Goal: Task Accomplishment & Management: Manage account settings

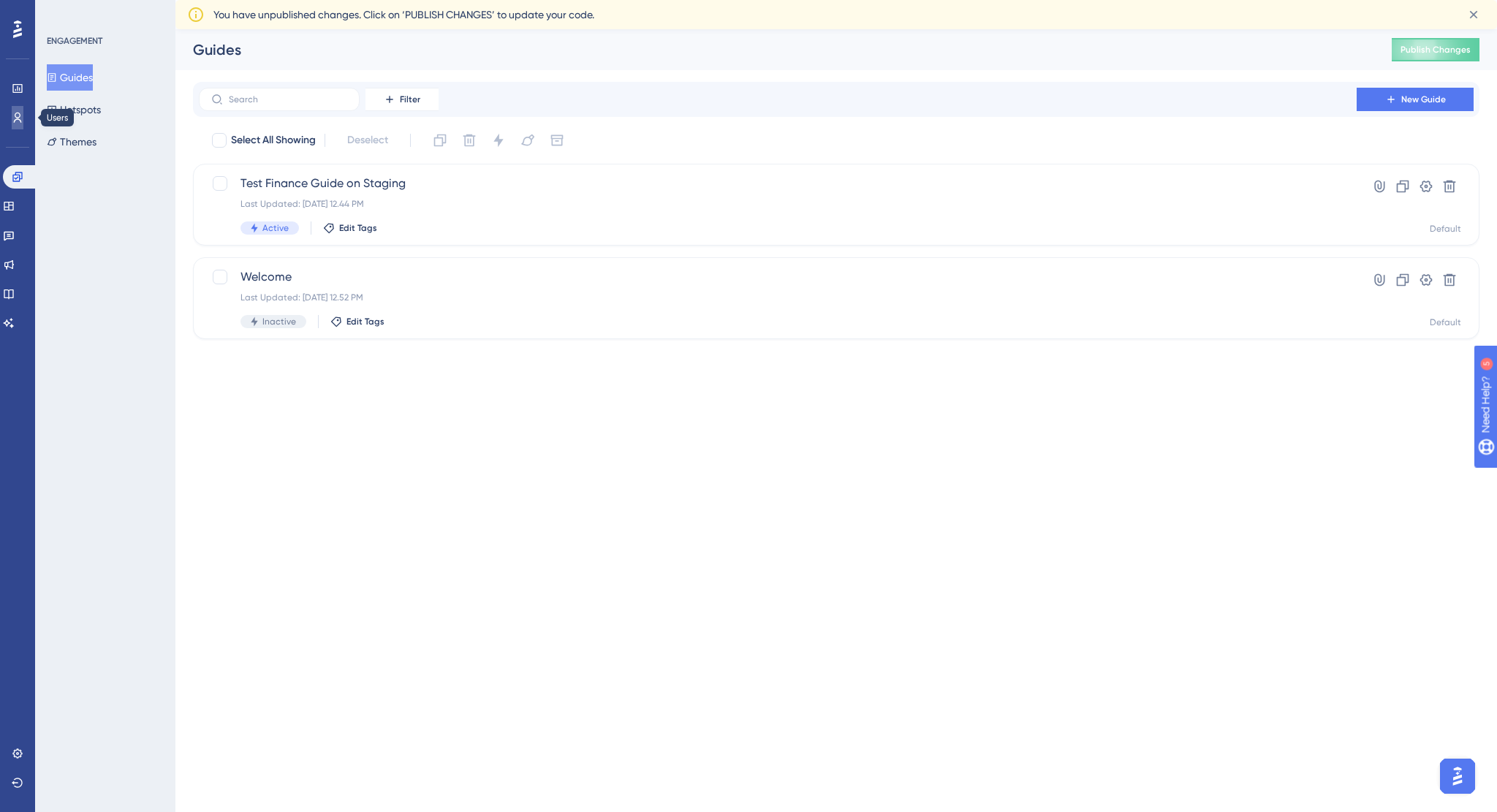
click at [15, 122] on icon at bounding box center [17, 117] width 12 height 12
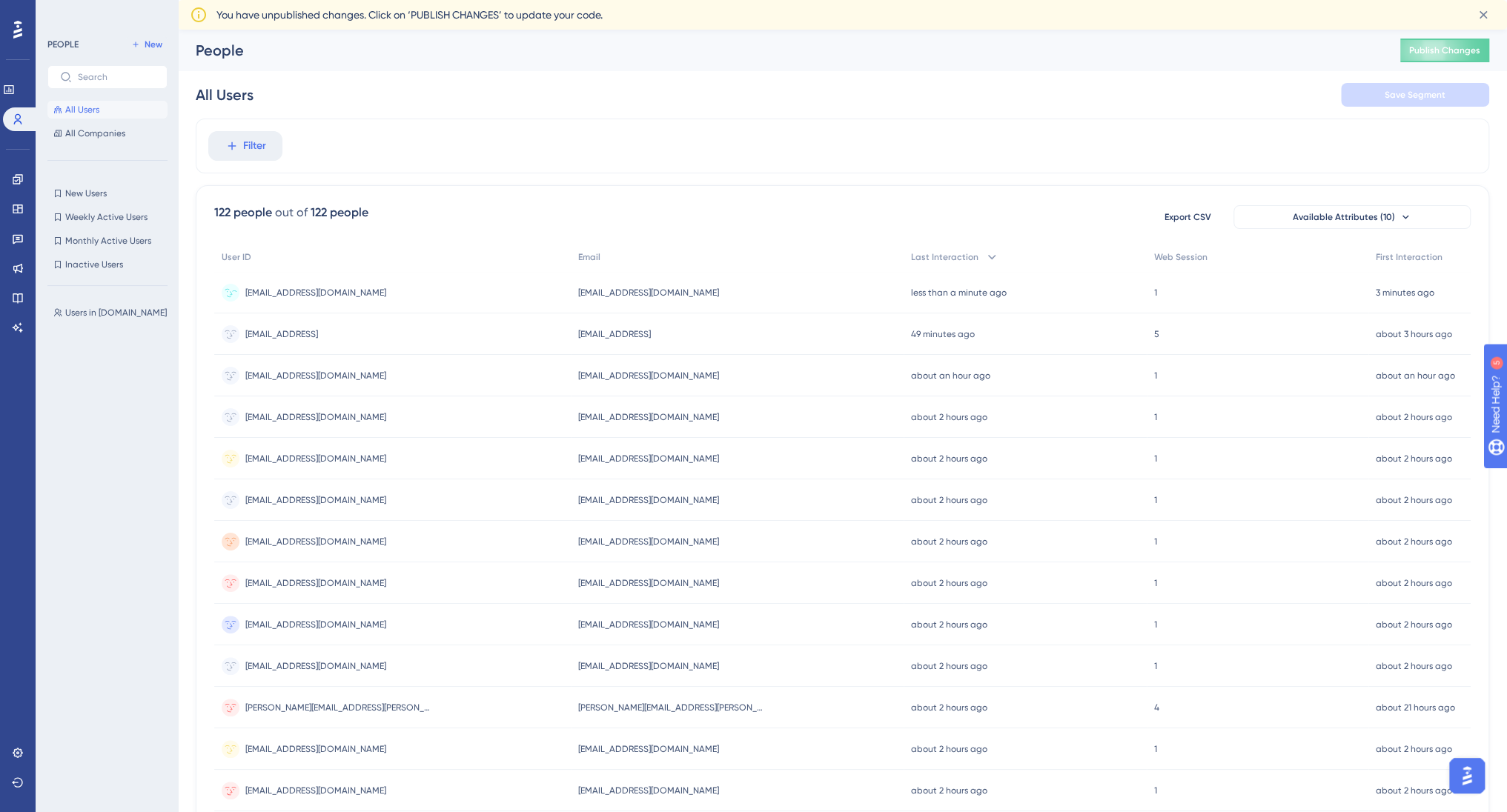
click at [582, 286] on span "[EMAIL_ADDRESS][DOMAIN_NAME]" at bounding box center [648, 292] width 141 height 12
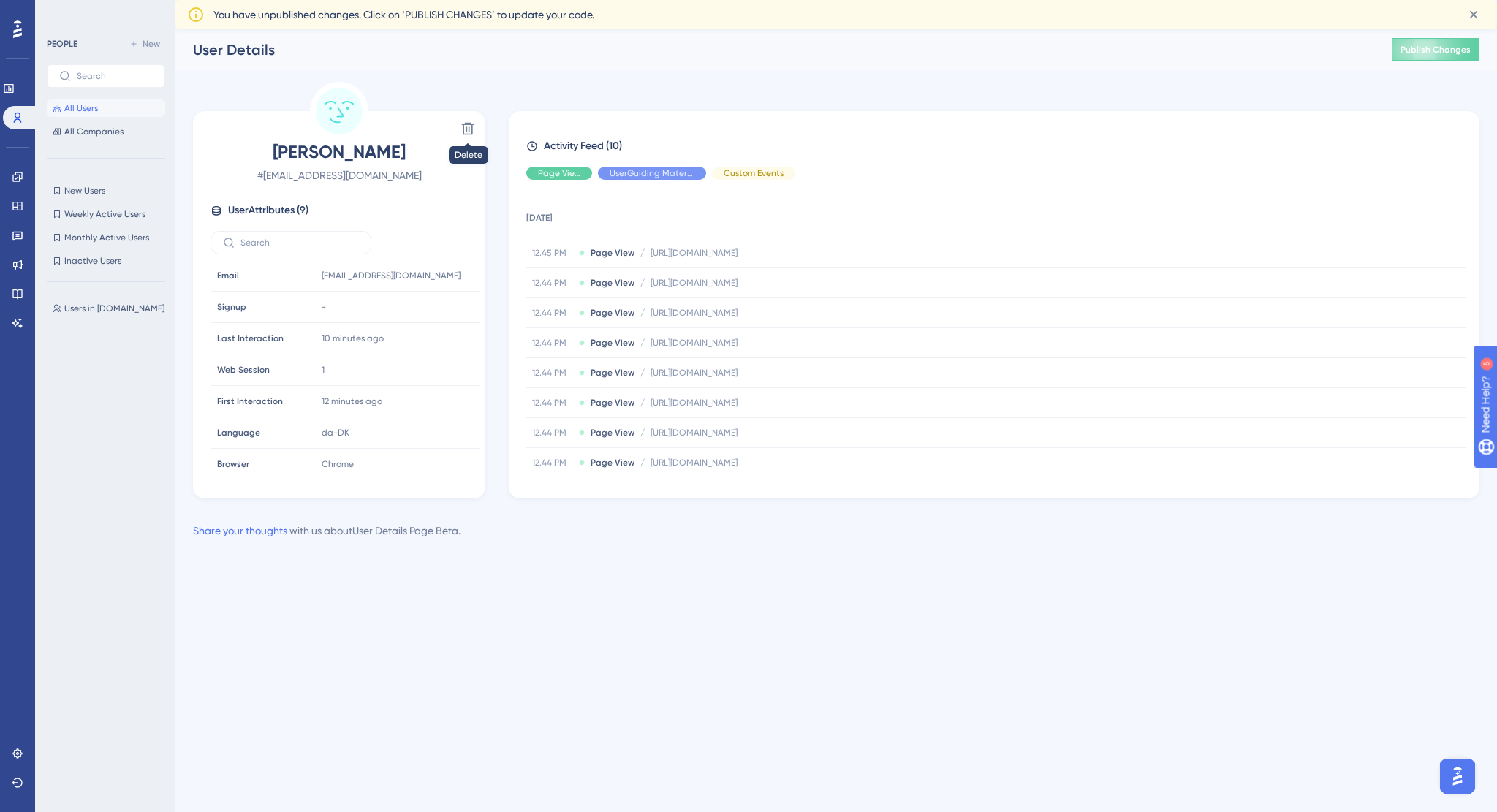
click at [200, 17] on icon at bounding box center [195, 14] width 17 height 17
click at [197, 17] on icon at bounding box center [195, 14] width 17 height 17
drag, startPoint x: 1446, startPoint y: 45, endPoint x: 1235, endPoint y: 194, distance: 258.3
click at [1446, 45] on span "Publish Changes" at bounding box center [1436, 50] width 70 height 12
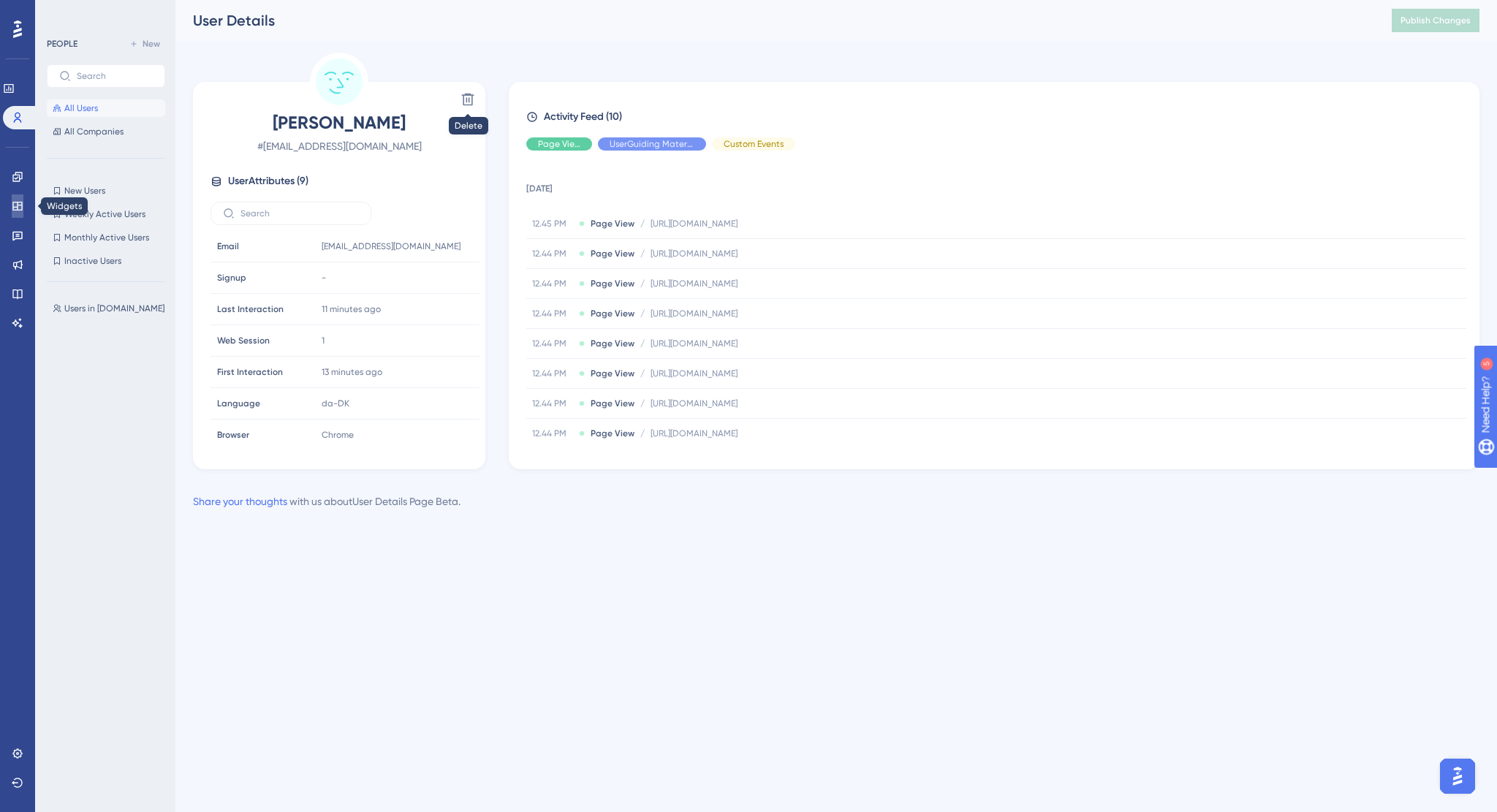
click at [17, 208] on icon at bounding box center [17, 206] width 10 height 9
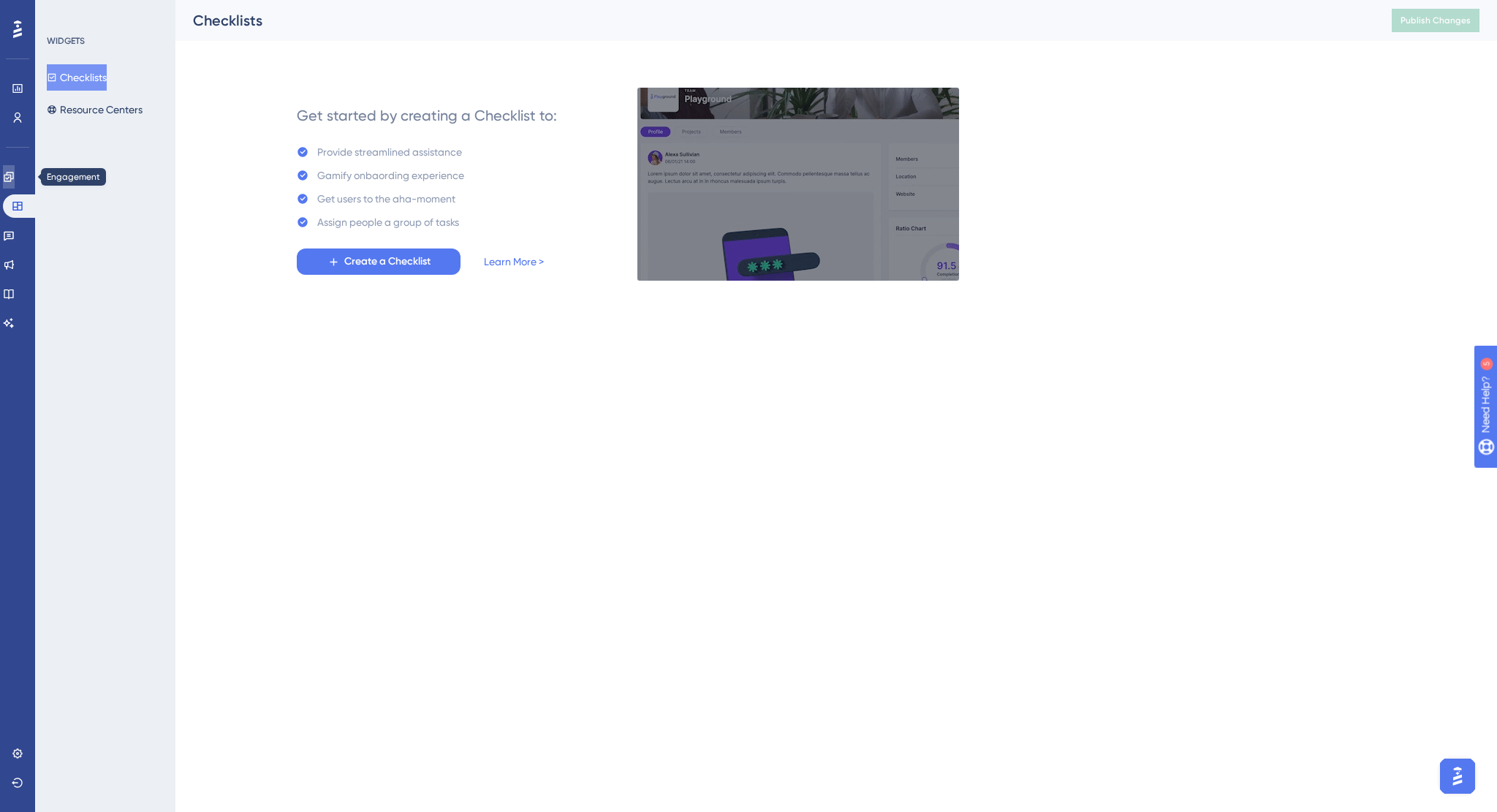
click at [14, 172] on link at bounding box center [8, 177] width 12 height 23
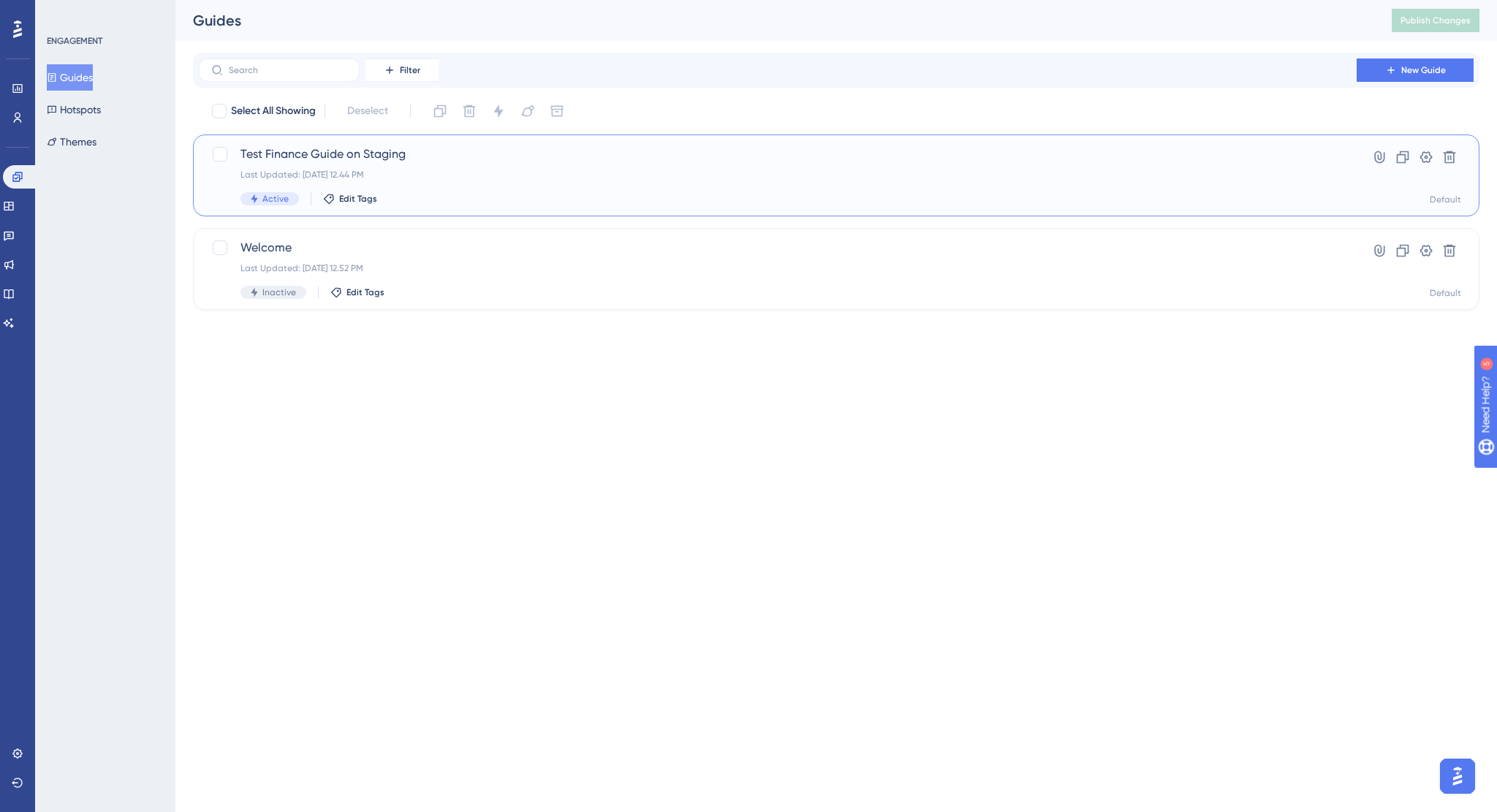
click at [363, 151] on span "Test Finance Guide on Staging" at bounding box center [778, 154] width 1075 height 17
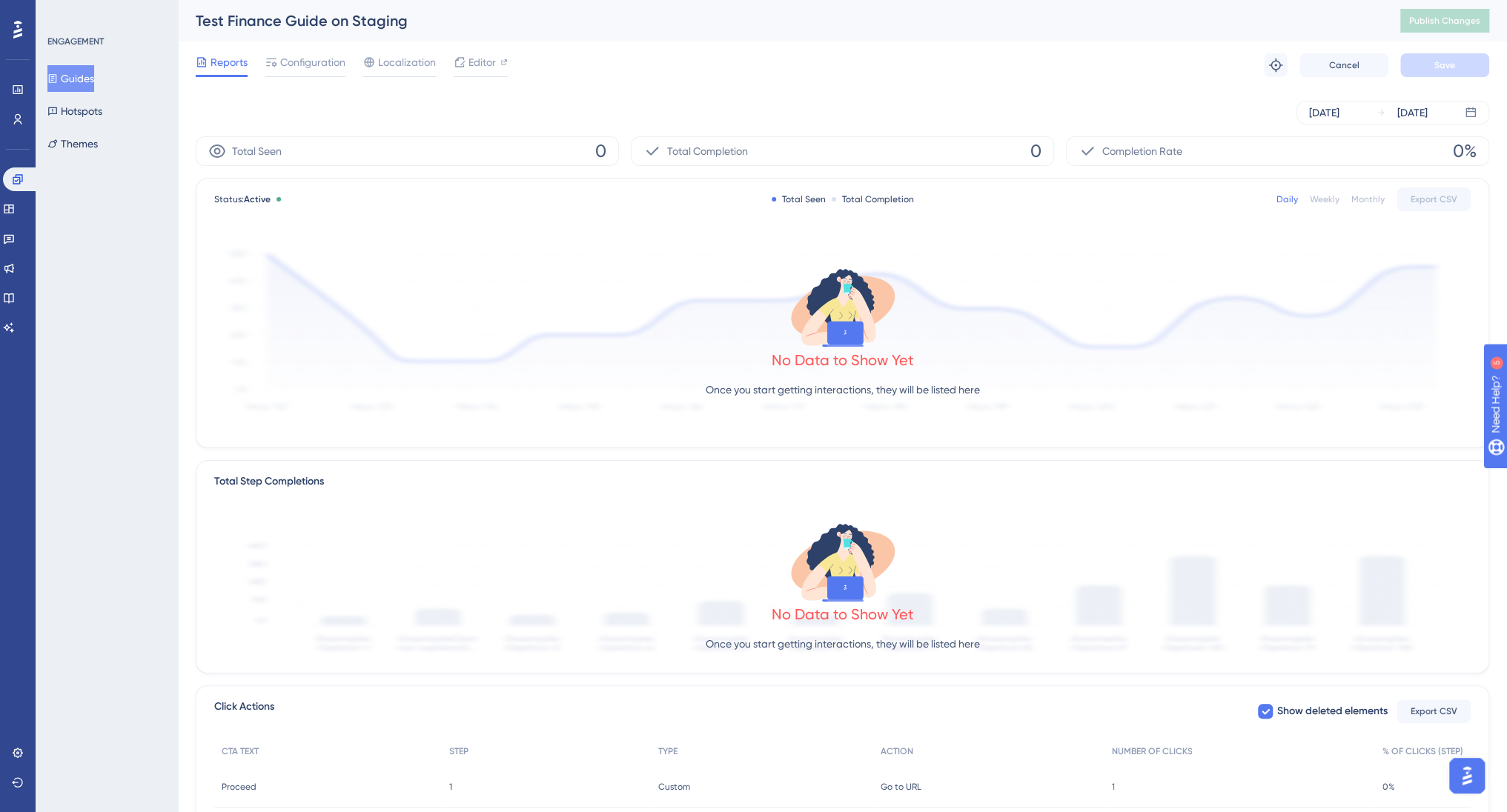
click at [69, 78] on button "Guides" at bounding box center [70, 78] width 47 height 26
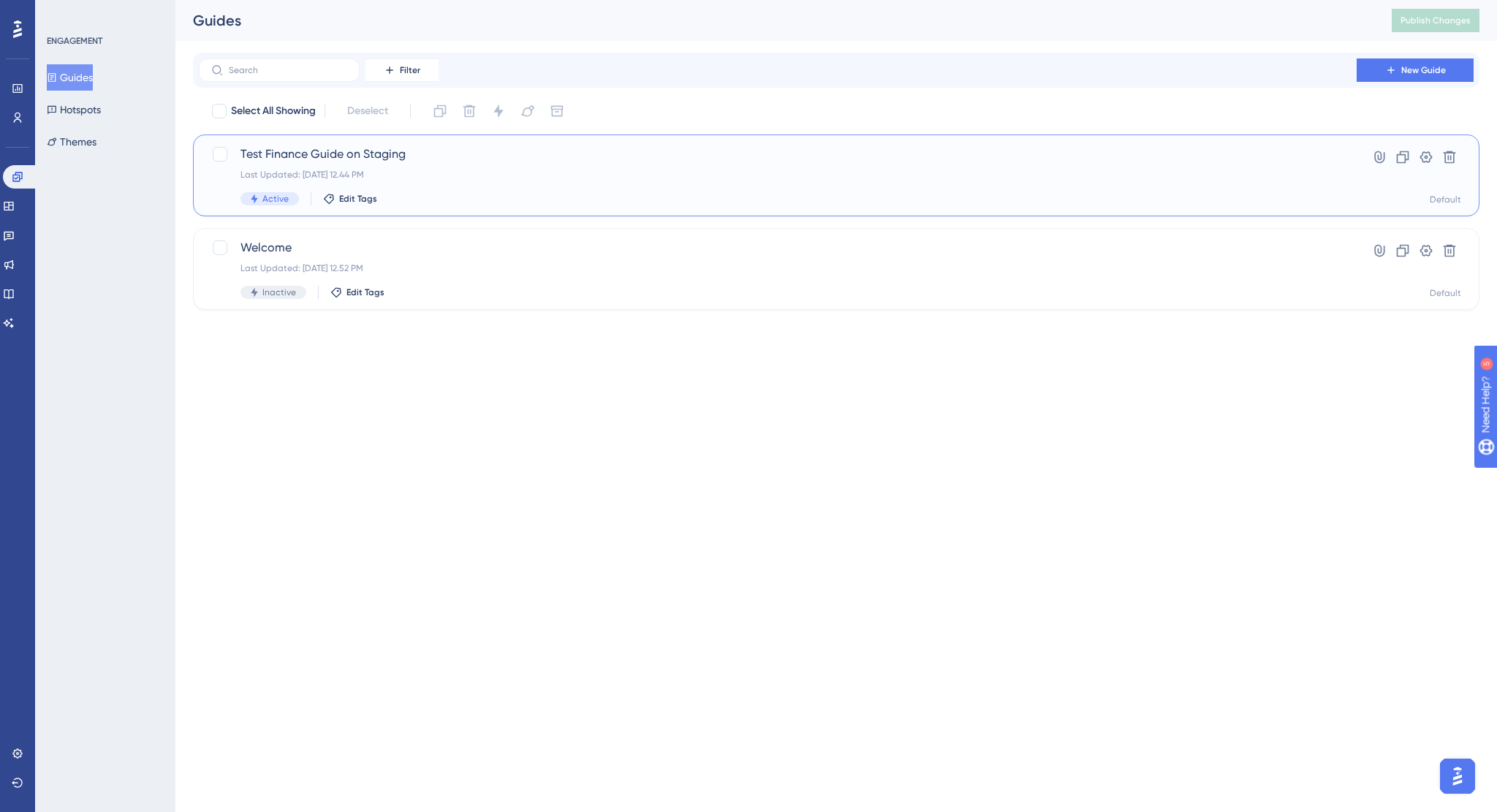
click at [346, 158] on span "Test Finance Guide on Staging" at bounding box center [778, 154] width 1075 height 17
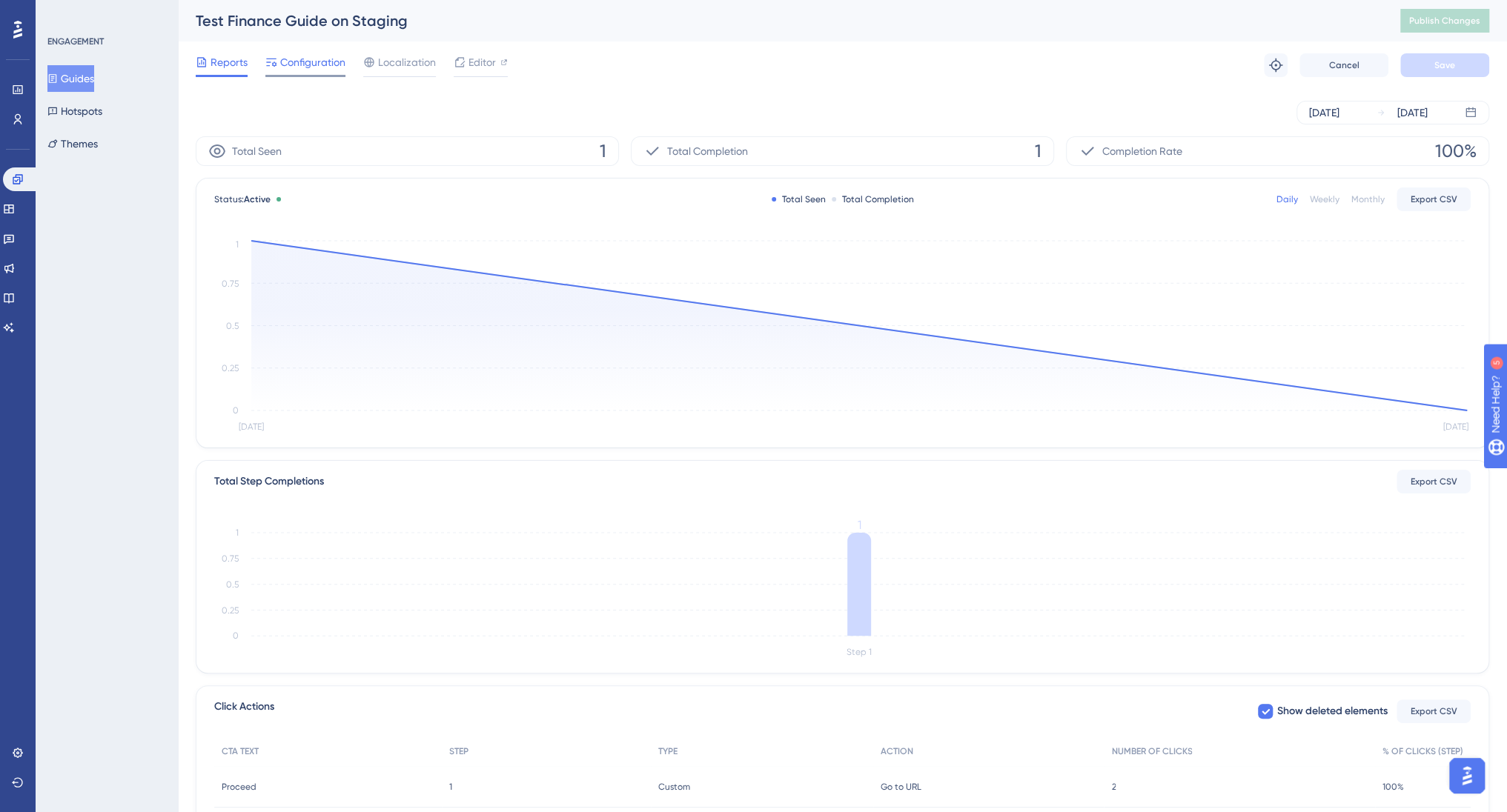
click at [319, 63] on span "Configuration" at bounding box center [312, 61] width 65 height 17
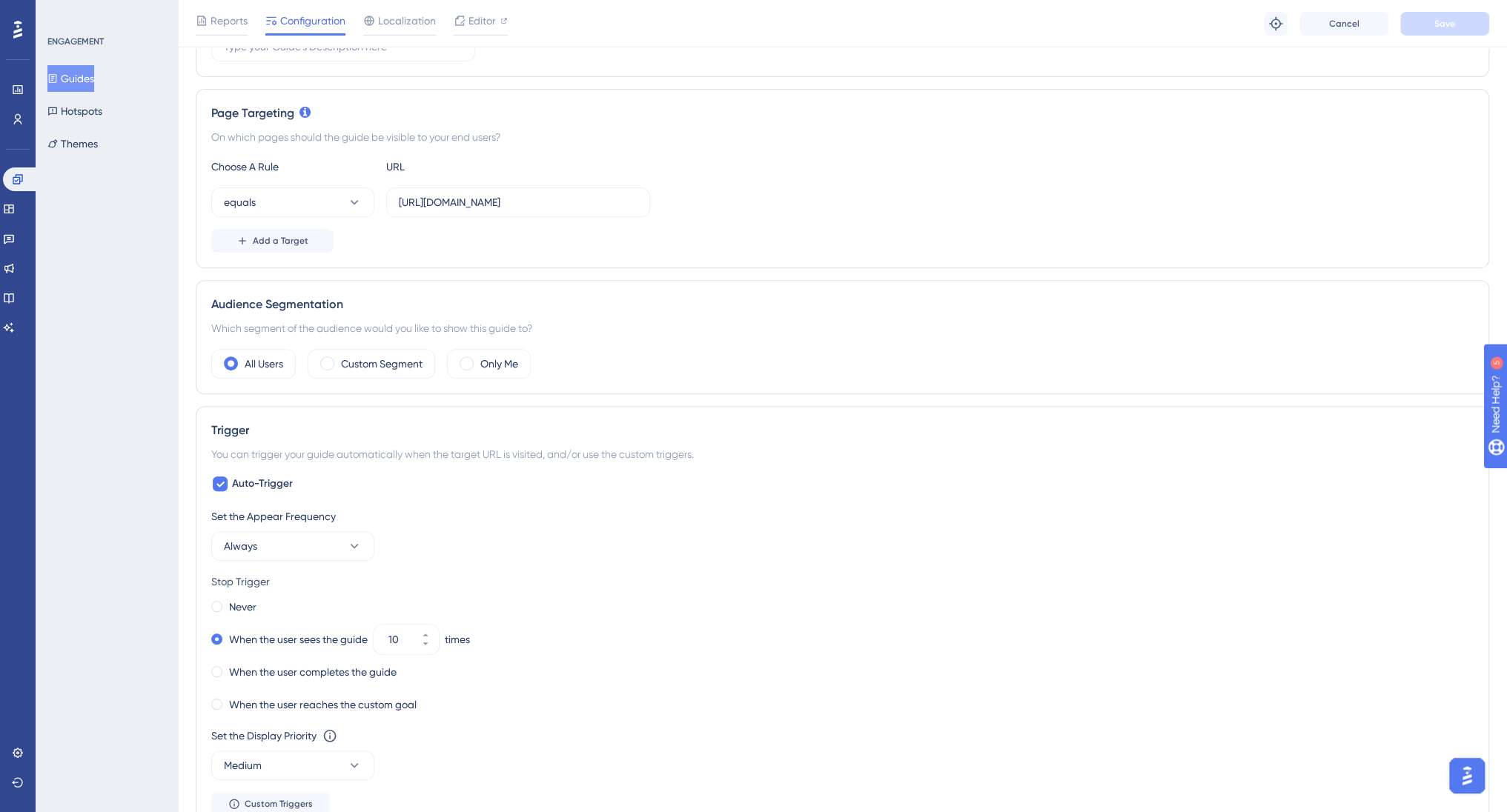
scroll to position [296, 0]
click at [375, 358] on label "Custom Segment" at bounding box center [382, 362] width 81 height 17
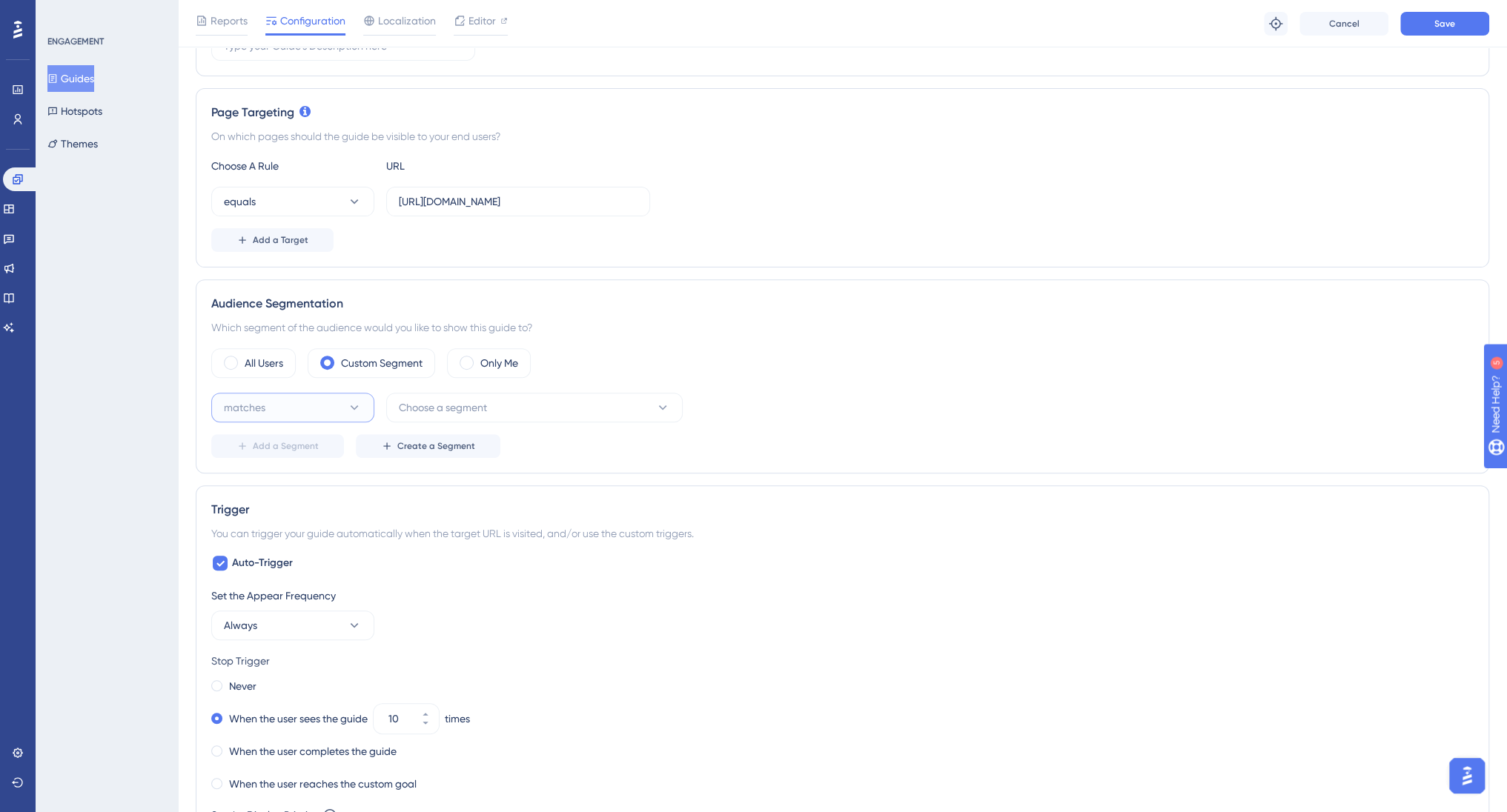
click at [309, 406] on button "matches" at bounding box center [292, 407] width 163 height 29
click at [450, 411] on span "Choose a segment" at bounding box center [443, 407] width 89 height 17
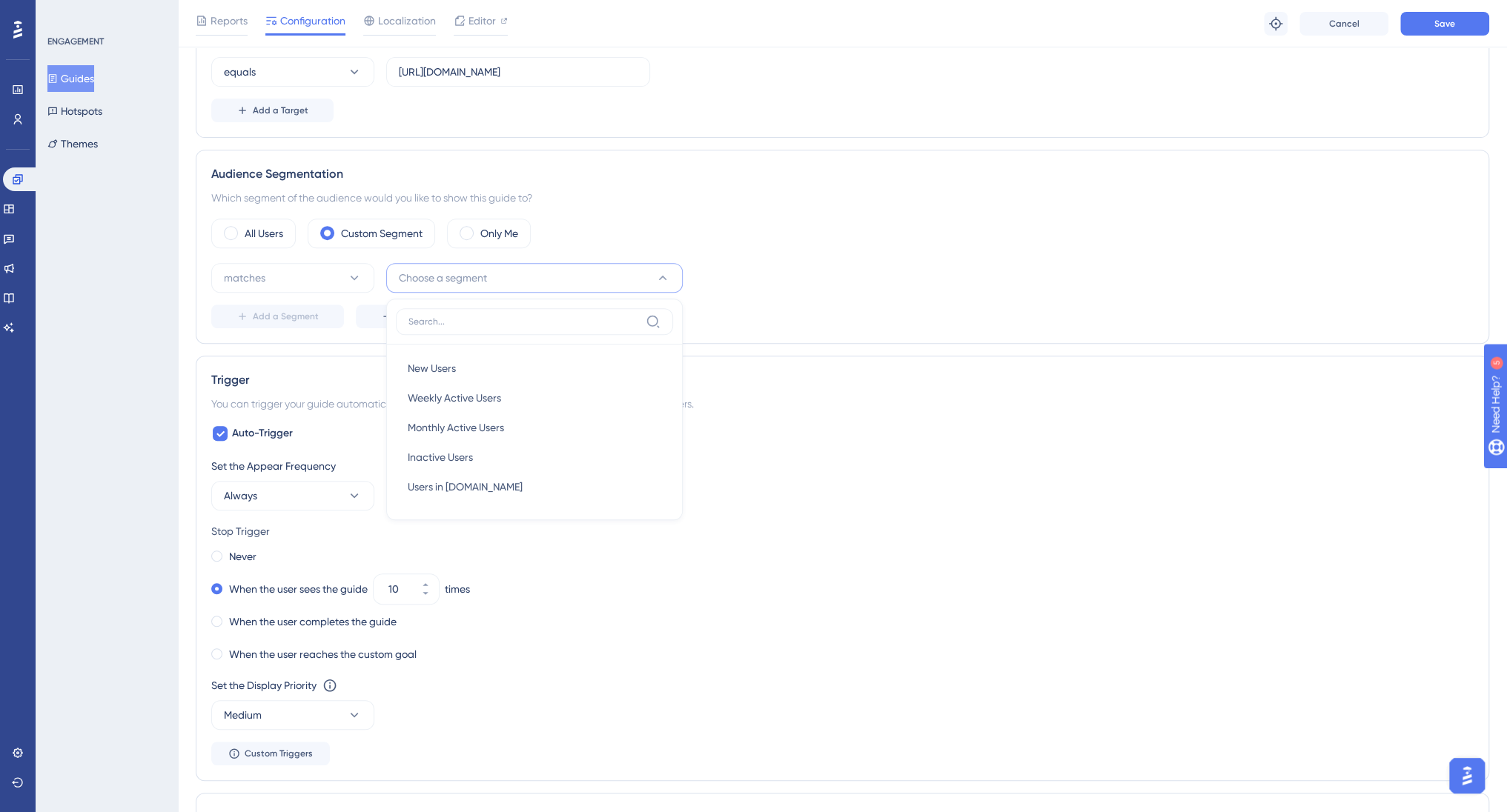
click at [893, 424] on div "Auto-Trigger Set the Appear Frequency Always Stop Trigger Never When the user s…" at bounding box center [842, 595] width 1262 height 341
click at [366, 275] on button "matches" at bounding box center [292, 277] width 163 height 29
click at [459, 269] on span "Choose a segment" at bounding box center [443, 277] width 89 height 17
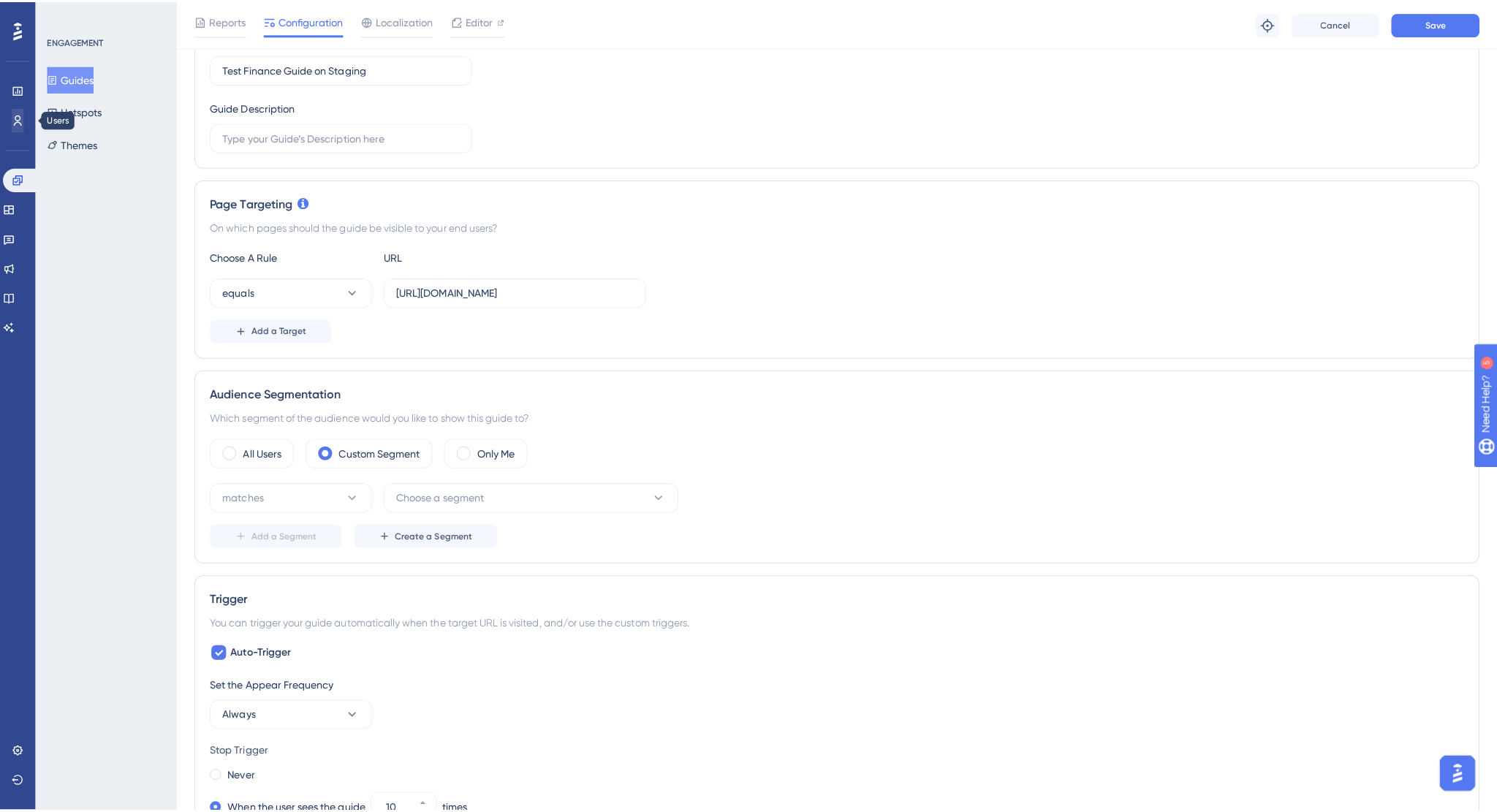
scroll to position [201, 0]
click at [21, 121] on icon at bounding box center [17, 117] width 8 height 10
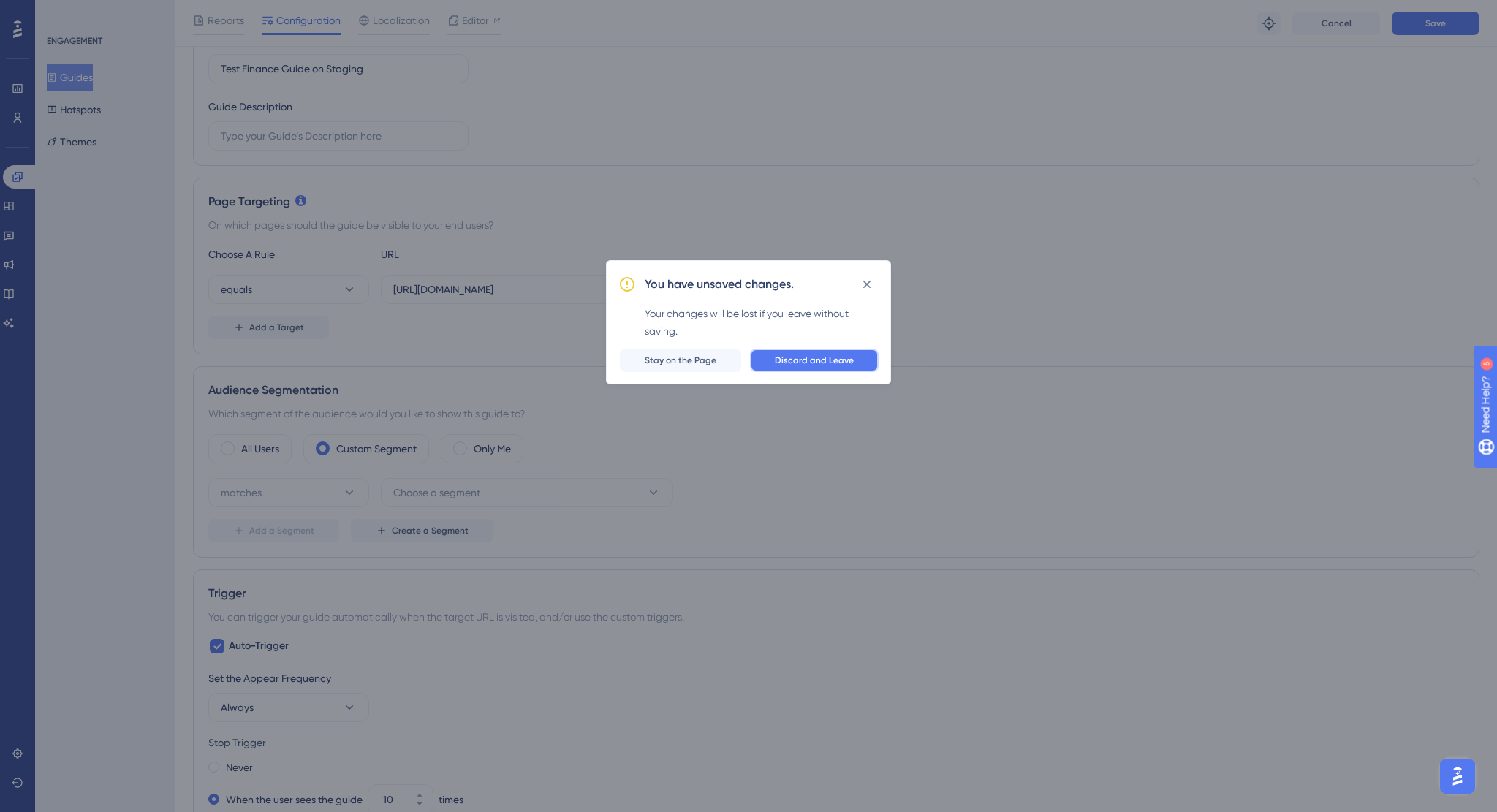
click at [815, 359] on span "Discard and Leave" at bounding box center [815, 360] width 79 height 12
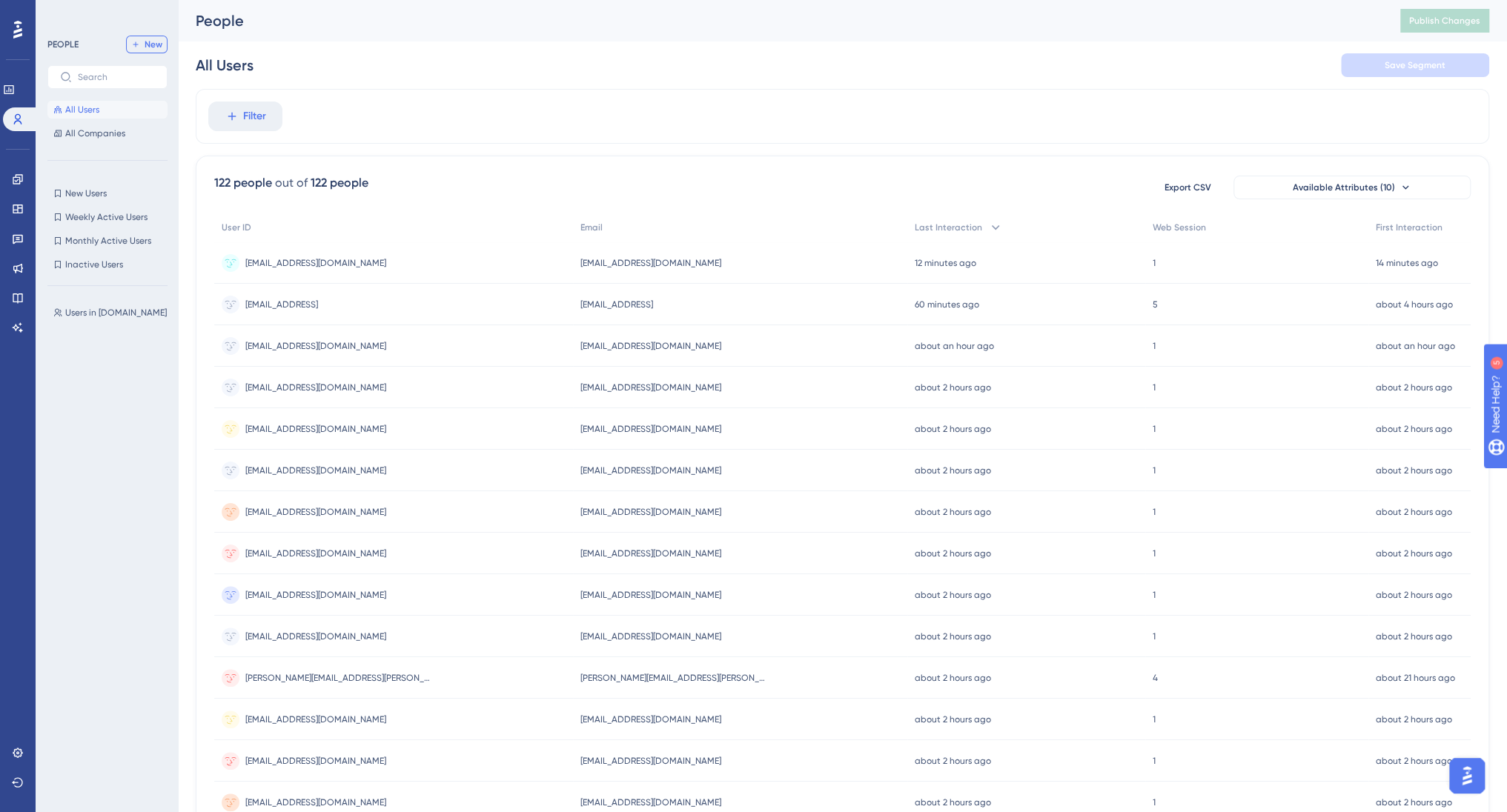
click at [152, 45] on span "New" at bounding box center [152, 44] width 17 height 12
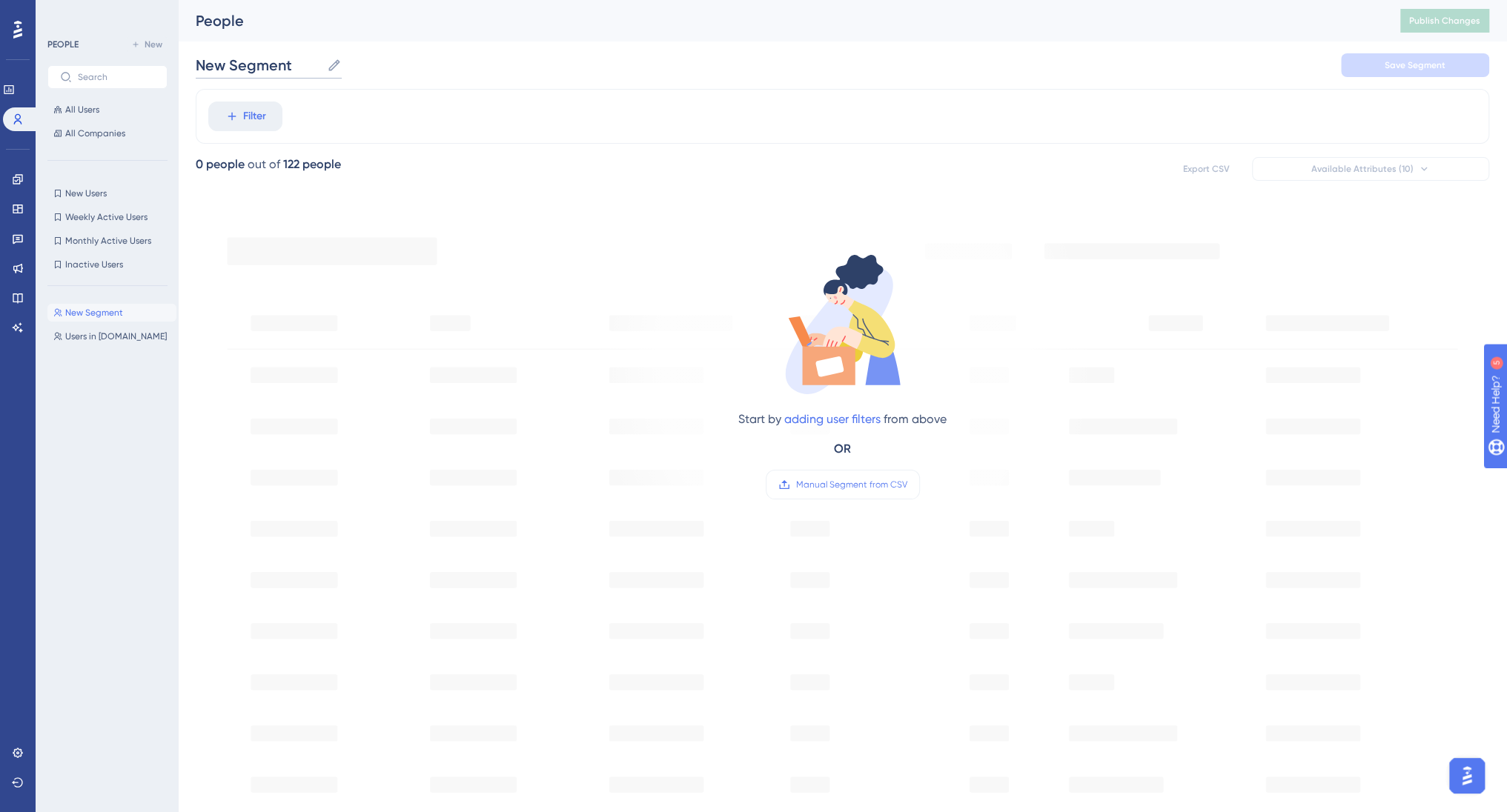
click at [266, 68] on input "New Segment" at bounding box center [257, 65] width 125 height 21
click at [325, 68] on label "New Segment New Segment" at bounding box center [268, 65] width 146 height 26
click at [321, 68] on input "New Segment" at bounding box center [257, 65] width 125 height 21
click at [314, 65] on input "New Segment" at bounding box center [257, 65] width 125 height 21
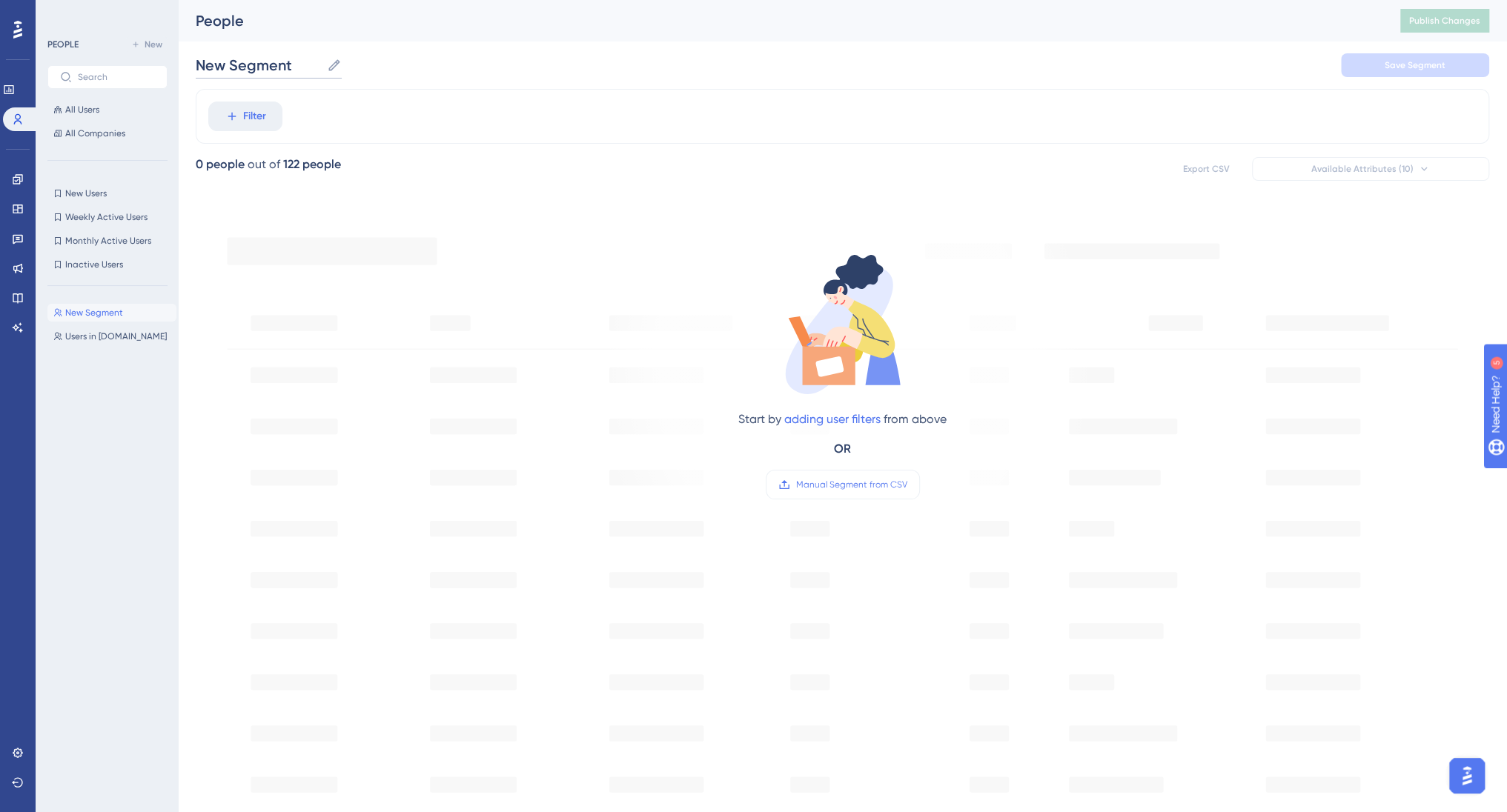
click at [314, 65] on input "New Segment" at bounding box center [257, 65] width 125 height 21
type input "ka only"
drag, startPoint x: 267, startPoint y: 107, endPoint x: 378, endPoint y: 121, distance: 111.9
click at [267, 108] on button "Filter" at bounding box center [245, 116] width 74 height 29
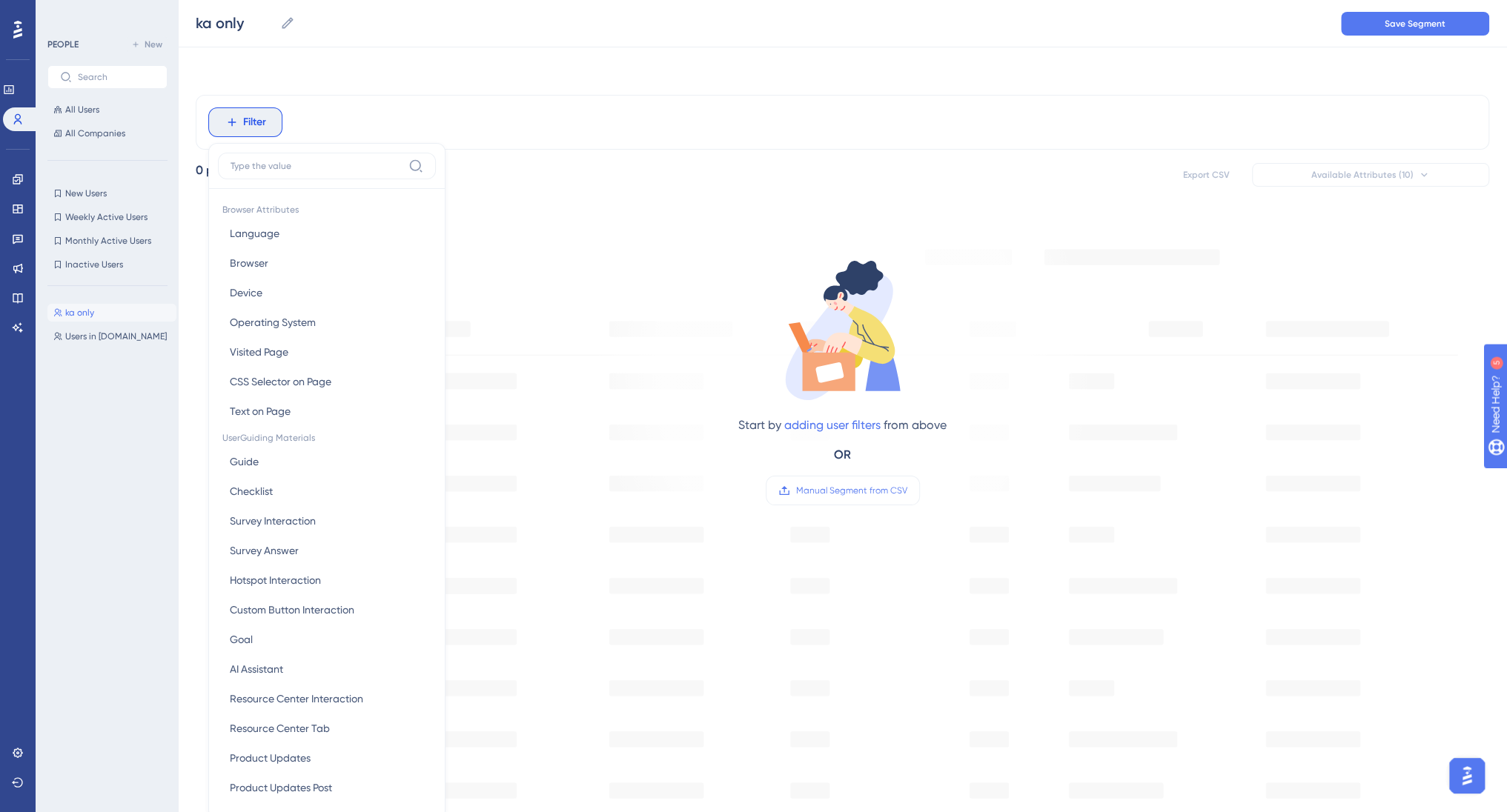
scroll to position [68, 0]
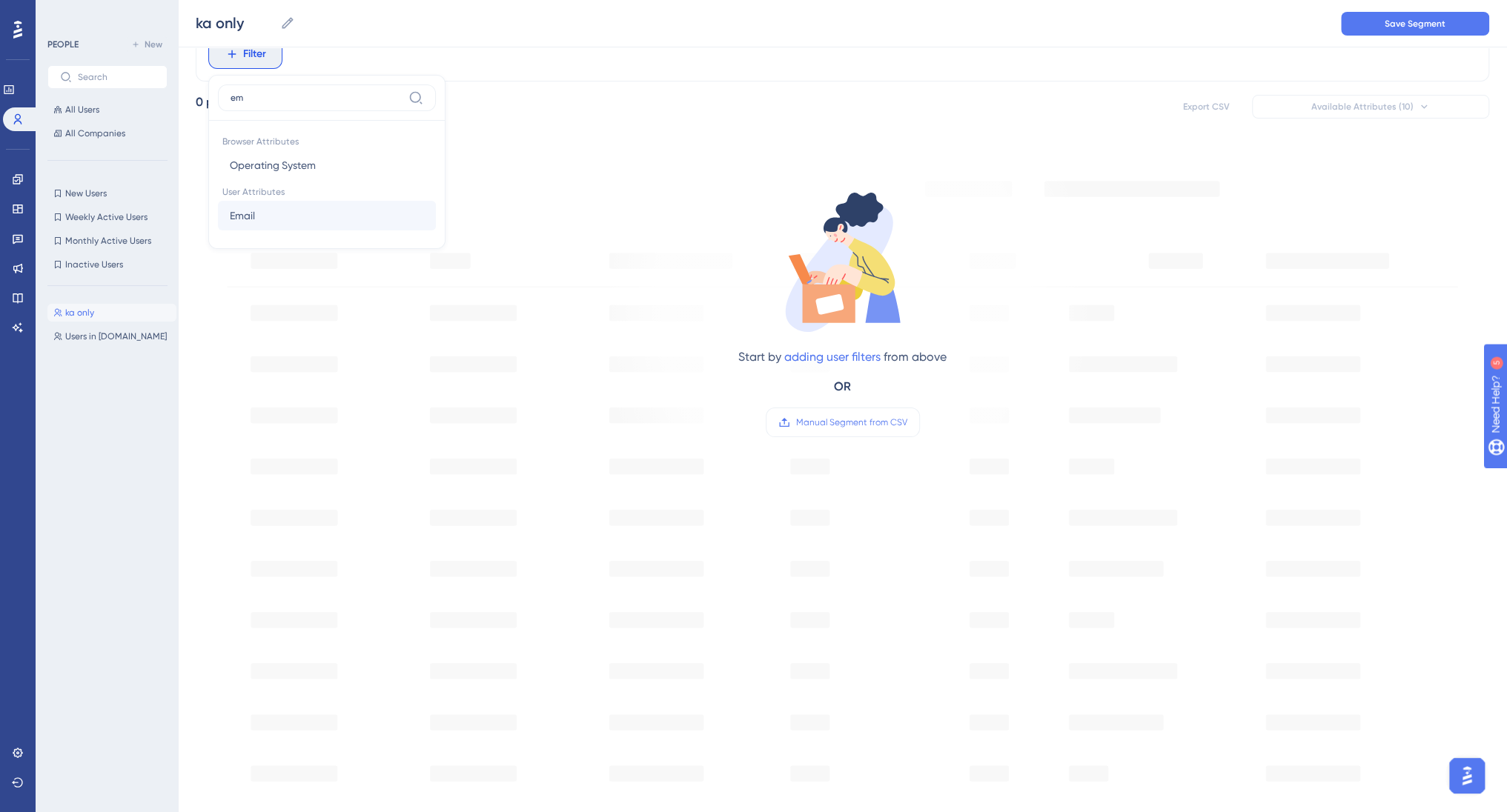
type input "em"
click at [265, 217] on button "Email Email" at bounding box center [327, 215] width 218 height 29
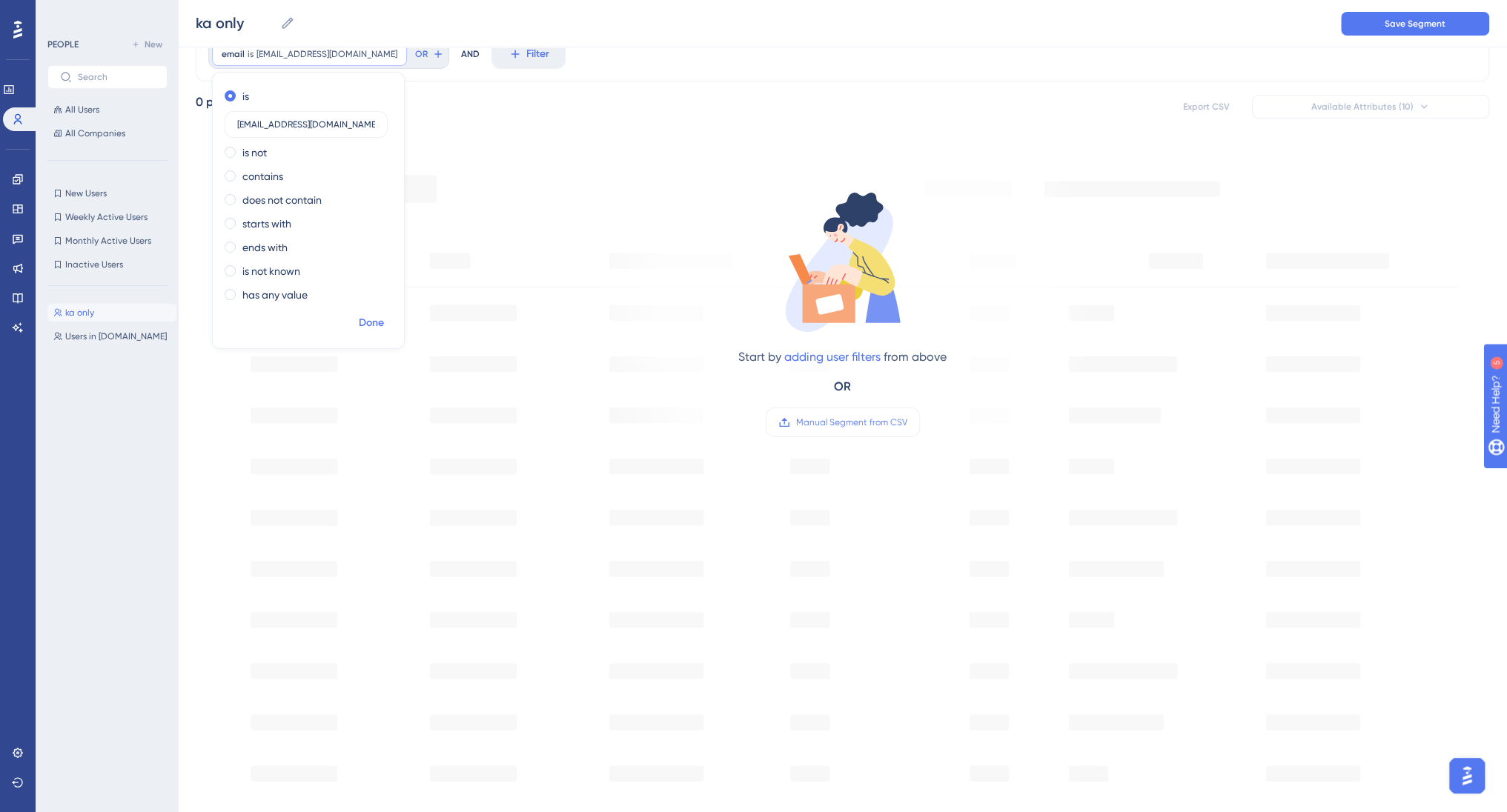
type input "ka@billetto.com"
click at [369, 316] on span "Done" at bounding box center [372, 322] width 26 height 17
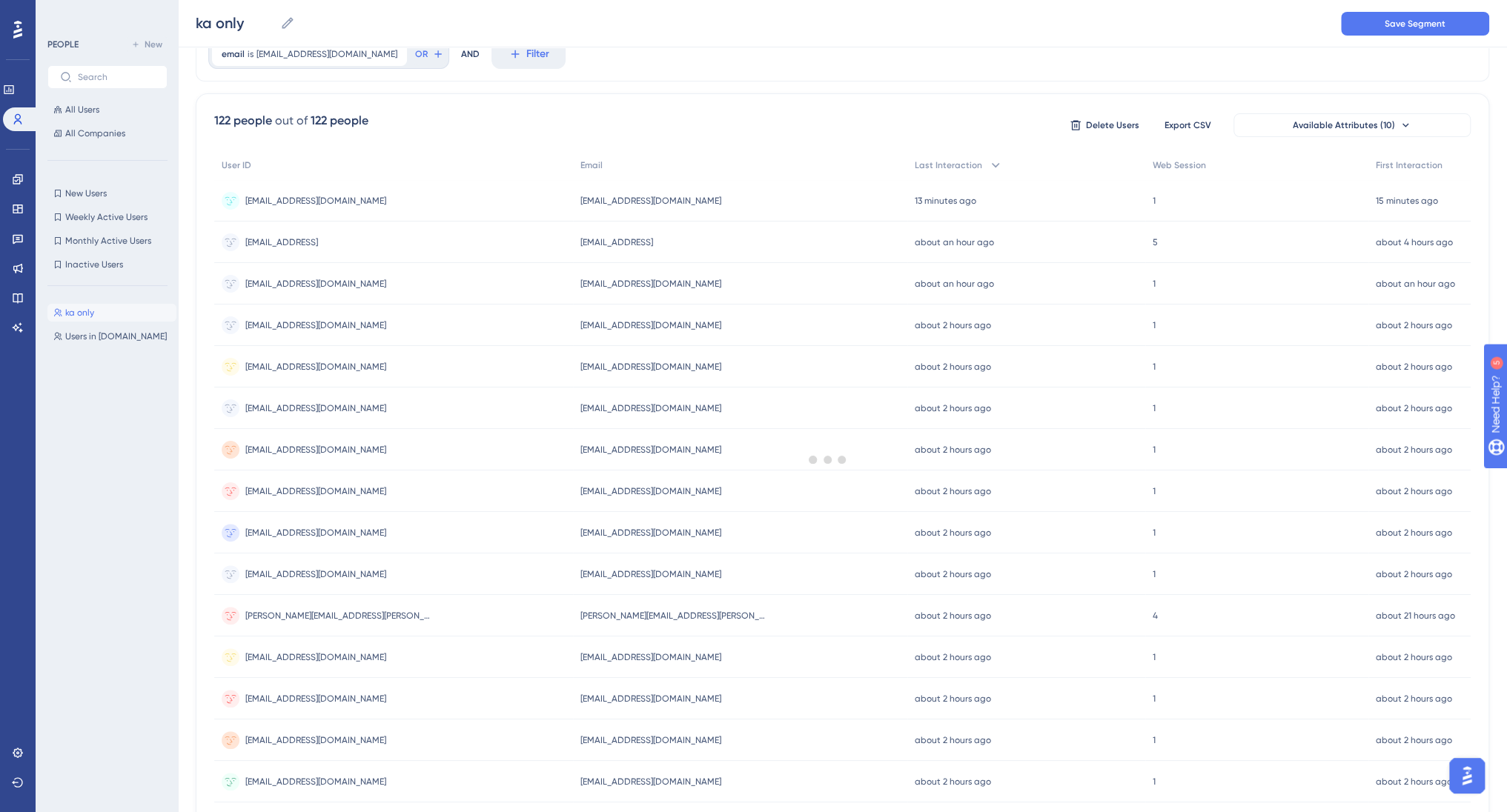
scroll to position [0, 0]
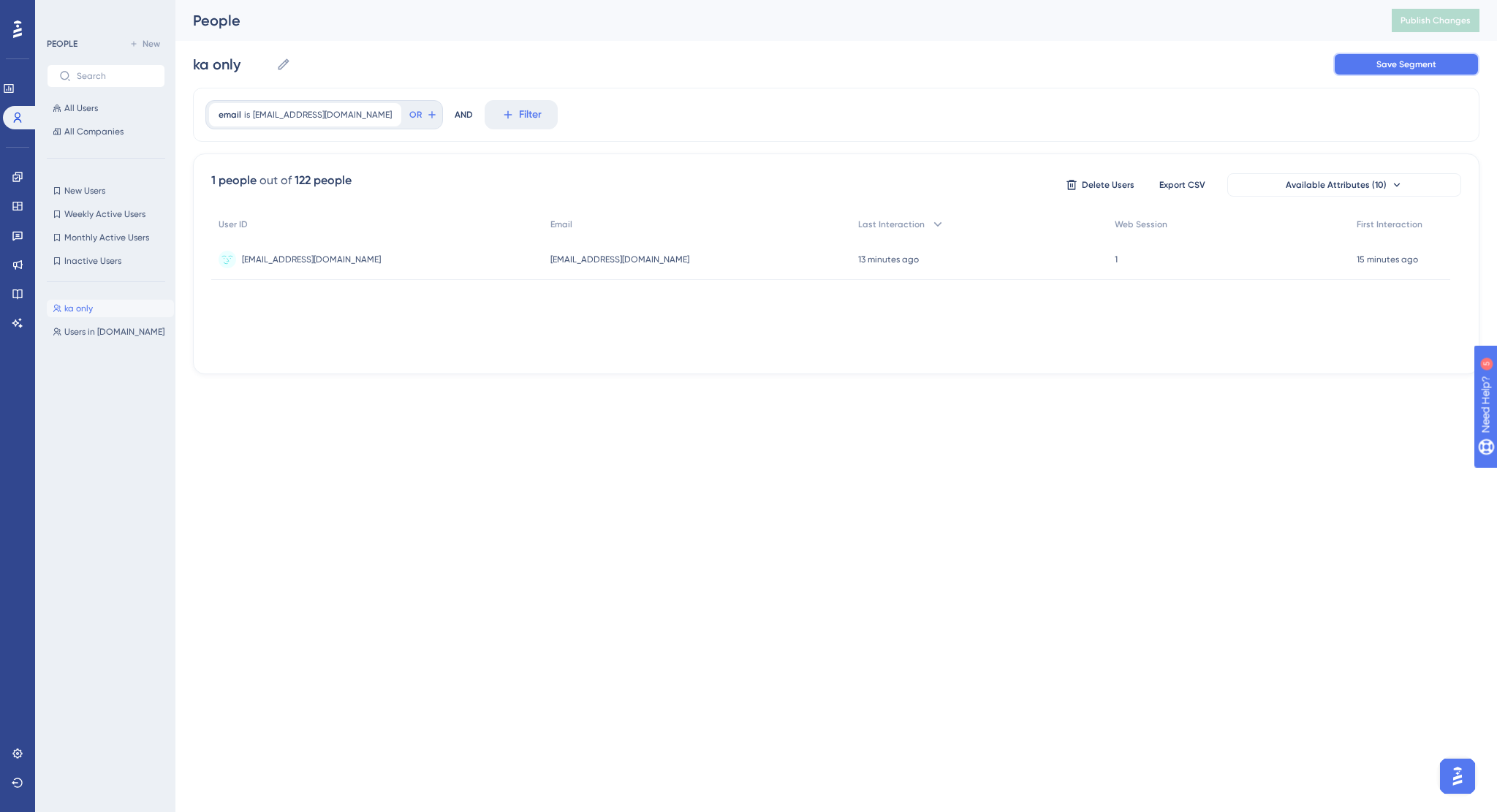
click at [1417, 60] on span "Save Segment" at bounding box center [1406, 64] width 60 height 12
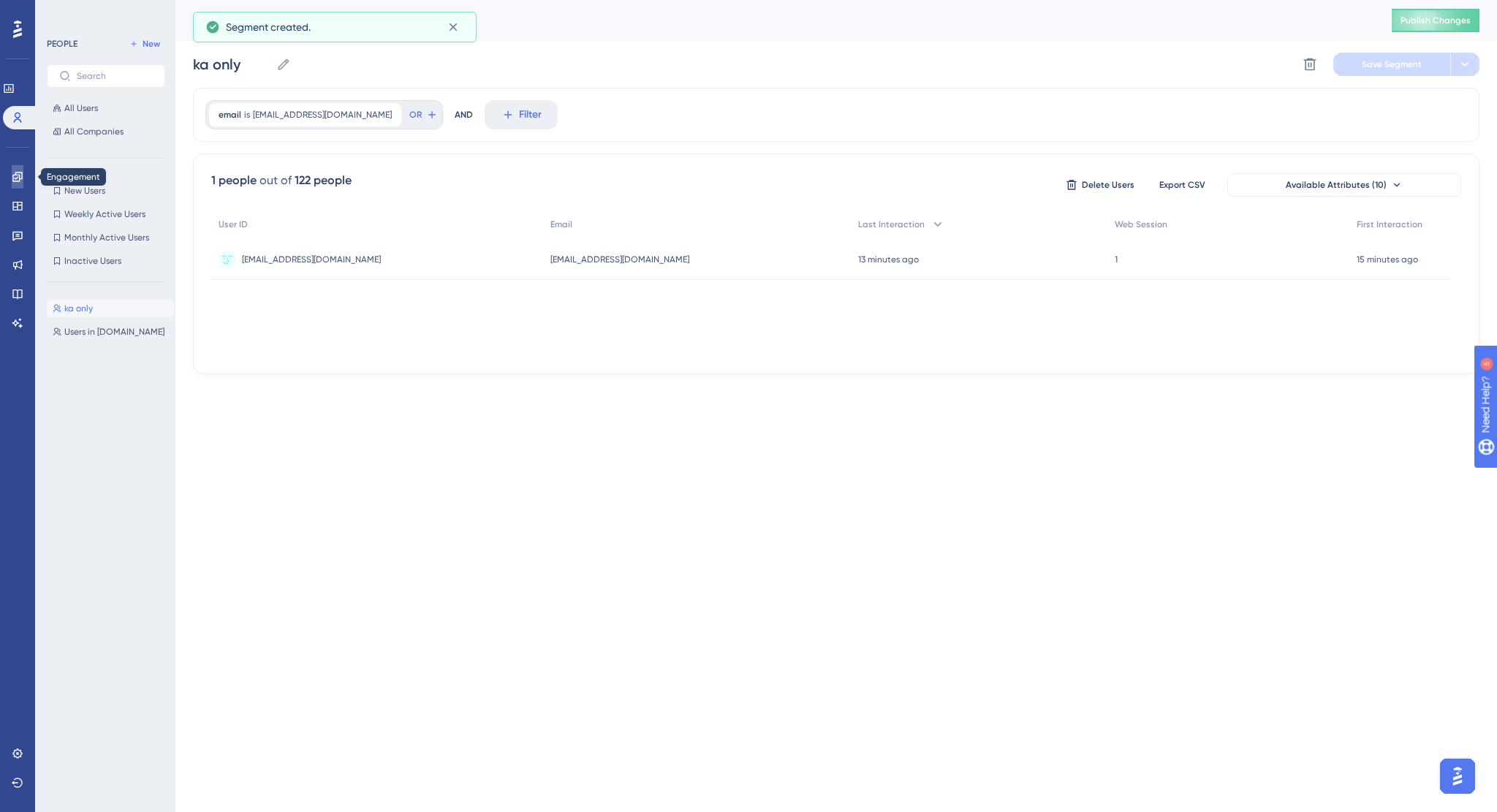
drag, startPoint x: 13, startPoint y: 178, endPoint x: 64, endPoint y: 174, distance: 51.2
click at [13, 178] on icon at bounding box center [17, 176] width 12 height 12
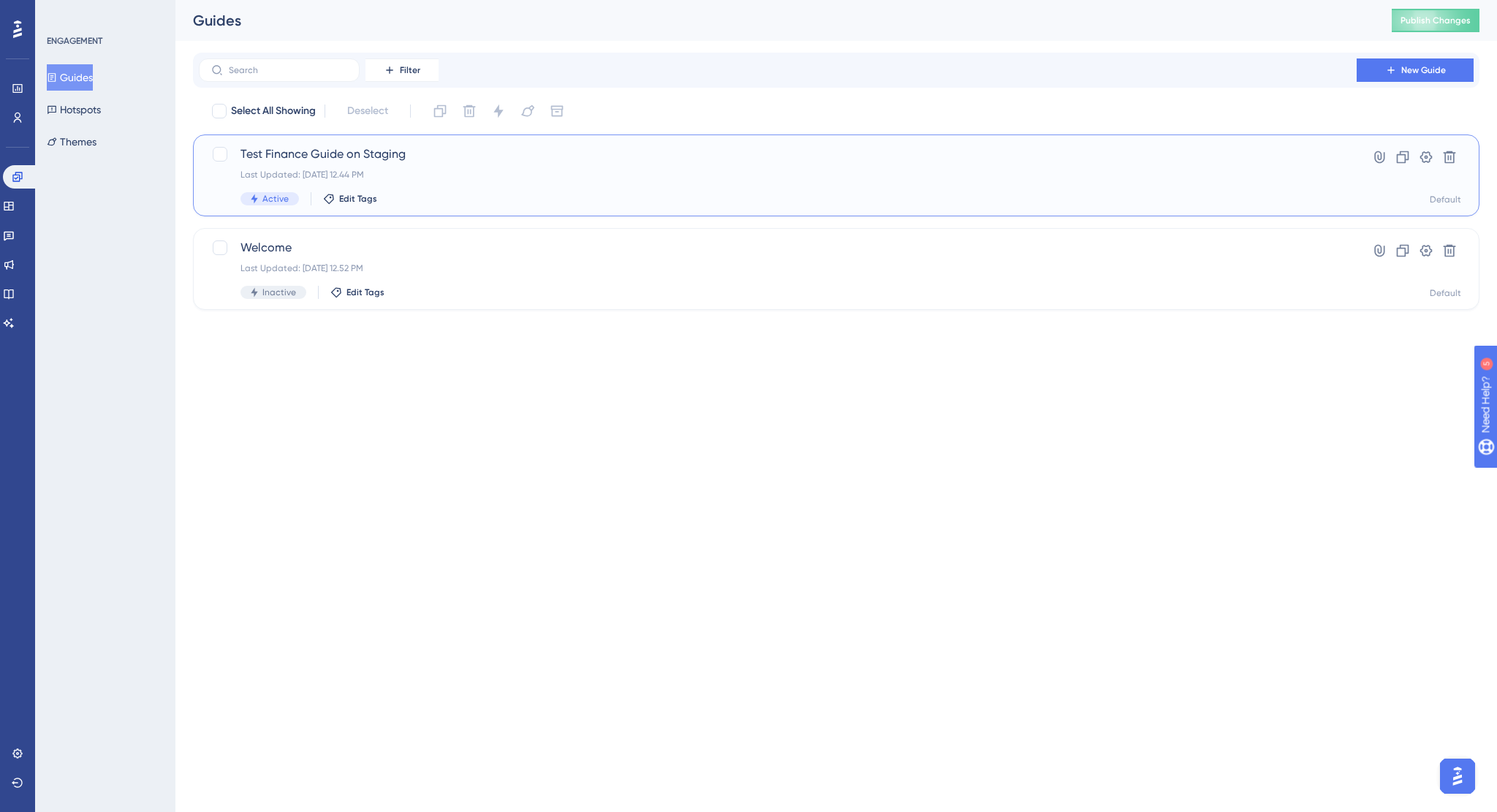
click at [302, 156] on span "Test Finance Guide on Staging" at bounding box center [778, 154] width 1075 height 17
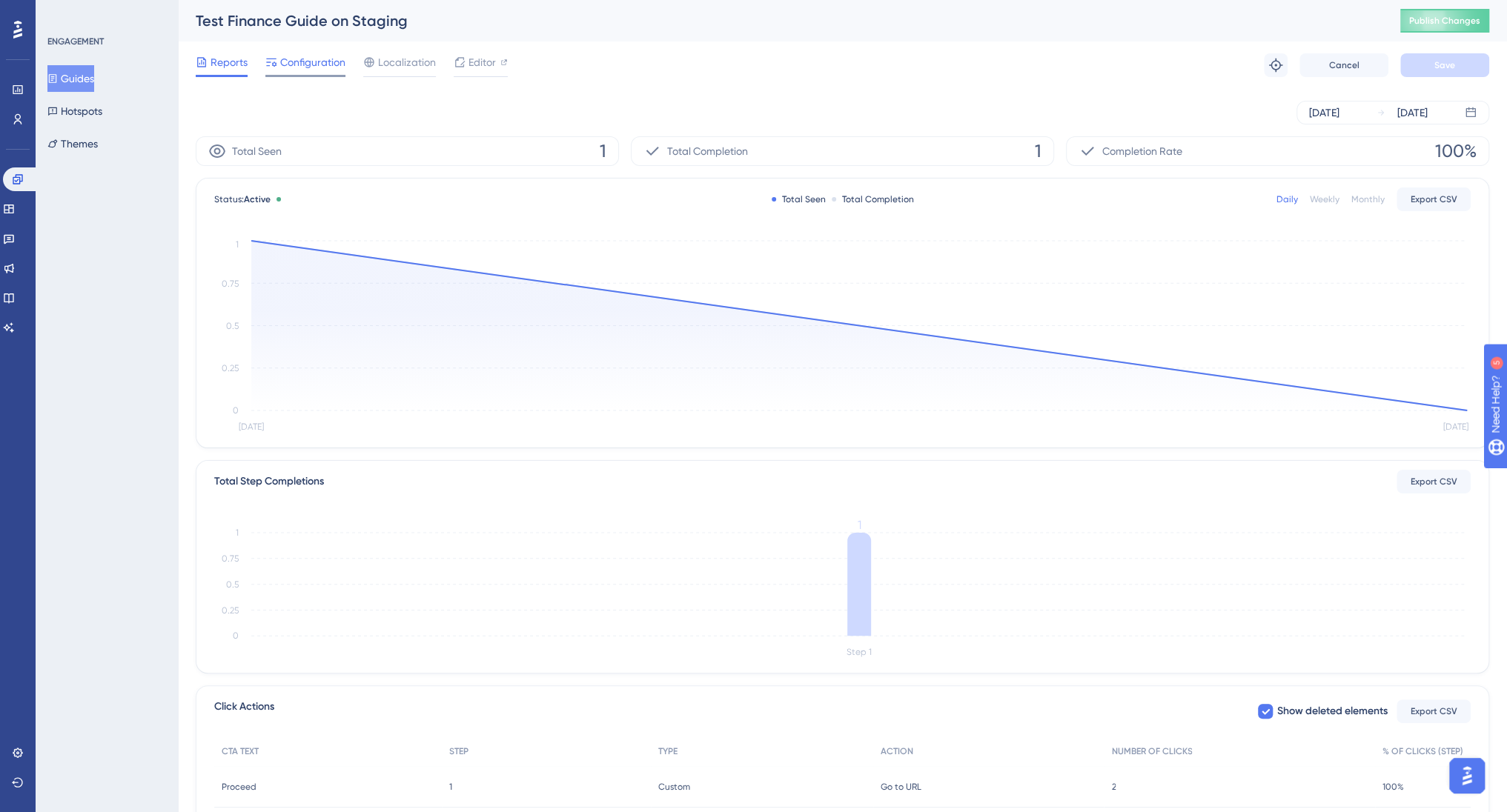
click at [335, 71] on div "Configuration" at bounding box center [306, 65] width 80 height 24
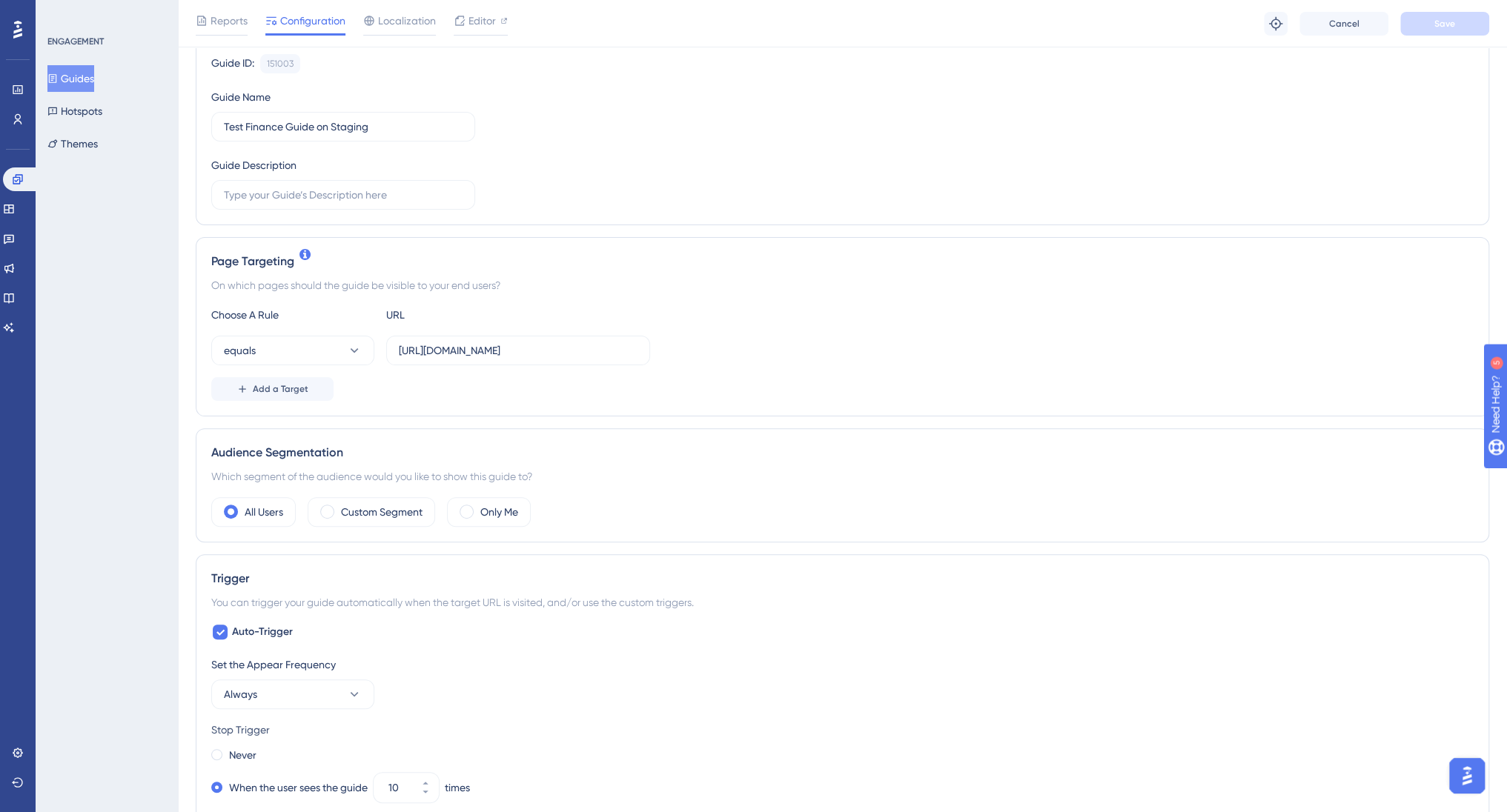
scroll to position [148, 0]
click at [401, 509] on label "Custom Segment" at bounding box center [382, 511] width 81 height 17
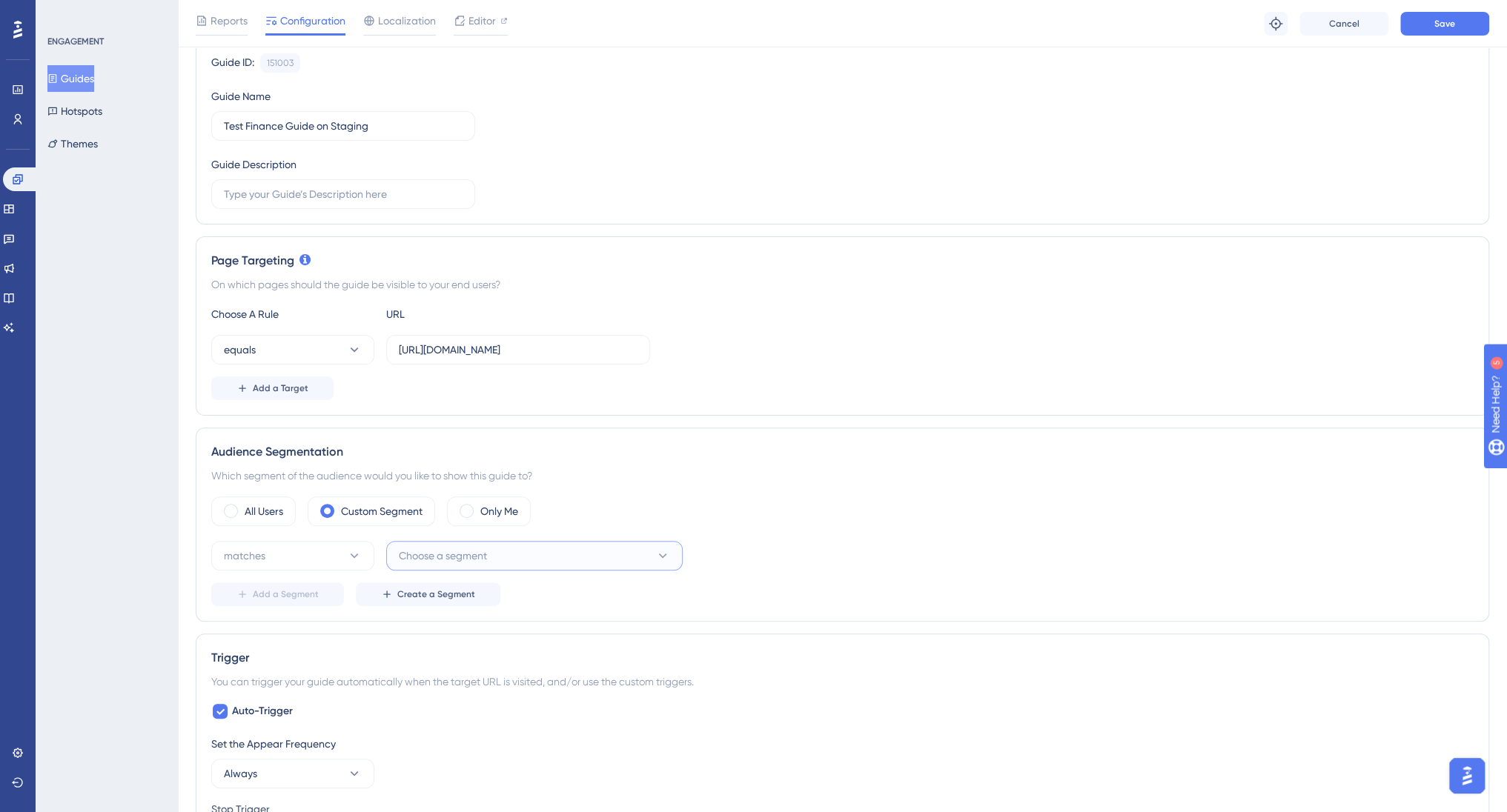
click at [434, 556] on span "Choose a segment" at bounding box center [443, 555] width 89 height 17
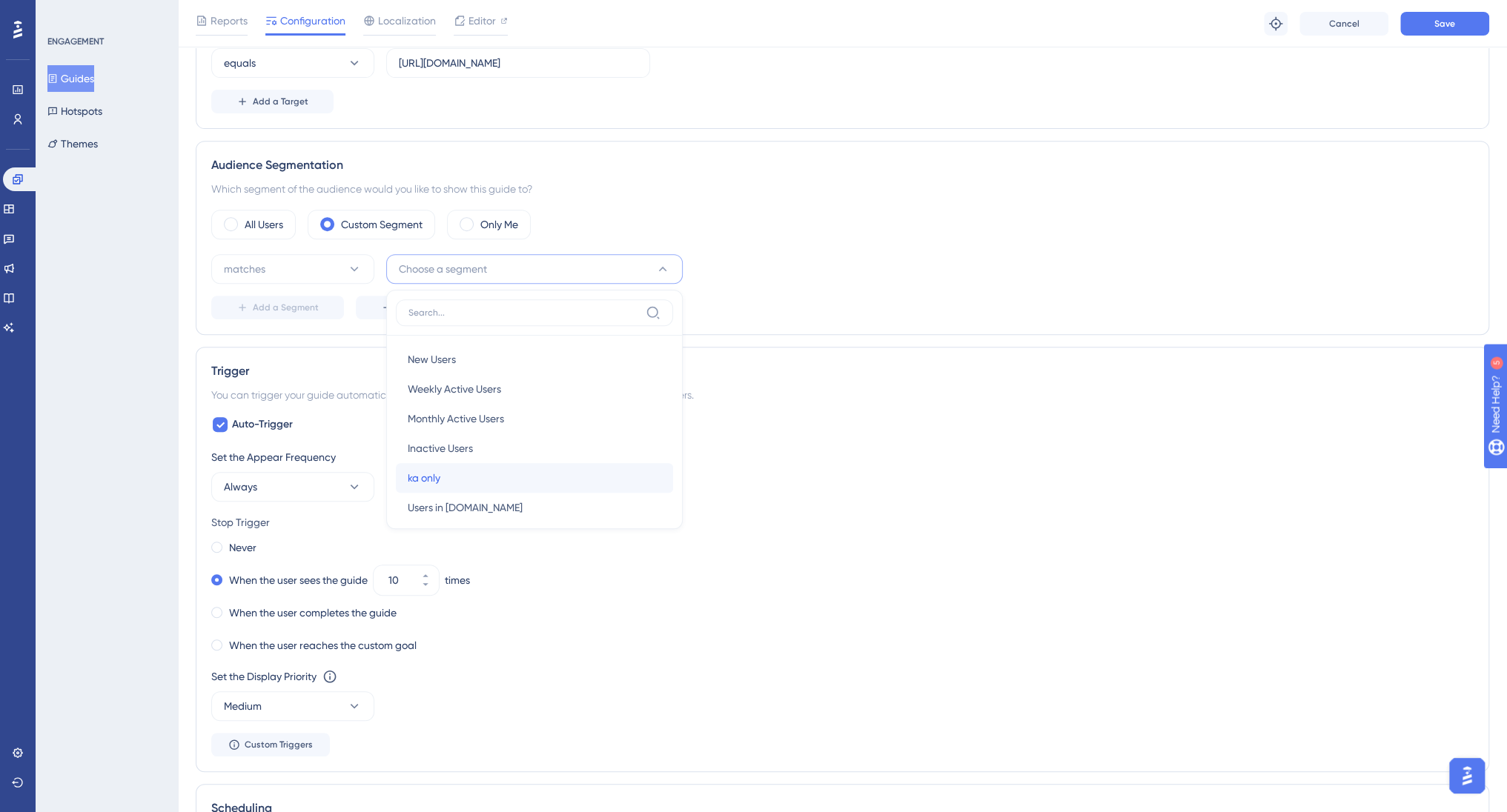
click at [444, 478] on div "ka only ka only" at bounding box center [535, 477] width 254 height 29
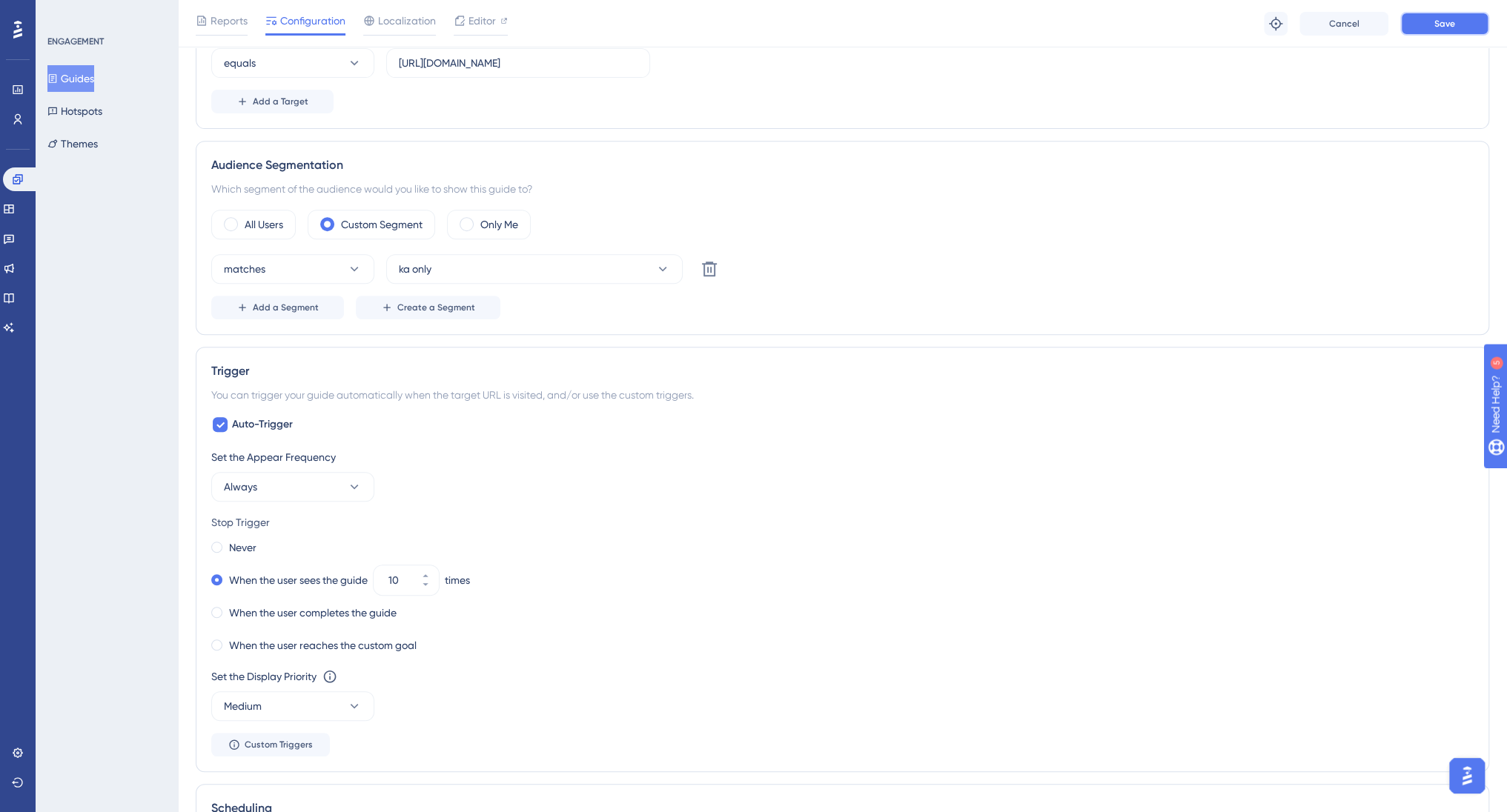
click at [1452, 24] on span "Save" at bounding box center [1444, 23] width 21 height 12
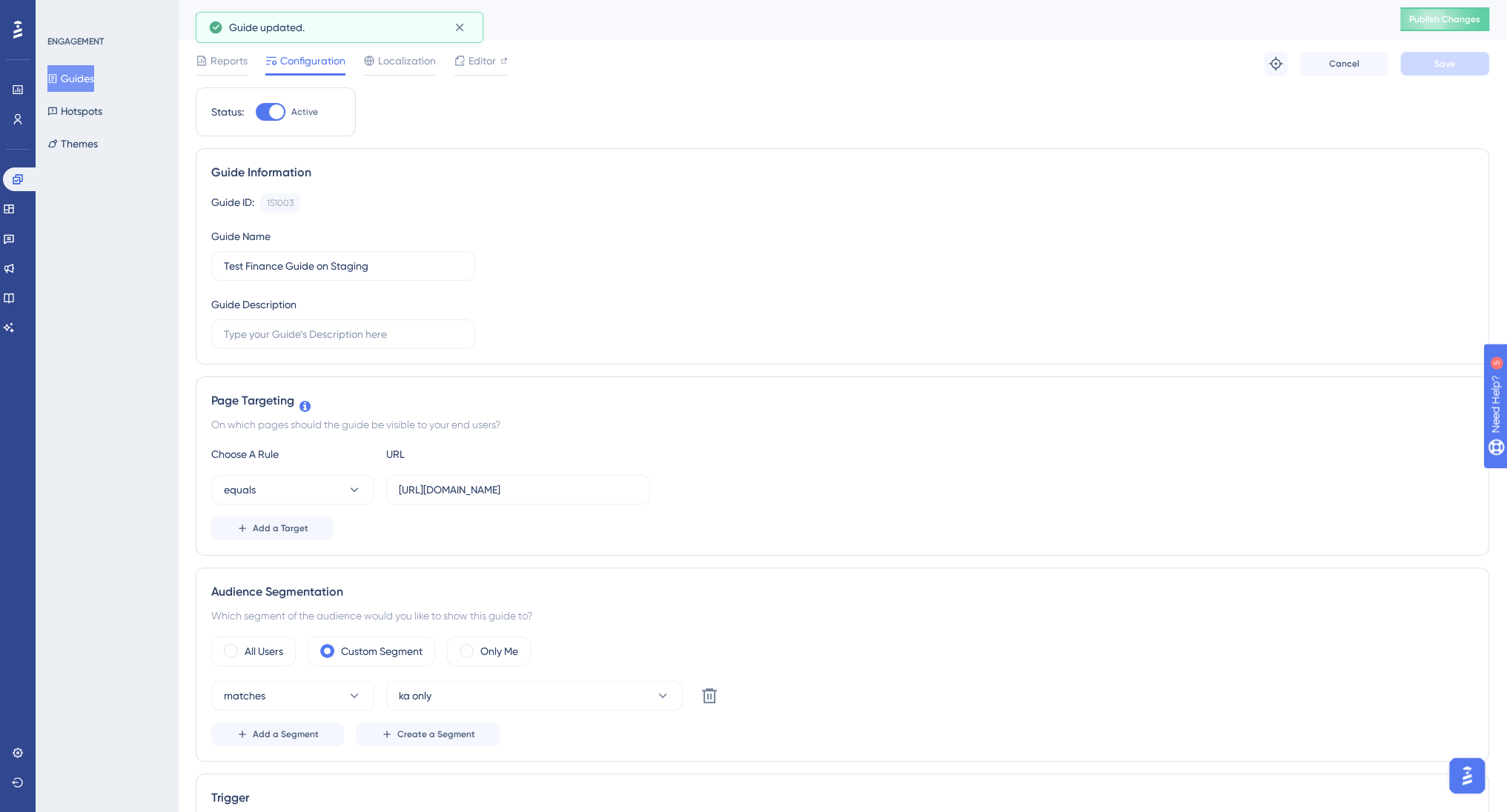
scroll to position [0, 0]
click at [77, 73] on button "Guides" at bounding box center [70, 78] width 47 height 26
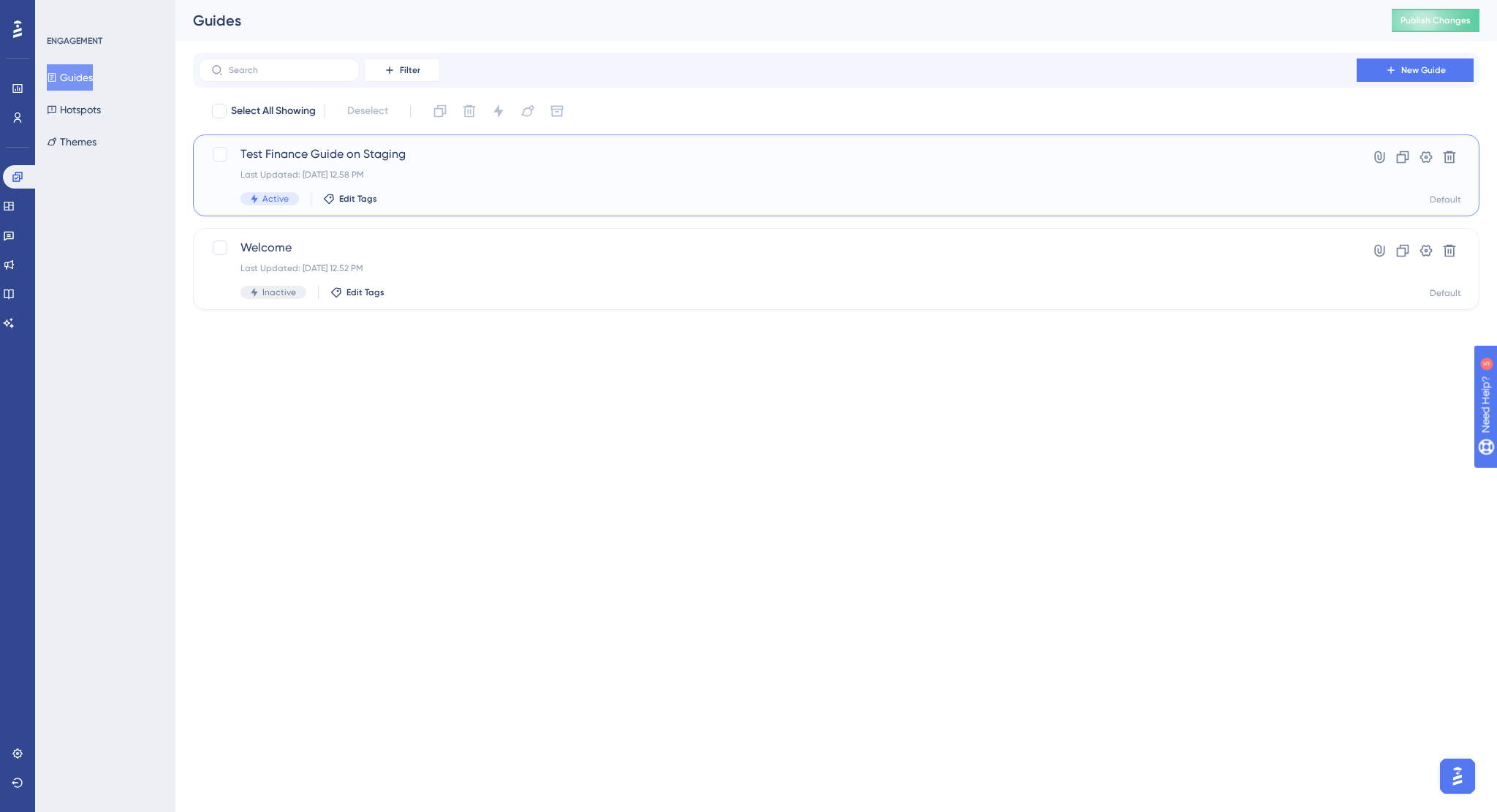
click at [303, 157] on span "Test Finance Guide on Staging" at bounding box center [778, 154] width 1075 height 17
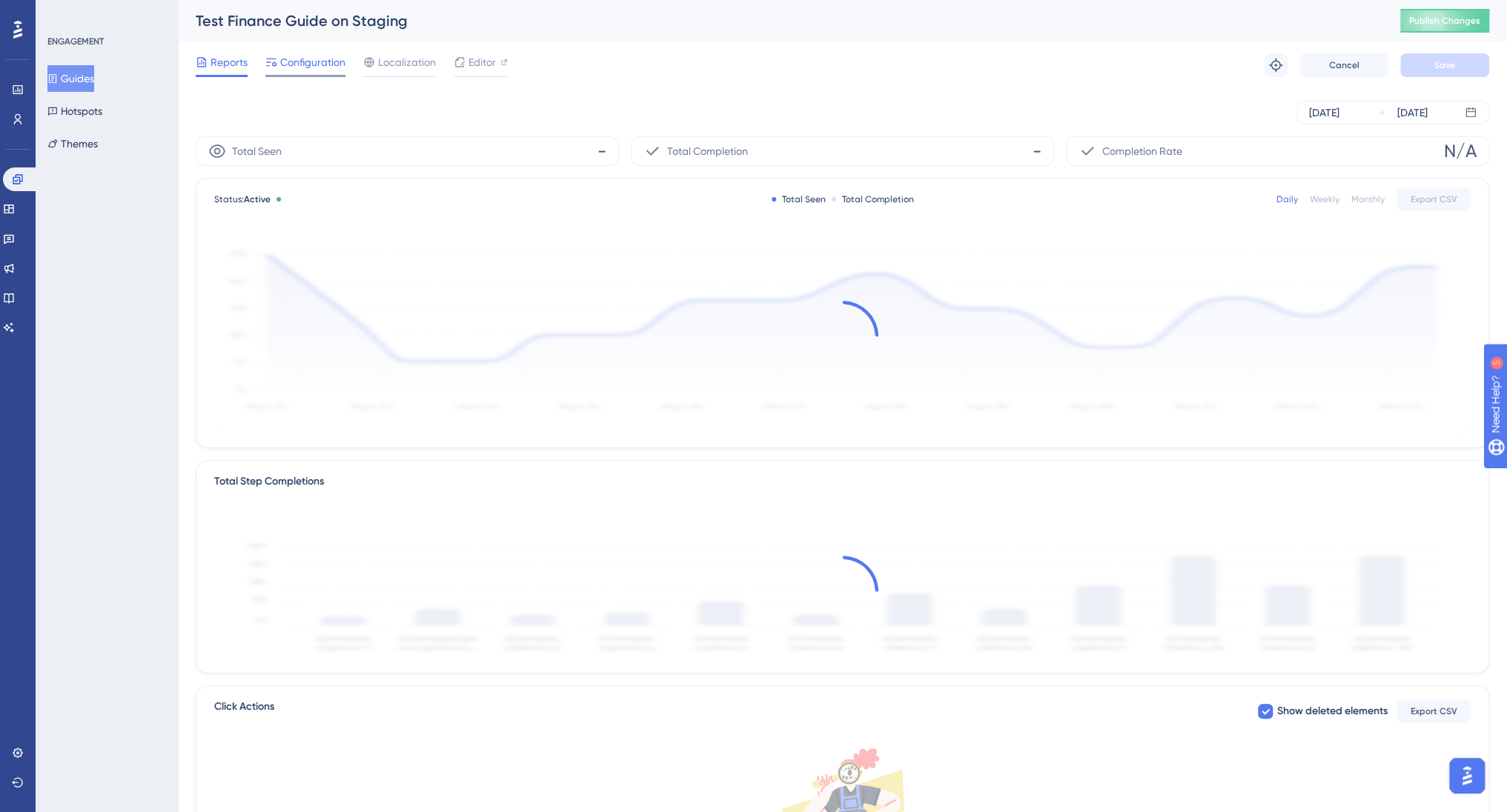
click at [314, 69] on span "Configuration" at bounding box center [312, 61] width 65 height 17
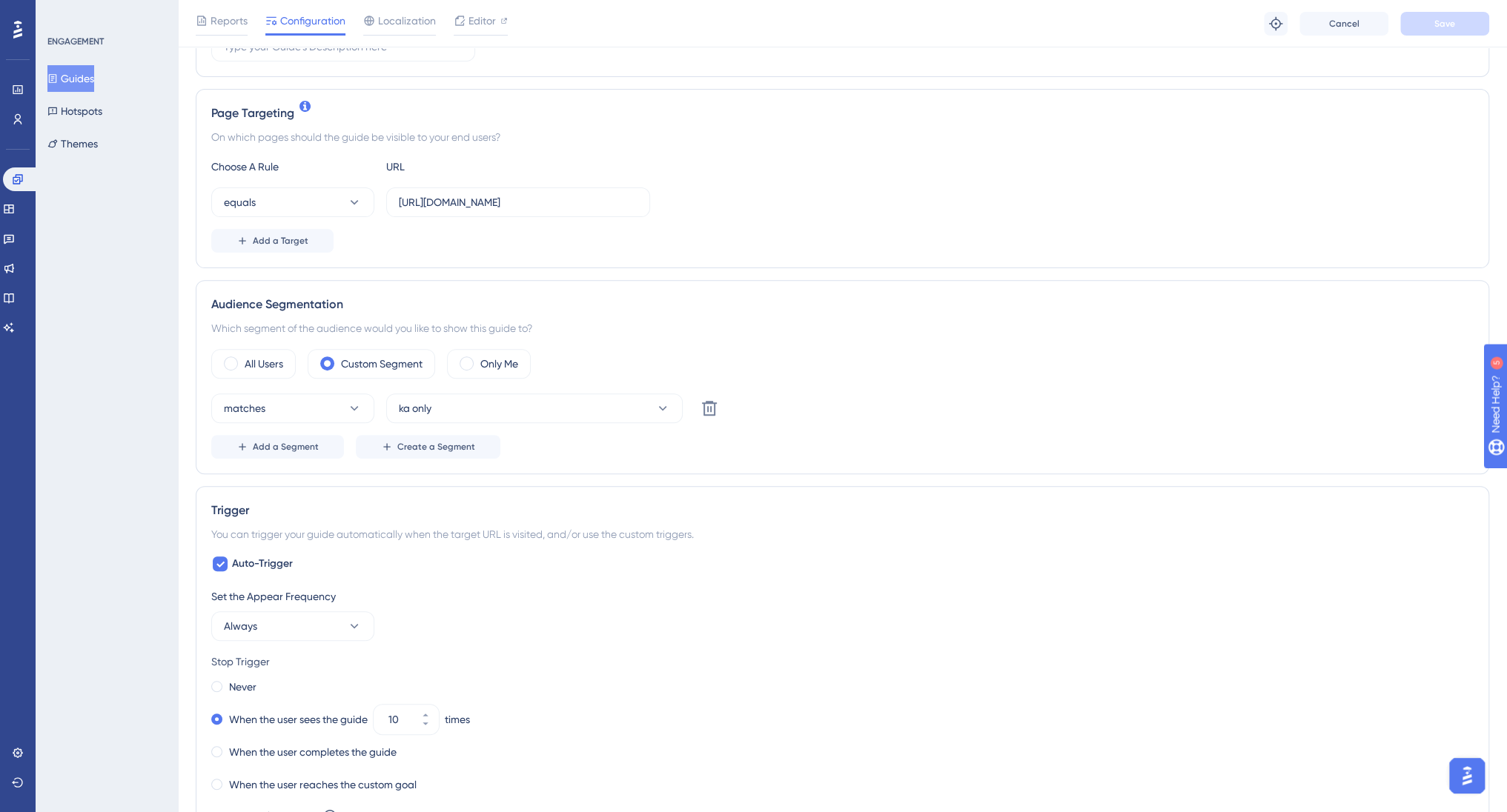
scroll to position [296, 0]
click at [16, 115] on icon at bounding box center [17, 119] width 8 height 10
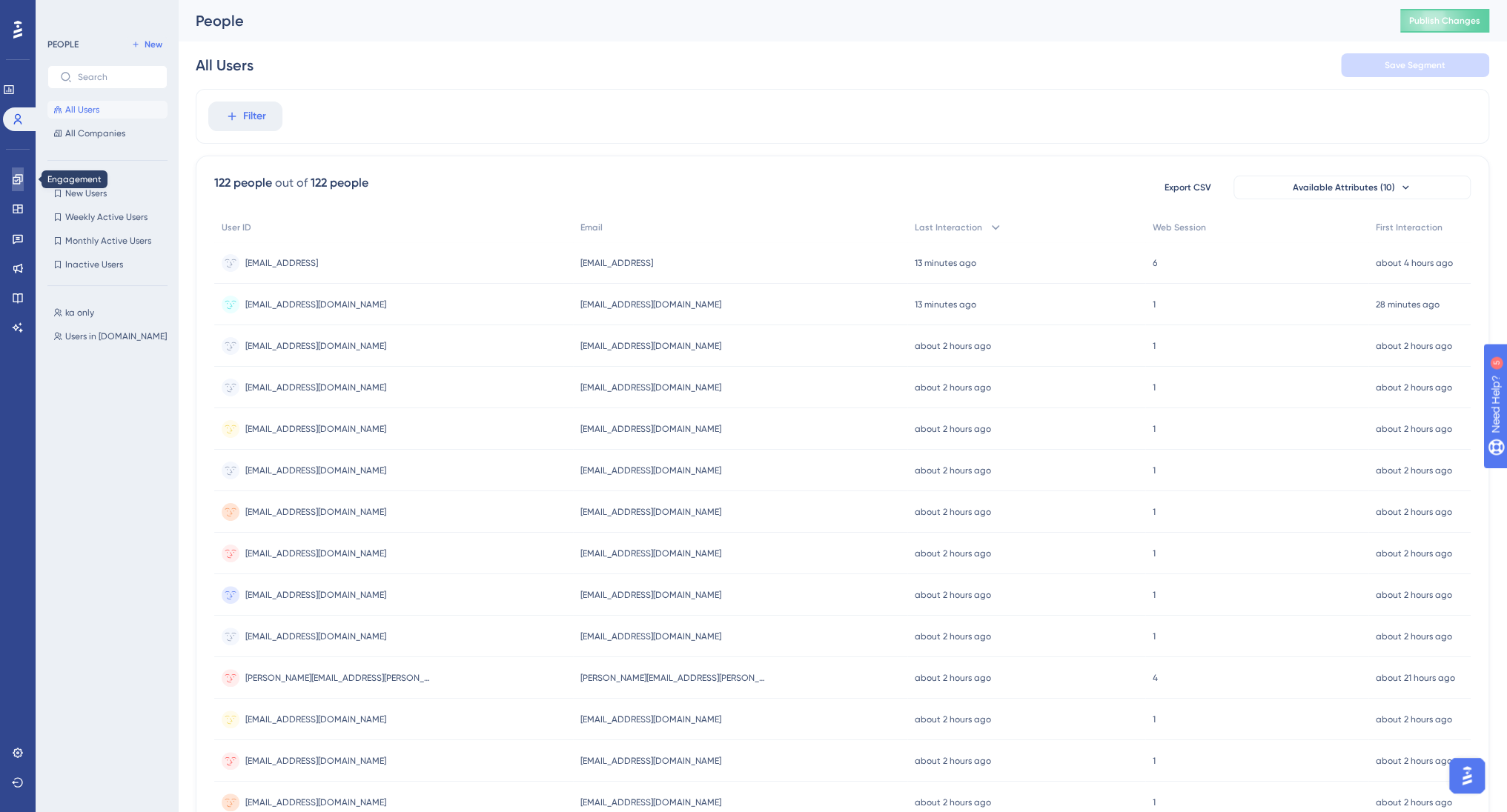
click at [18, 179] on icon at bounding box center [17, 179] width 12 height 12
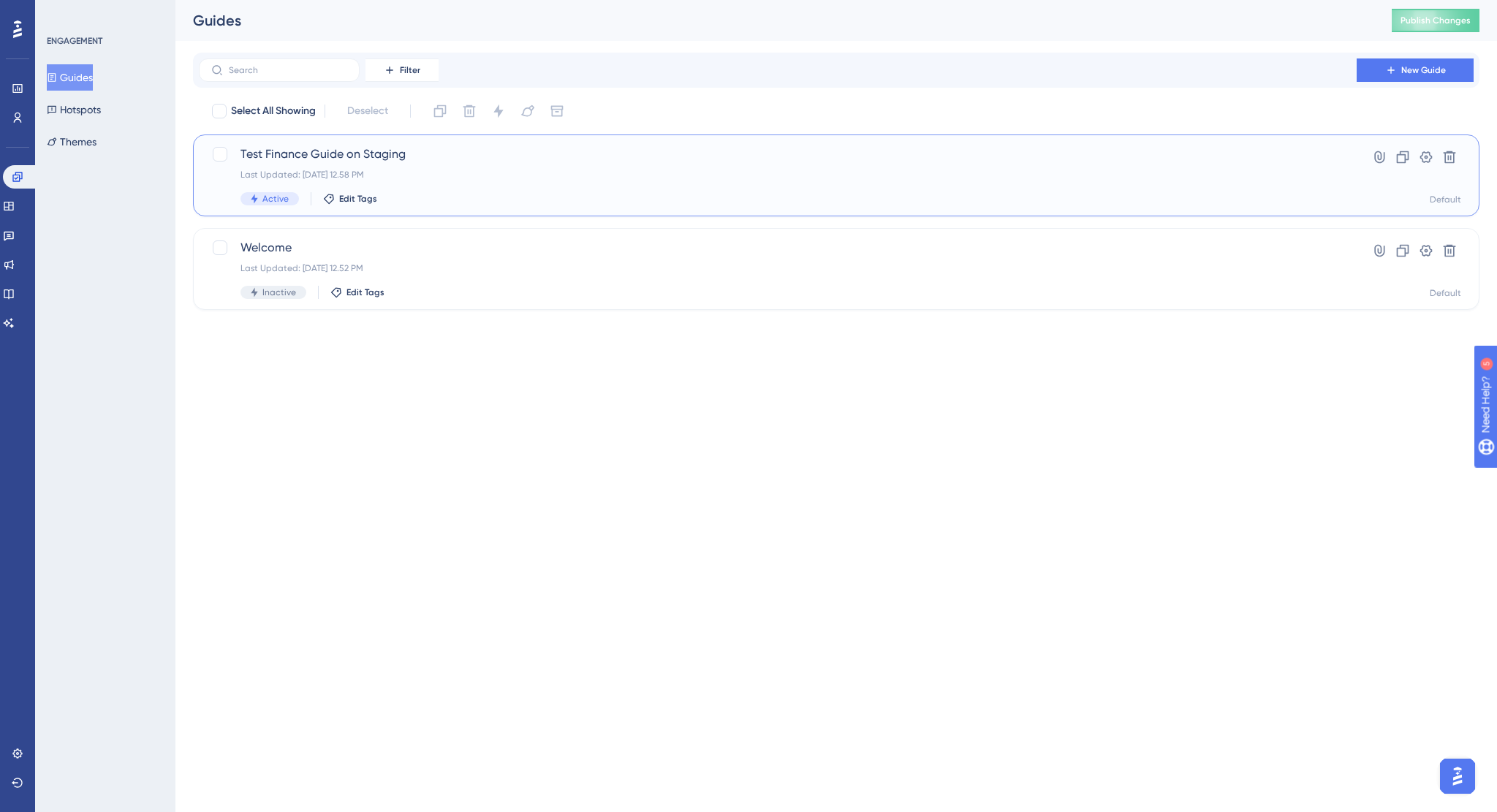
click at [264, 193] on span "Active" at bounding box center [275, 198] width 26 height 12
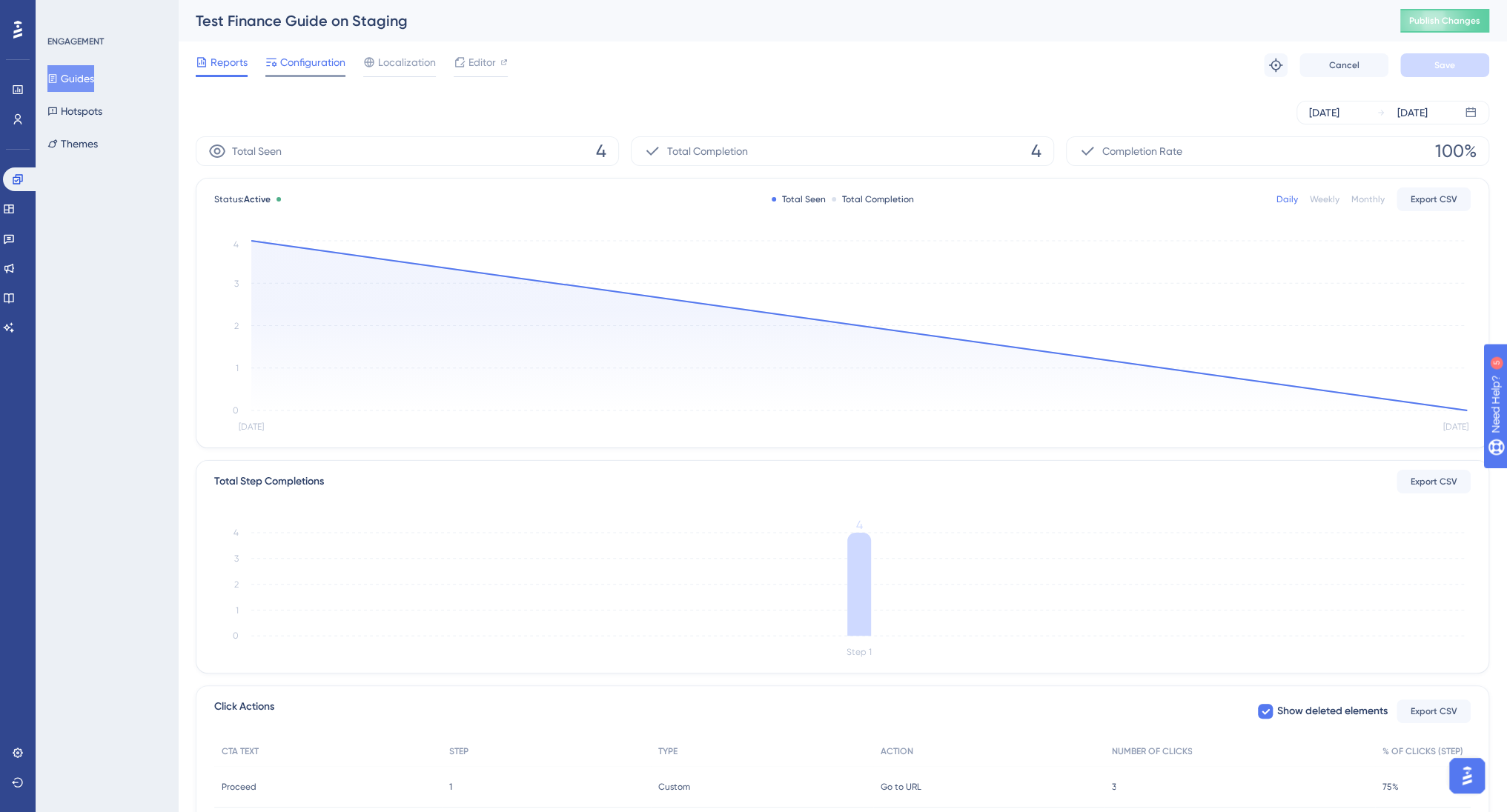
click at [303, 63] on span "Configuration" at bounding box center [312, 61] width 65 height 17
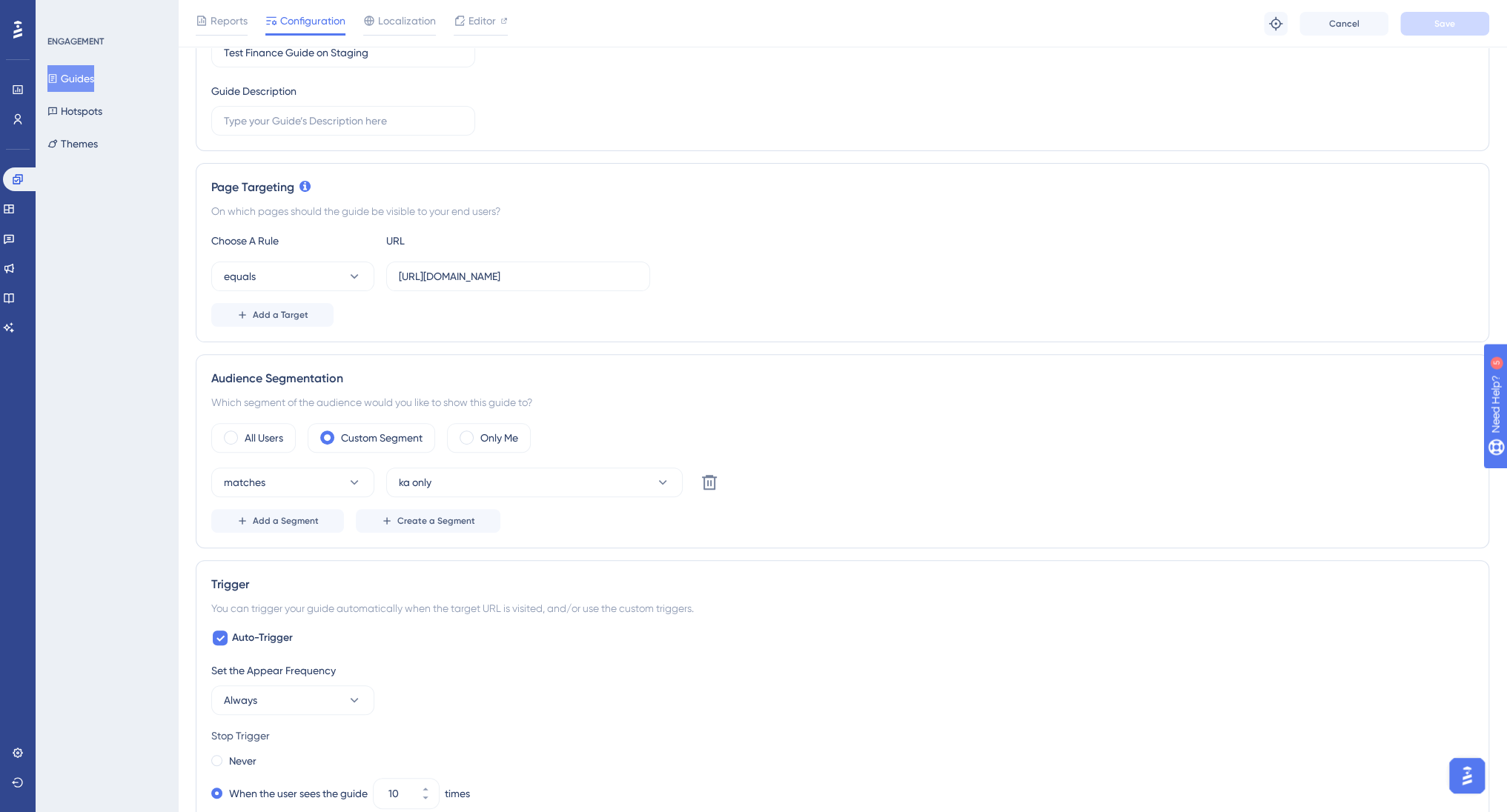
scroll to position [222, 0]
click at [21, 116] on icon at bounding box center [17, 119] width 12 height 12
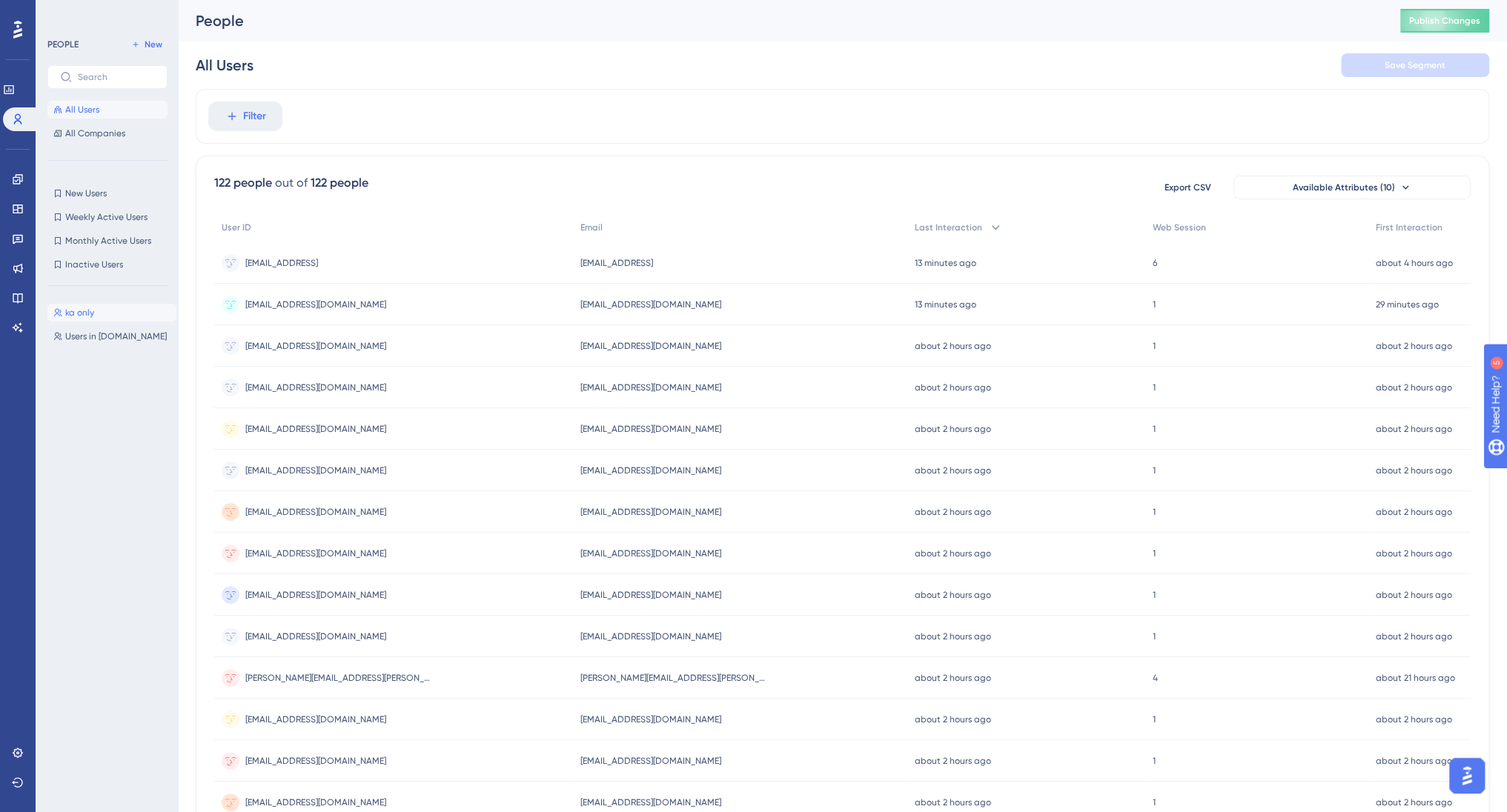
click at [84, 313] on span "ka only" at bounding box center [79, 312] width 29 height 12
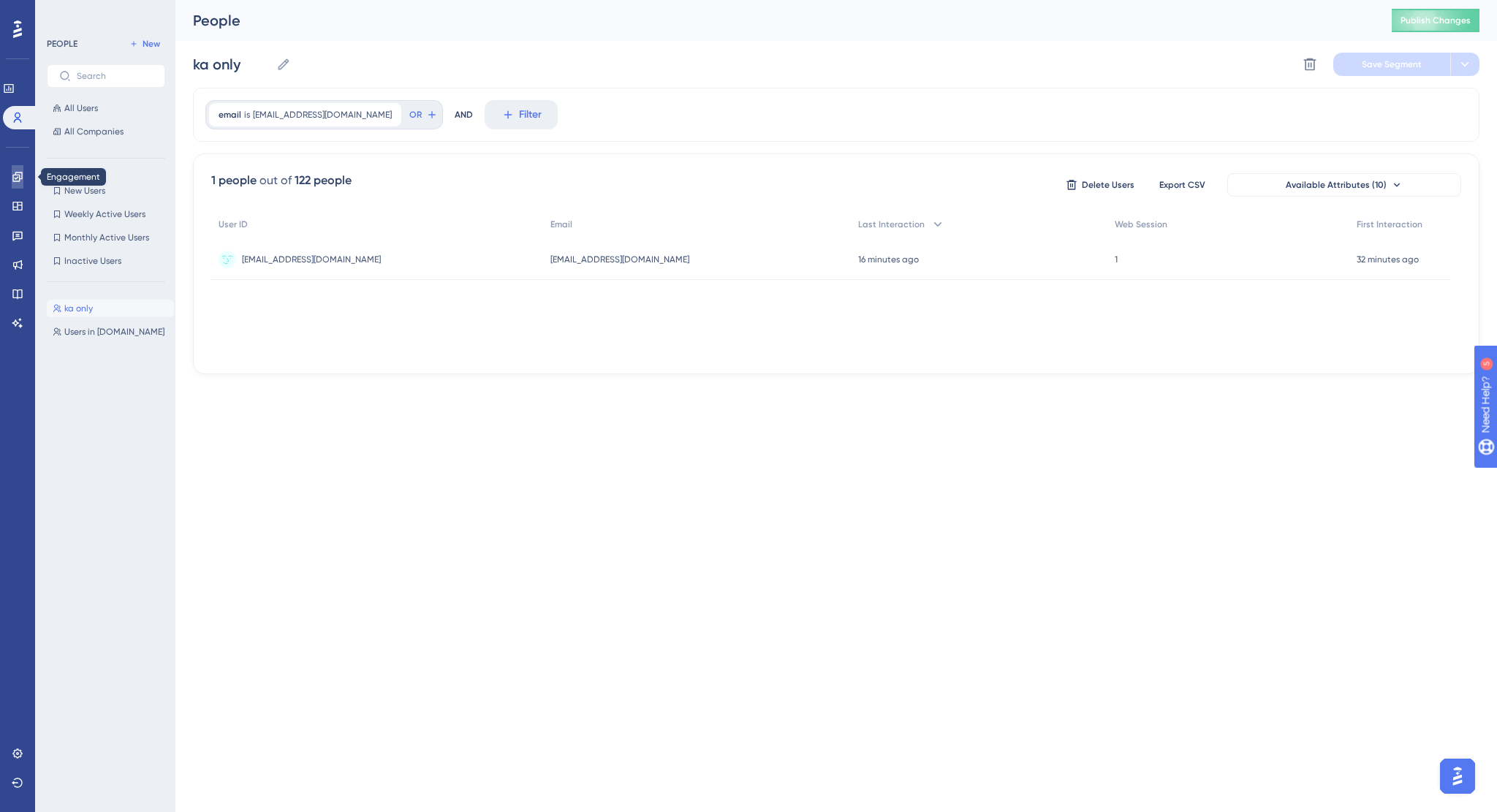
click at [17, 174] on icon at bounding box center [17, 176] width 12 height 12
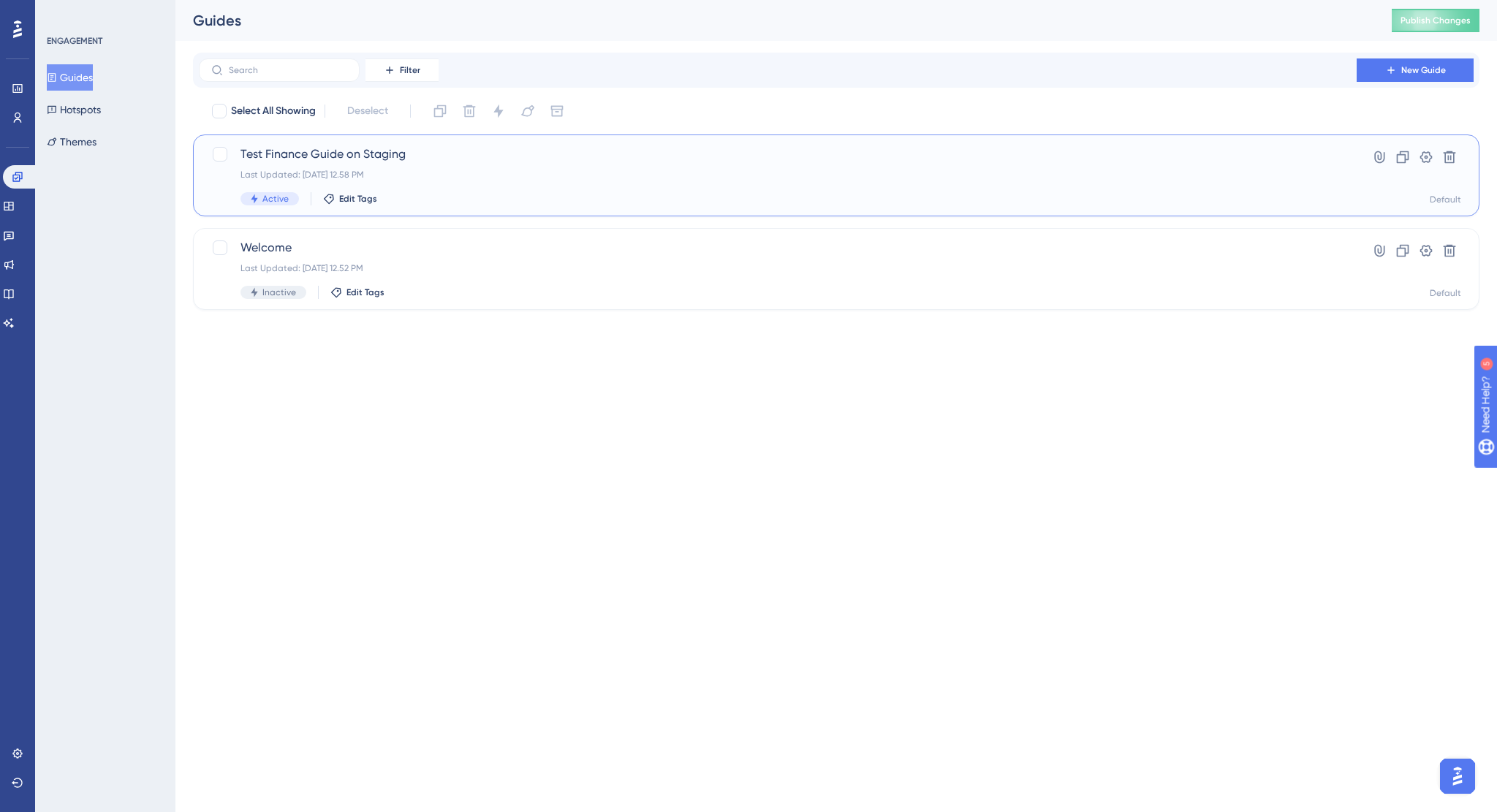
click at [403, 188] on div "Test Finance Guide on Staging Last Updated: 02. sep. 2025 12.58 PM Active Edit …" at bounding box center [778, 176] width 1075 height 60
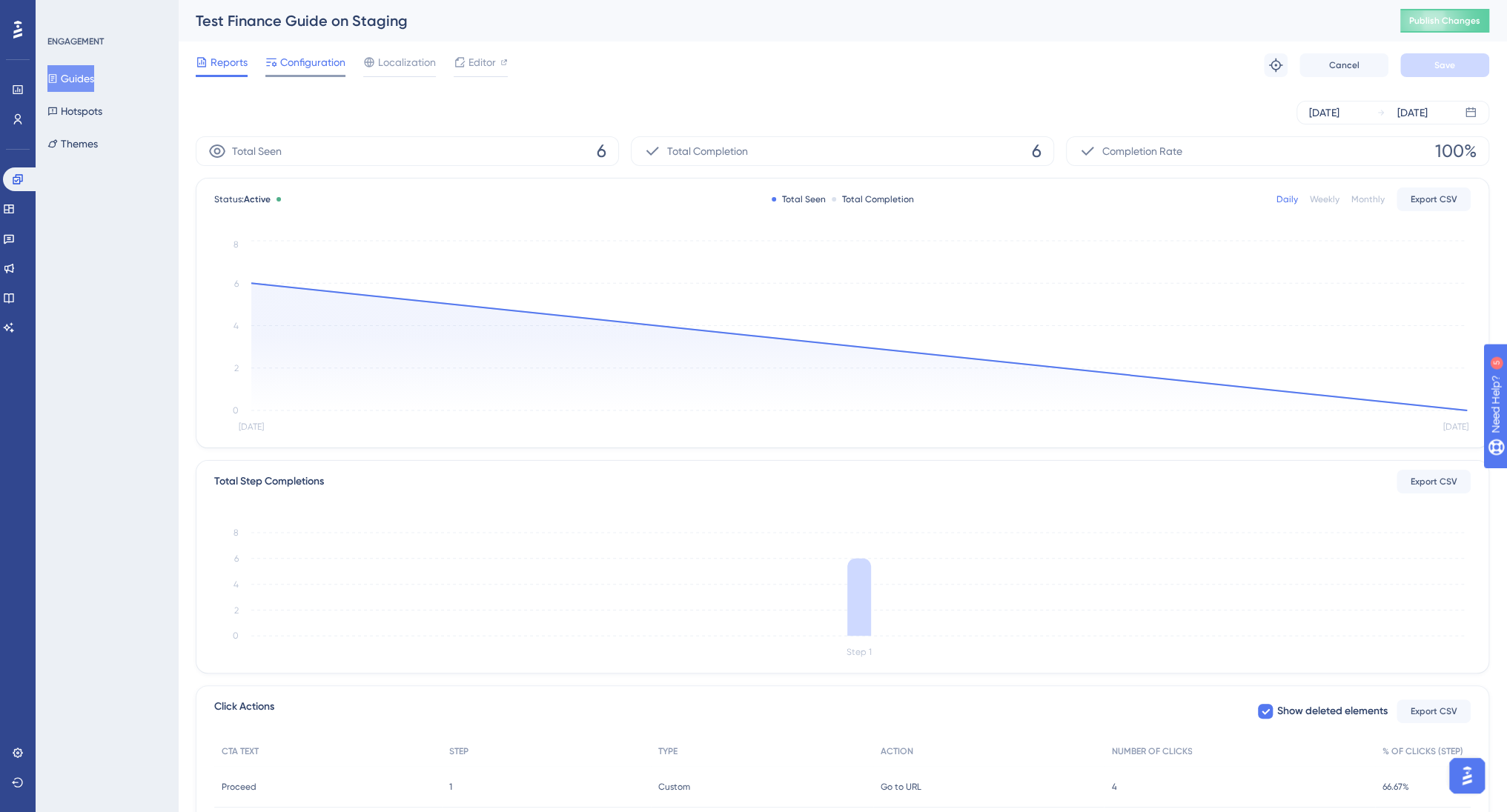
click at [321, 63] on span "Configuration" at bounding box center [312, 61] width 65 height 17
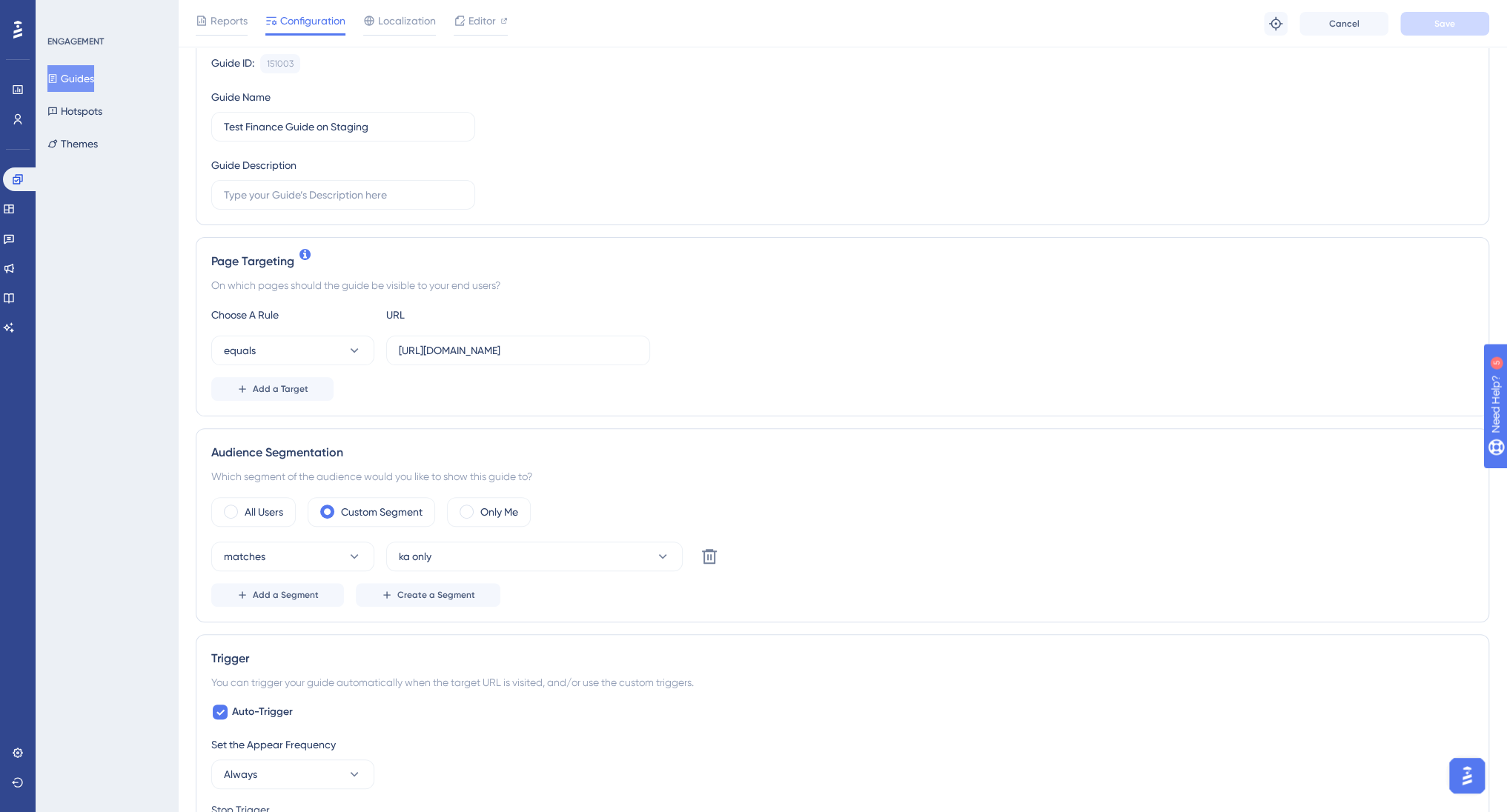
scroll to position [148, 0]
drag, startPoint x: 5, startPoint y: 116, endPoint x: 40, endPoint y: 118, distance: 35.1
click at [12, 116] on link at bounding box center [17, 120] width 12 height 24
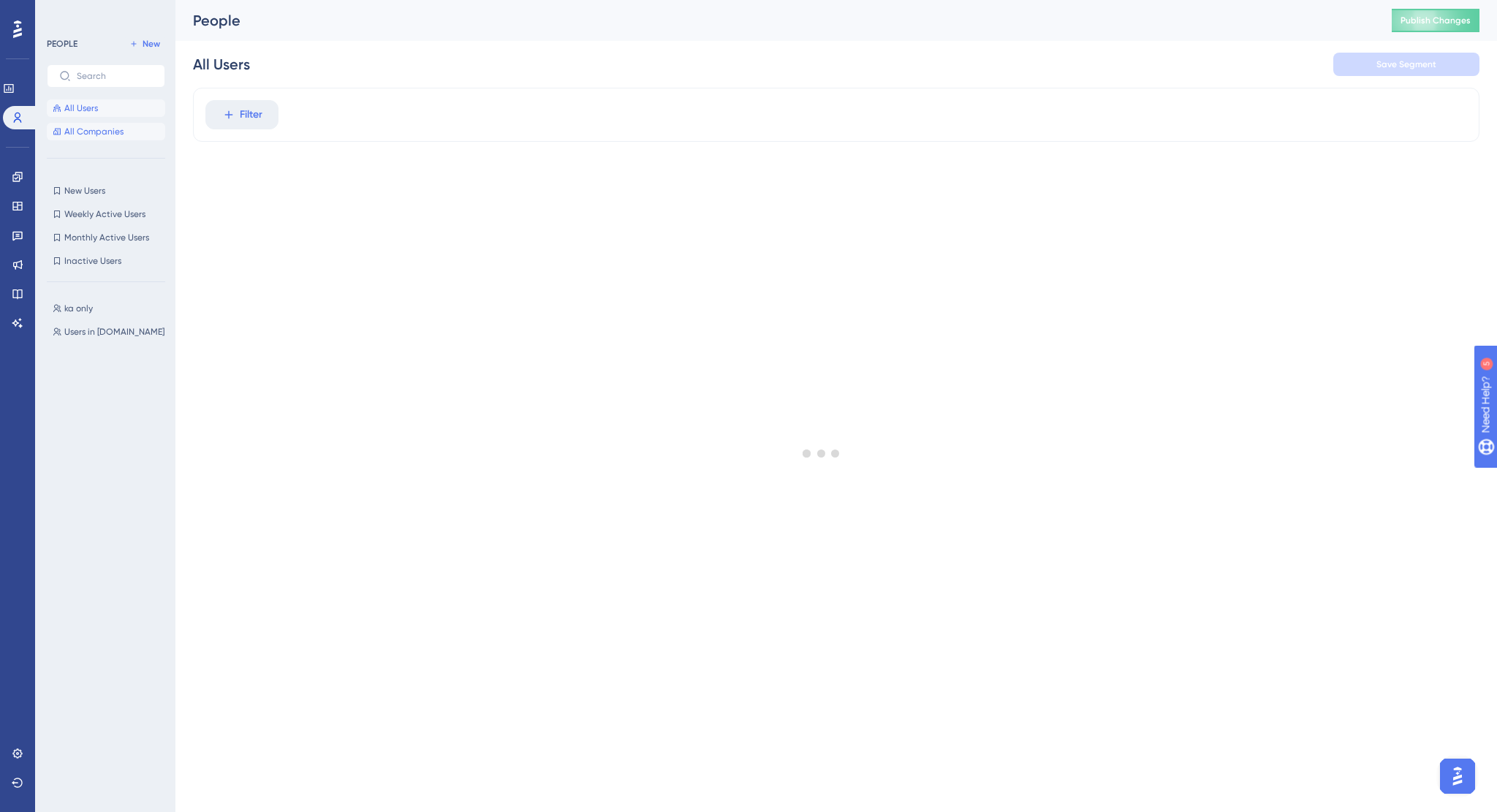
click at [85, 132] on span "All Companies" at bounding box center [94, 131] width 59 height 12
click at [81, 111] on span "All Users" at bounding box center [80, 108] width 33 height 12
click at [76, 308] on span "ka only" at bounding box center [78, 308] width 29 height 12
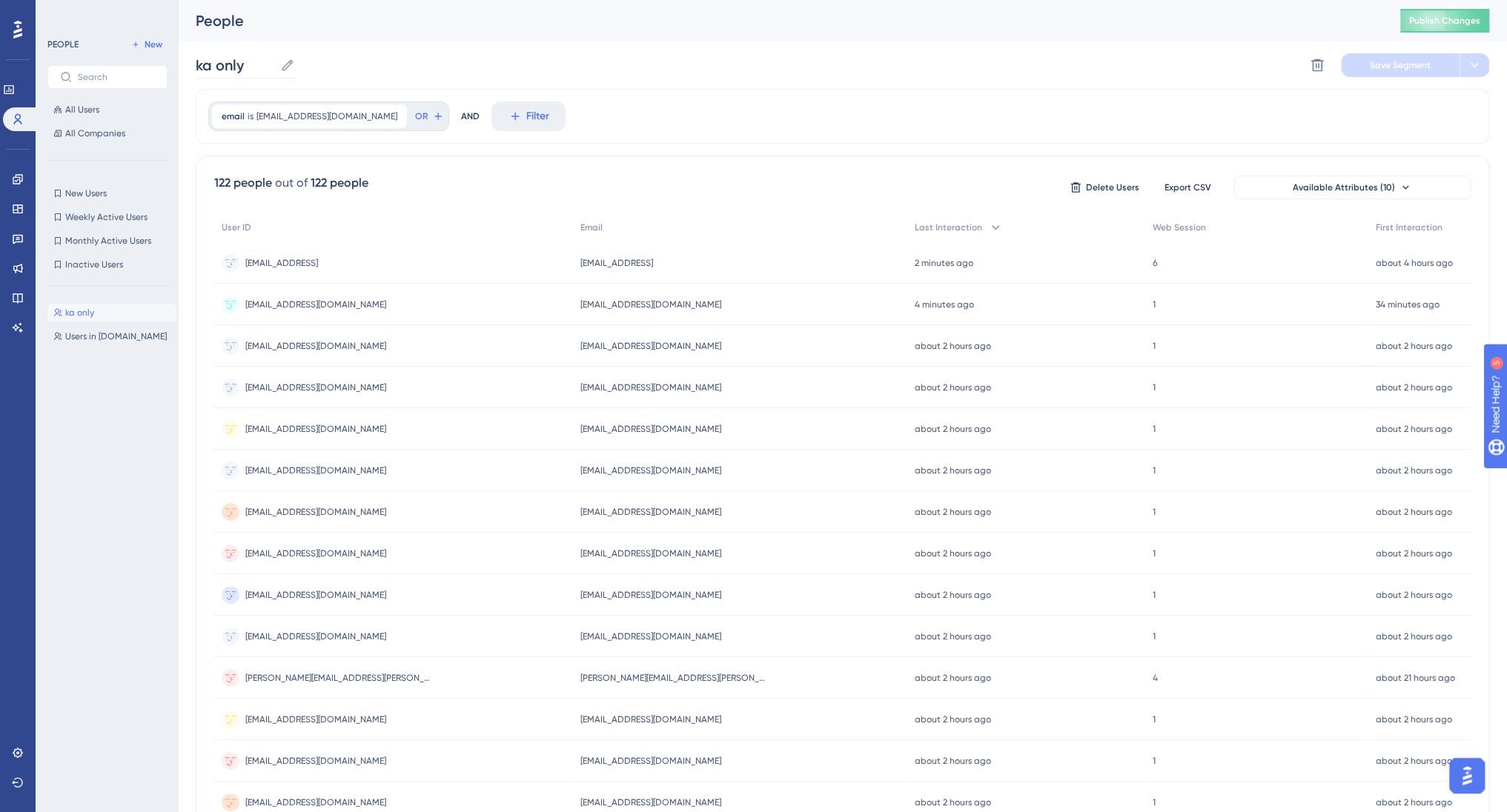
click at [289, 68] on icon at bounding box center [288, 65] width 15 height 15
click at [274, 68] on input "ka only" at bounding box center [235, 65] width 78 height 21
click at [363, 61] on div "ka only ka only Delete Segment Save Segment" at bounding box center [842, 65] width 1293 height 47
click at [310, 120] on span "ka@billetto.com" at bounding box center [327, 116] width 141 height 12
click at [369, 387] on span "Done" at bounding box center [372, 384] width 26 height 17
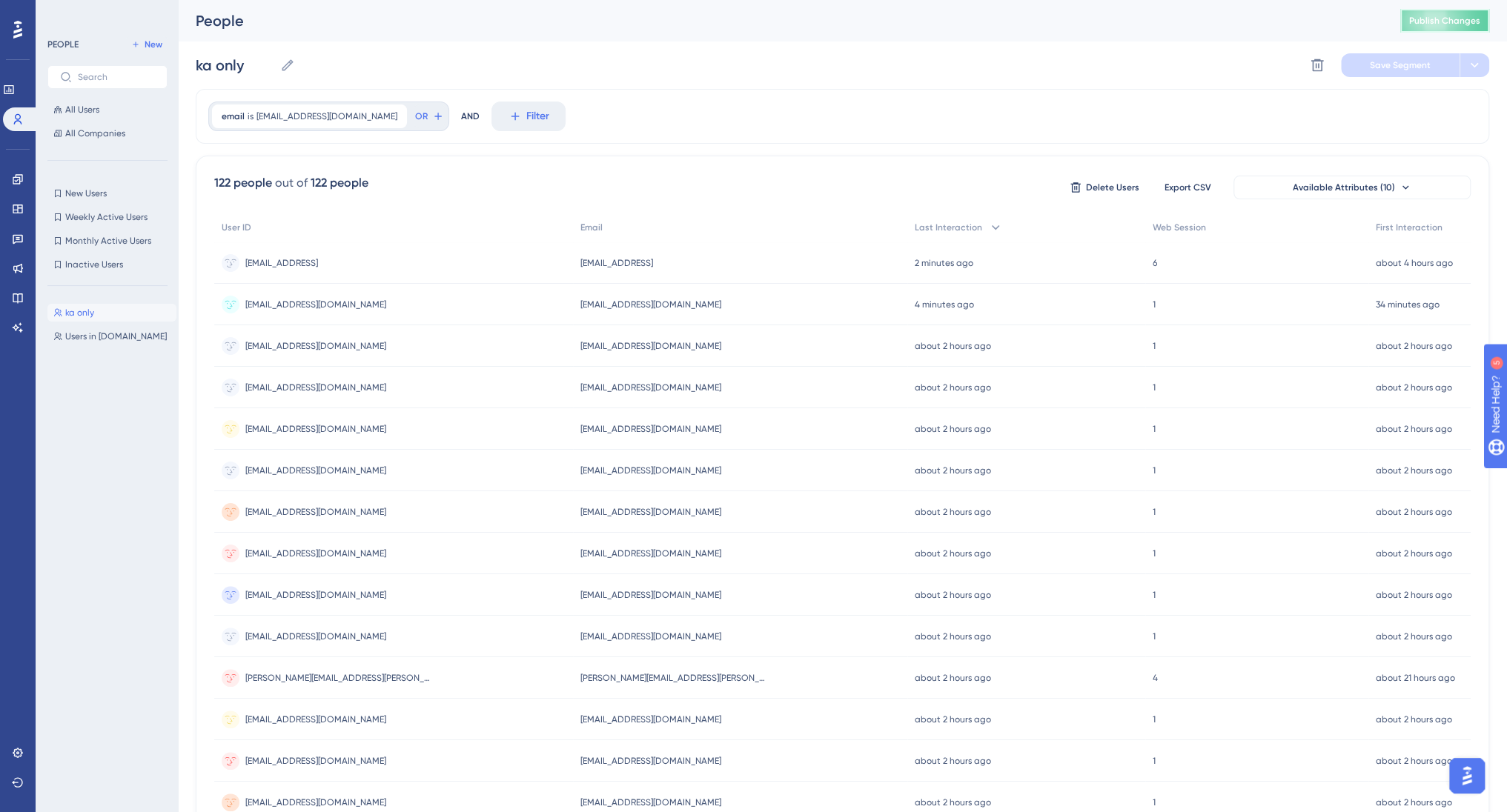
click at [1437, 16] on span "Publish Changes" at bounding box center [1445, 20] width 71 height 12
click at [82, 334] on span "Users in [DOMAIN_NAME]" at bounding box center [115, 336] width 101 height 12
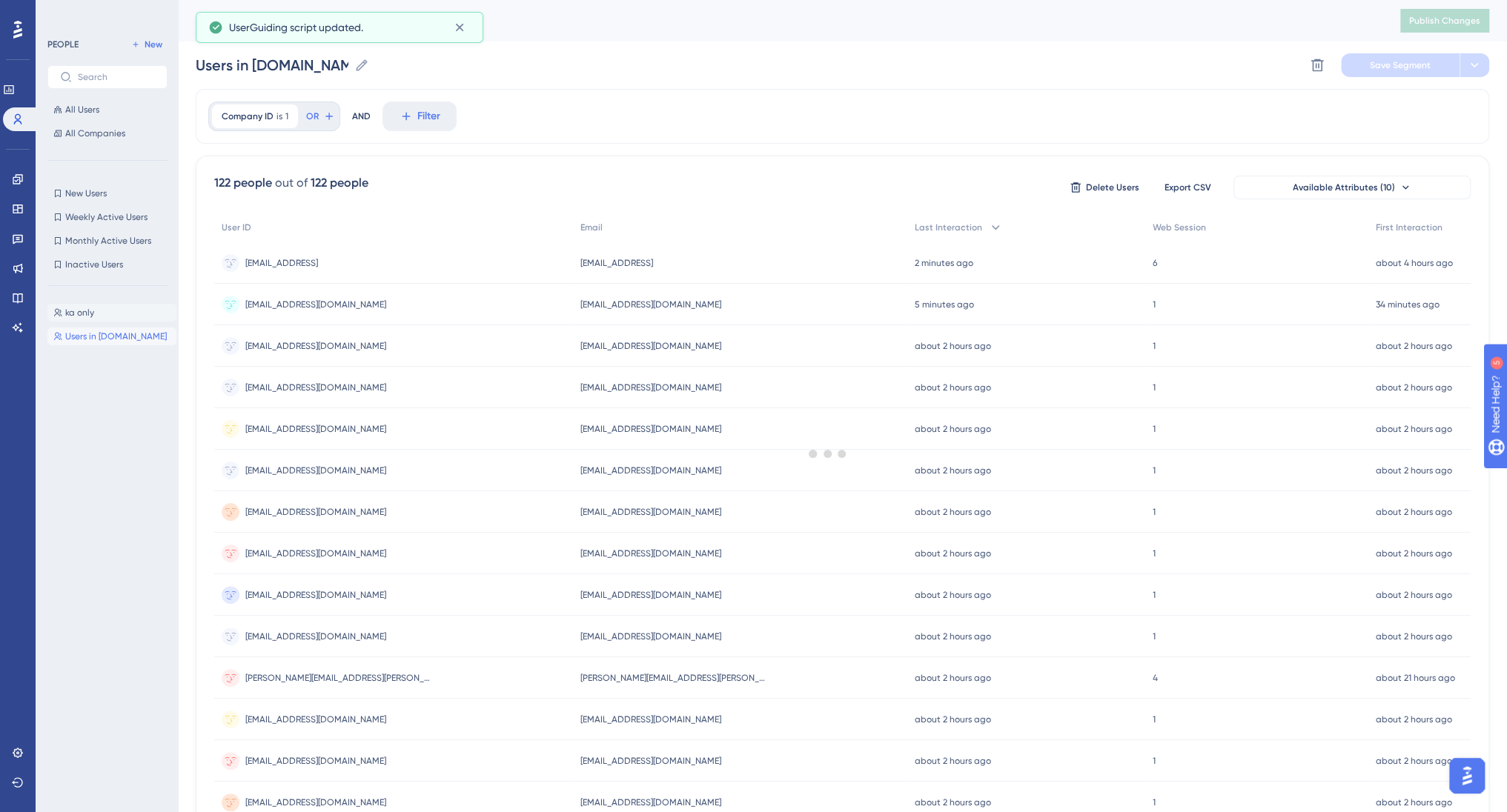
click at [74, 312] on span "ka only" at bounding box center [79, 312] width 29 height 12
type input "ka only"
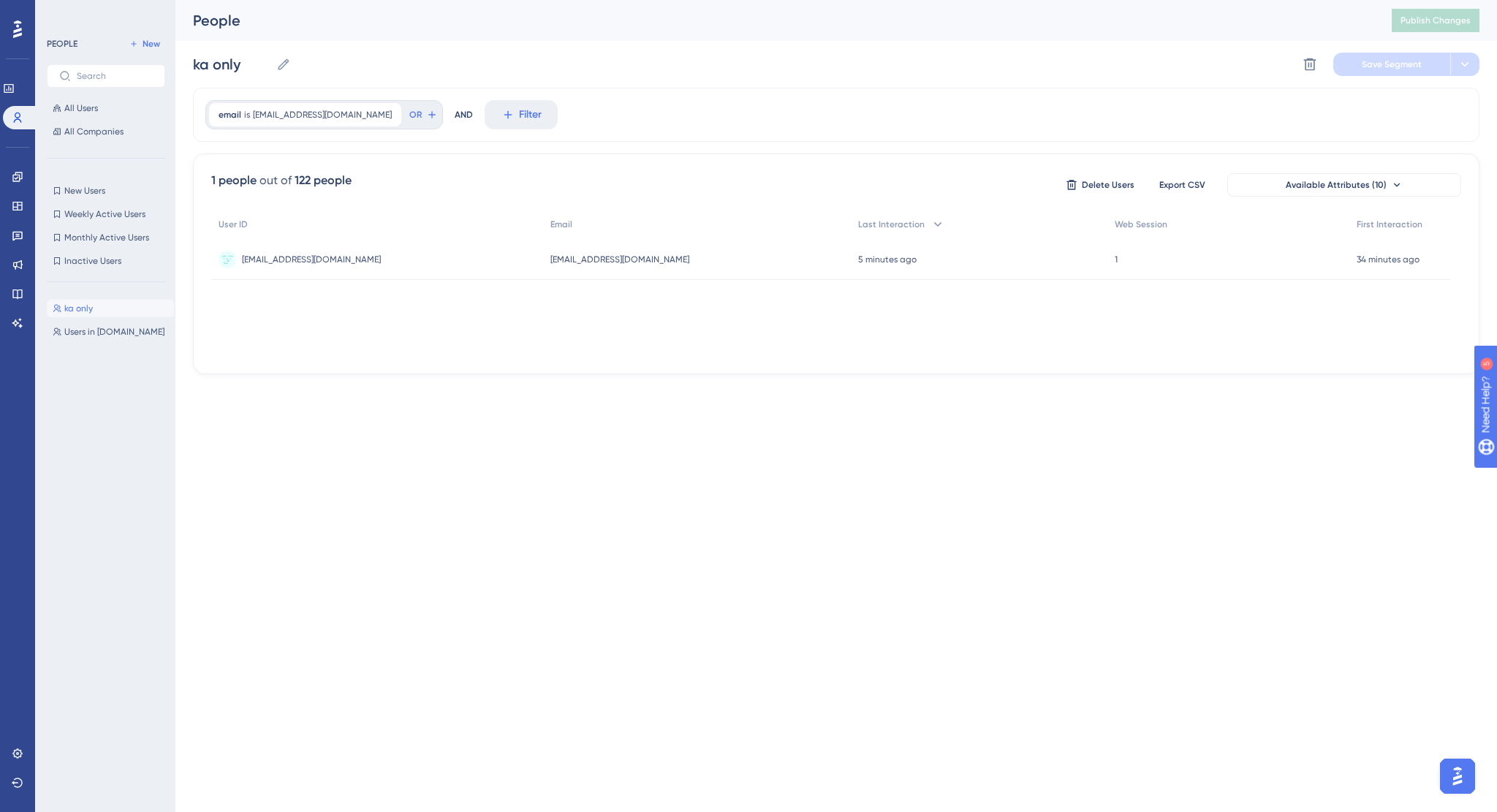
click at [73, 308] on span "ka only" at bounding box center [78, 308] width 29 height 12
click at [14, 171] on icon at bounding box center [17, 176] width 12 height 12
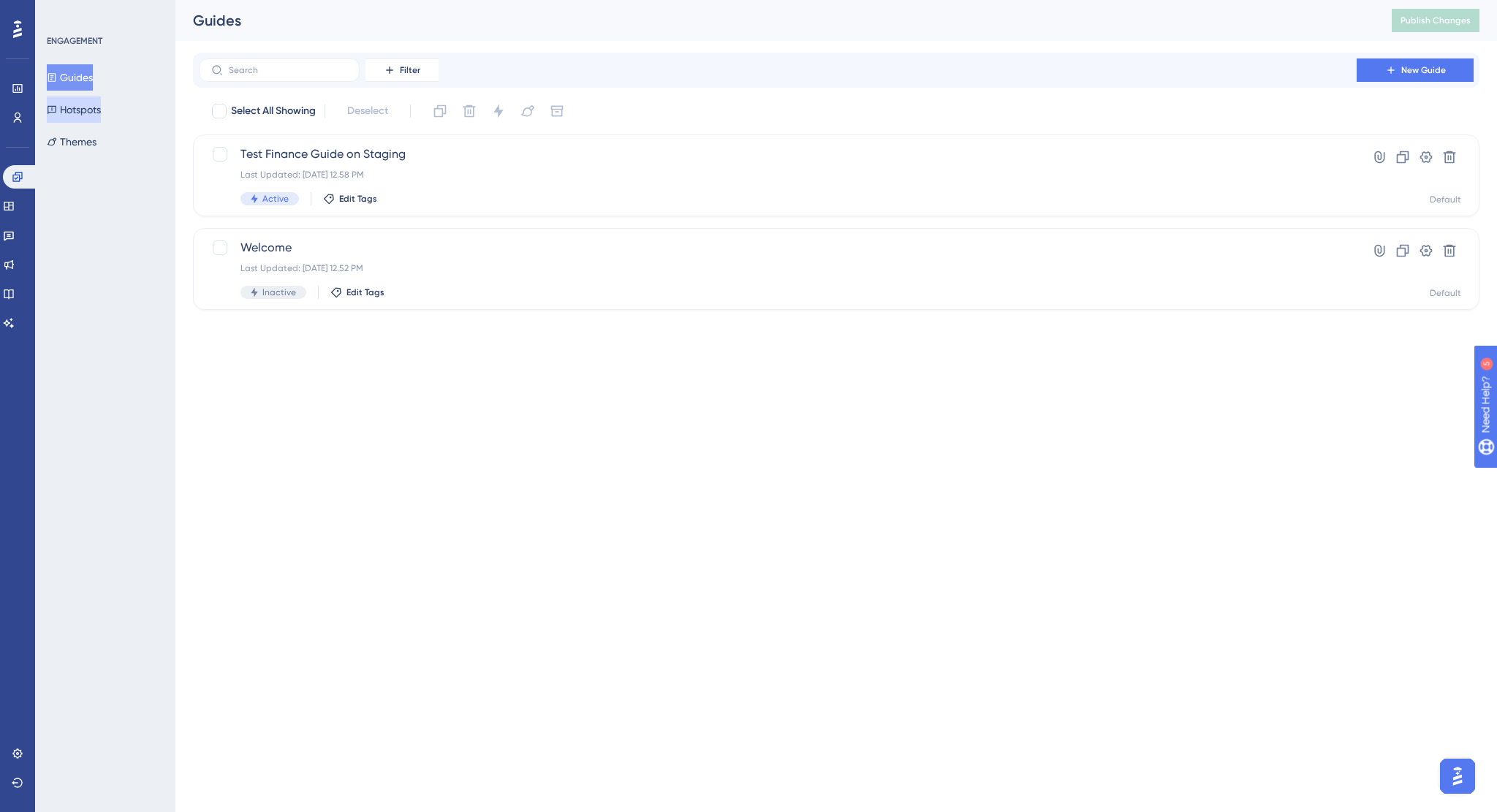
click at [85, 108] on button "Hotspots" at bounding box center [74, 109] width 54 height 26
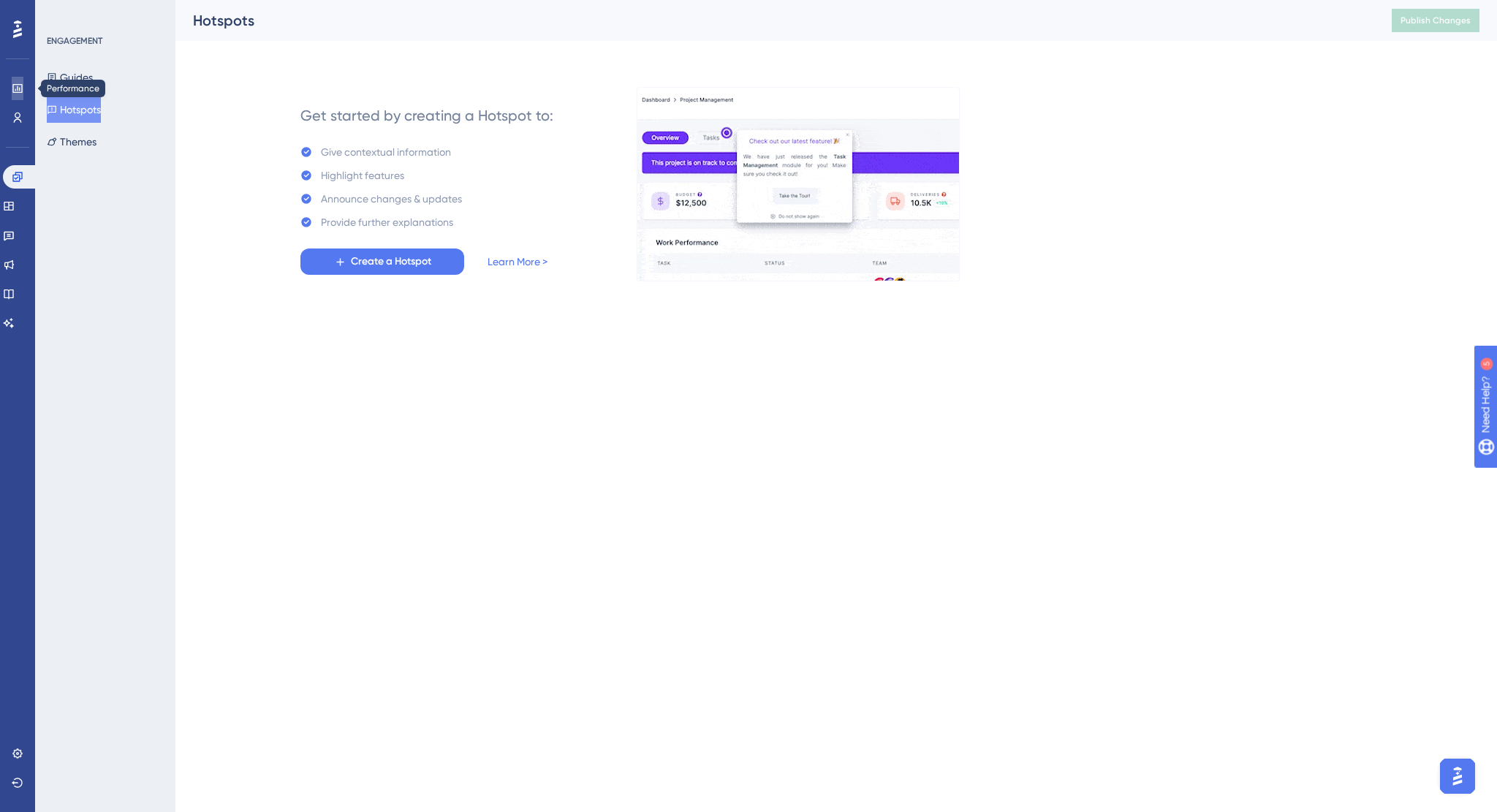
click at [19, 88] on icon at bounding box center [17, 88] width 10 height 9
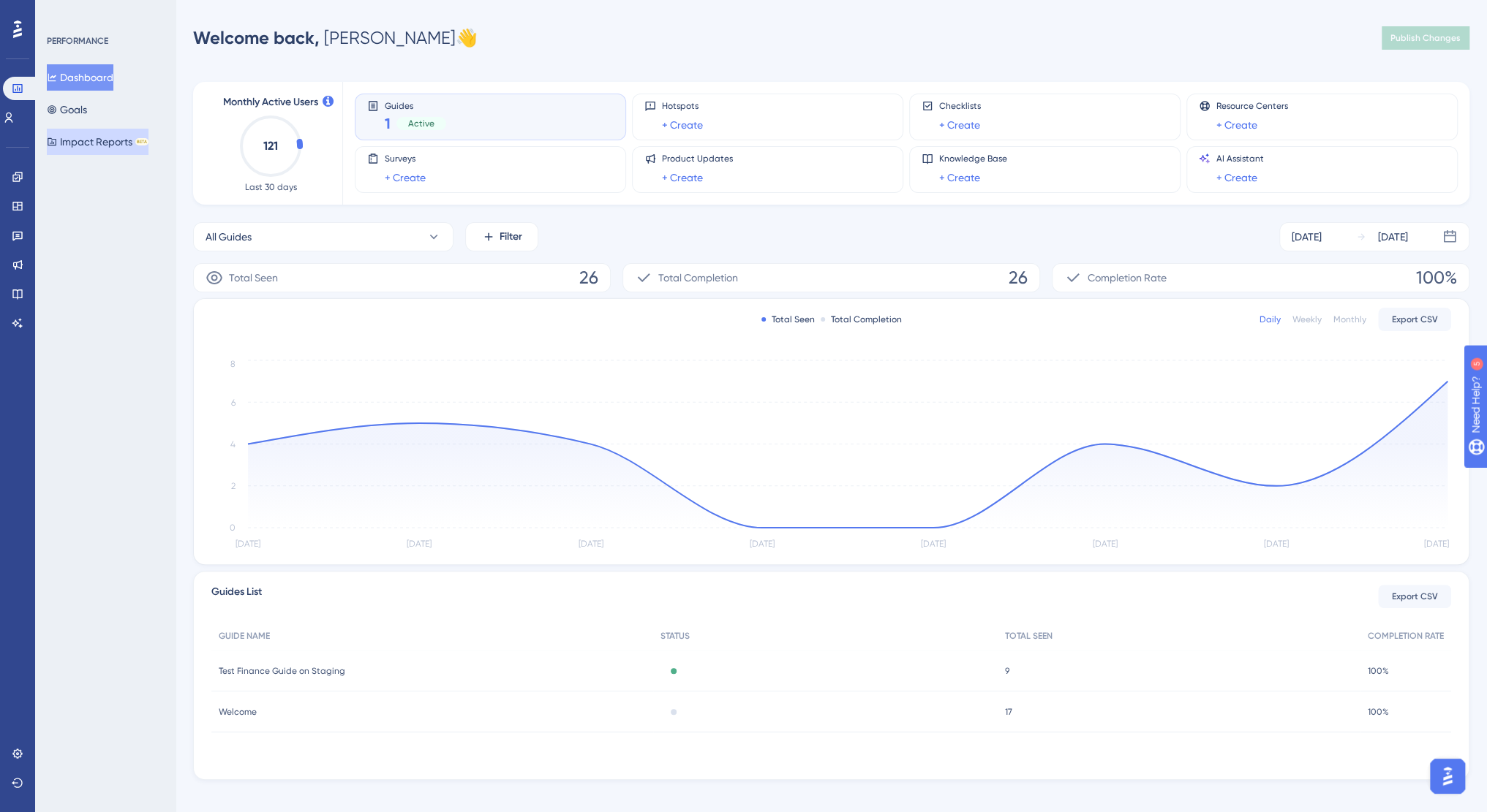
click at [94, 146] on button "Impact Reports BETA" at bounding box center [97, 141] width 102 height 26
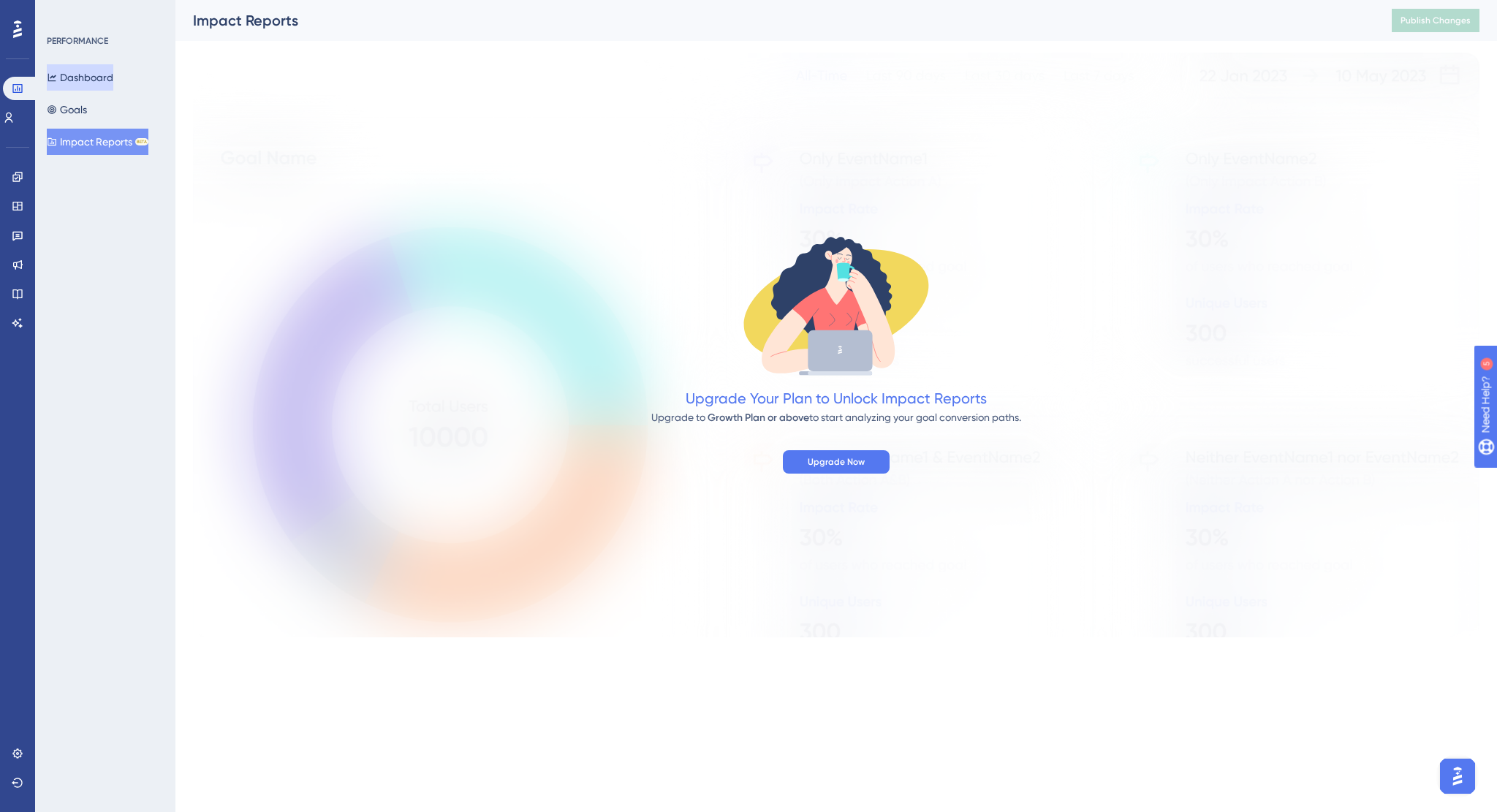
click at [97, 86] on button "Dashboard" at bounding box center [80, 77] width 67 height 26
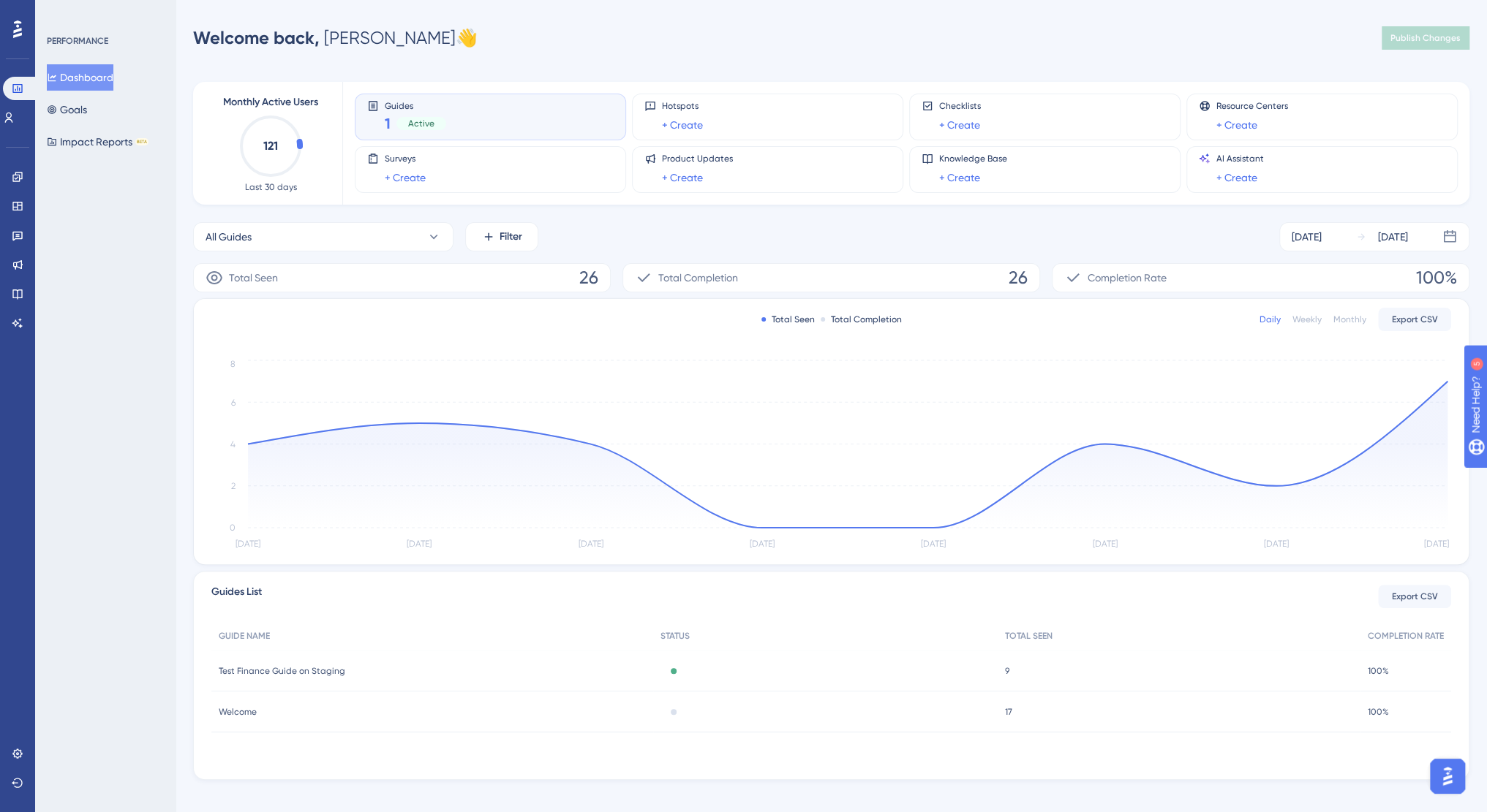
click at [20, 30] on icon at bounding box center [18, 29] width 9 height 17
click at [16, 121] on icon at bounding box center [17, 117] width 12 height 12
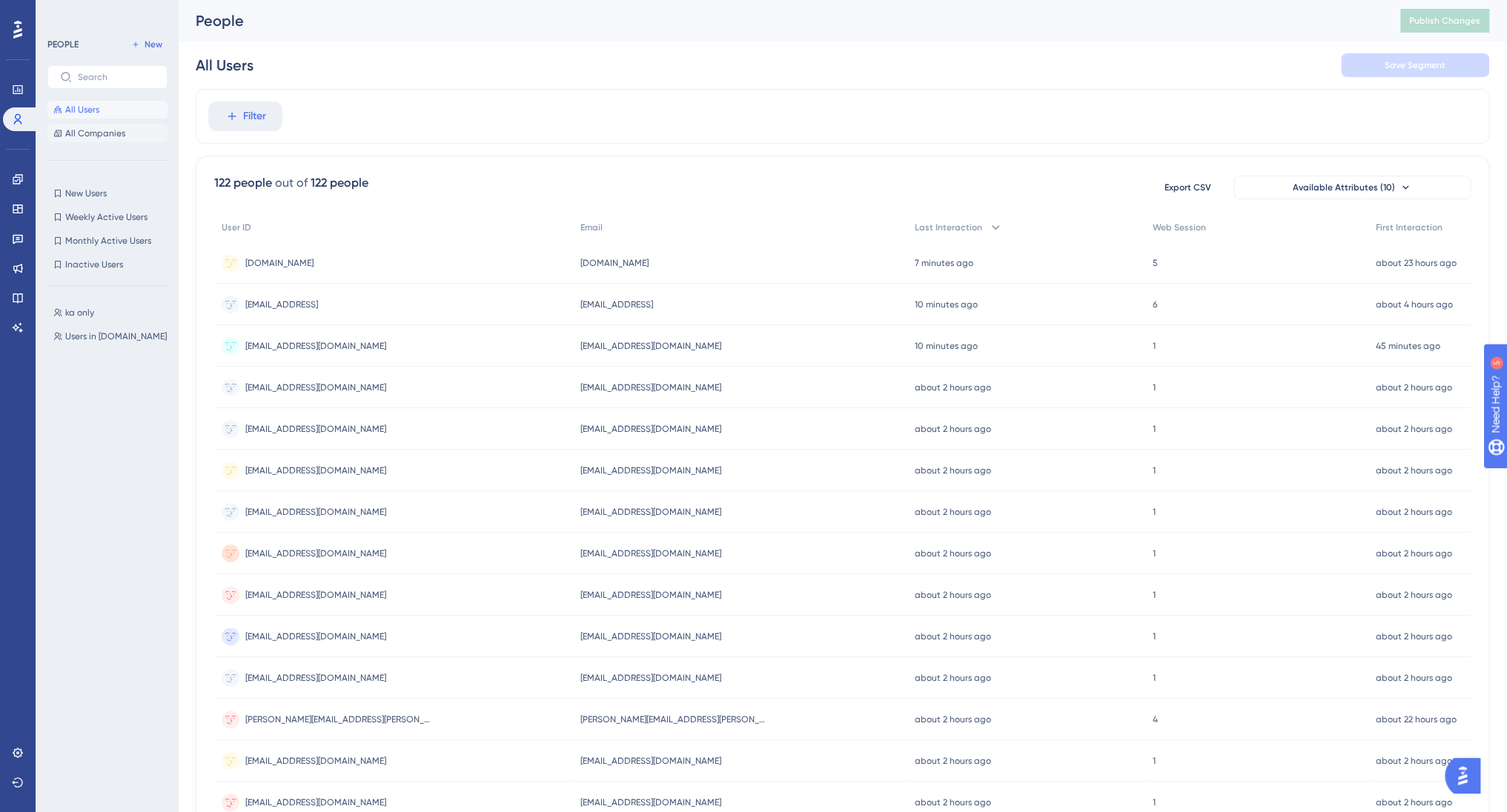
click at [88, 130] on span "All Companies" at bounding box center [95, 133] width 60 height 12
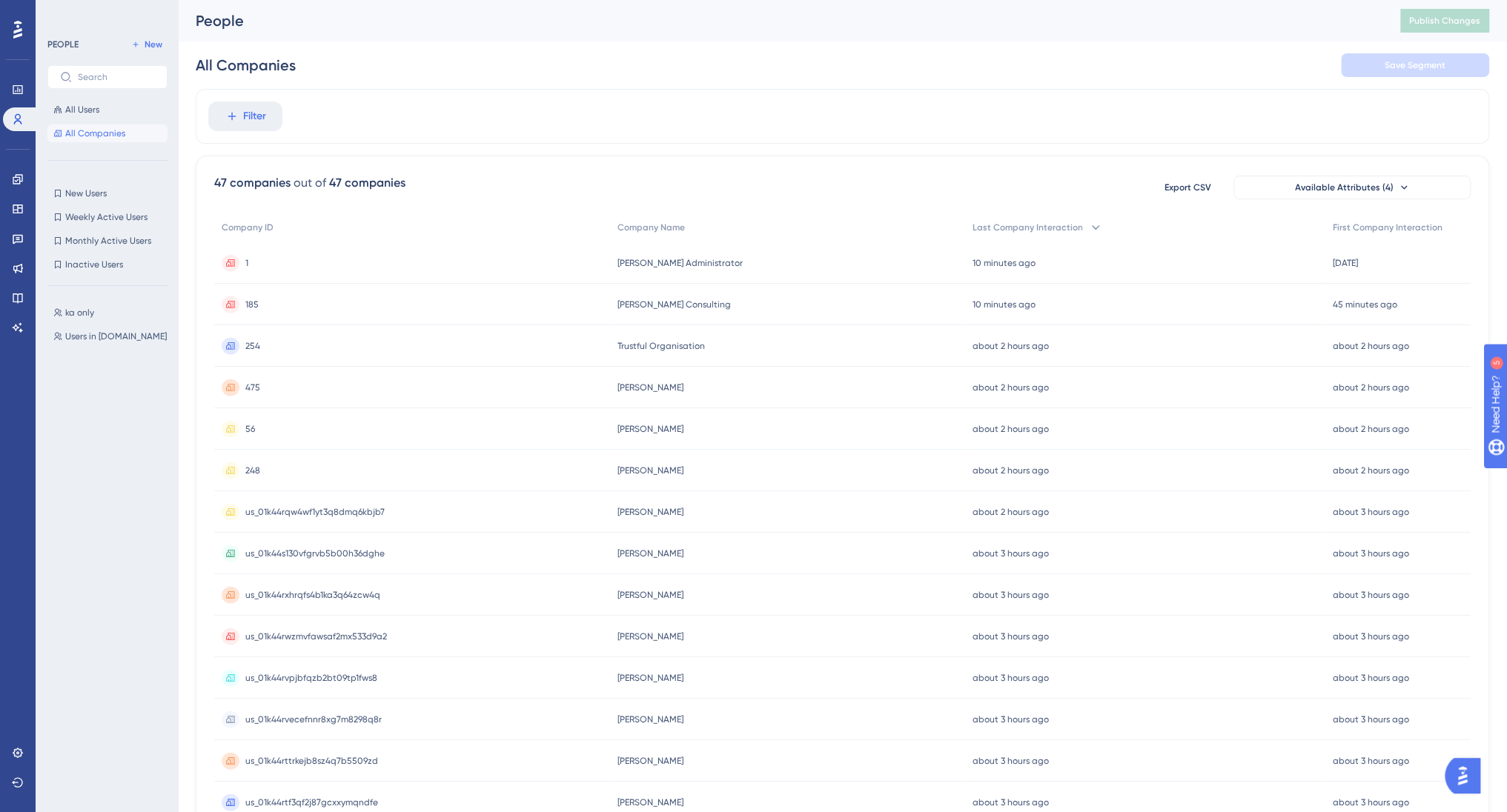
click at [694, 305] on span "Kenny Andreasen Consulting" at bounding box center [674, 304] width 113 height 12
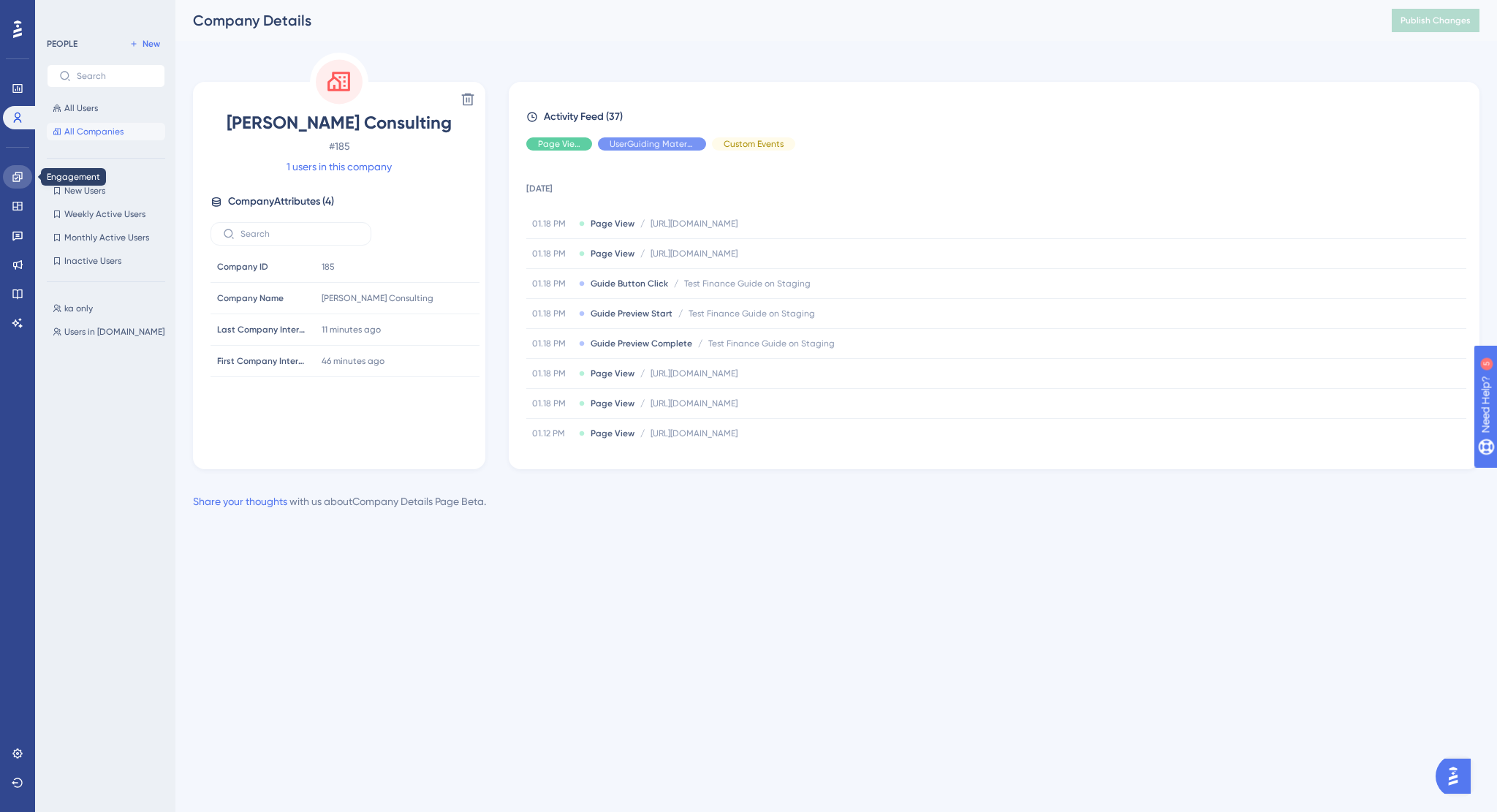
click at [23, 174] on link at bounding box center [17, 177] width 29 height 23
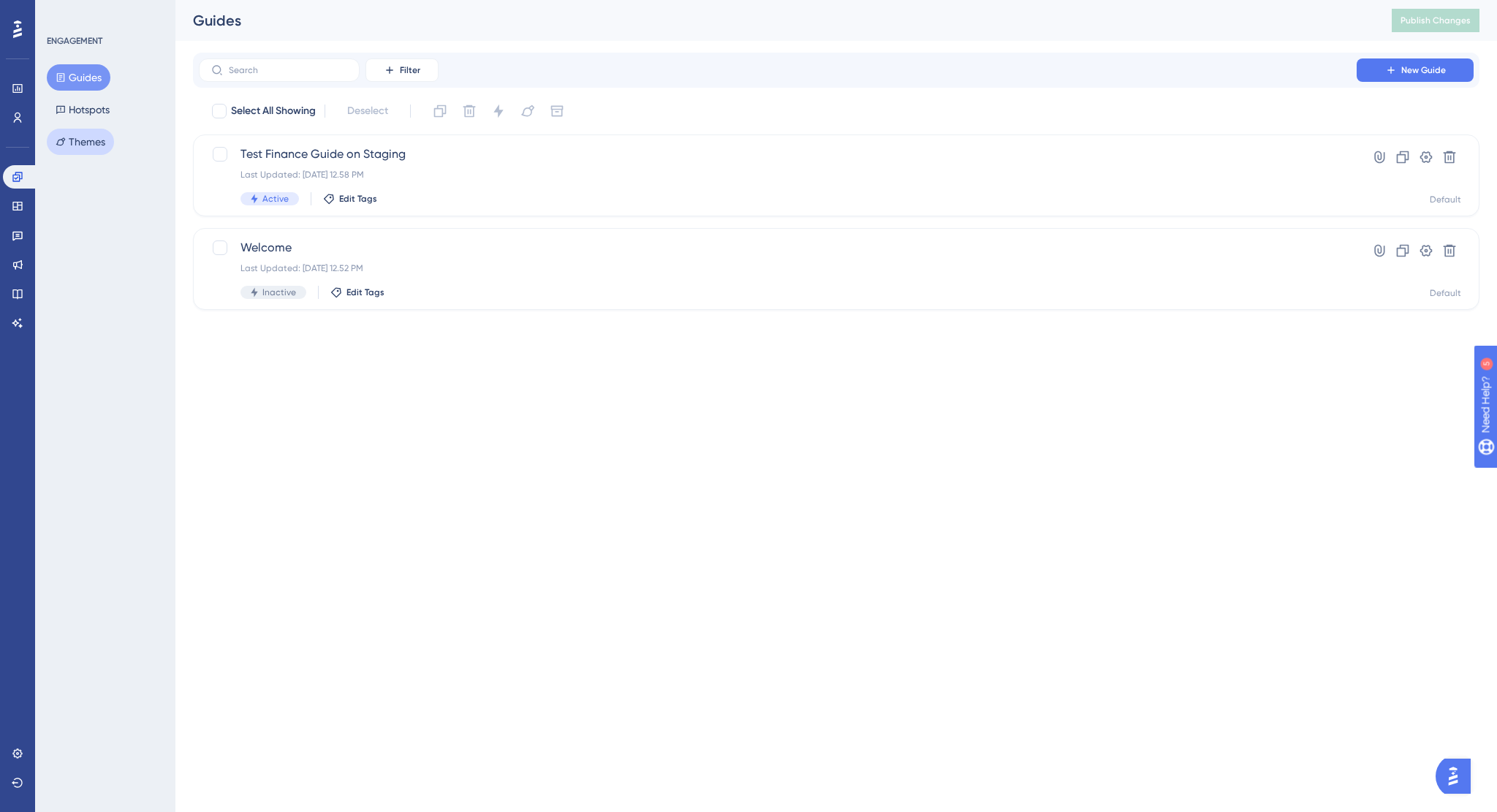
click at [68, 142] on button "Themes" at bounding box center [80, 141] width 68 height 26
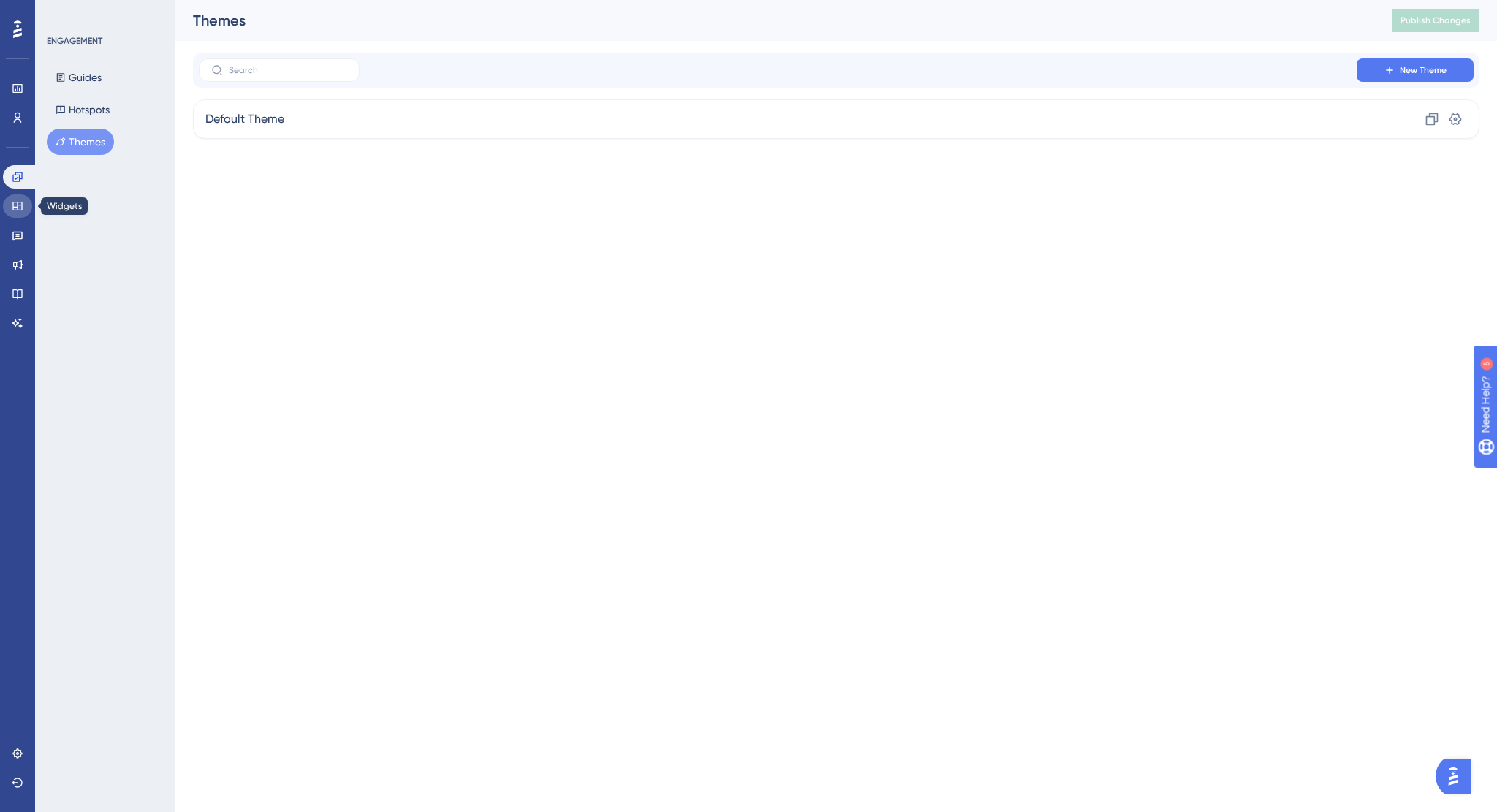
click at [20, 200] on link at bounding box center [17, 206] width 29 height 23
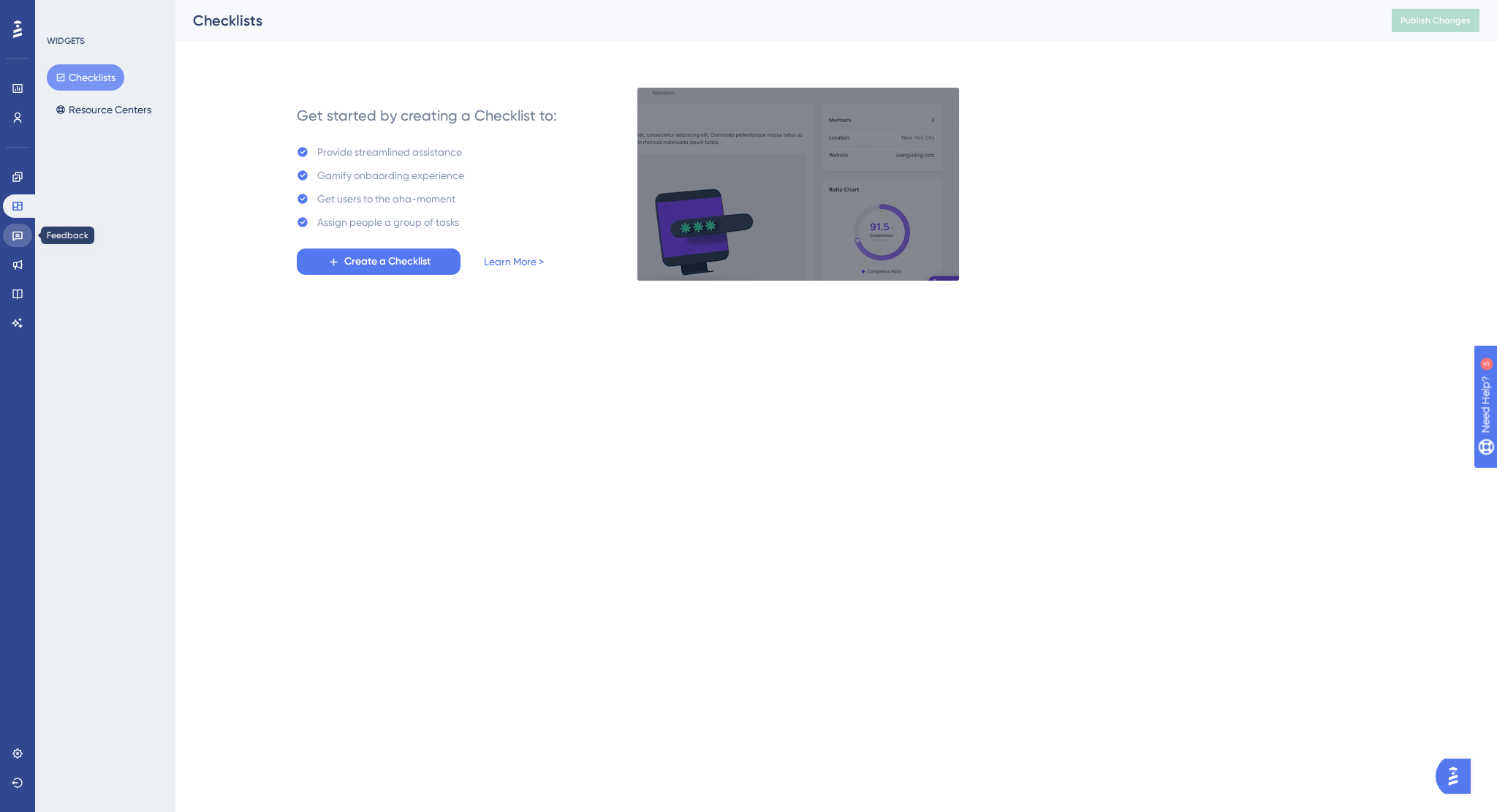
click at [19, 230] on icon at bounding box center [17, 235] width 12 height 12
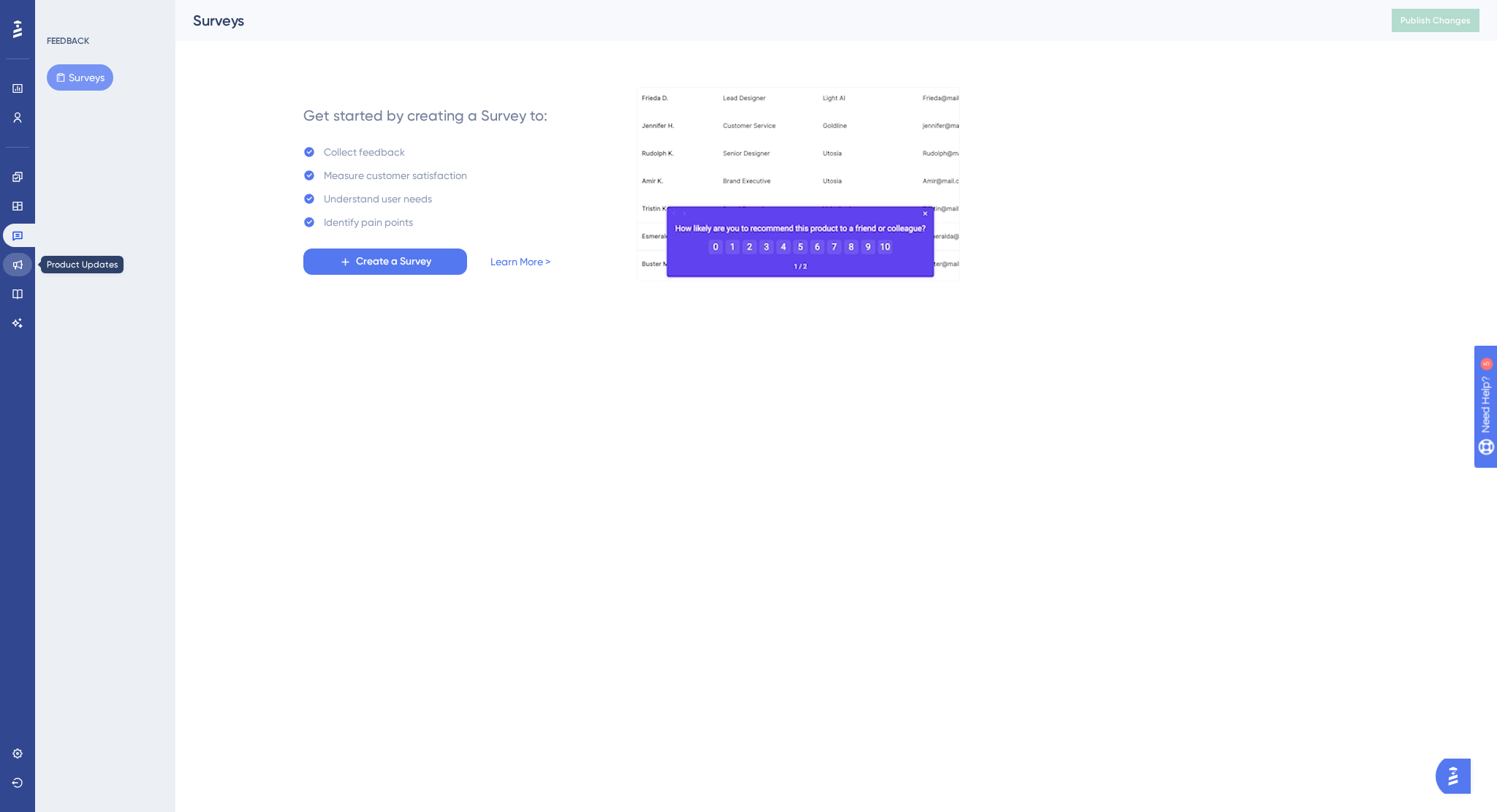
click at [15, 262] on icon at bounding box center [17, 264] width 12 height 12
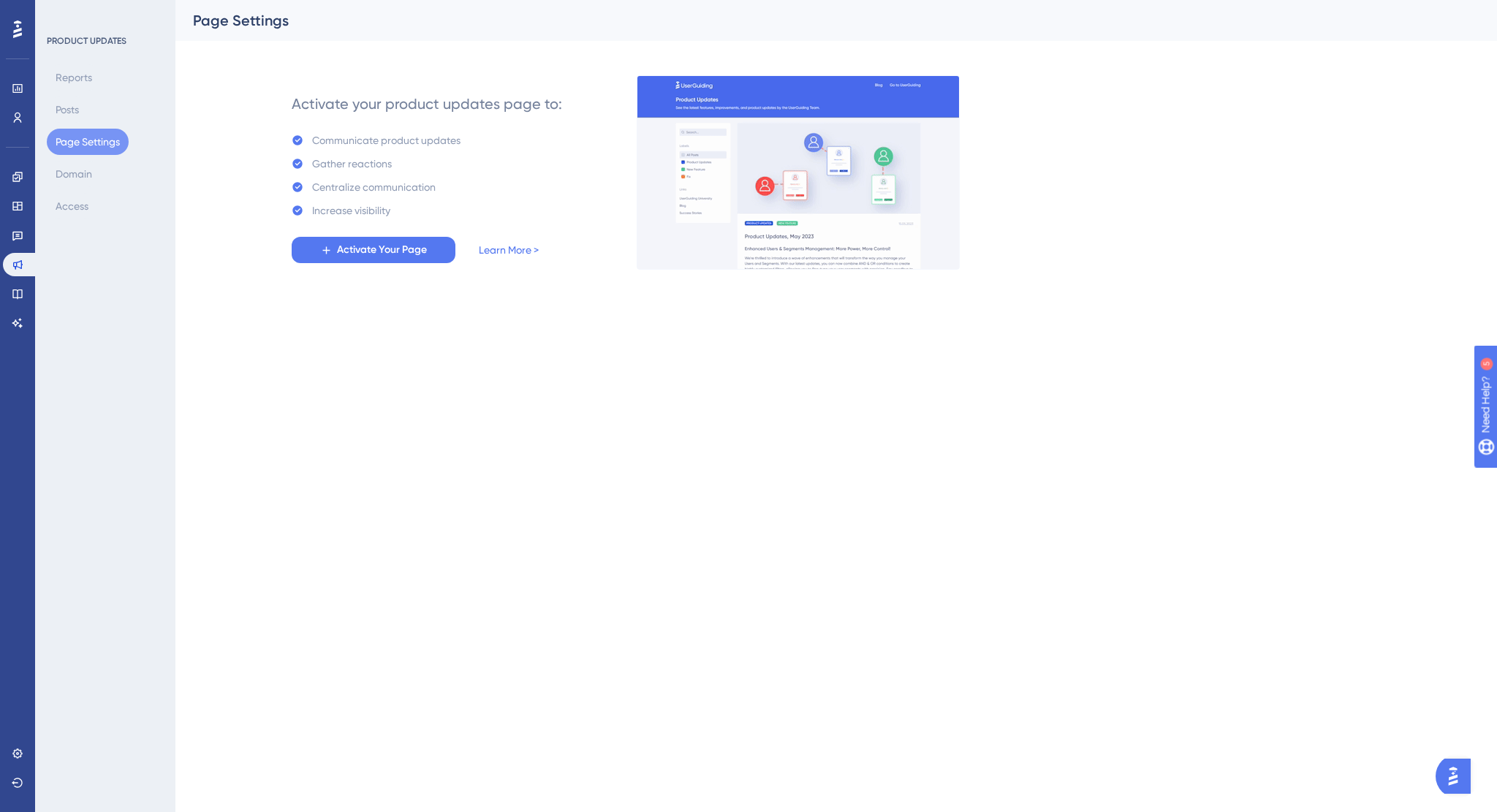
click at [17, 29] on icon at bounding box center [18, 29] width 9 height 19
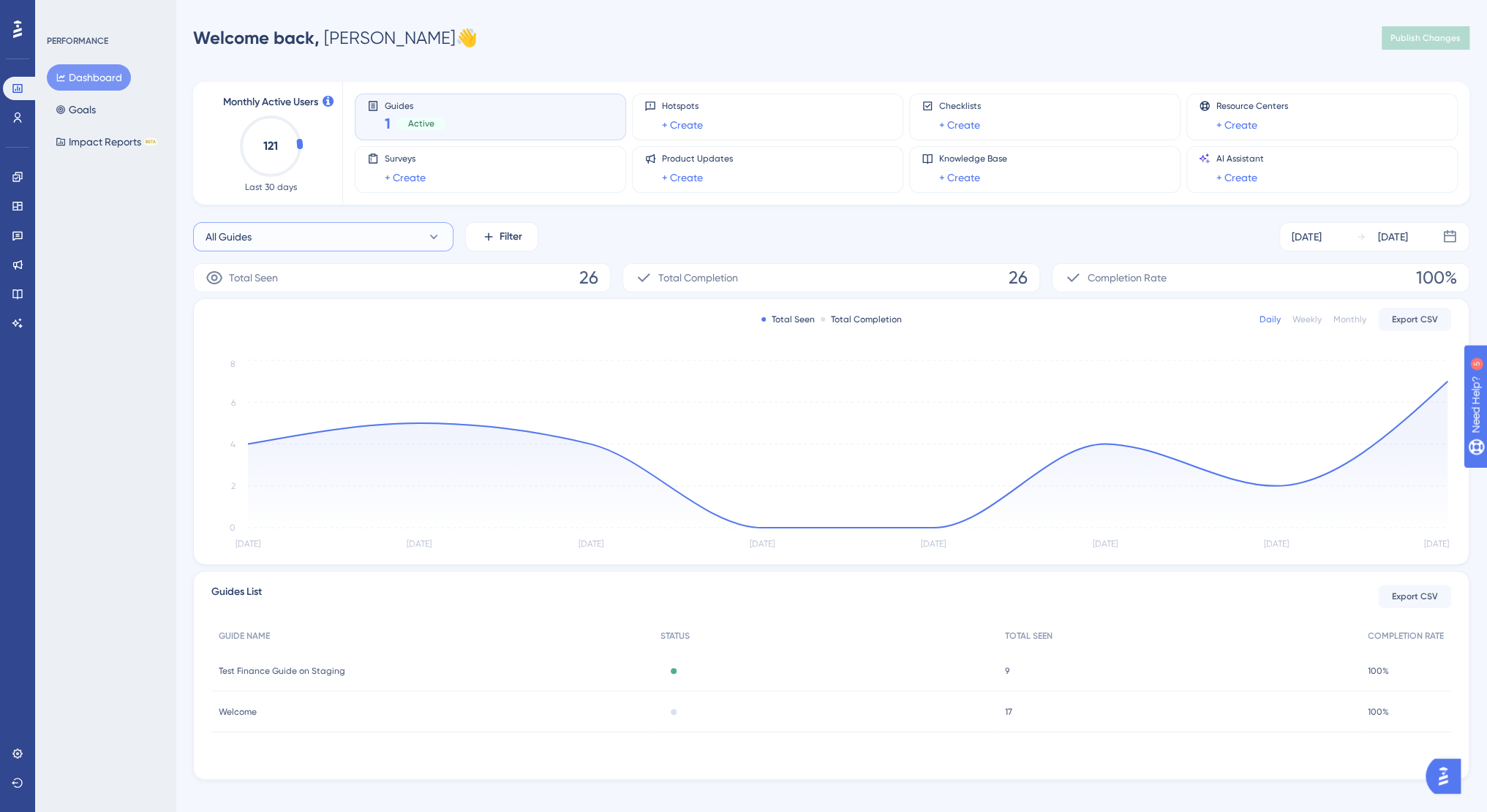
click at [413, 231] on button "All Guides" at bounding box center [322, 237] width 260 height 29
click at [530, 228] on button "Filter" at bounding box center [501, 237] width 73 height 29
click at [567, 236] on div "All Guides Filter Tags Tags Segments Segments Containers Containers Status Stat…" at bounding box center [830, 237] width 1276 height 29
click at [80, 106] on button "Goals" at bounding box center [76, 109] width 58 height 26
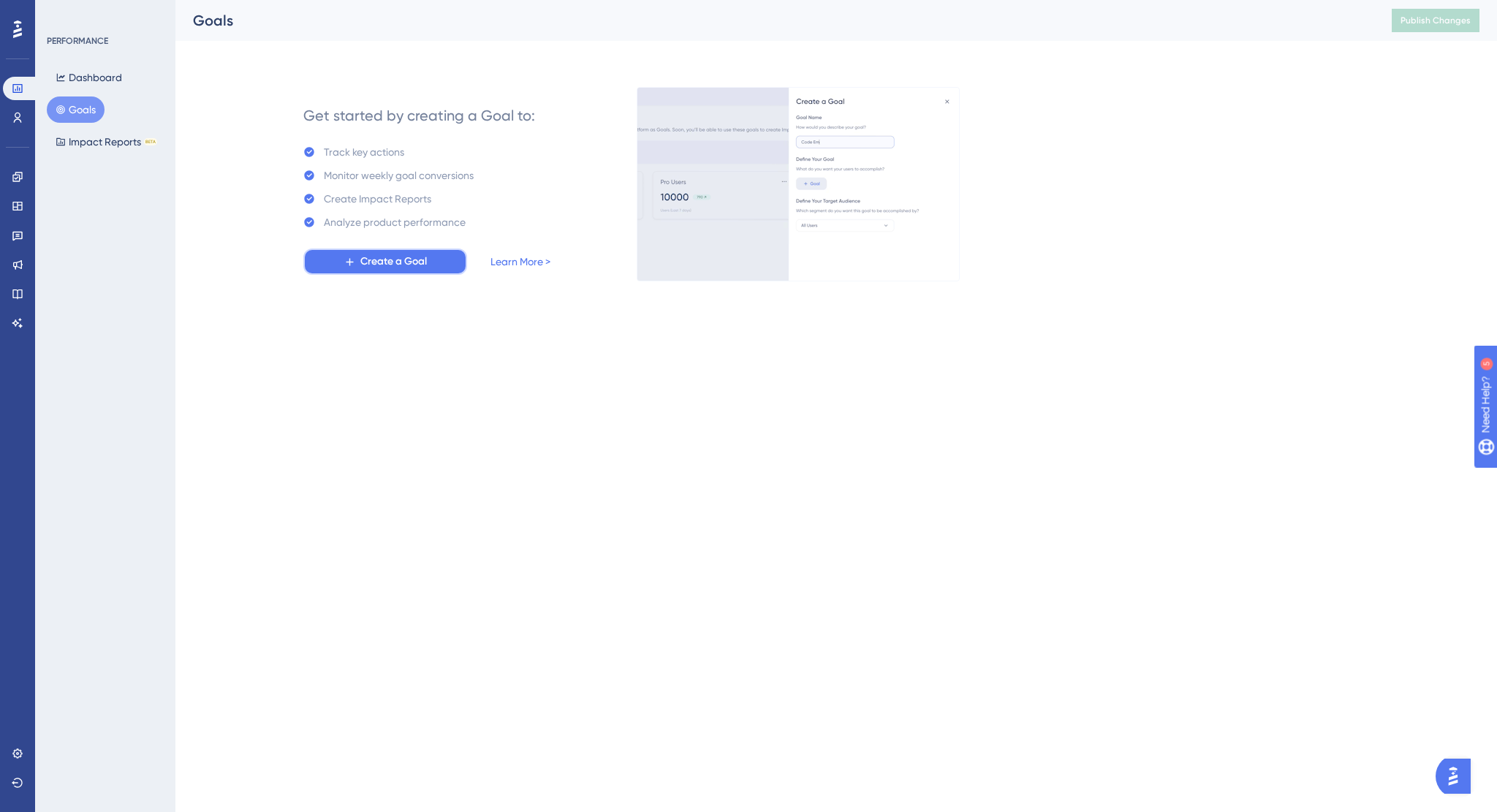
click at [360, 263] on span "Create a Goal" at bounding box center [393, 261] width 67 height 17
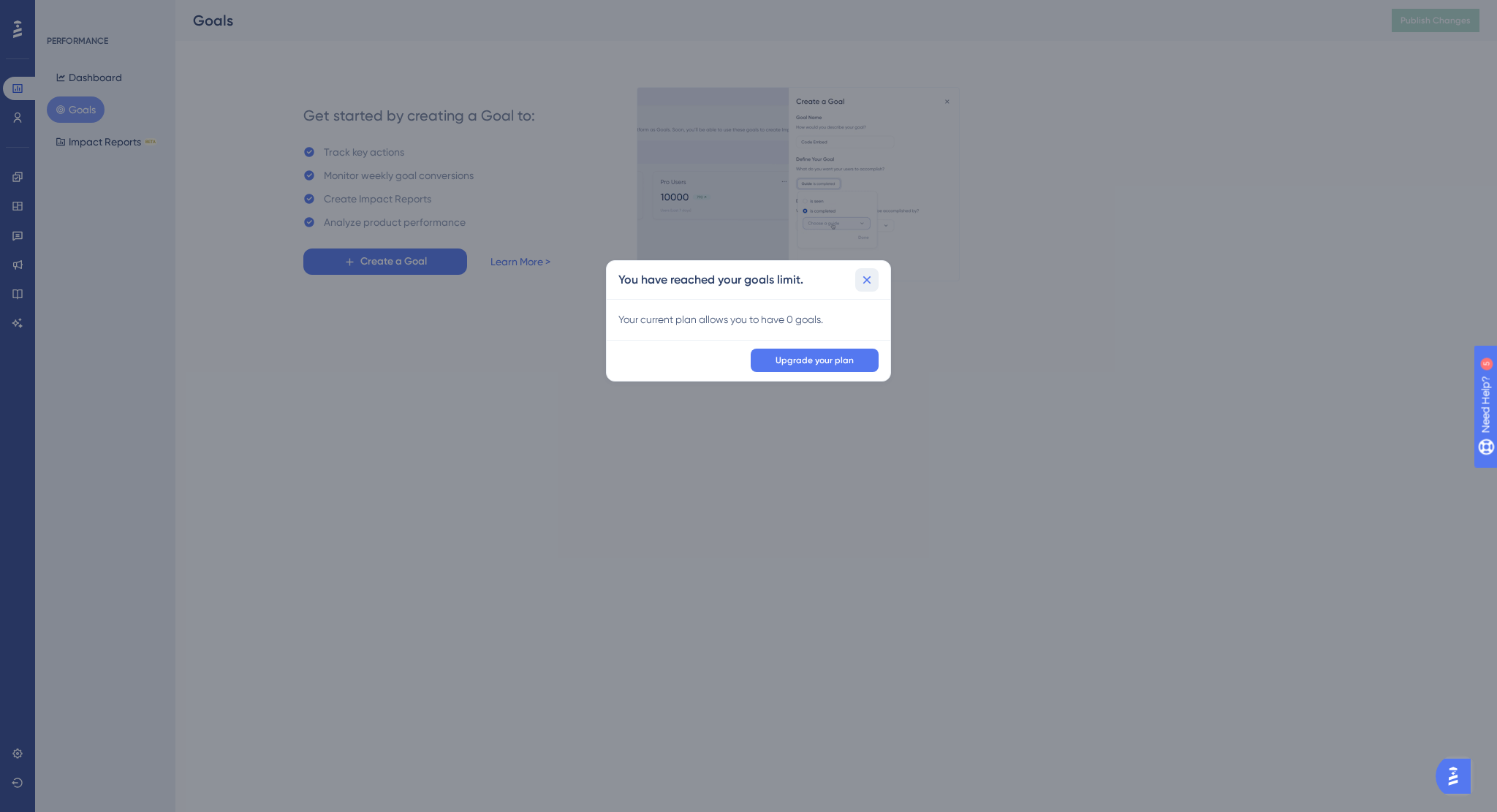
click at [873, 282] on icon at bounding box center [867, 280] width 14 height 14
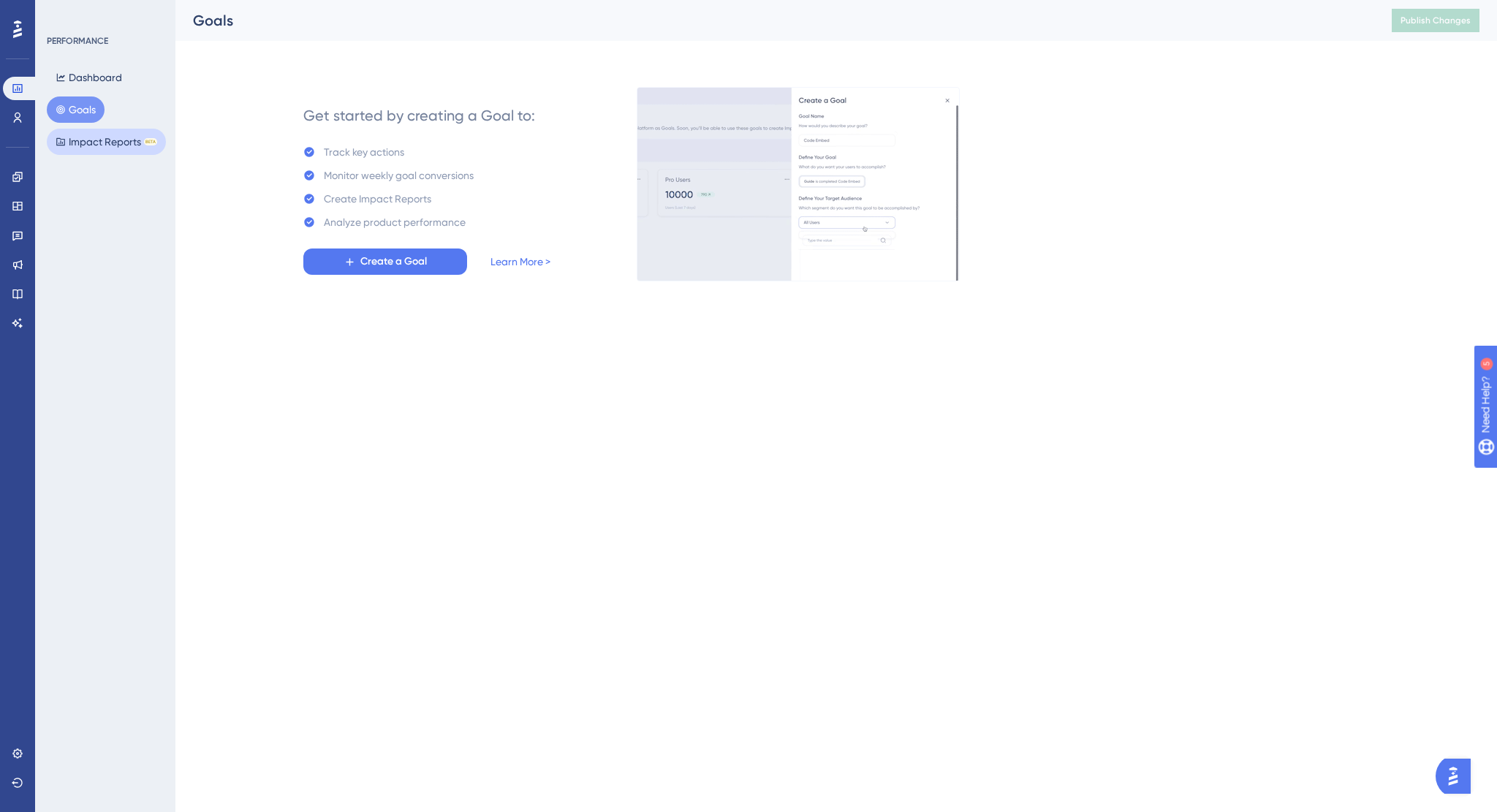
click at [107, 144] on button "Impact Reports BETA" at bounding box center [106, 141] width 119 height 26
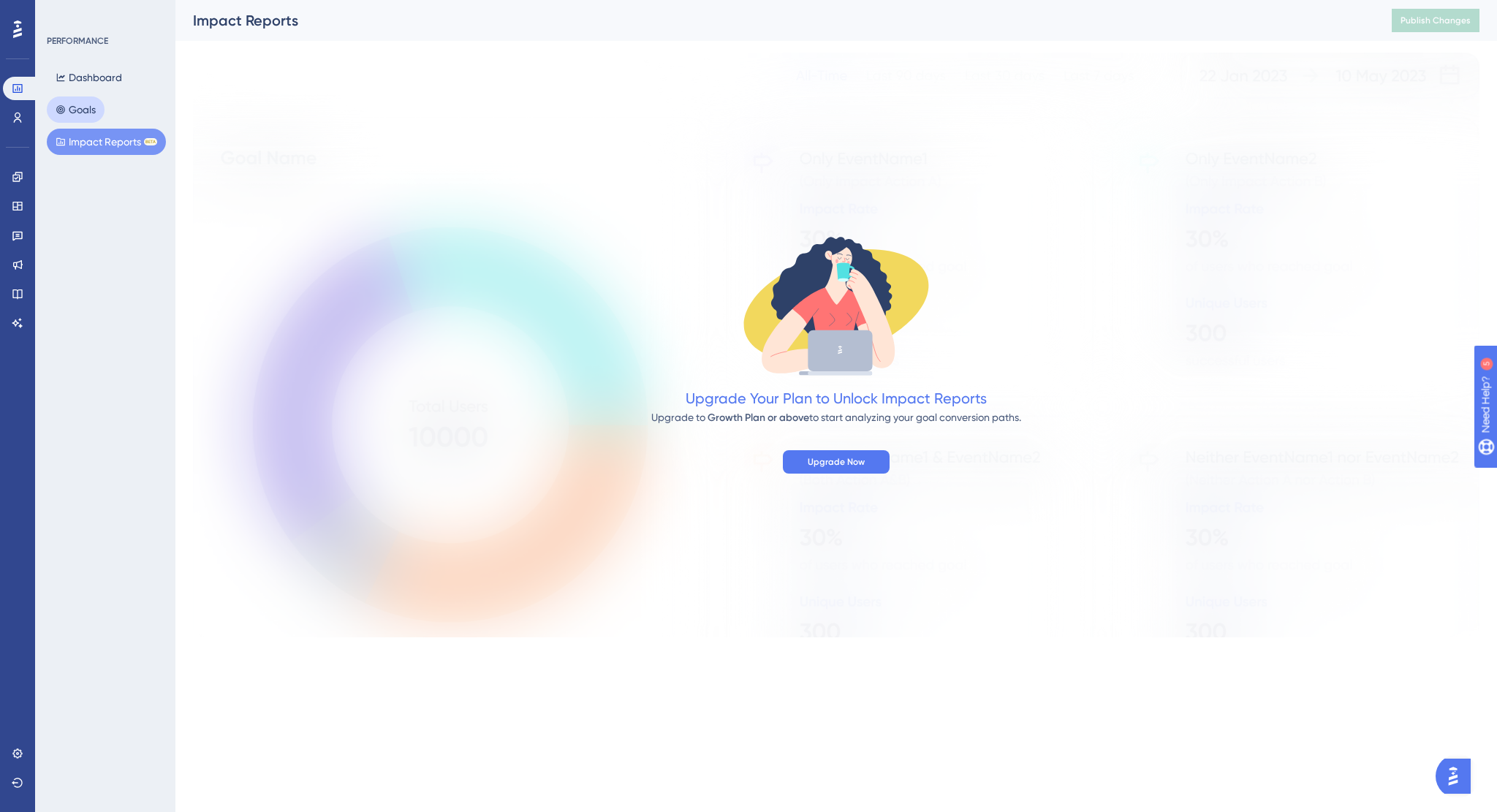
click at [67, 114] on button "Goals" at bounding box center [76, 109] width 58 height 26
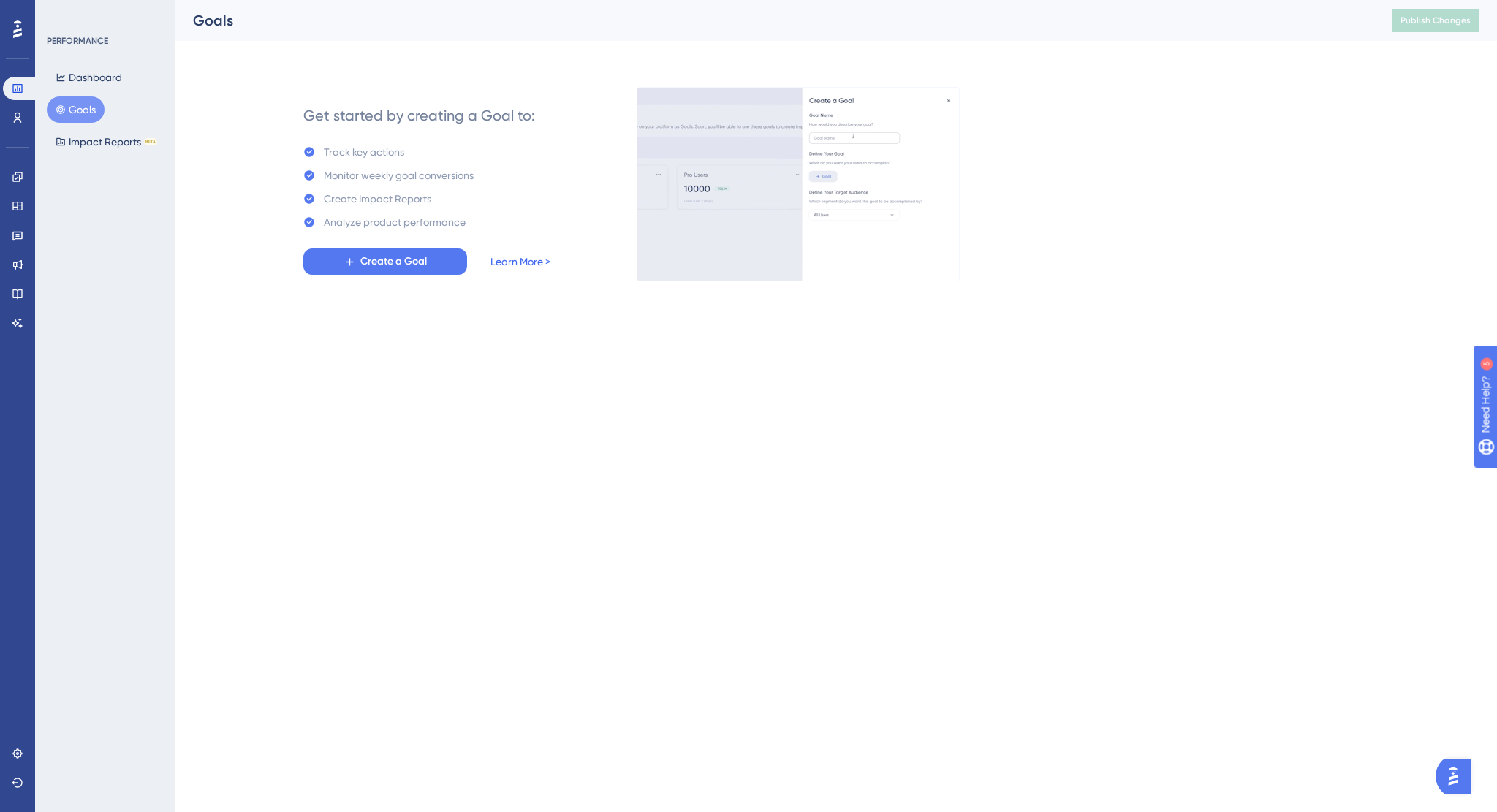
click at [521, 263] on link "Learn More >" at bounding box center [520, 261] width 60 height 17
click at [422, 263] on span "Create a Goal" at bounding box center [393, 261] width 67 height 17
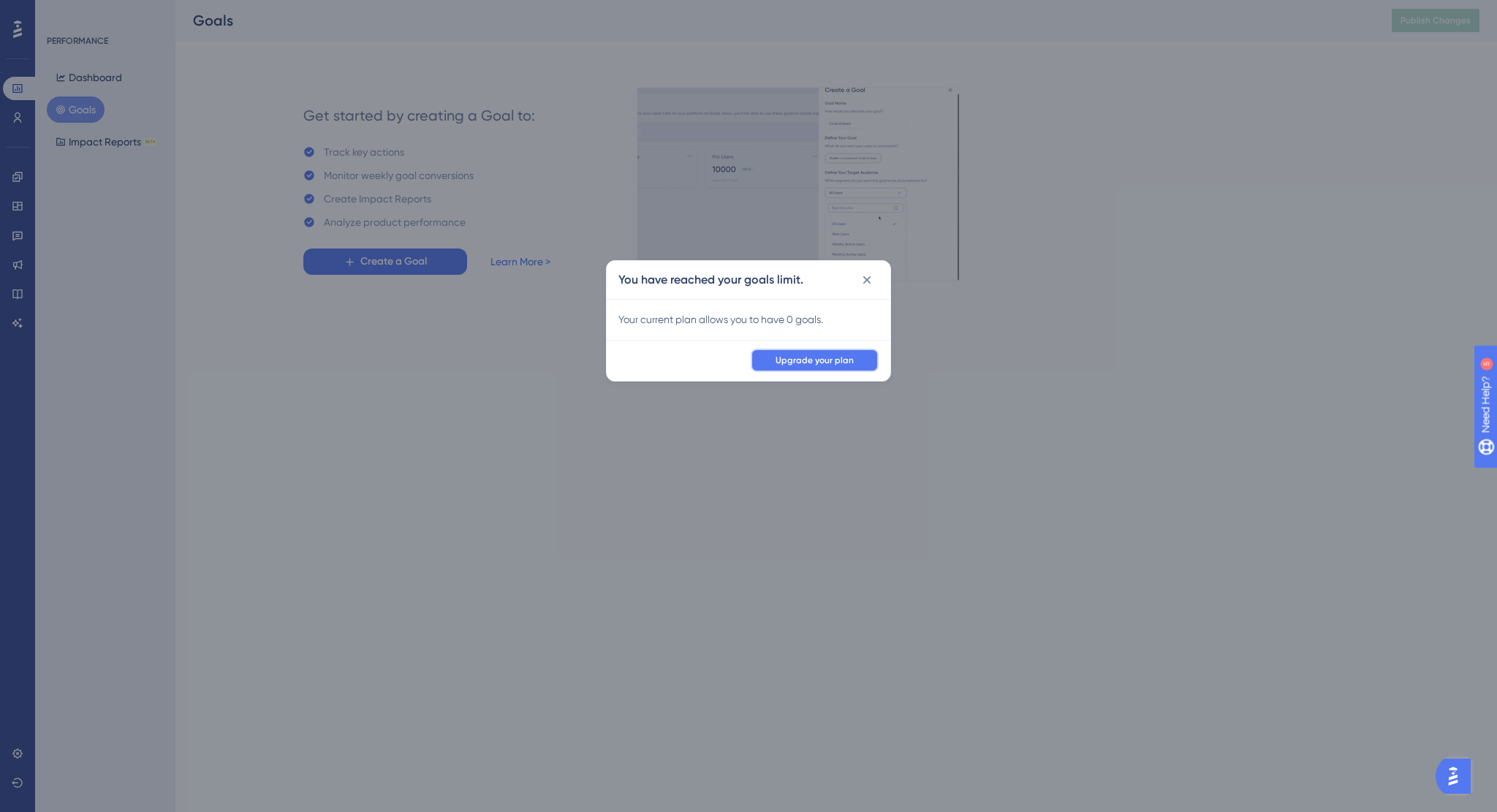
click at [829, 356] on span "Upgrade your plan" at bounding box center [815, 360] width 78 height 12
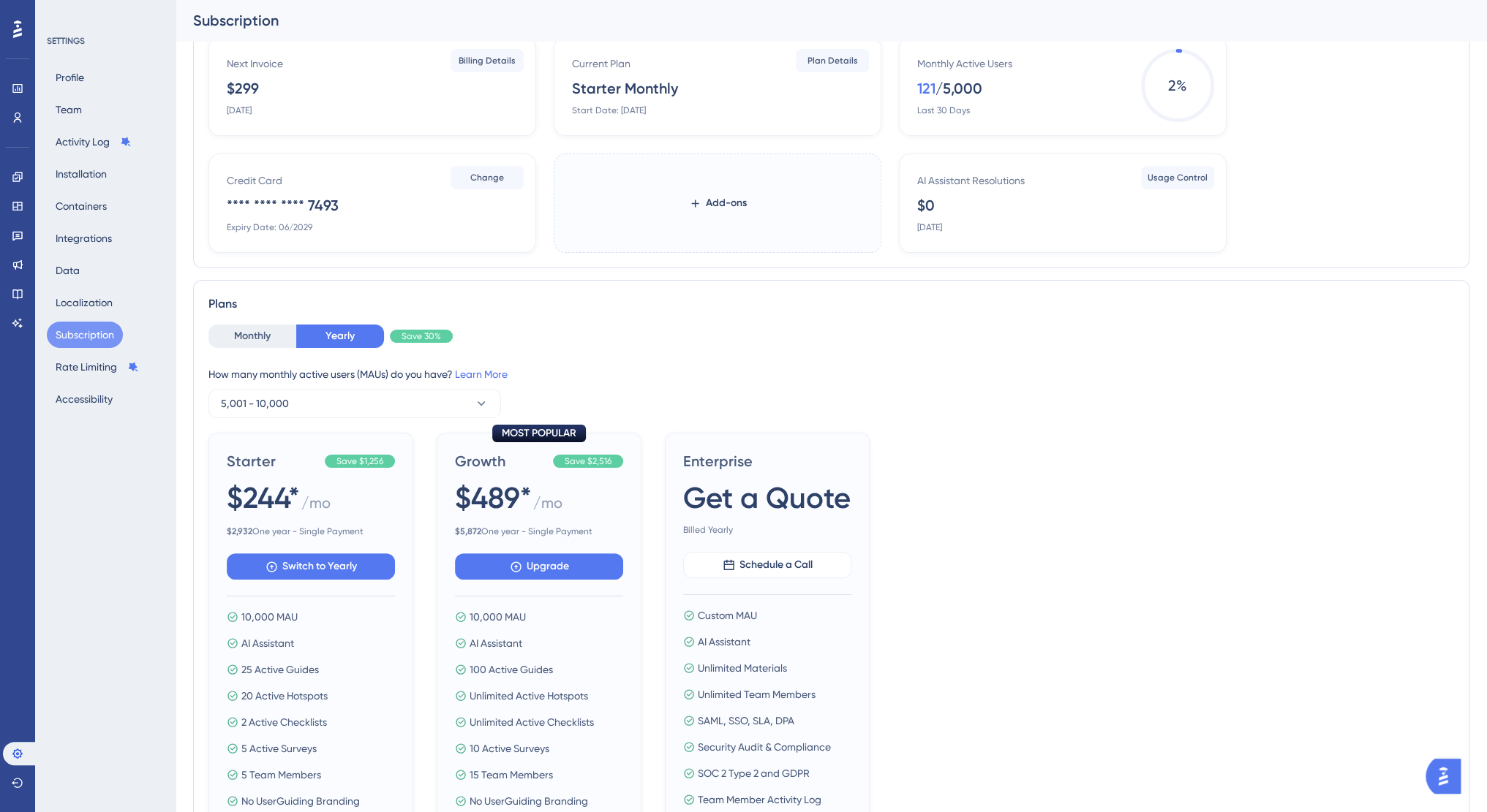
scroll to position [73, 0]
click at [263, 337] on button "Monthly" at bounding box center [251, 336] width 87 height 23
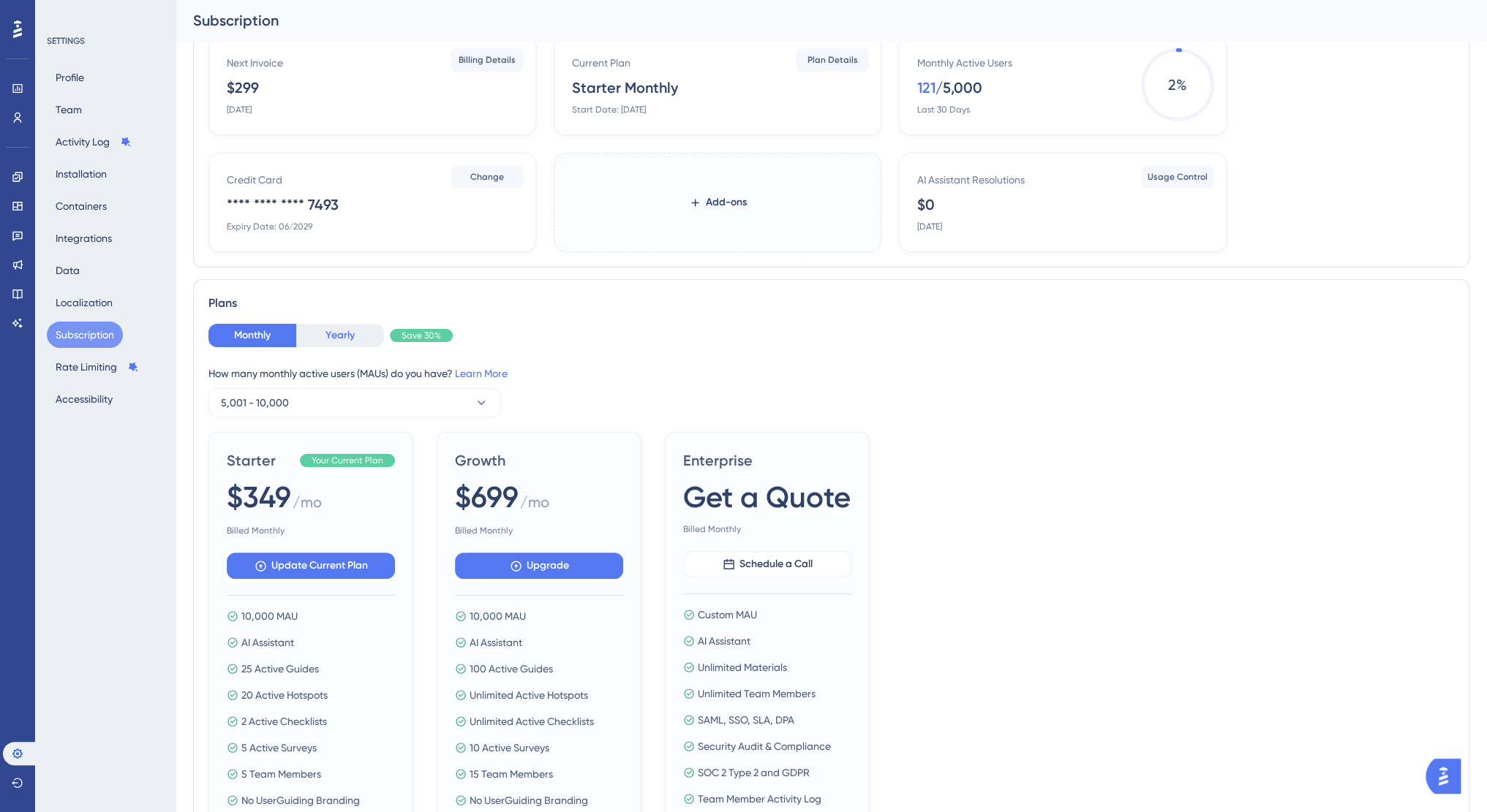
click at [348, 338] on button "Yearly" at bounding box center [340, 336] width 87 height 23
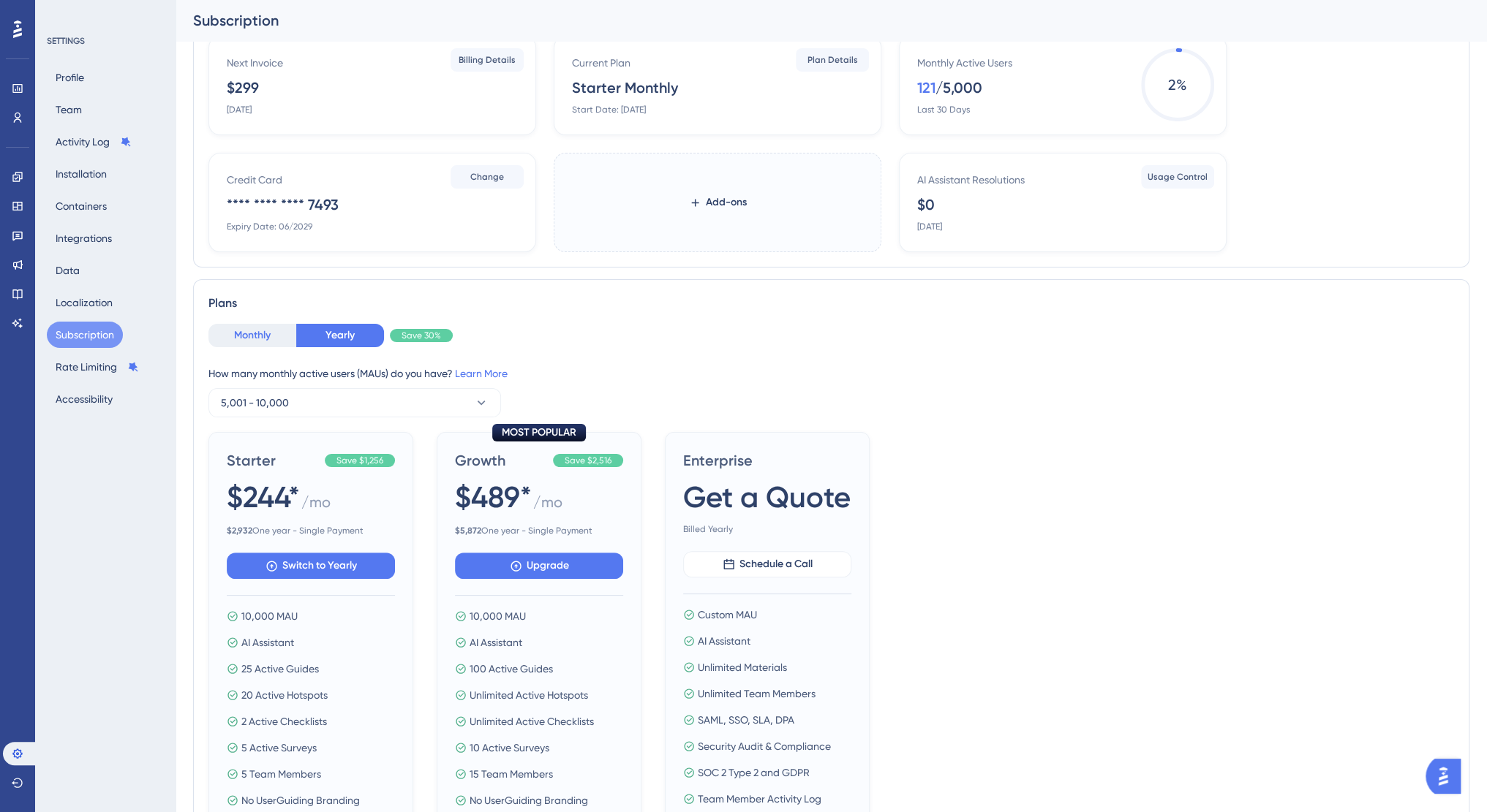
click at [279, 332] on button "Monthly" at bounding box center [251, 336] width 87 height 23
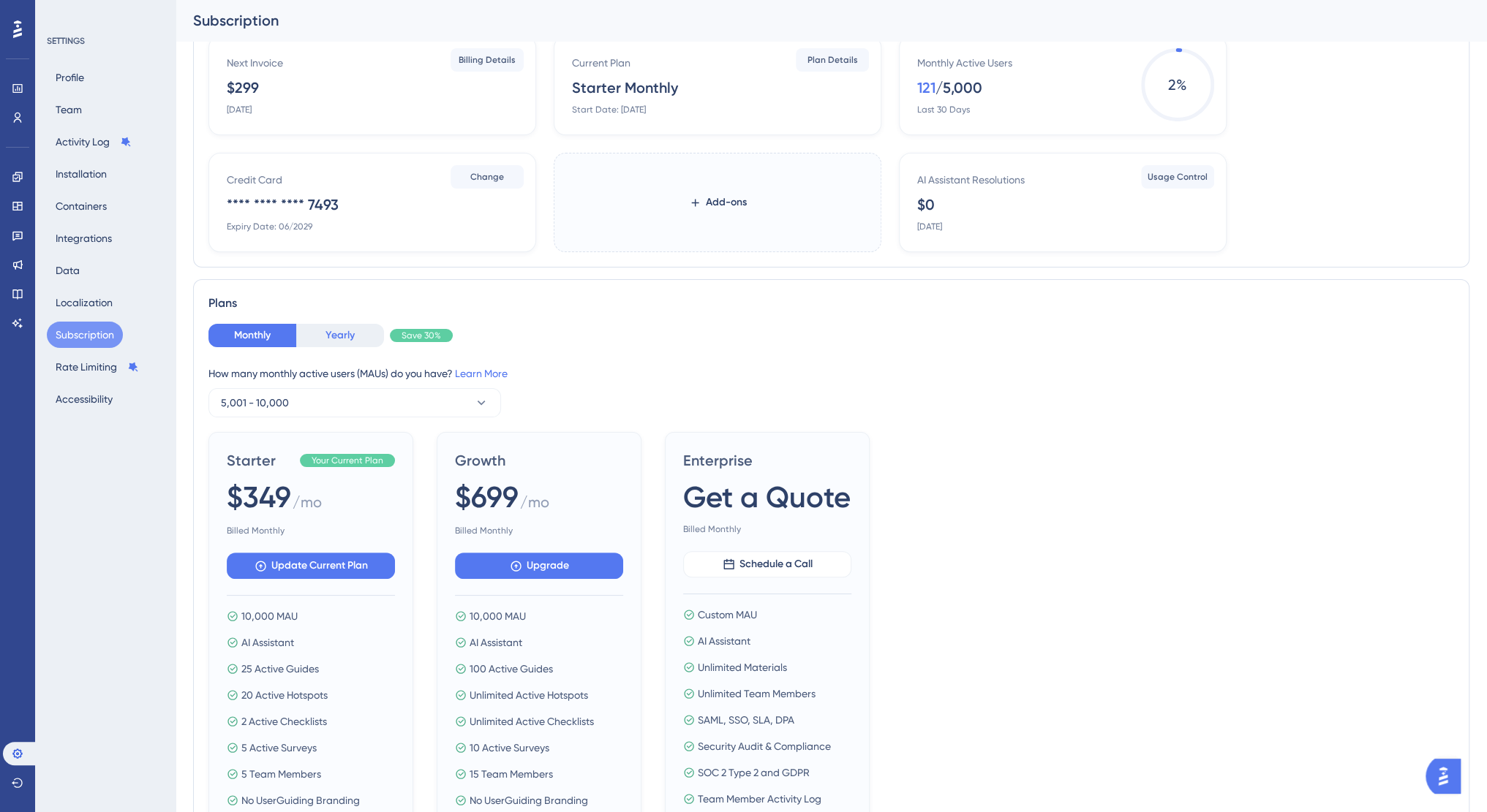
click at [329, 341] on button "Yearly" at bounding box center [340, 336] width 87 height 23
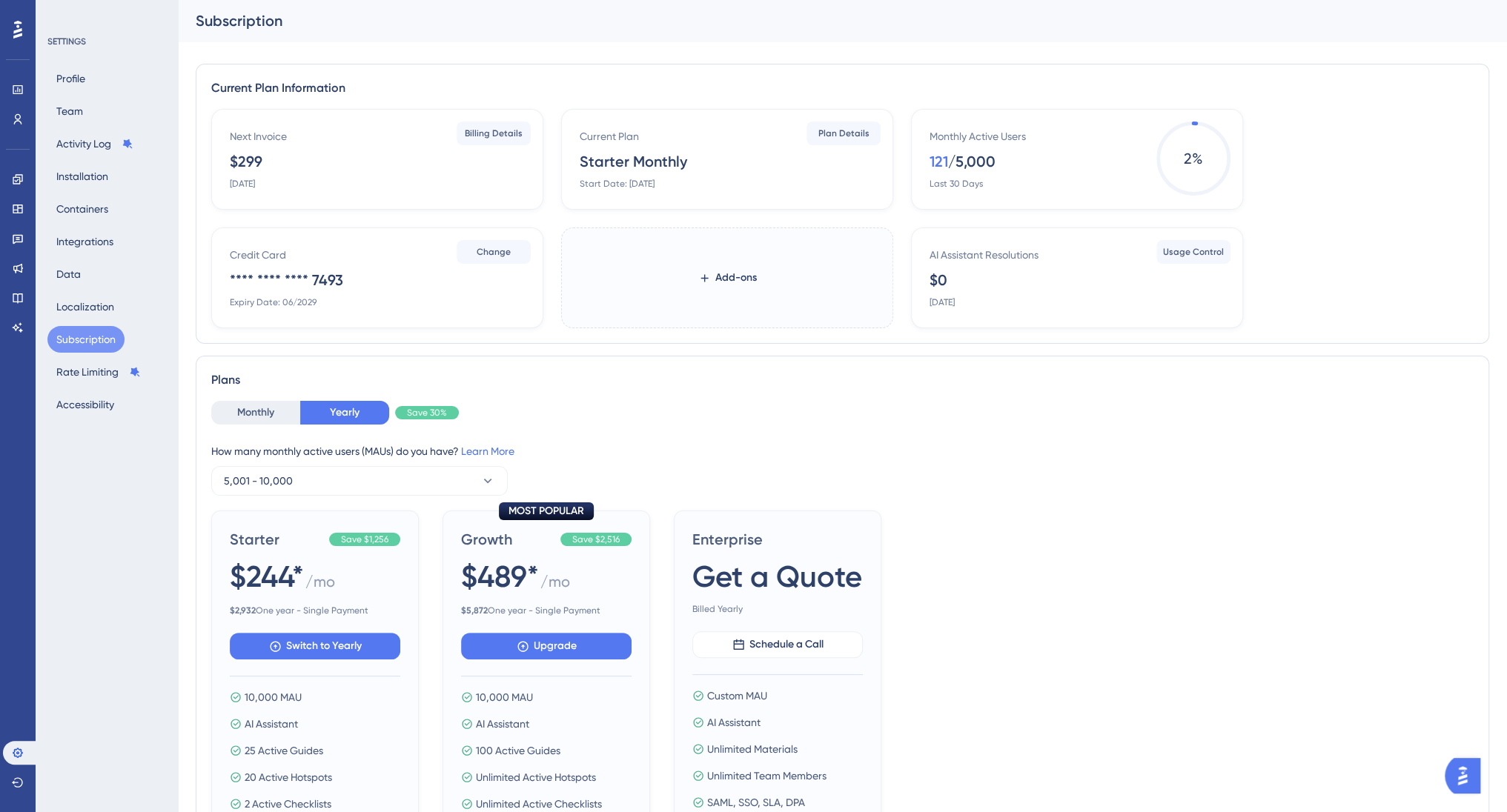
scroll to position [0, 0]
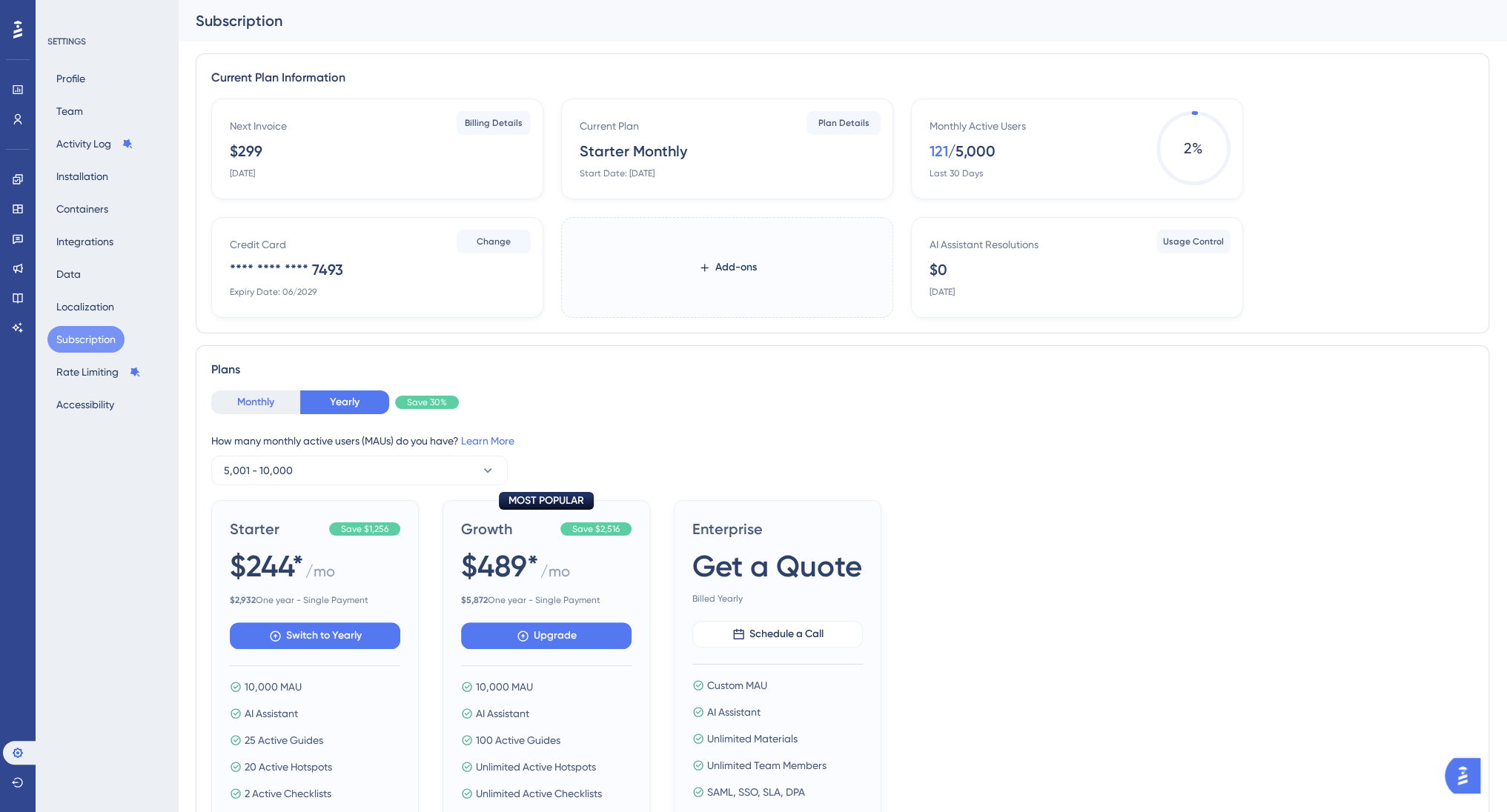
click at [253, 403] on button "Monthly" at bounding box center [255, 402] width 89 height 24
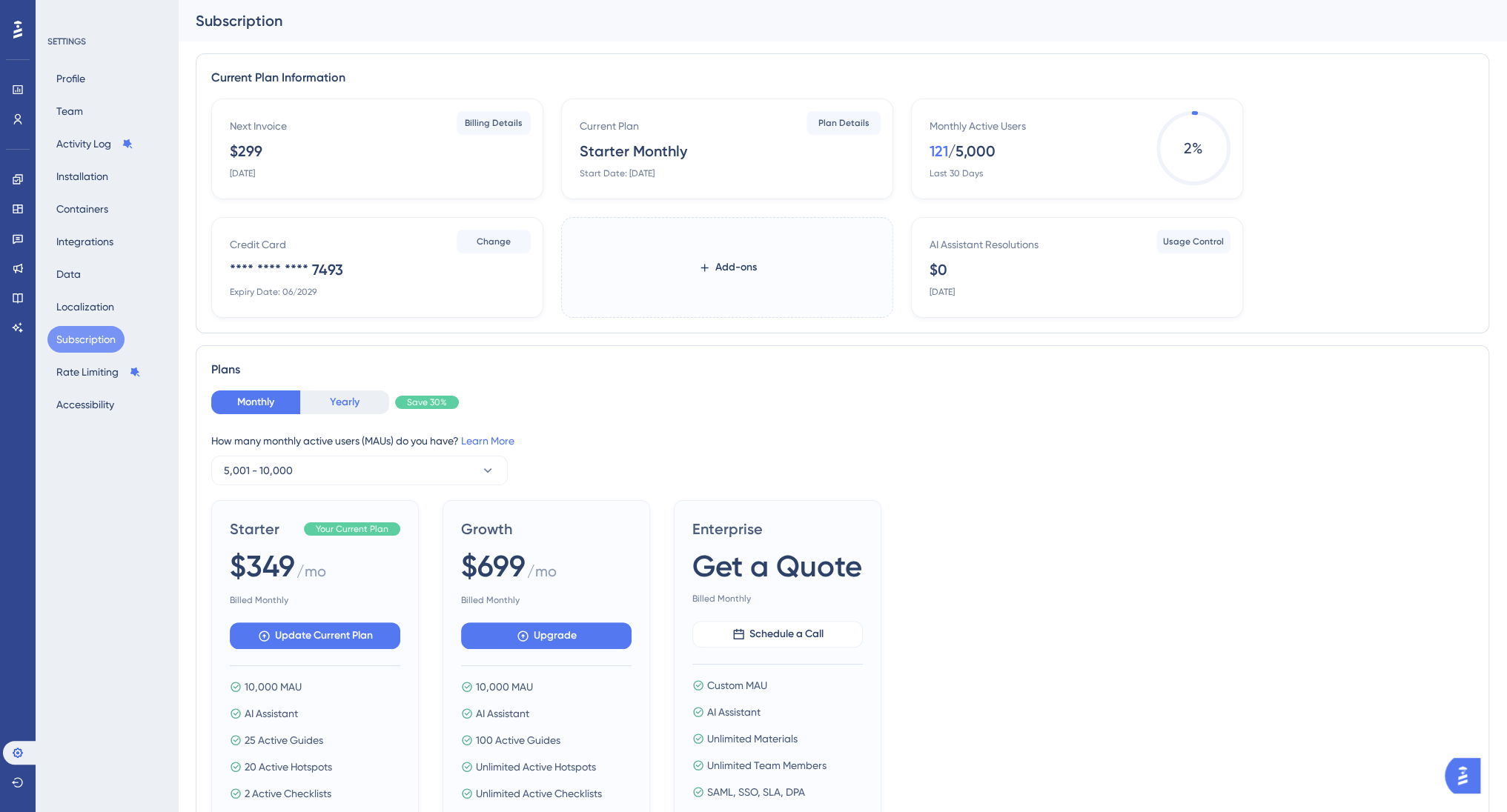
click at [330, 397] on button "Yearly" at bounding box center [344, 402] width 89 height 24
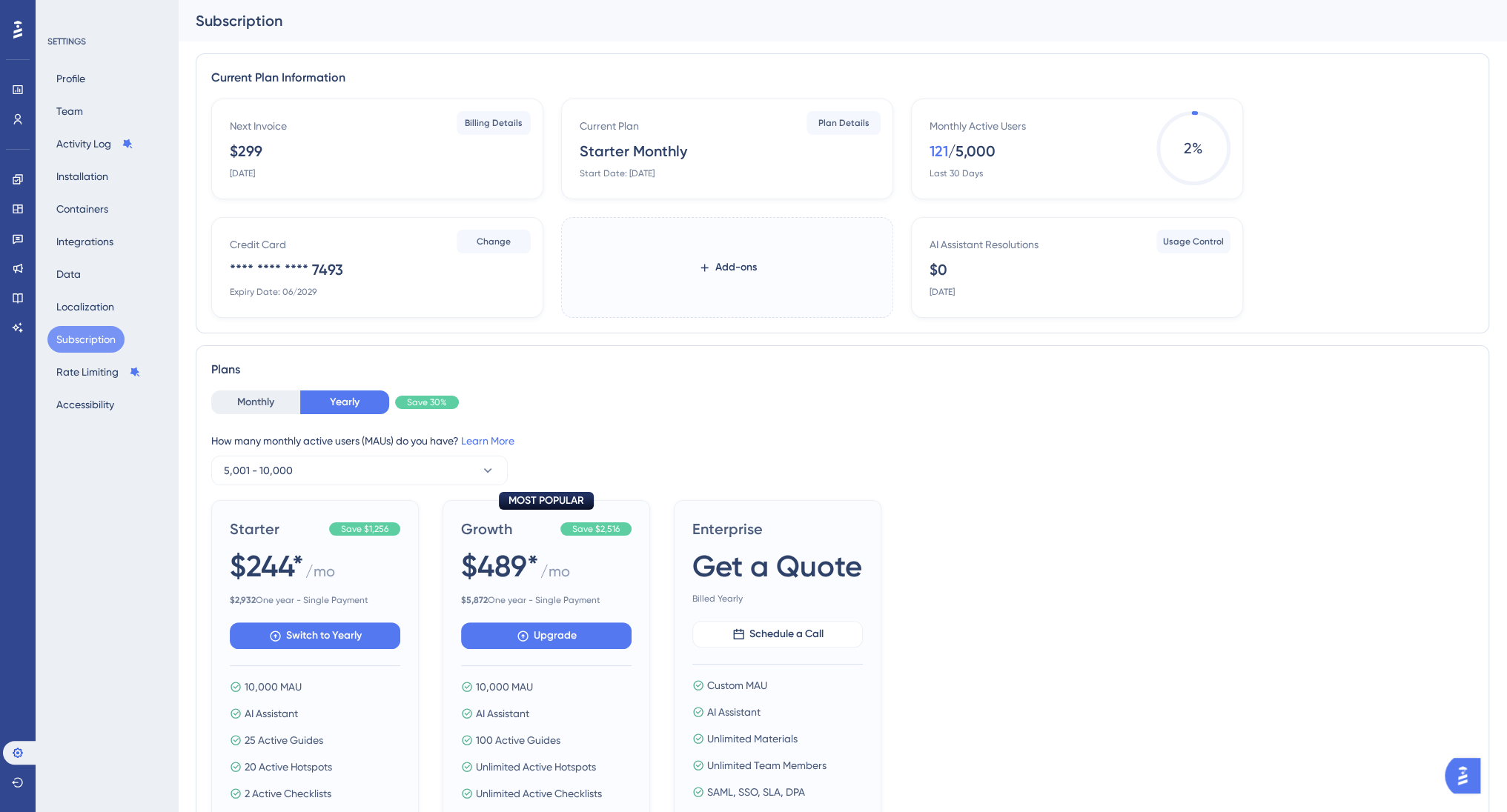
click at [81, 333] on button "Subscription" at bounding box center [86, 338] width 77 height 26
click at [240, 394] on button "Monthly" at bounding box center [255, 402] width 89 height 24
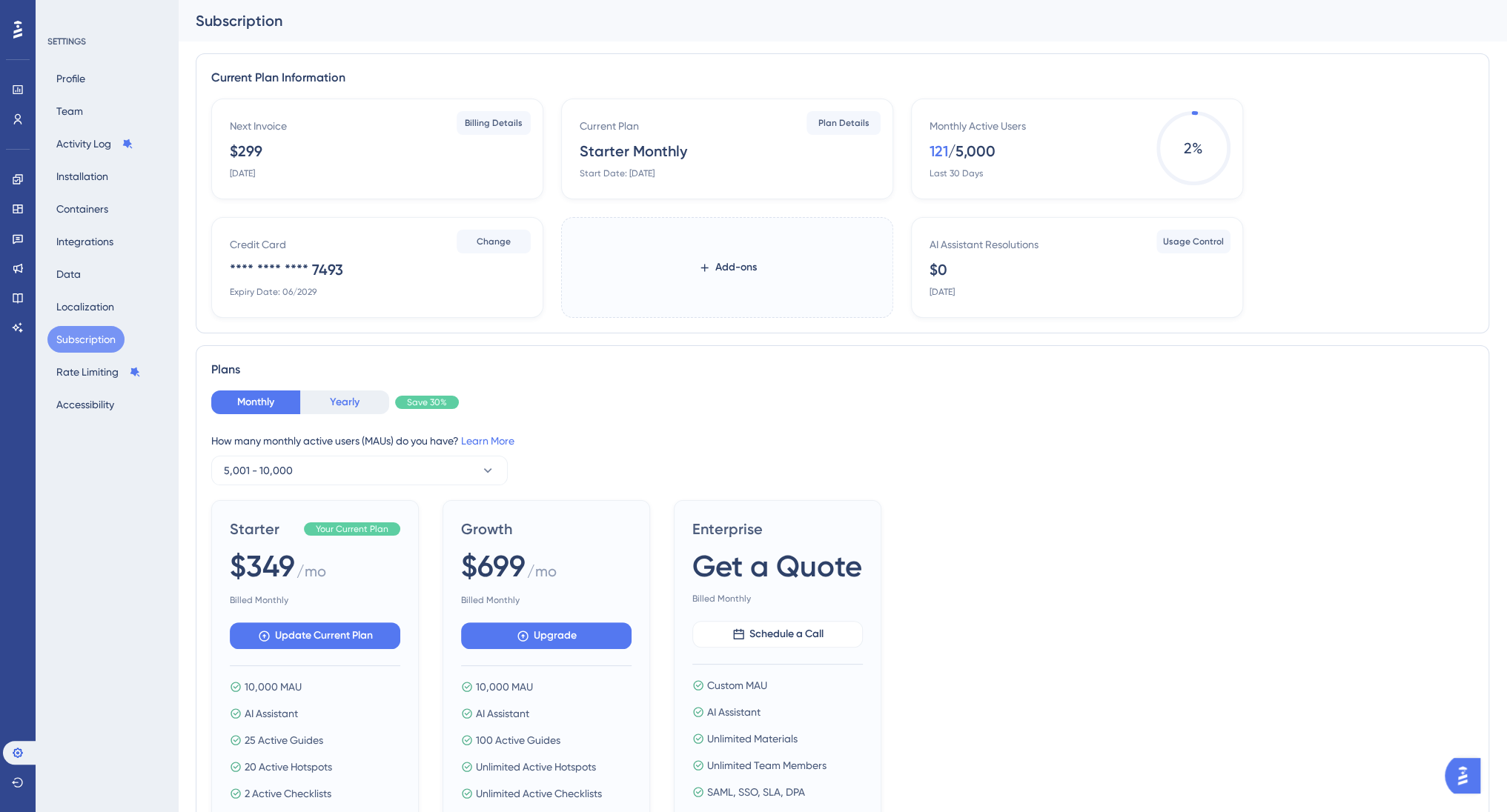
click at [361, 407] on button "Yearly" at bounding box center [344, 402] width 89 height 24
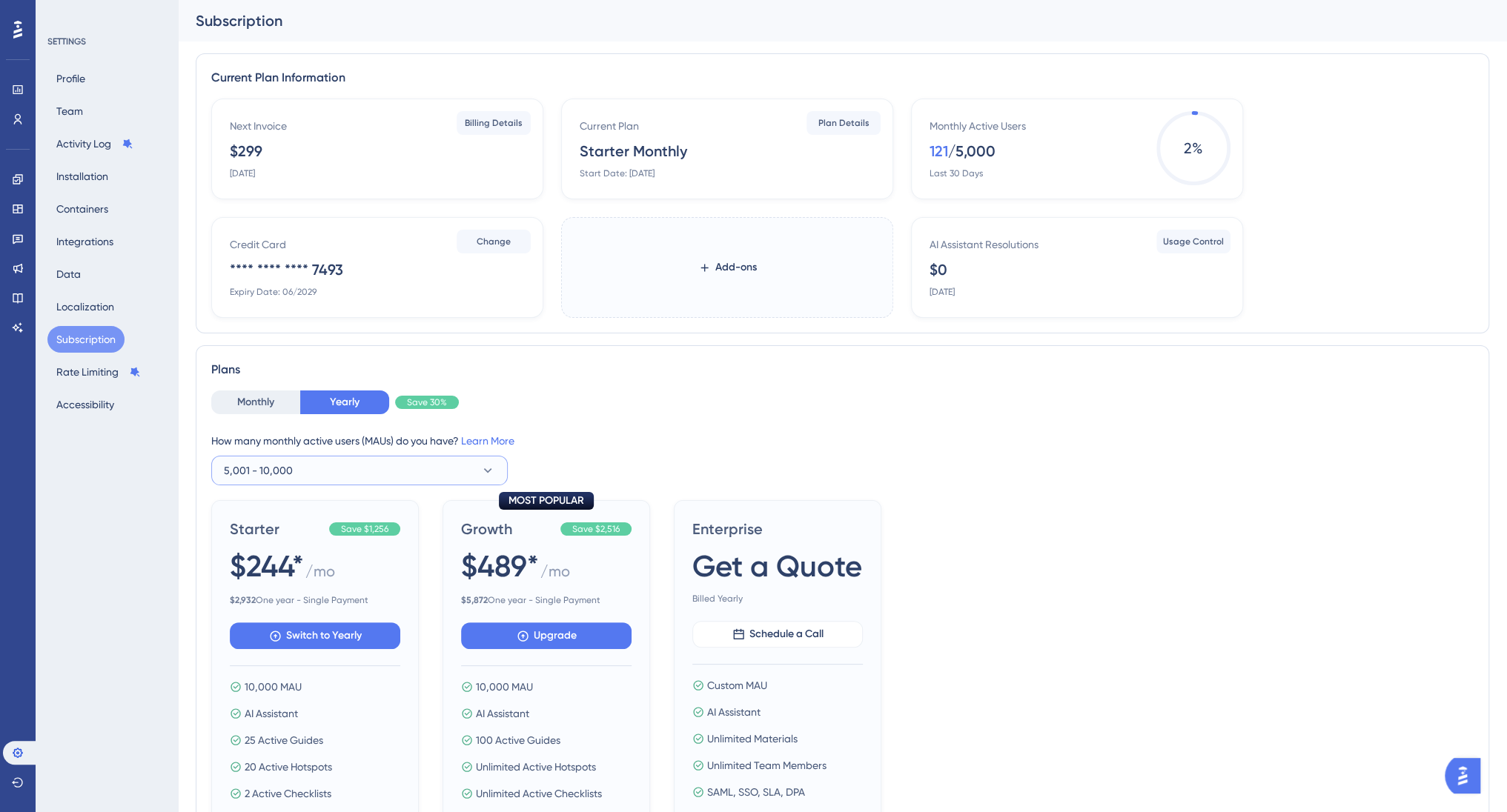
click at [298, 471] on button "5,001 - 10,000" at bounding box center [359, 470] width 297 height 29
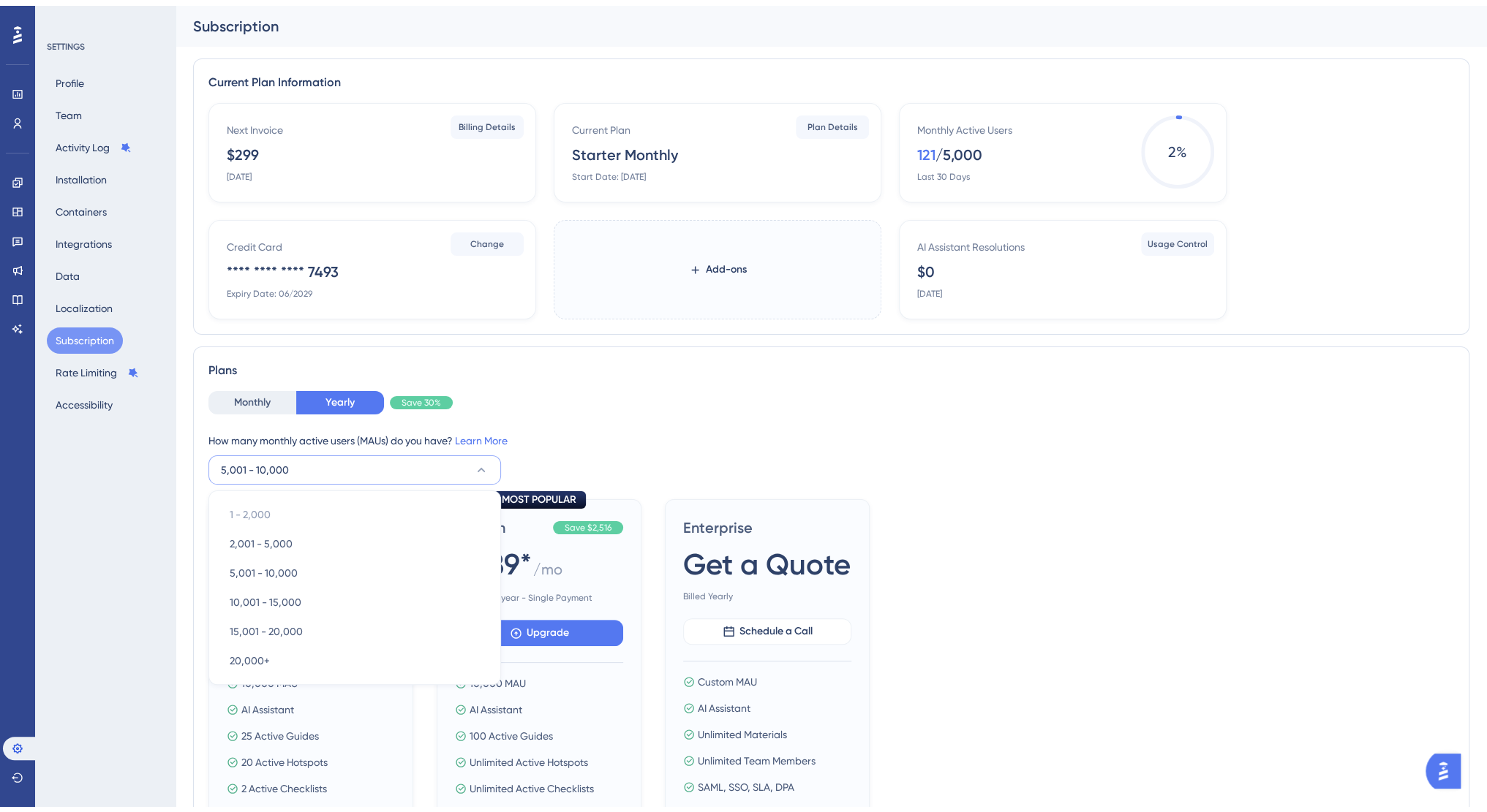
scroll to position [180, 0]
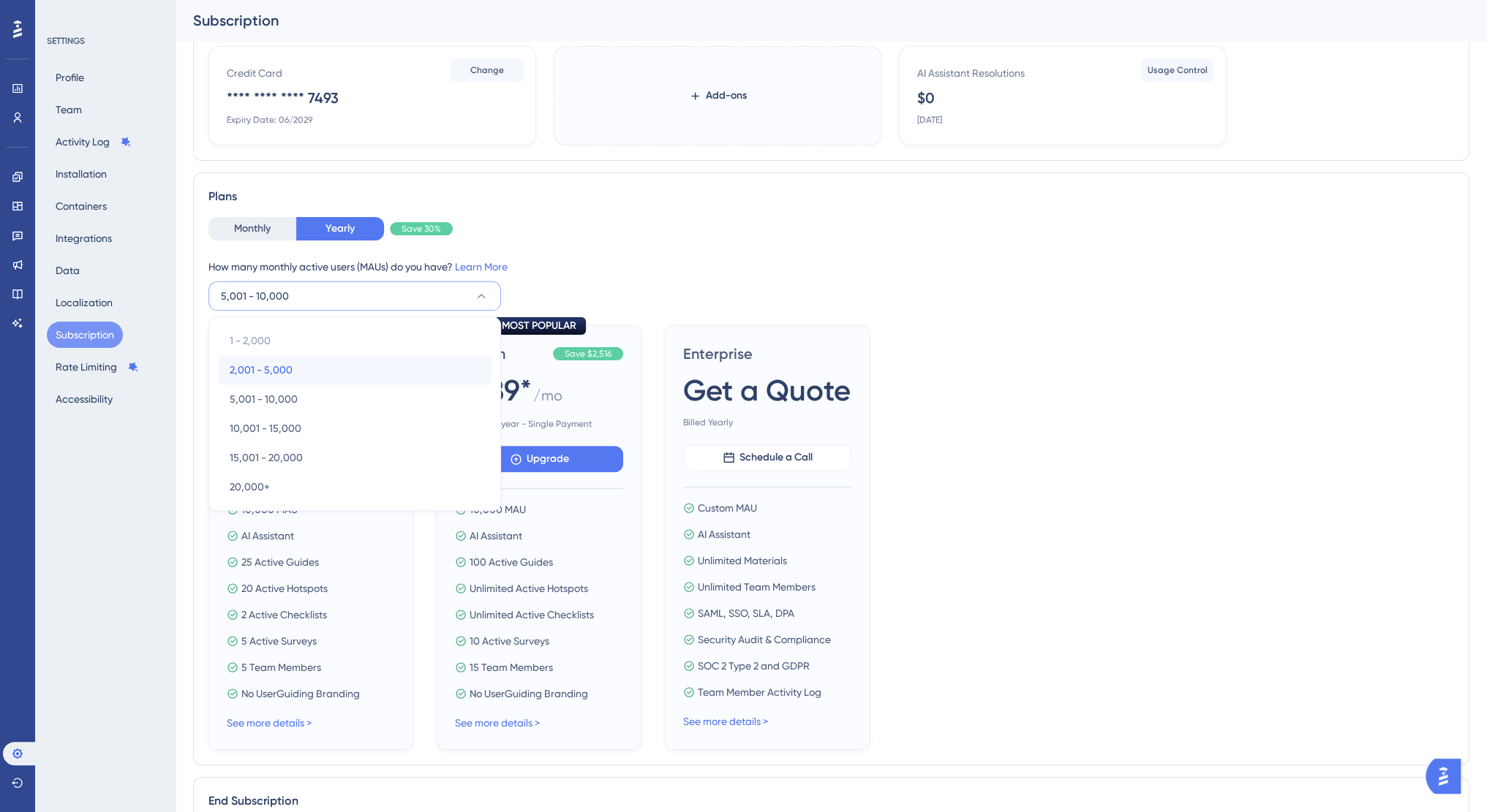
click at [259, 371] on span "2,001 - 5,000" at bounding box center [261, 369] width 63 height 17
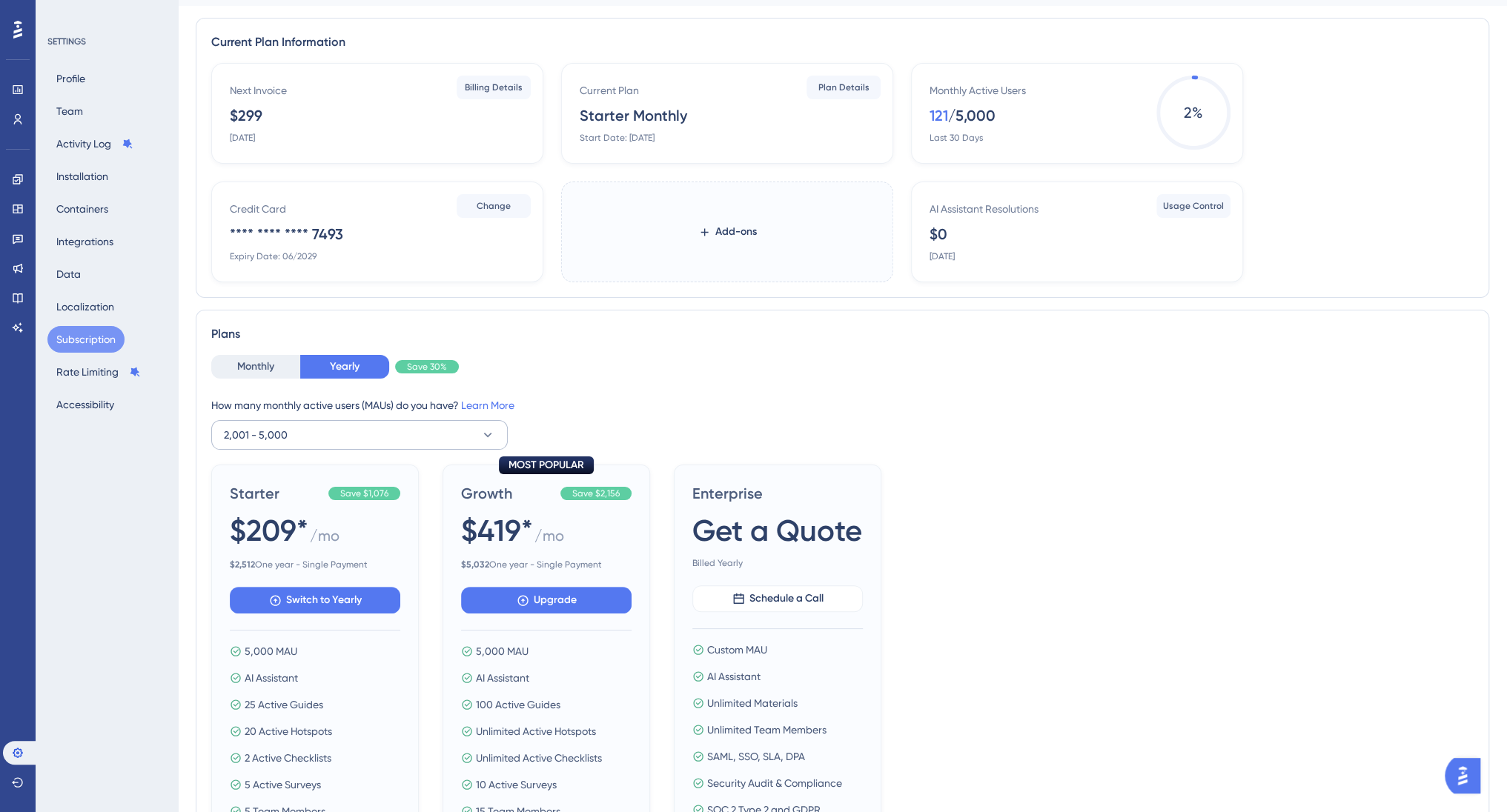
scroll to position [35, 0]
click at [247, 359] on button "Monthly" at bounding box center [255, 368] width 89 height 24
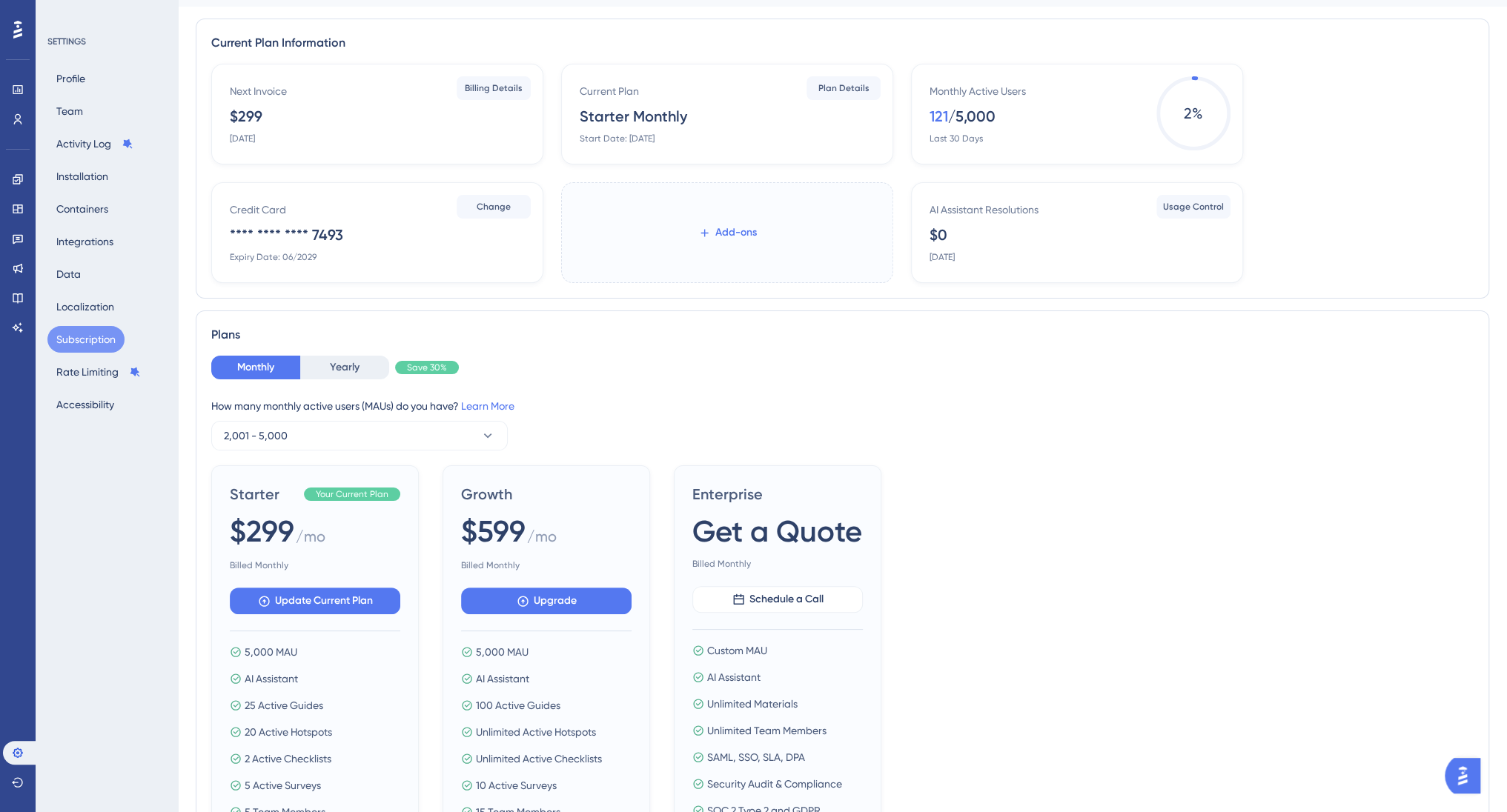
click at [718, 238] on span "Add-ons" at bounding box center [736, 232] width 41 height 17
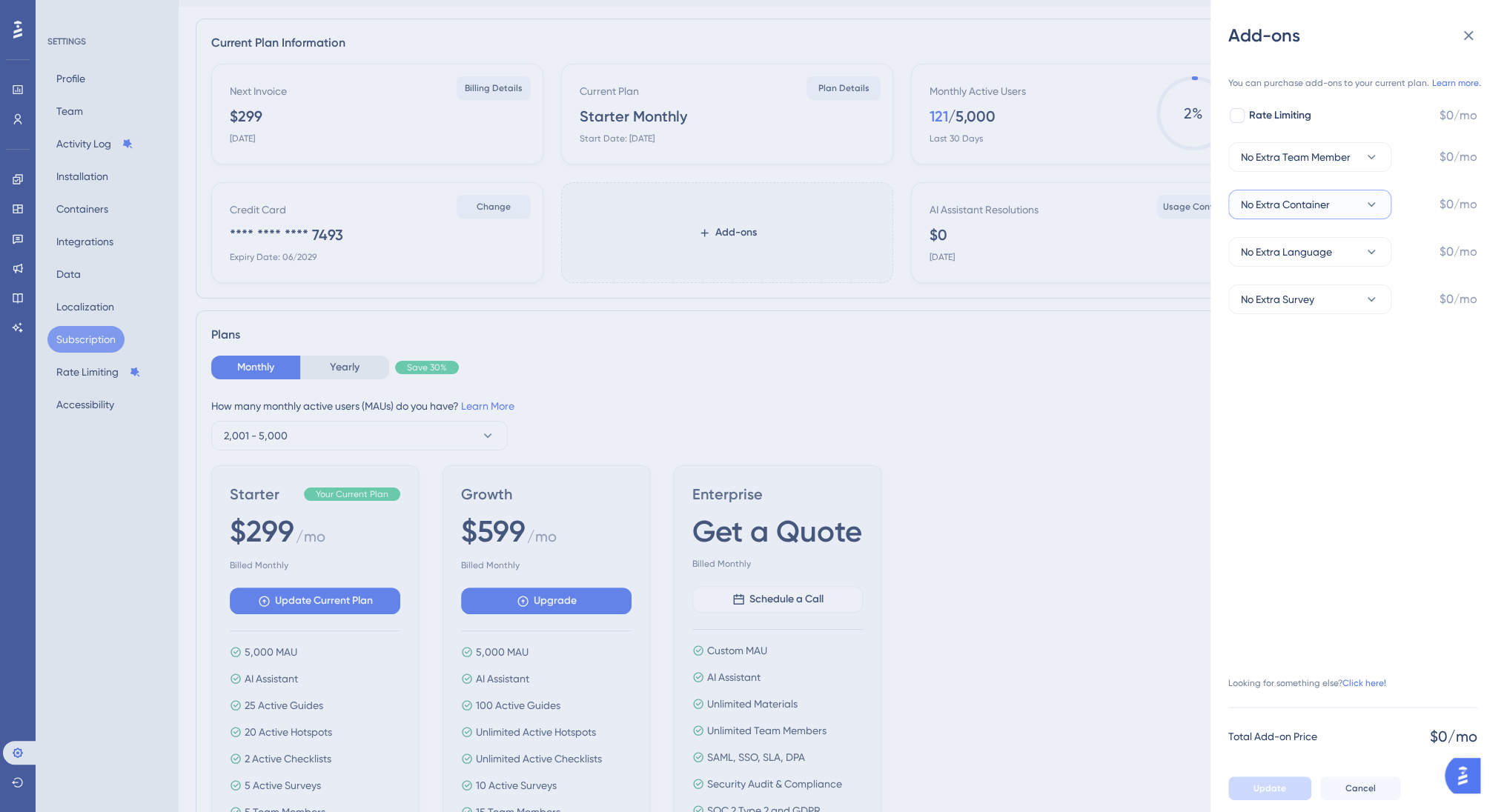
click at [1279, 203] on span "No Extra Container" at bounding box center [1284, 203] width 89 height 17
click at [1368, 688] on link "Click here!" at bounding box center [1365, 682] width 44 height 12
click at [1469, 35] on icon at bounding box center [1468, 35] width 17 height 17
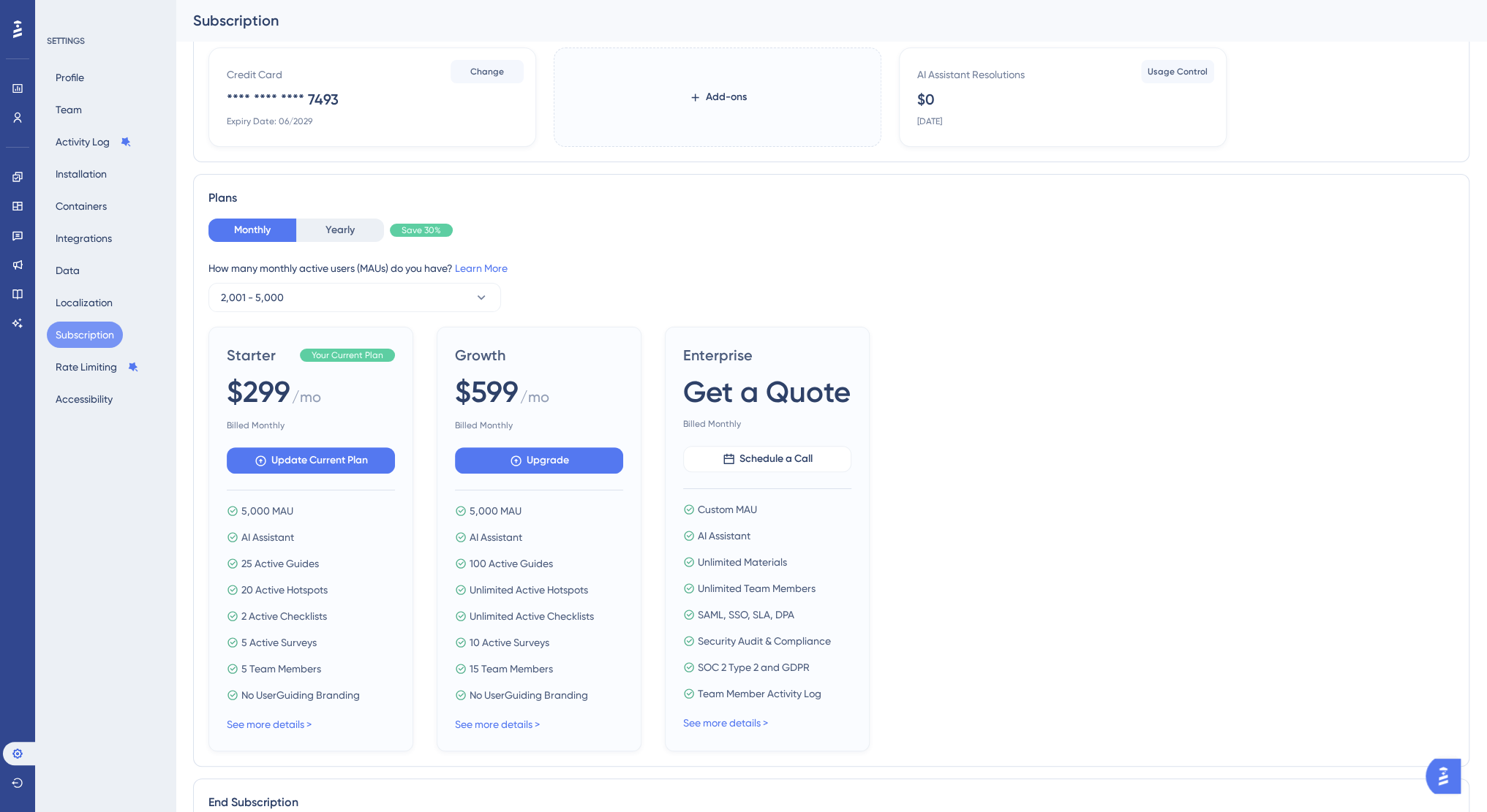
scroll to position [180, 0]
click at [534, 456] on span "Upgrade" at bounding box center [548, 458] width 42 height 17
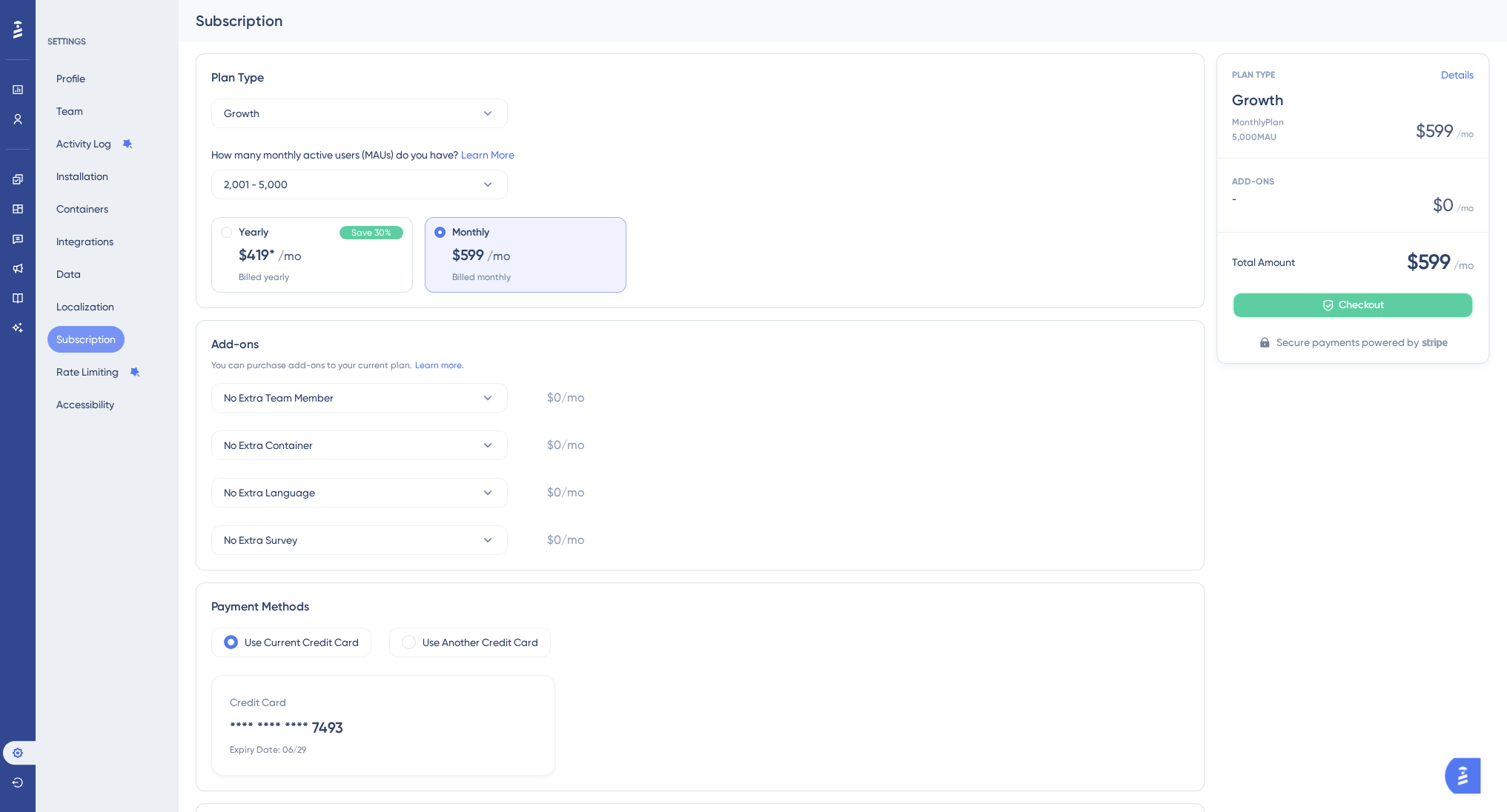
click at [1387, 309] on button "Checkout" at bounding box center [1353, 305] width 242 height 26
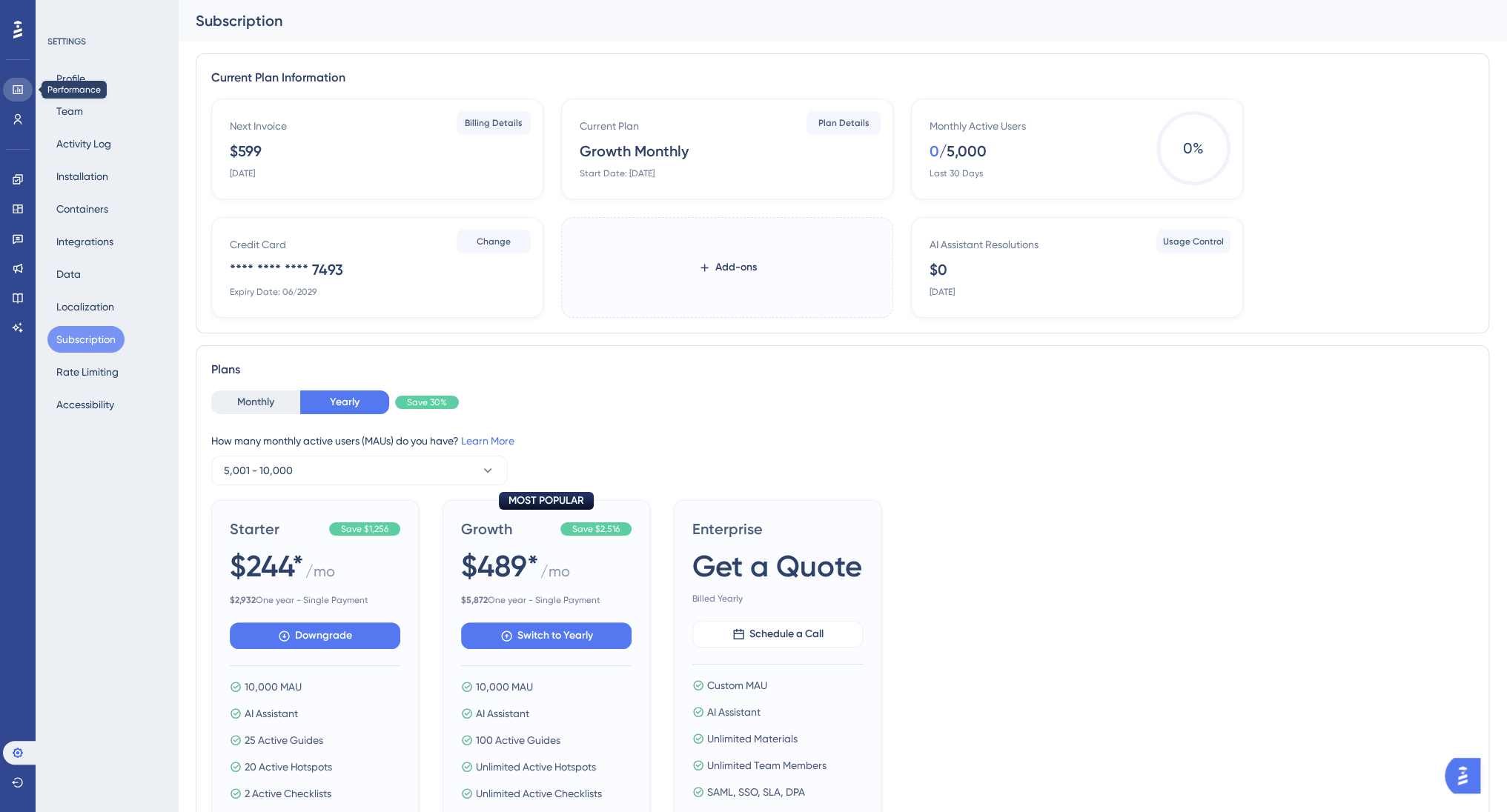
click at [9, 90] on link at bounding box center [17, 89] width 29 height 24
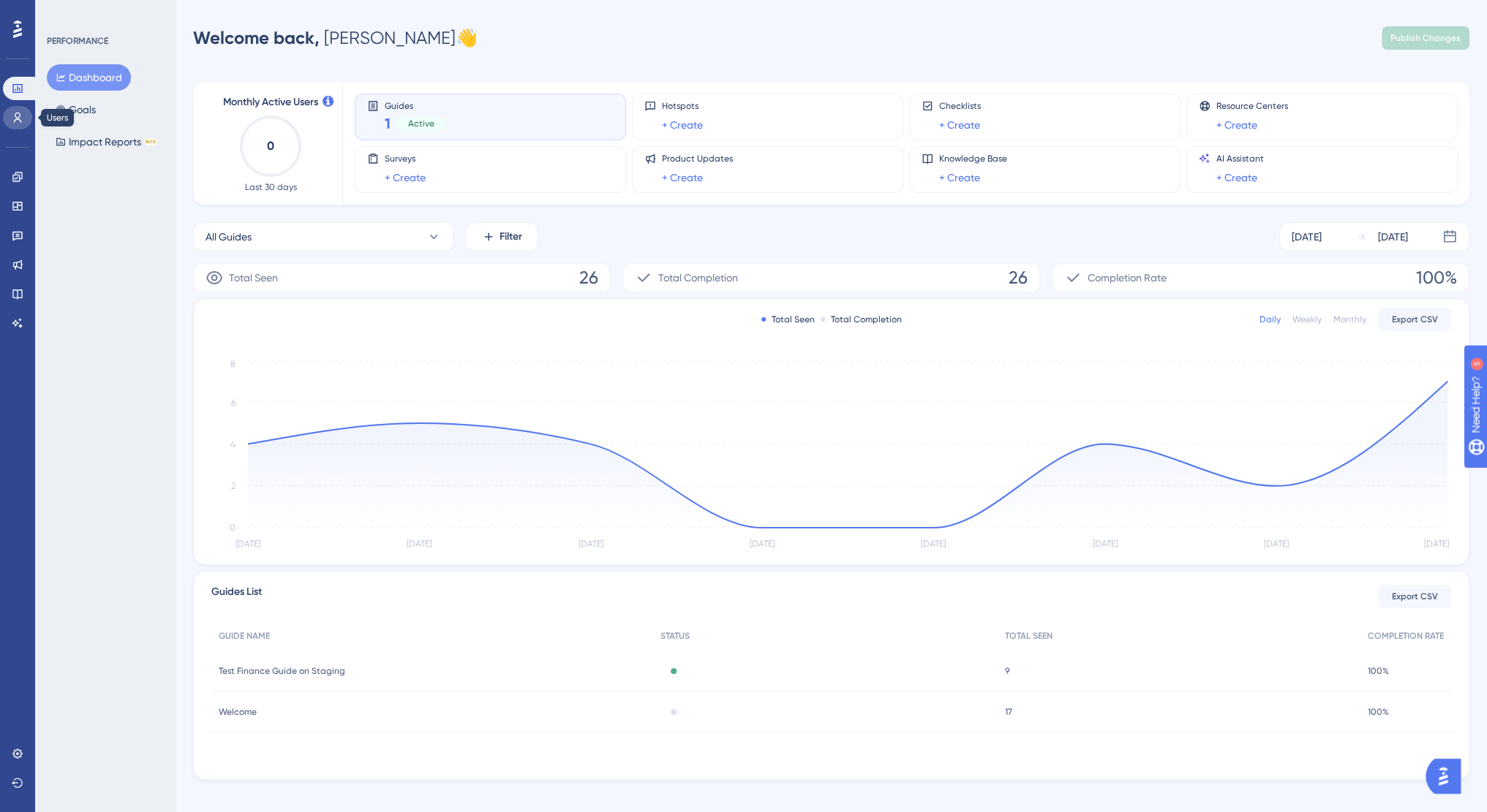
click at [15, 118] on icon at bounding box center [17, 117] width 12 height 12
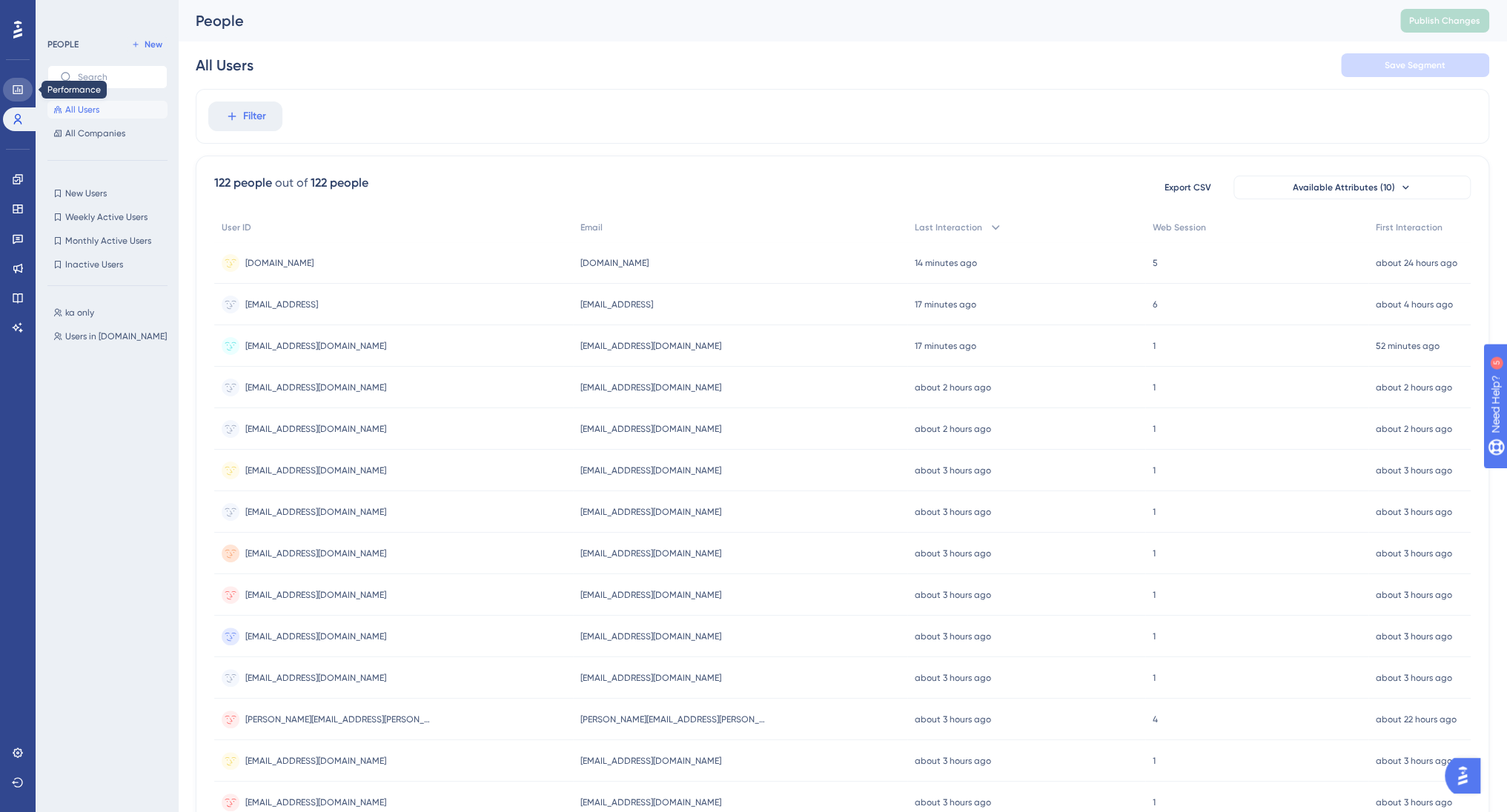
click at [17, 84] on icon at bounding box center [17, 89] width 12 height 12
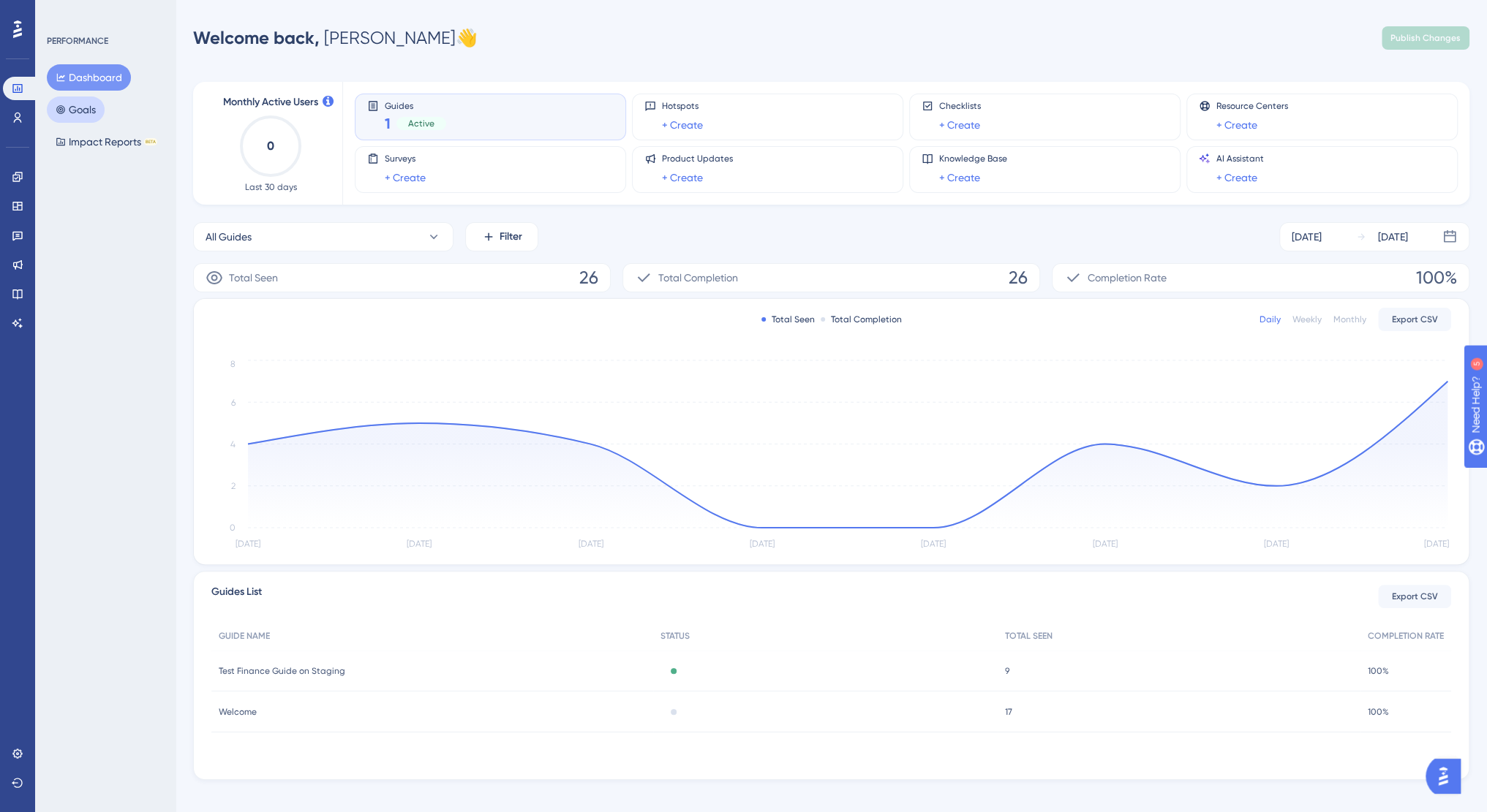
click at [84, 113] on button "Goals" at bounding box center [76, 109] width 58 height 26
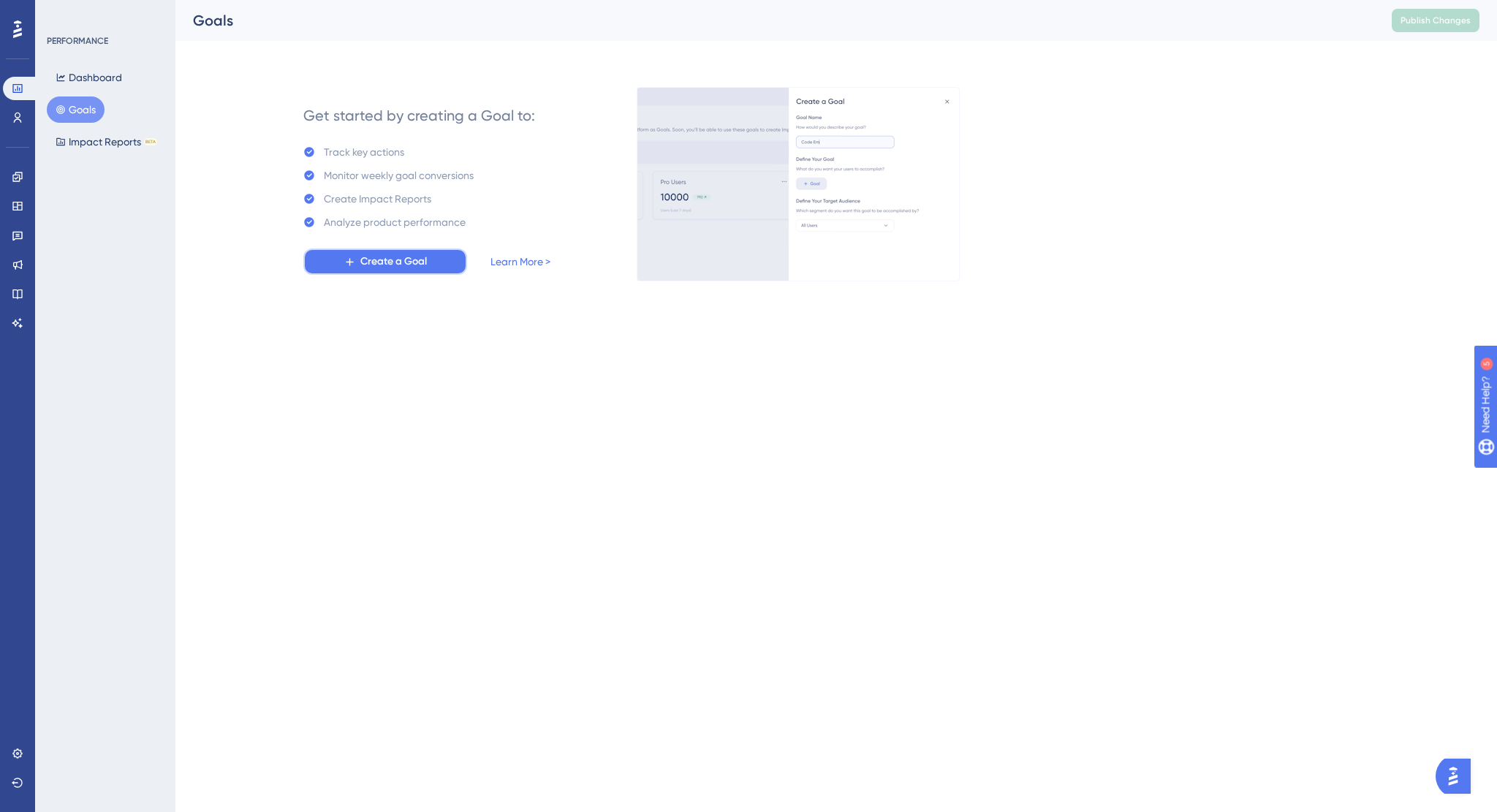
click at [414, 258] on span "Create a Goal" at bounding box center [393, 261] width 67 height 17
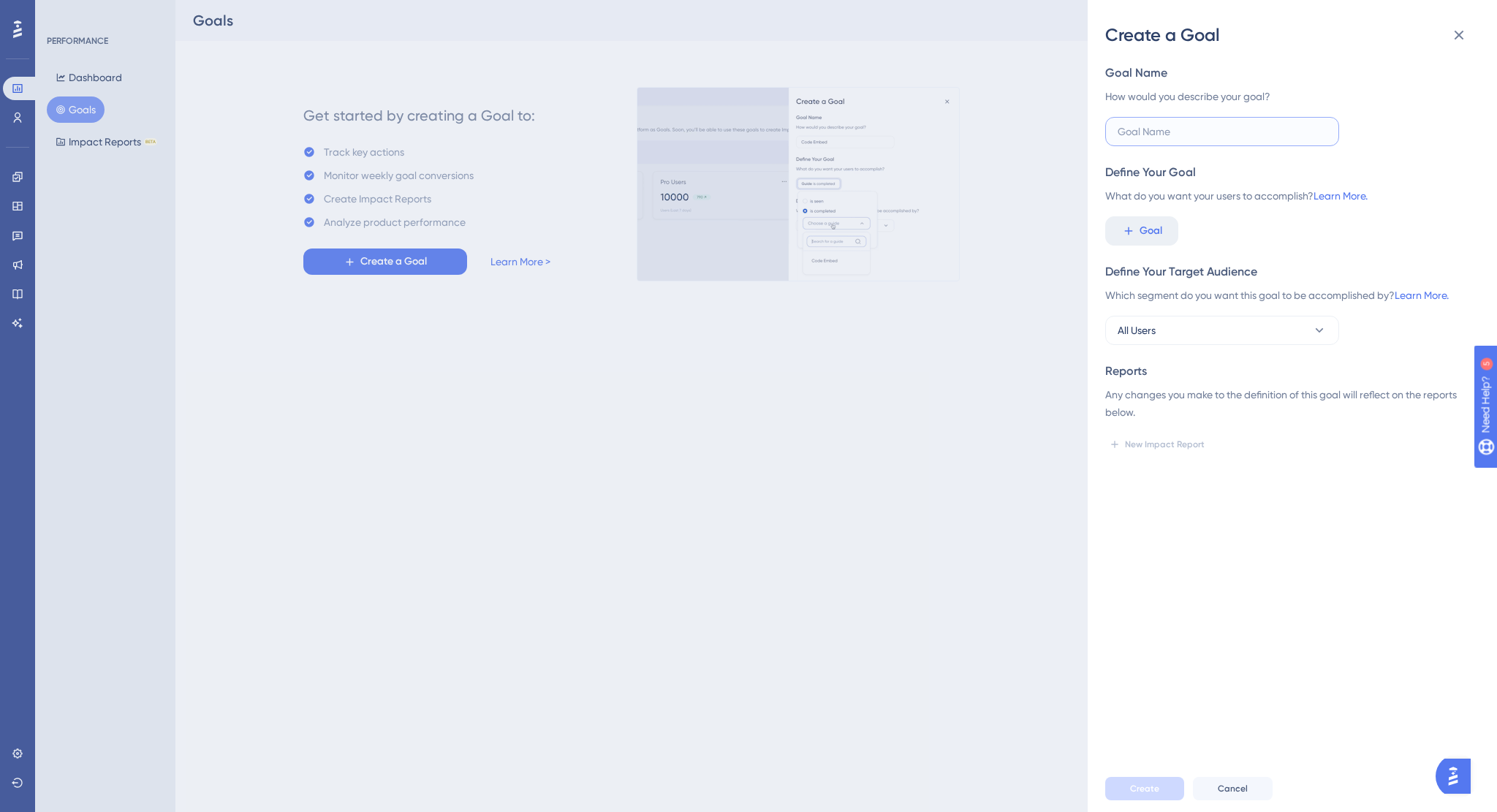
click at [1168, 129] on input "text" at bounding box center [1222, 131] width 209 height 16
click at [1225, 128] on input "Promote - Messages (use)" at bounding box center [1222, 131] width 209 height 16
type input "Promote - Messages (pageview) (STAGING)"
click at [1175, 223] on button "Goal" at bounding box center [1141, 230] width 73 height 29
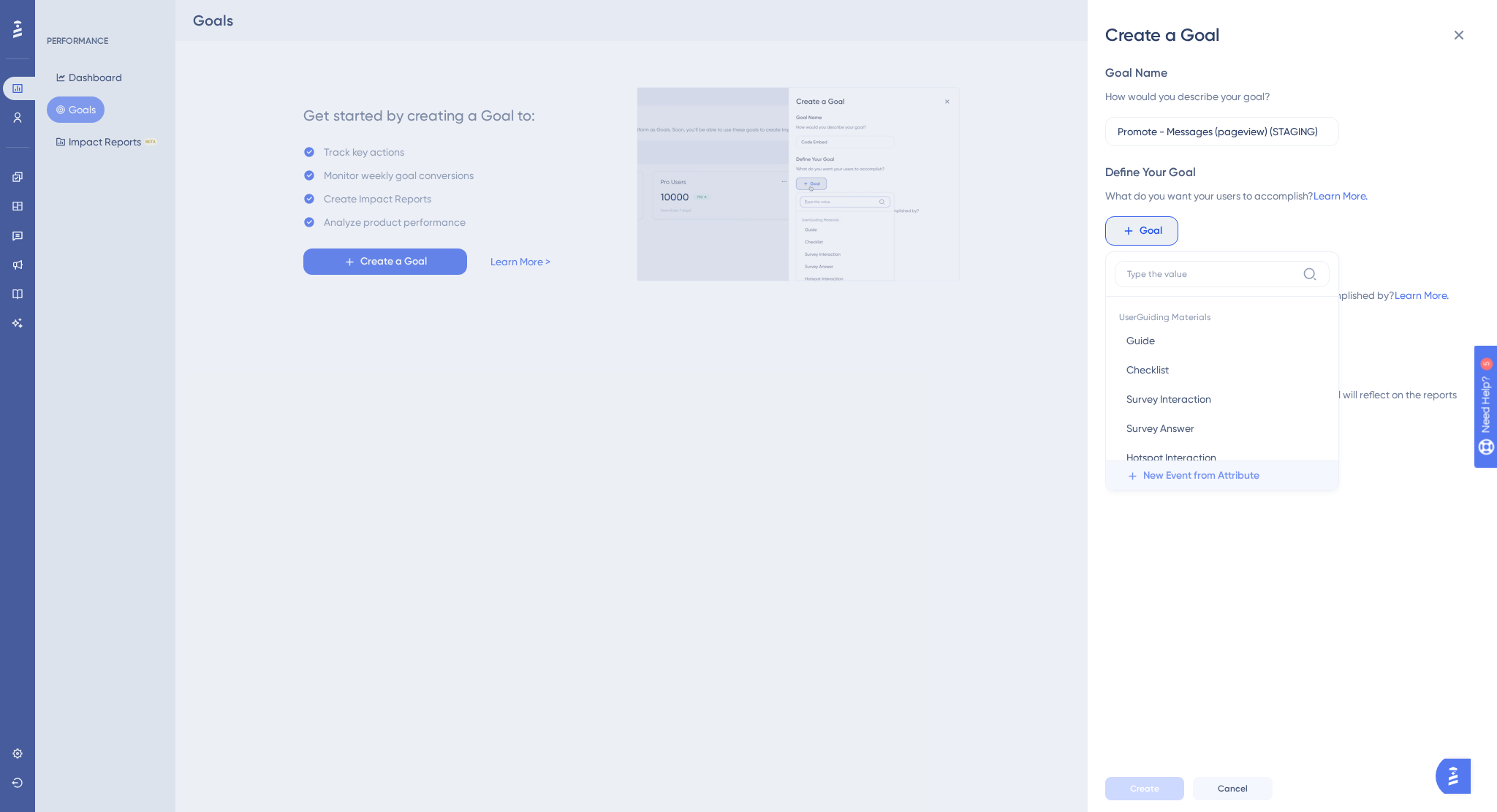
click at [1186, 476] on span "New Event from Attribute" at bounding box center [1201, 475] width 116 height 17
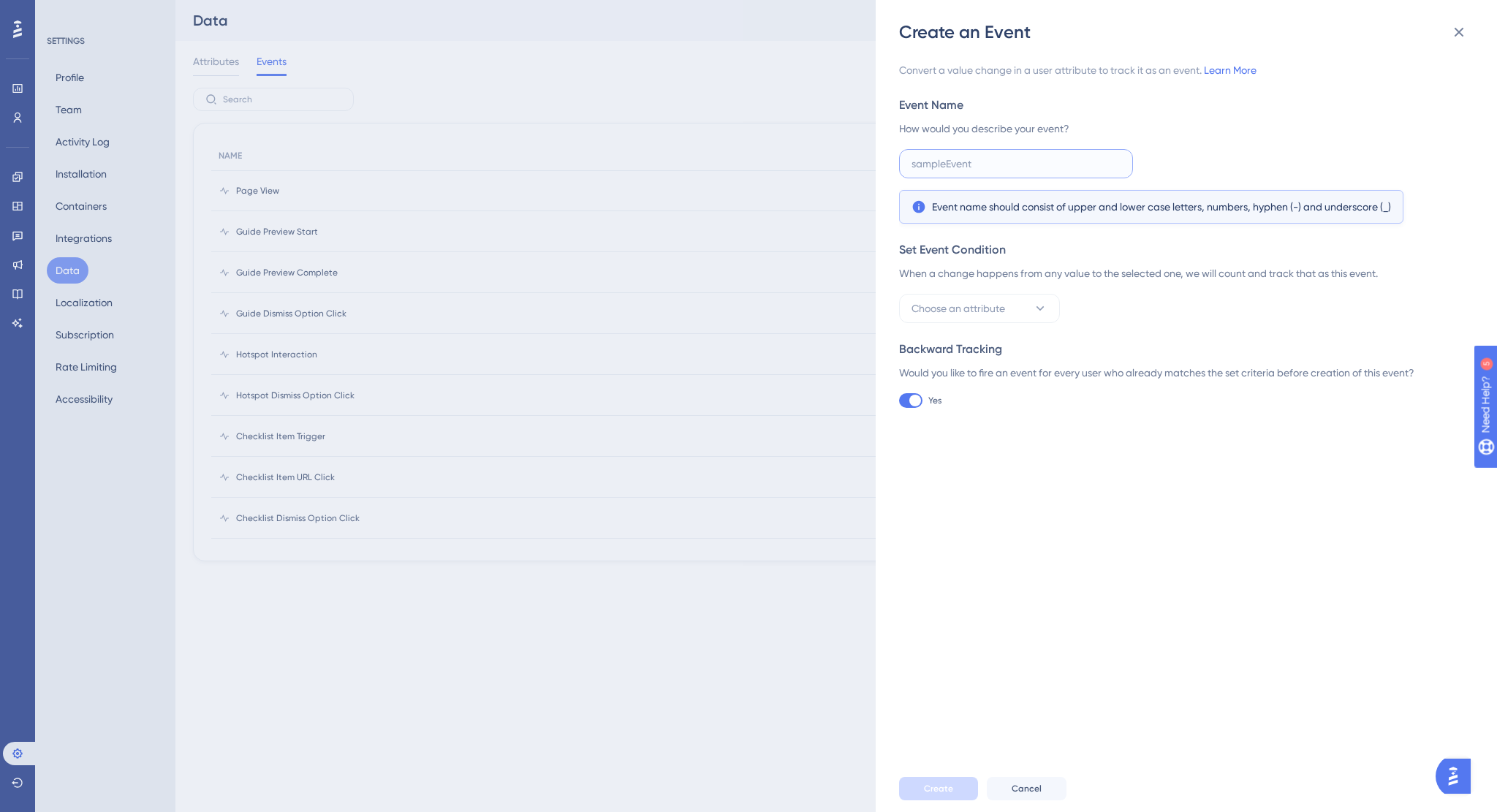
click at [977, 165] on input "text" at bounding box center [1016, 164] width 209 height 16
paste input "https://staging.billetto.dk/organiser/promote/messages"
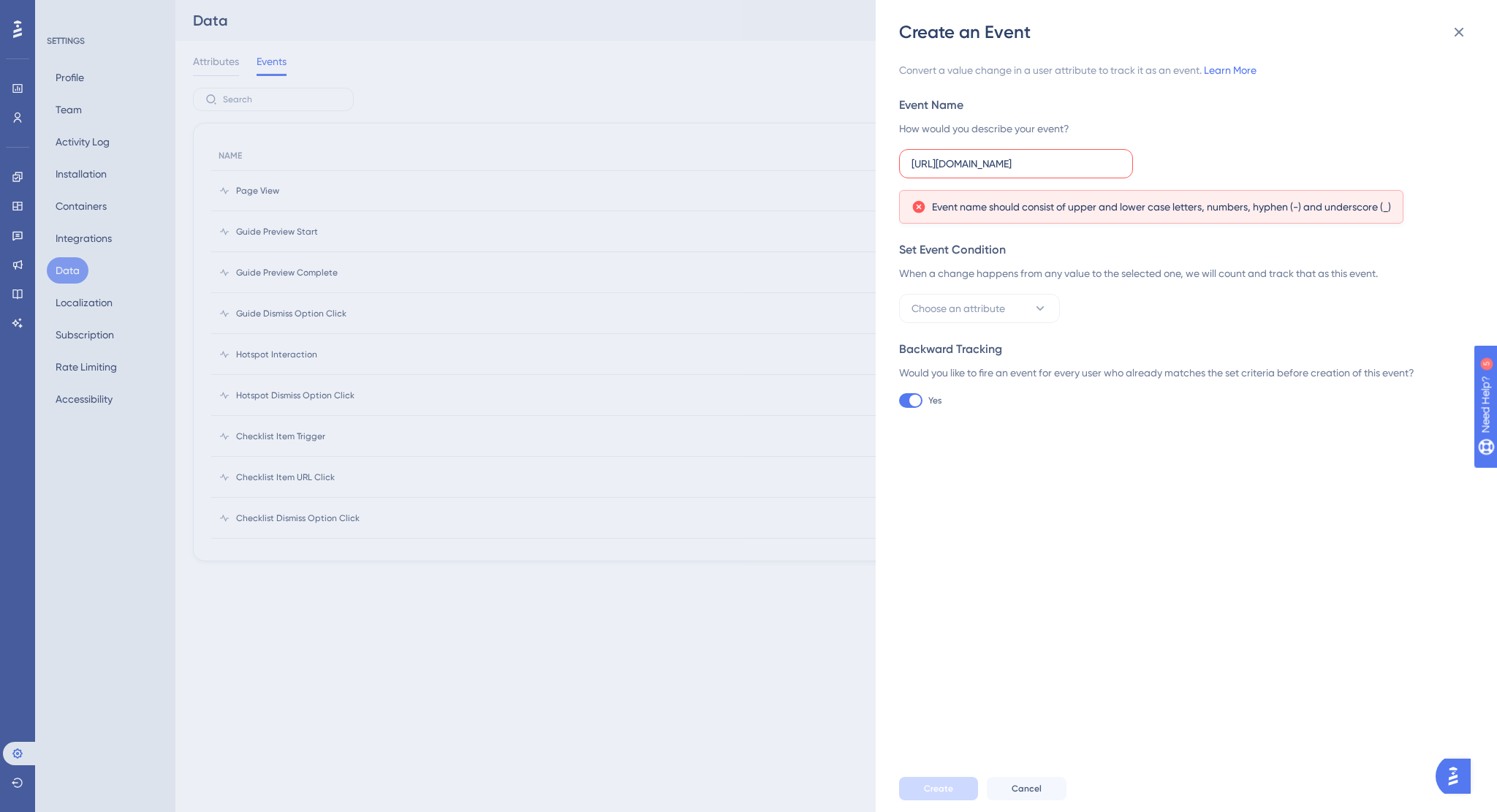
click at [1058, 172] on label "https://staging.billetto.dk/organiser/promote/messages" at bounding box center [1016, 164] width 234 height 29
click at [1058, 172] on input "https://staging.billetto.dk/organiser/promote/messages" at bounding box center [1016, 164] width 209 height 16
click at [1058, 172] on label "https://staging.billetto.dk/organiser/promote/messages" at bounding box center [1016, 164] width 234 height 29
click at [1058, 172] on input "https://staging.billetto.dk/organiser/promote/messages" at bounding box center [1016, 164] width 209 height 16
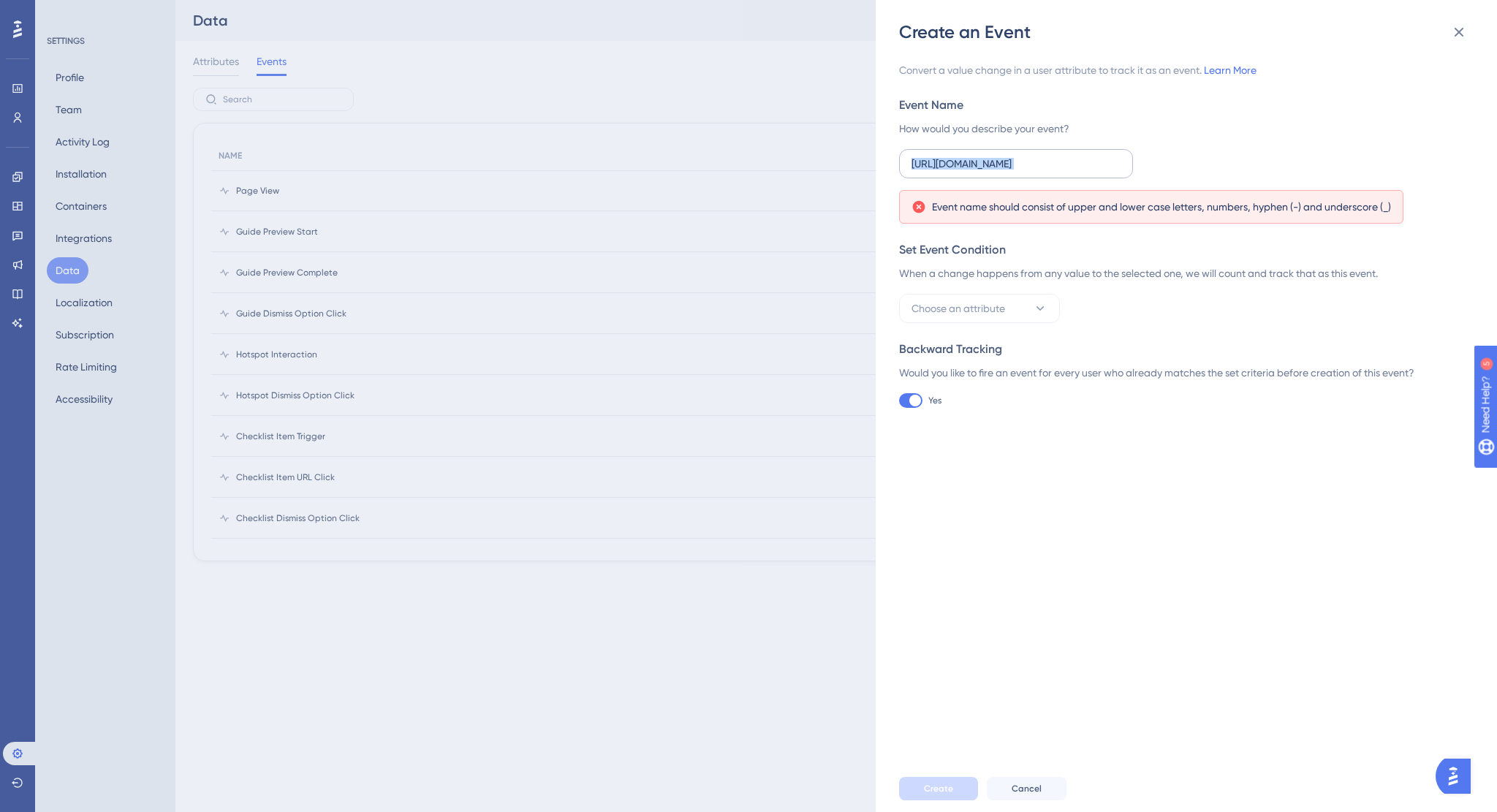
click at [1058, 172] on label "https://staging.billetto.dk/organiser/promote/messages" at bounding box center [1016, 164] width 234 height 29
click at [1058, 172] on input "https://staging.billetto.dk/organiser/promote/messages" at bounding box center [1016, 164] width 209 height 16
click at [1051, 162] on input "https://staging.billetto.dk/organiser/promote/messages" at bounding box center [1016, 164] width 209 height 16
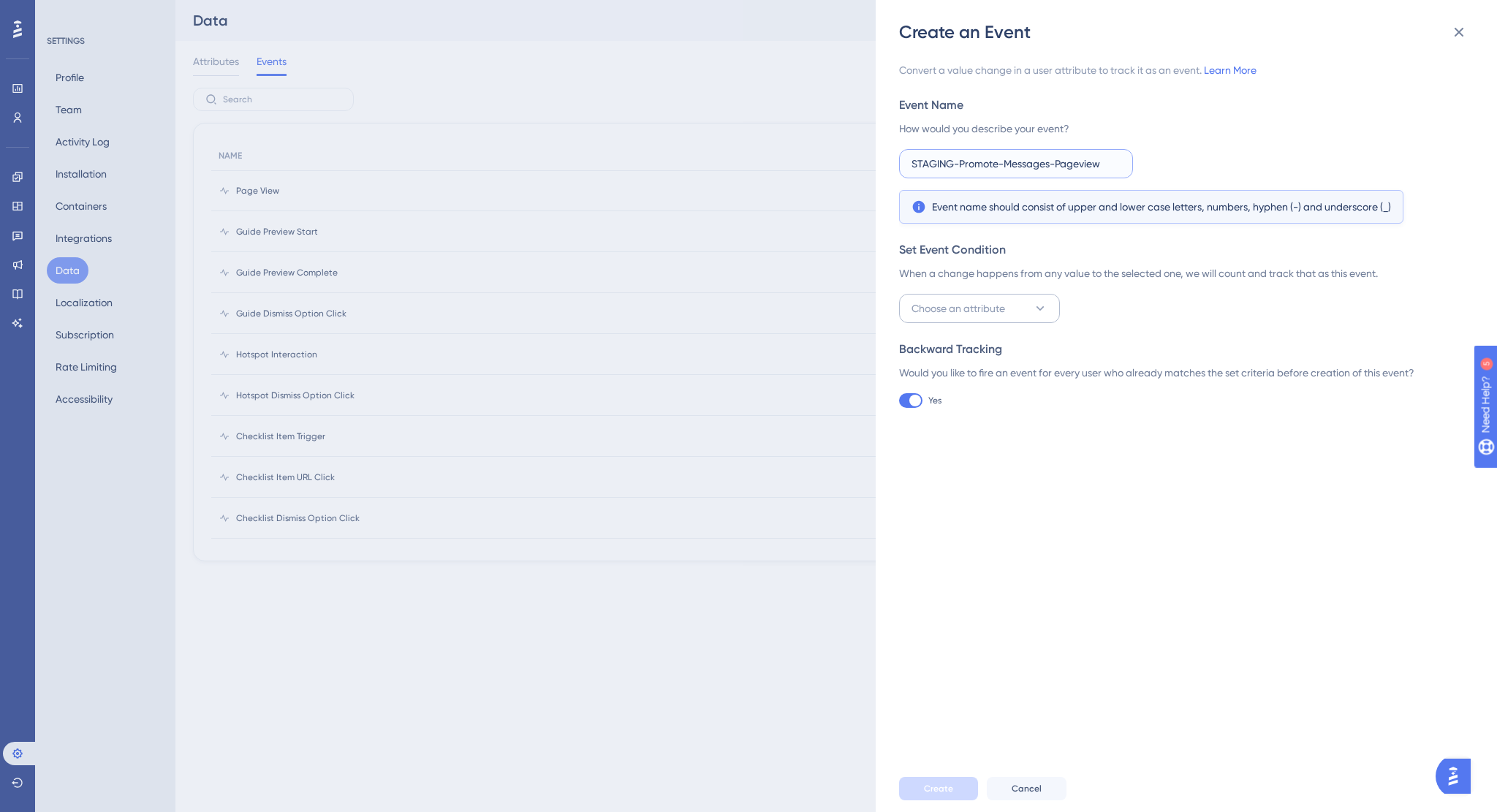
type input "STAGING-Promote-Messages-Pageview"
click at [1003, 313] on span "Choose an attribute" at bounding box center [959, 308] width 94 height 17
click at [987, 302] on span "Choose an attribute" at bounding box center [959, 308] width 94 height 17
click at [1011, 309] on button "Choose an attribute" at bounding box center [979, 308] width 161 height 29
type input "p"
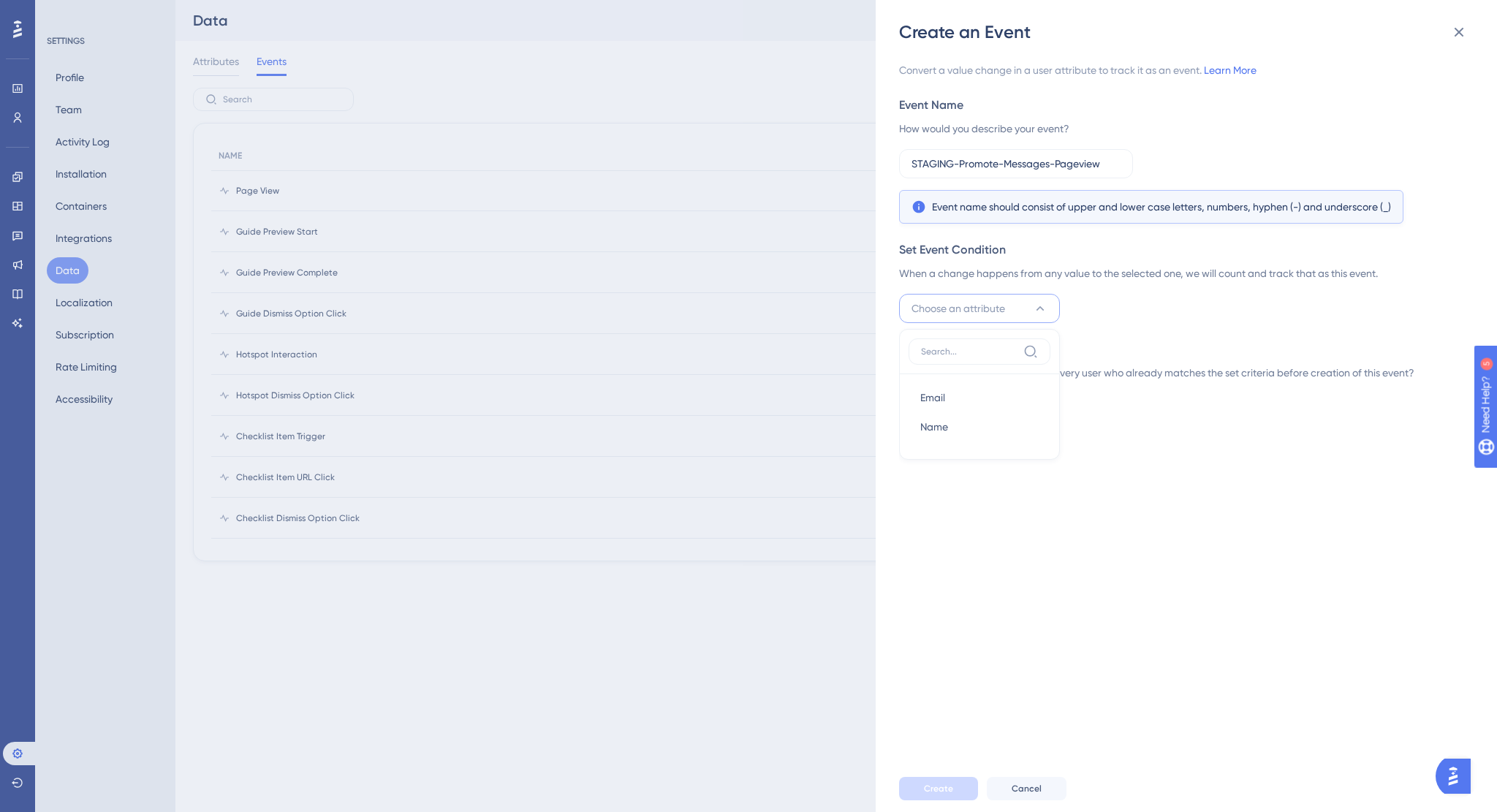
click at [1187, 318] on div "Choose an attribute Email Email Name Name" at bounding box center [1182, 308] width 565 height 29
click at [978, 311] on span "Choose an attribute" at bounding box center [959, 308] width 94 height 17
click at [945, 395] on div "Email Email" at bounding box center [979, 397] width 119 height 29
click at [1126, 305] on span "Set a rule" at bounding box center [1105, 308] width 44 height 17
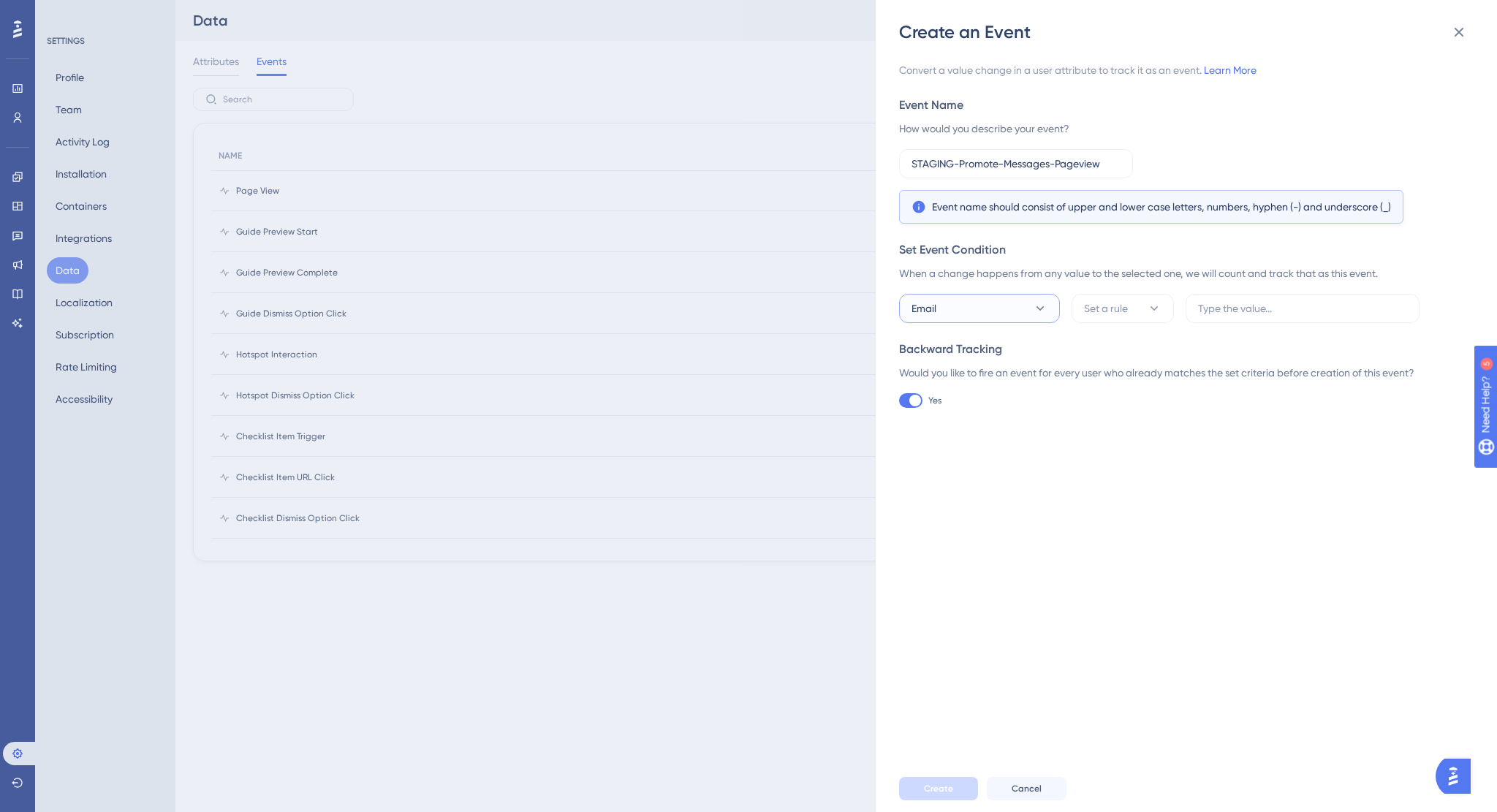
click at [996, 317] on button "Email" at bounding box center [979, 308] width 161 height 29
drag, startPoint x: 947, startPoint y: 400, endPoint x: 956, endPoint y: 386, distance: 16.6
click at [947, 399] on div "Email Email" at bounding box center [979, 397] width 119 height 29
click at [986, 313] on button "Email" at bounding box center [979, 308] width 161 height 29
click at [1141, 428] on div "Convert a value change in a user attribute to track it as an event. Learn More …" at bounding box center [1194, 404] width 589 height 721
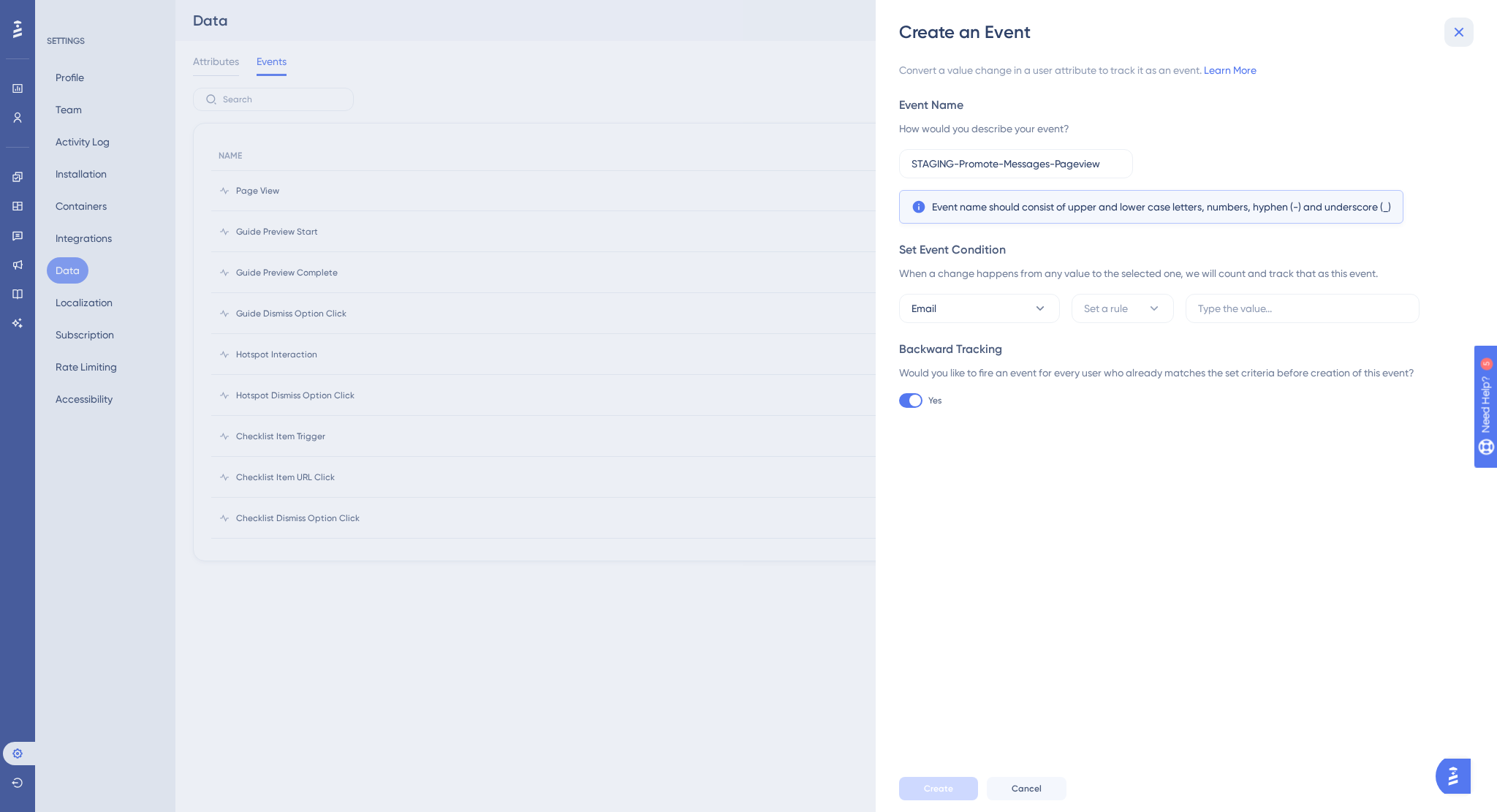
click at [1461, 36] on icon at bounding box center [1458, 32] width 17 height 17
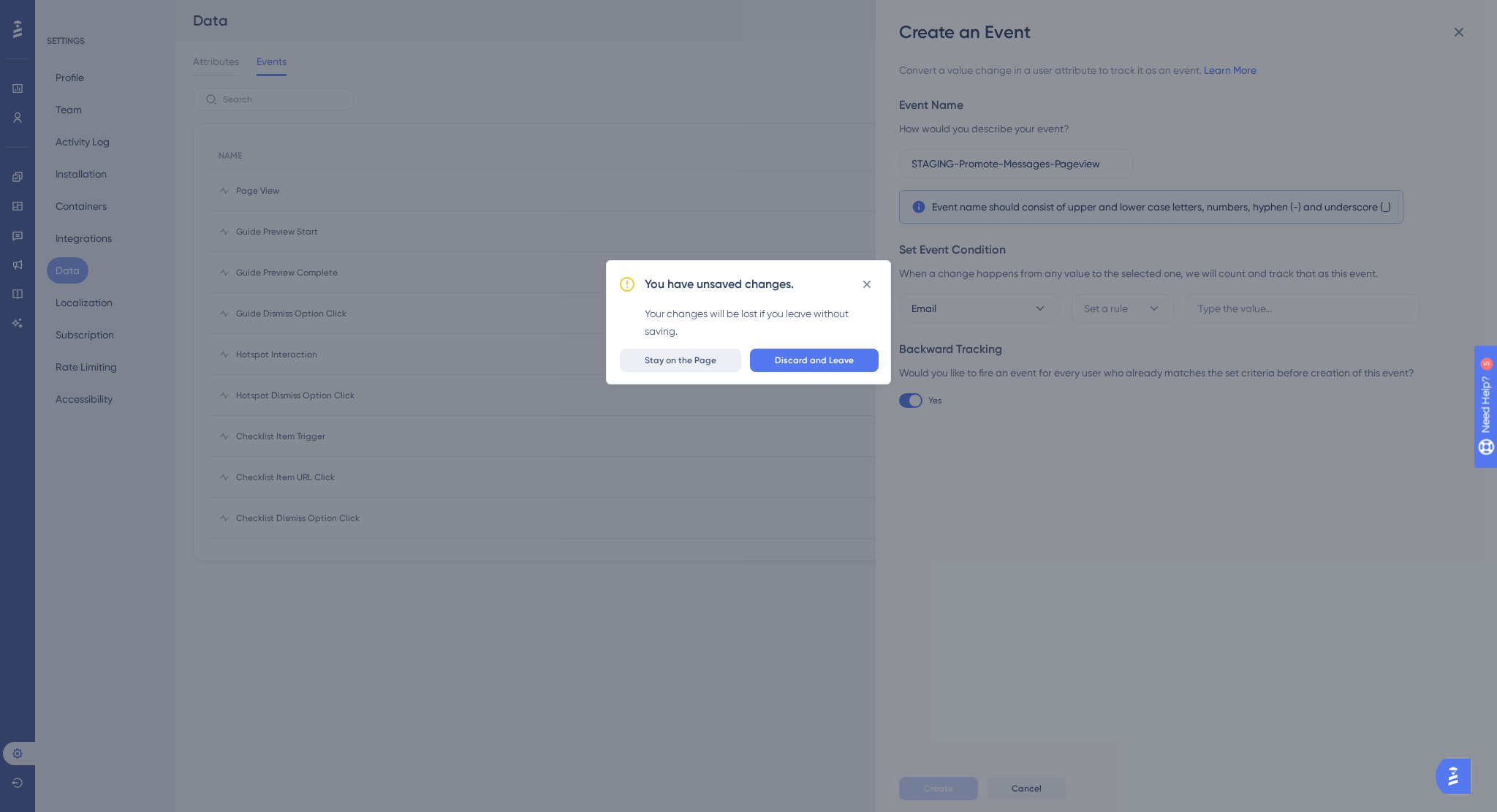
click at [721, 364] on button "Stay on the Page" at bounding box center [681, 360] width 122 height 23
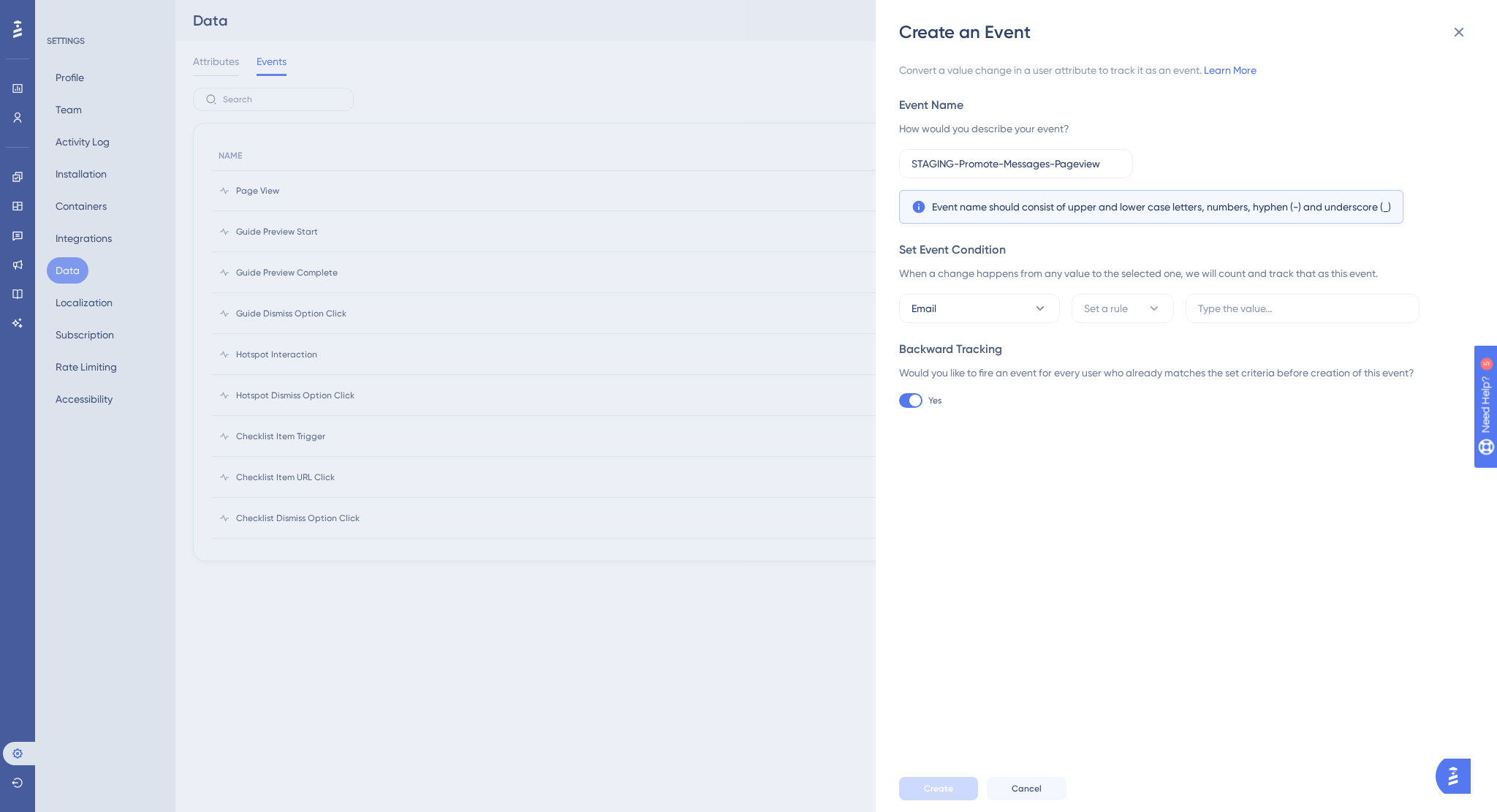
click at [699, 217] on div "Create an Event Convert a value change in a user attribute to track it as an ev…" at bounding box center [748, 406] width 1497 height 812
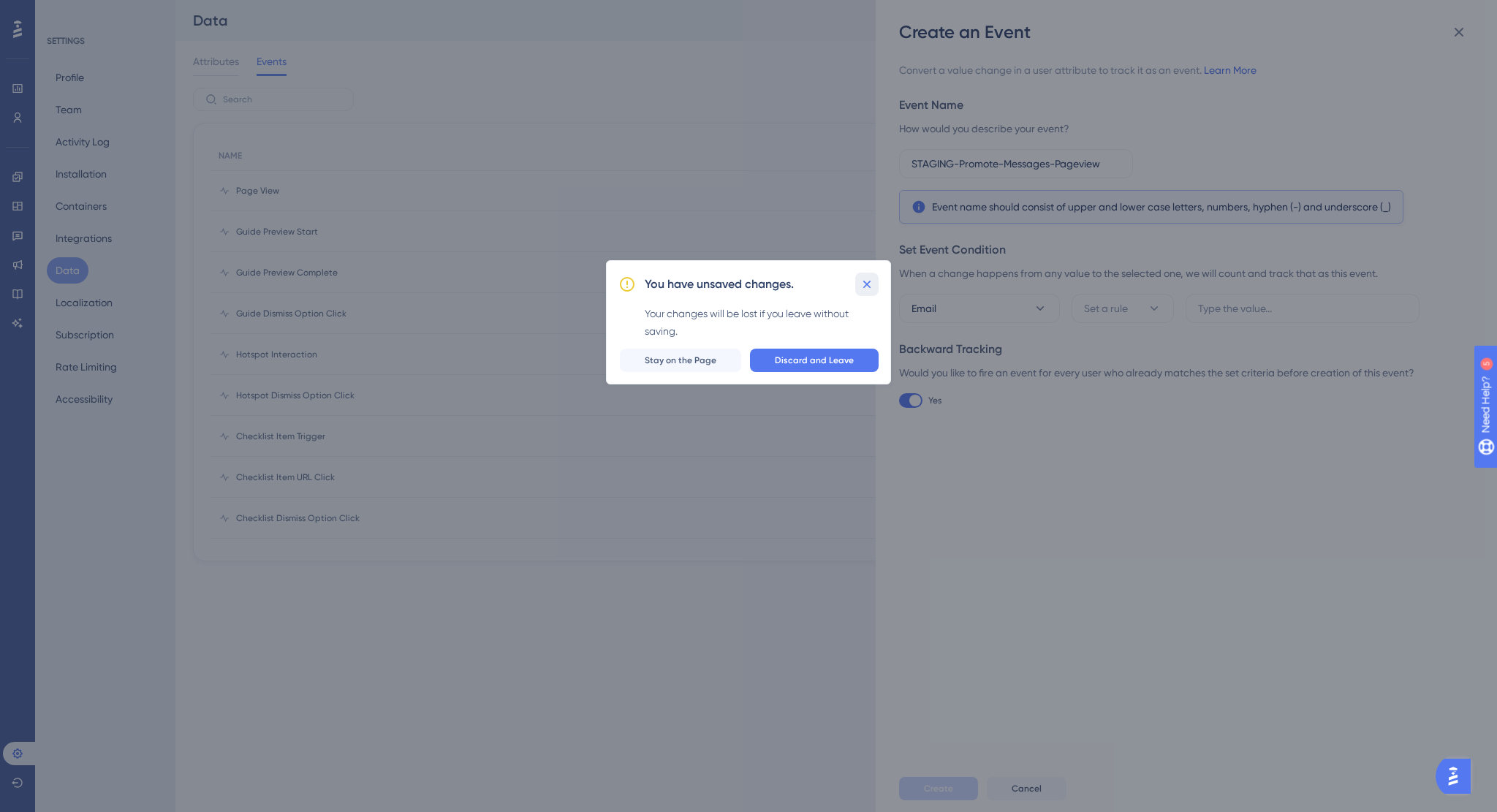
click at [865, 284] on icon at bounding box center [867, 284] width 8 height 8
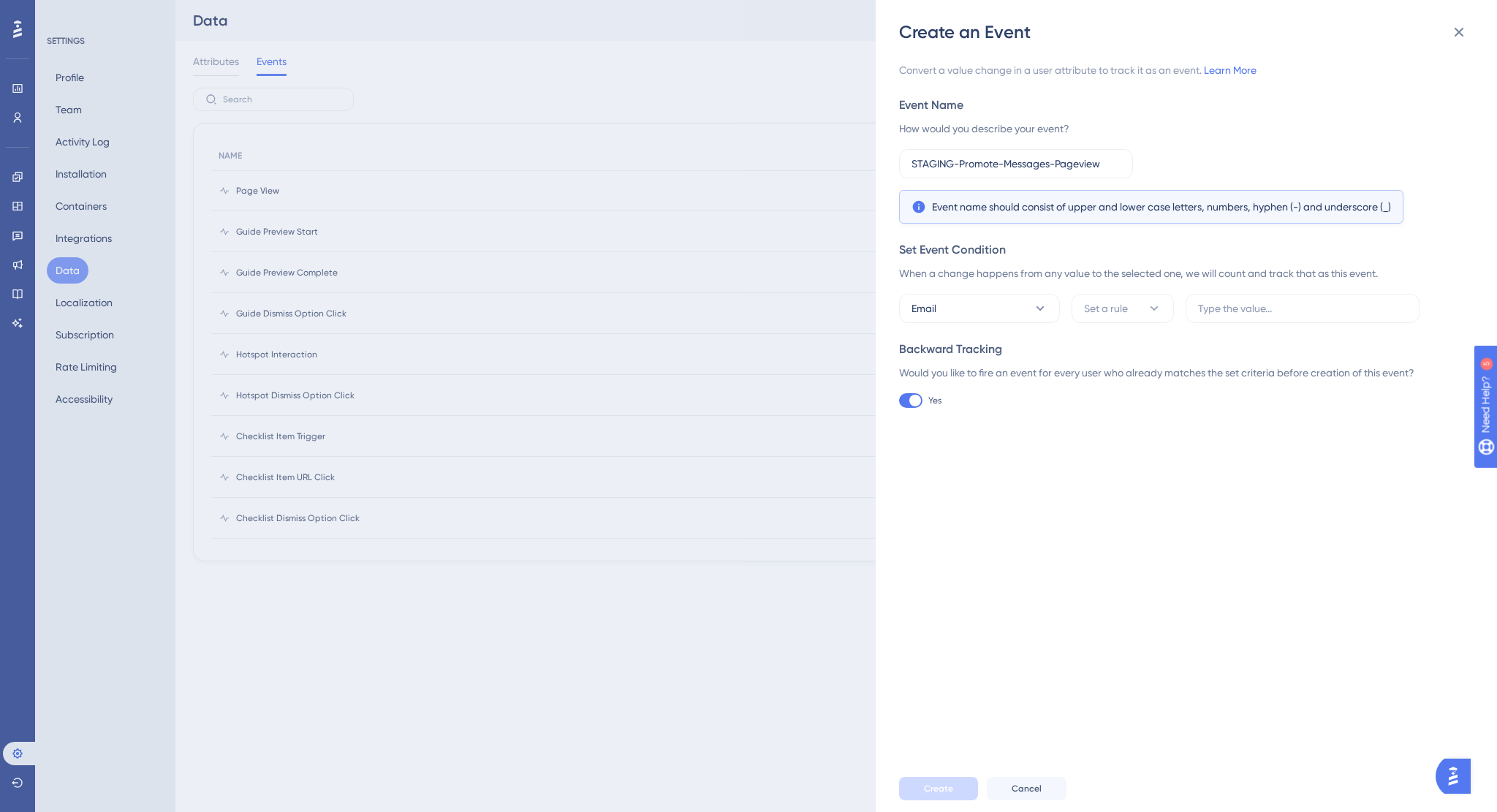
click at [257, 195] on div "Create an Event Convert a value change in a user attribute to track it as an ev…" at bounding box center [748, 406] width 1497 height 812
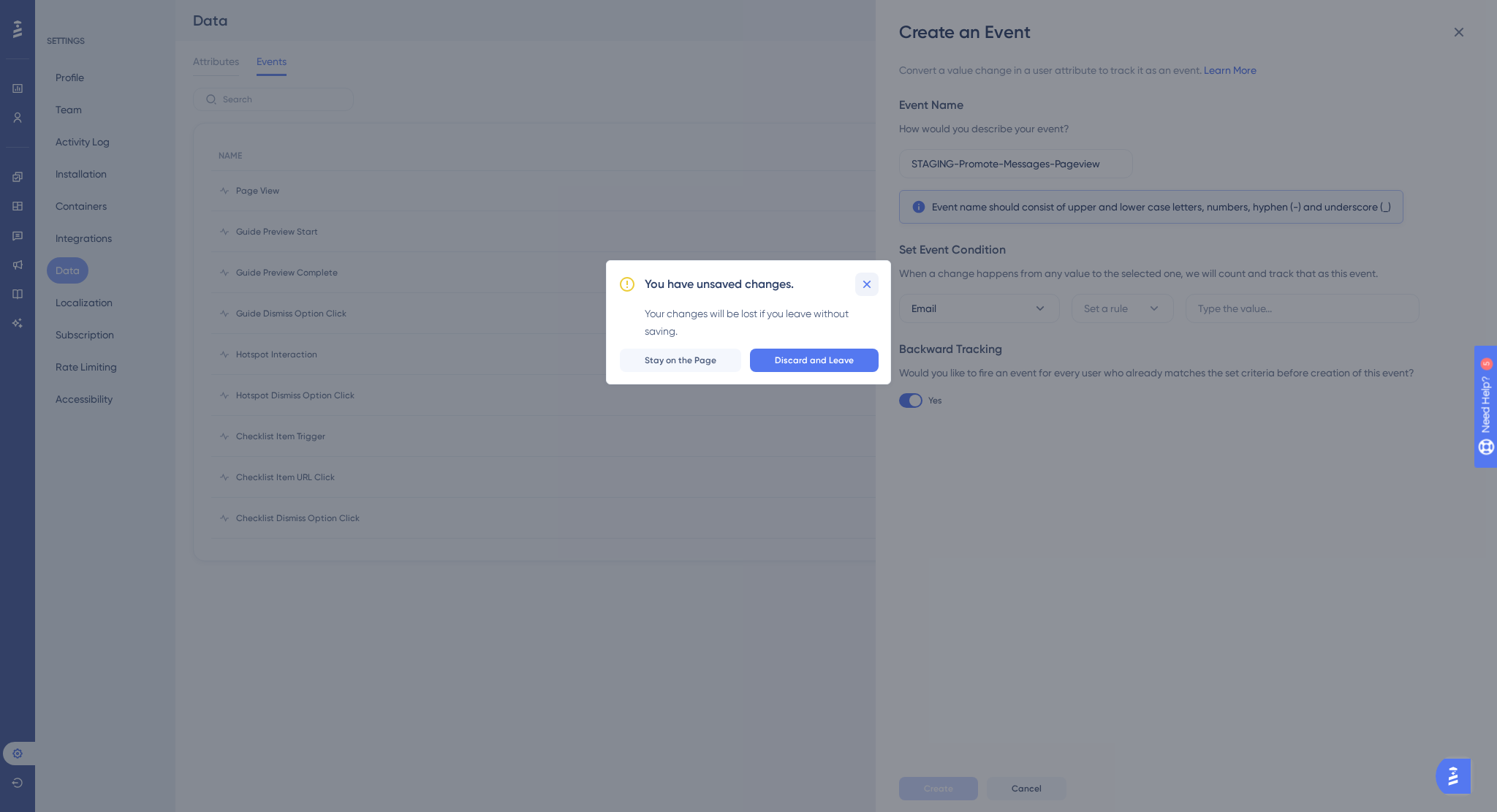
click at [864, 284] on icon at bounding box center [867, 284] width 14 height 14
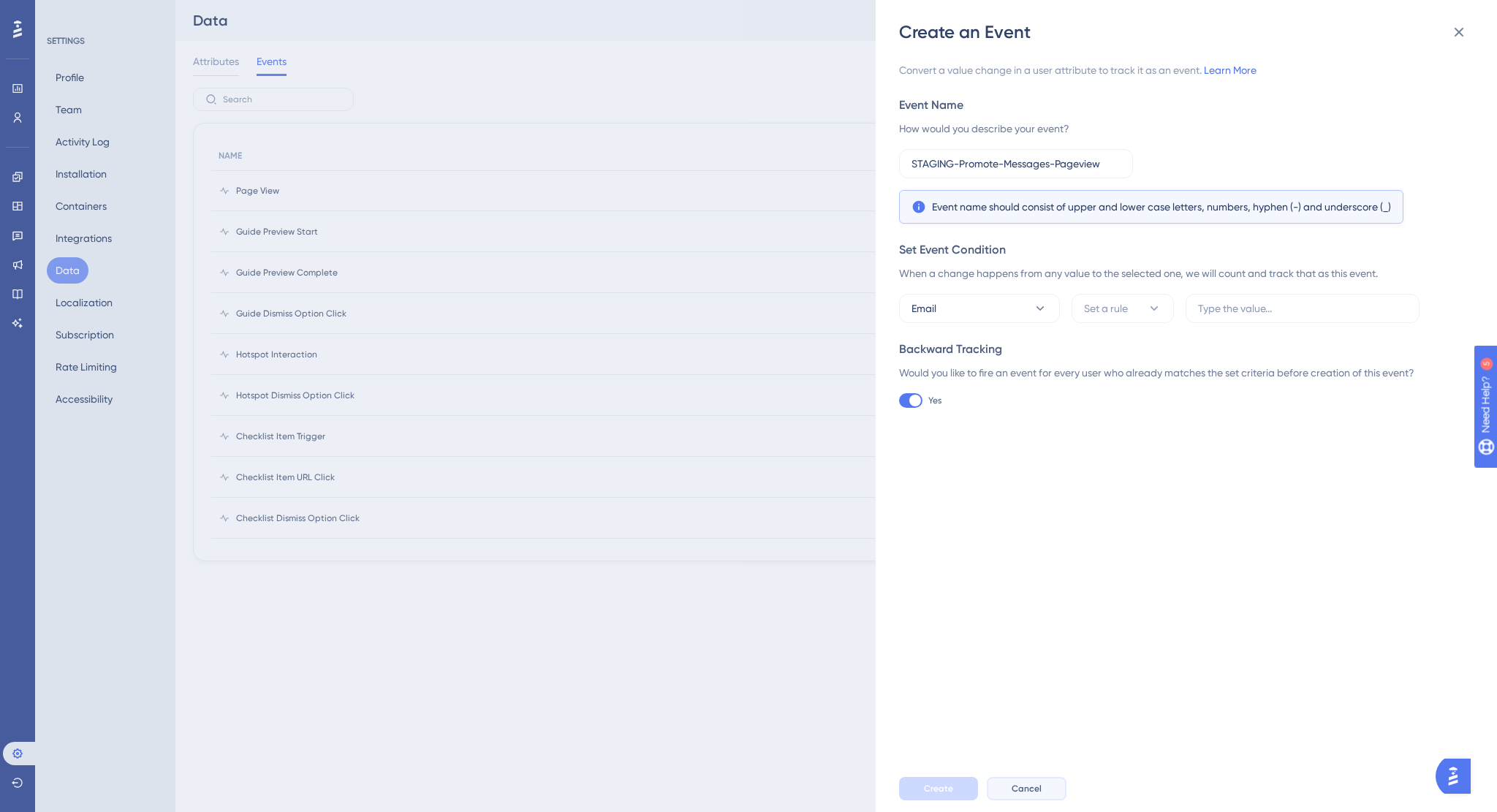
click at [1038, 789] on span "Cancel" at bounding box center [1026, 789] width 30 height 12
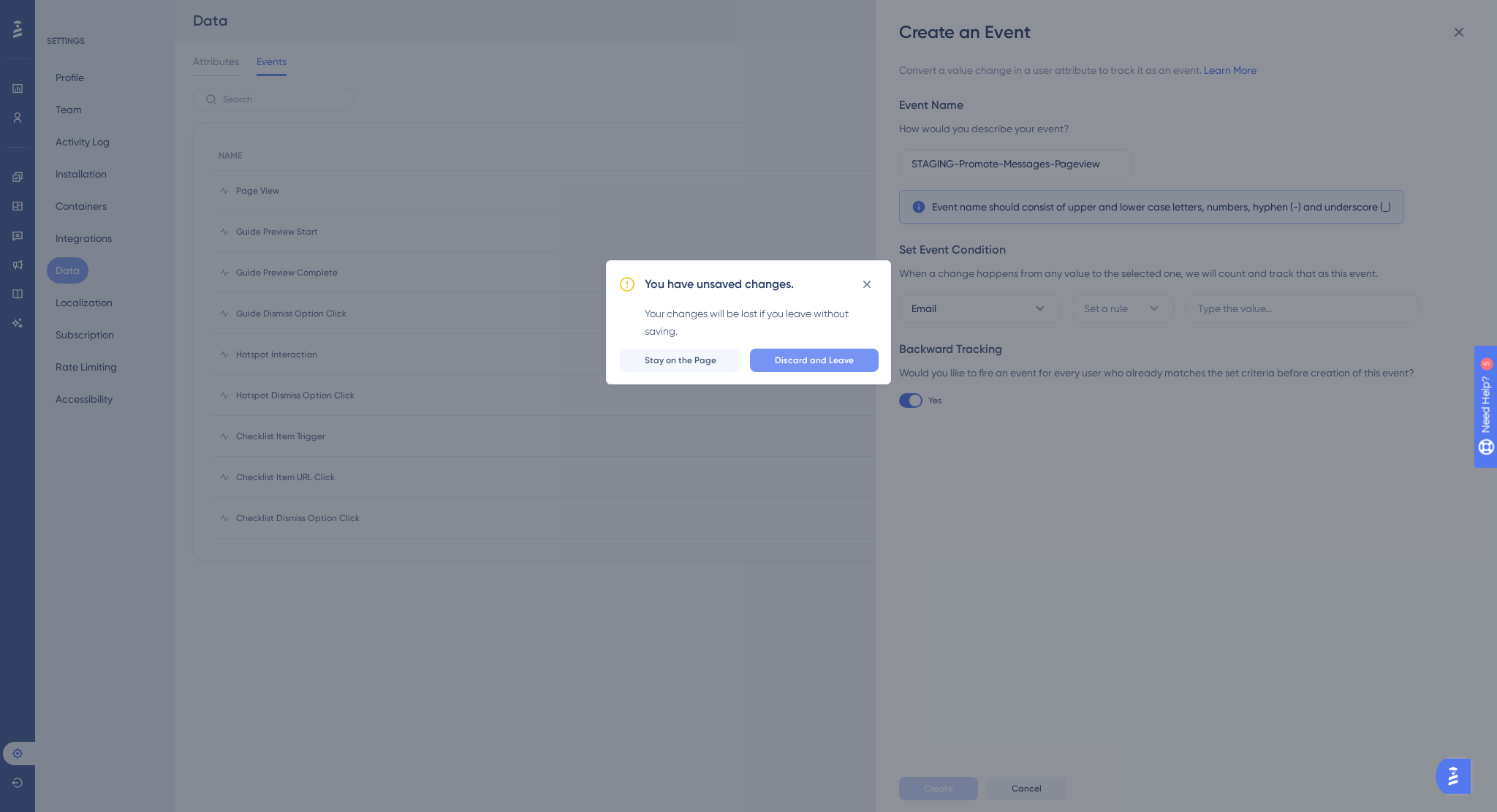
click at [783, 356] on span "Discard and Leave" at bounding box center [815, 360] width 79 height 12
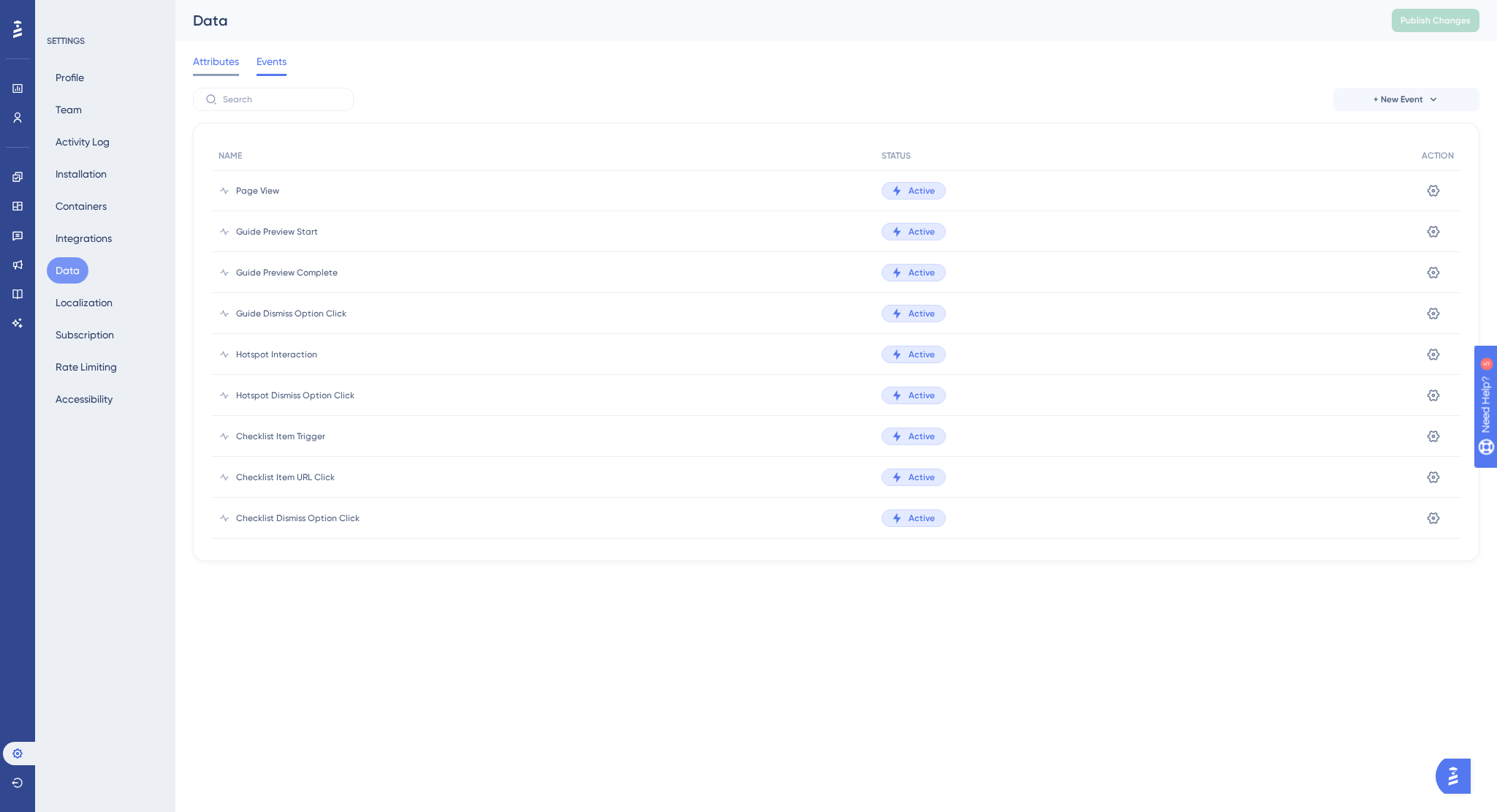
drag, startPoint x: 215, startPoint y: 69, endPoint x: 223, endPoint y: 69, distance: 8.0
click at [215, 69] on span "Attributes" at bounding box center [215, 60] width 46 height 17
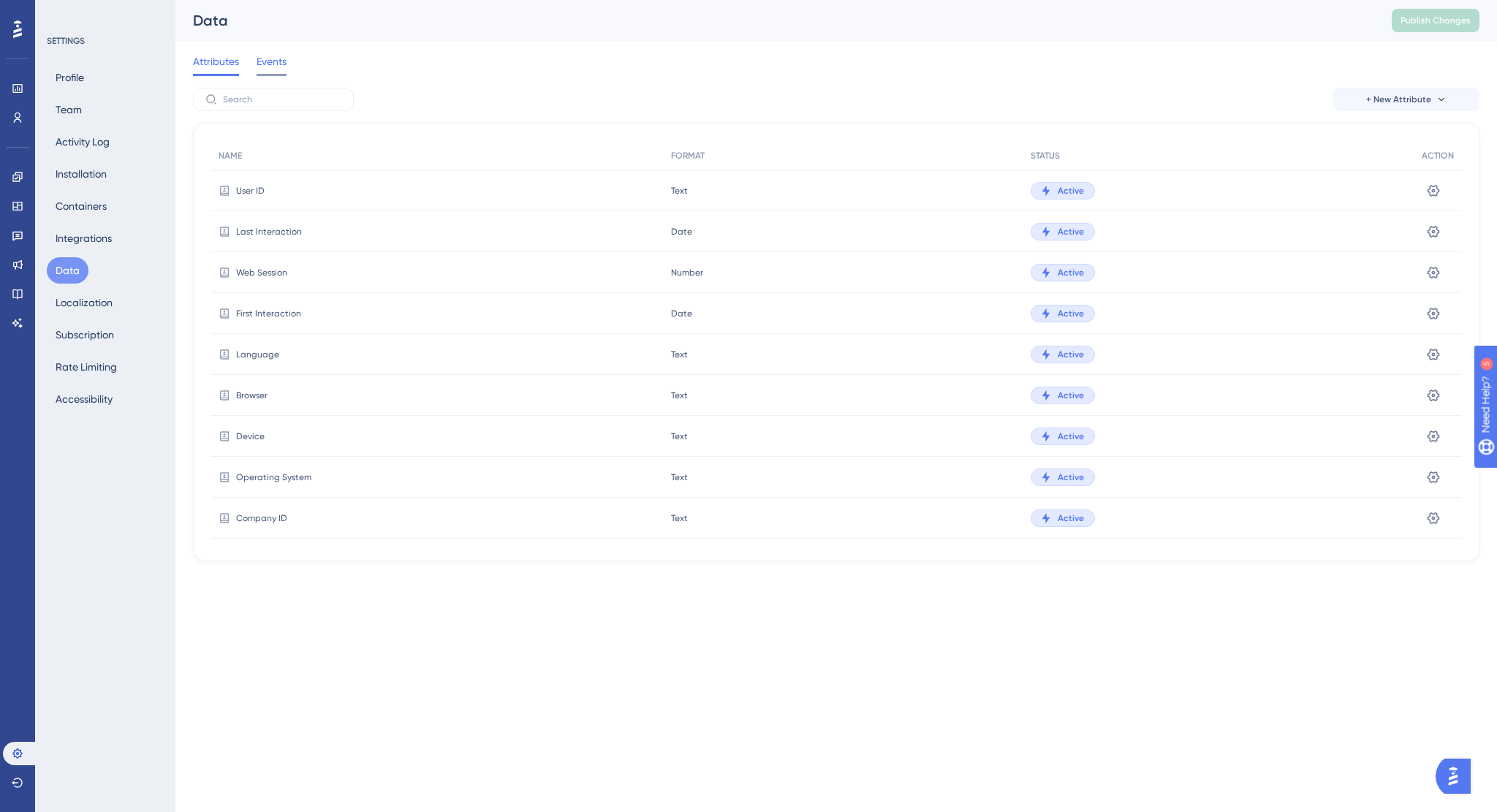
click at [267, 62] on span "Events" at bounding box center [271, 60] width 30 height 17
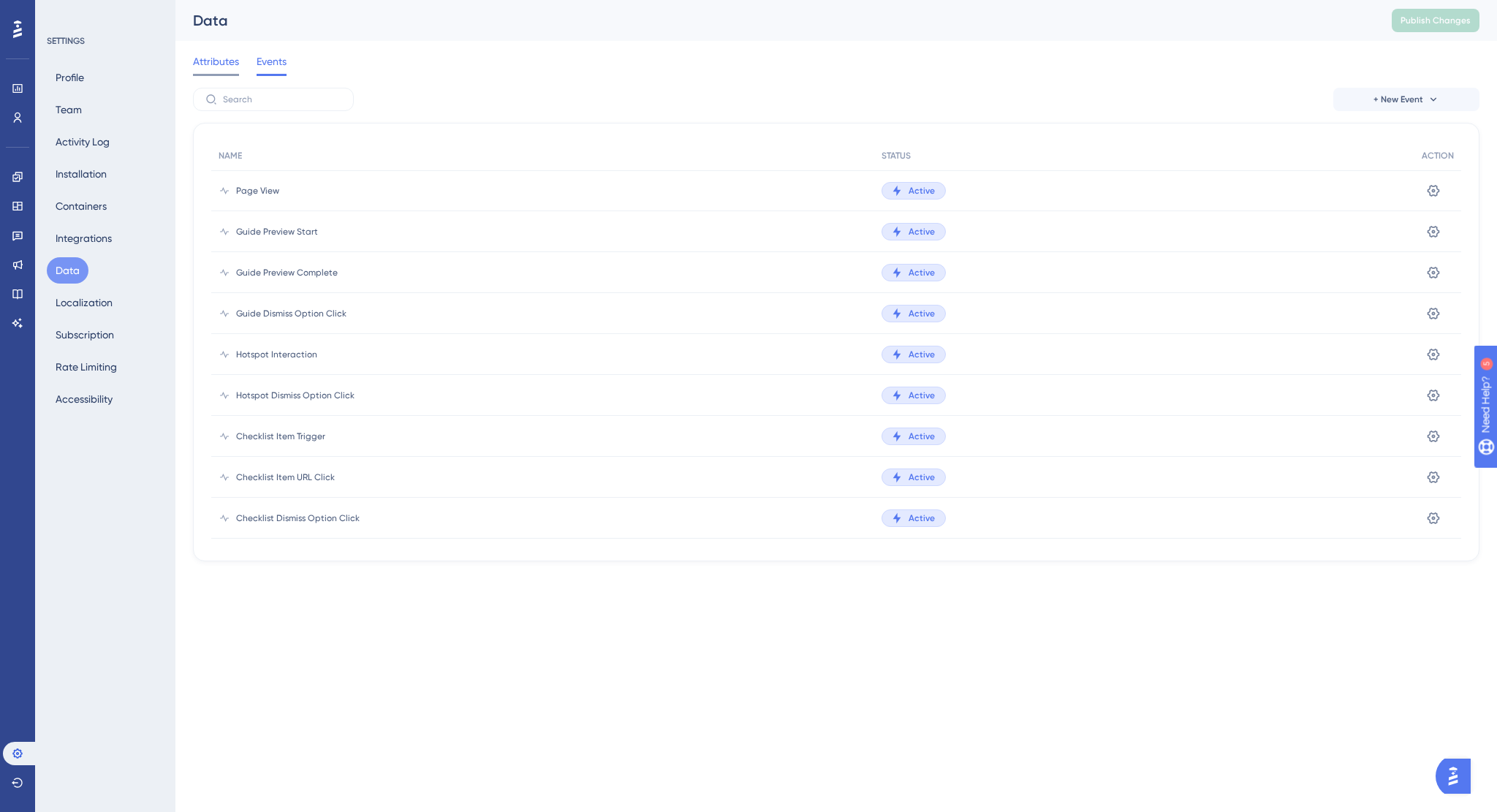
click at [227, 69] on span "Attributes" at bounding box center [215, 60] width 46 height 17
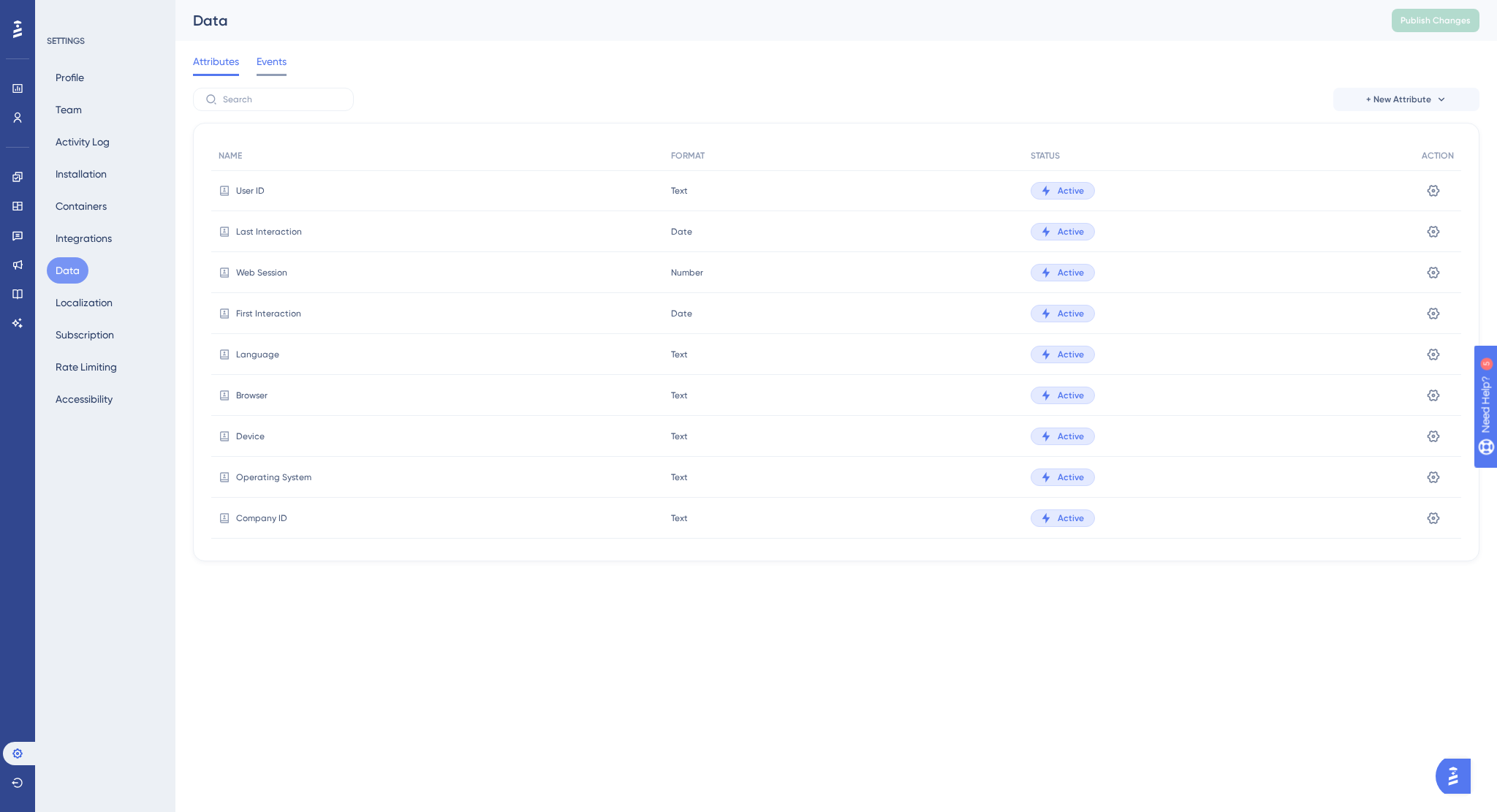
click at [271, 68] on span "Events" at bounding box center [271, 60] width 30 height 17
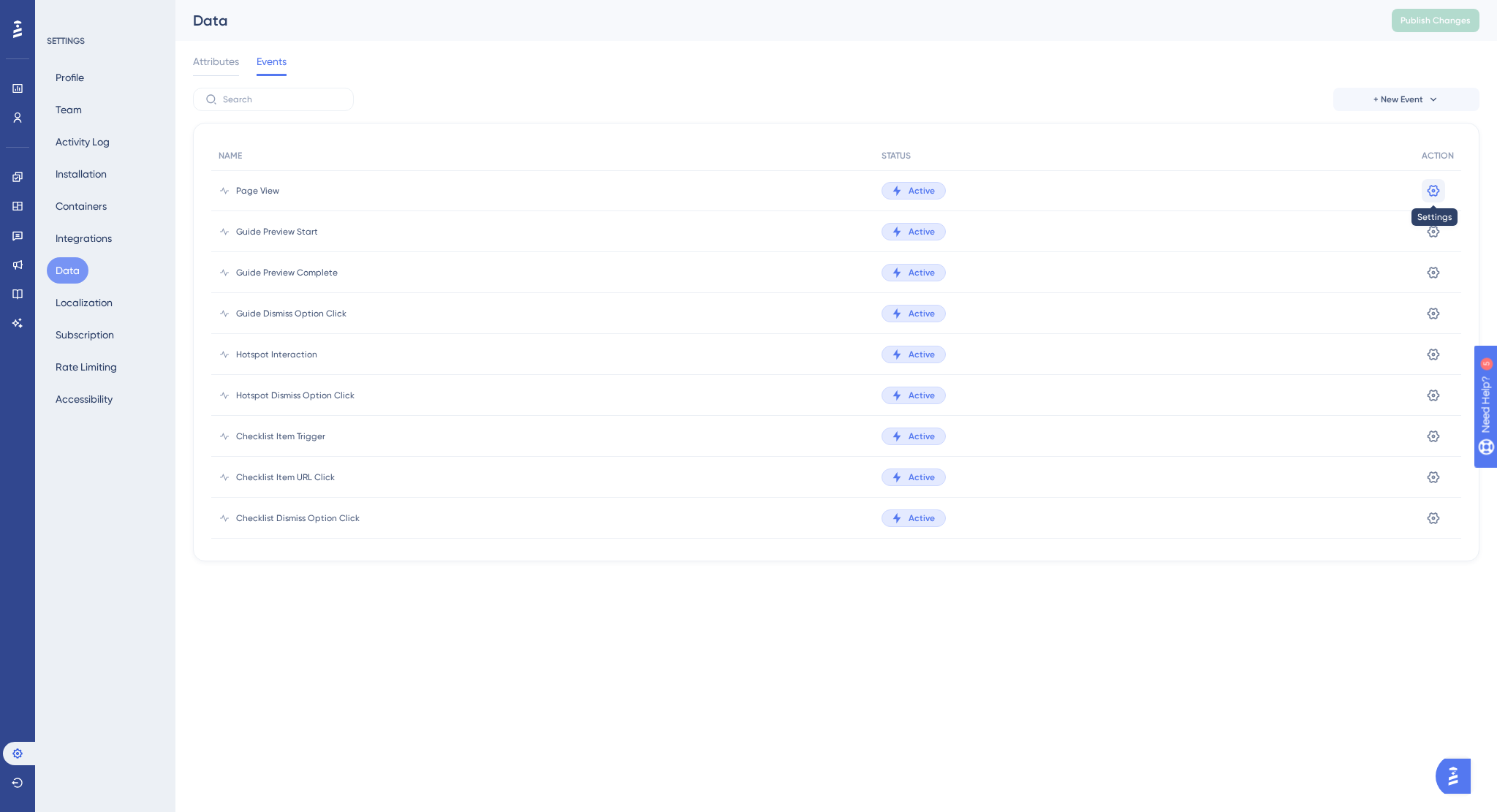
click at [1436, 194] on icon at bounding box center [1433, 191] width 14 height 14
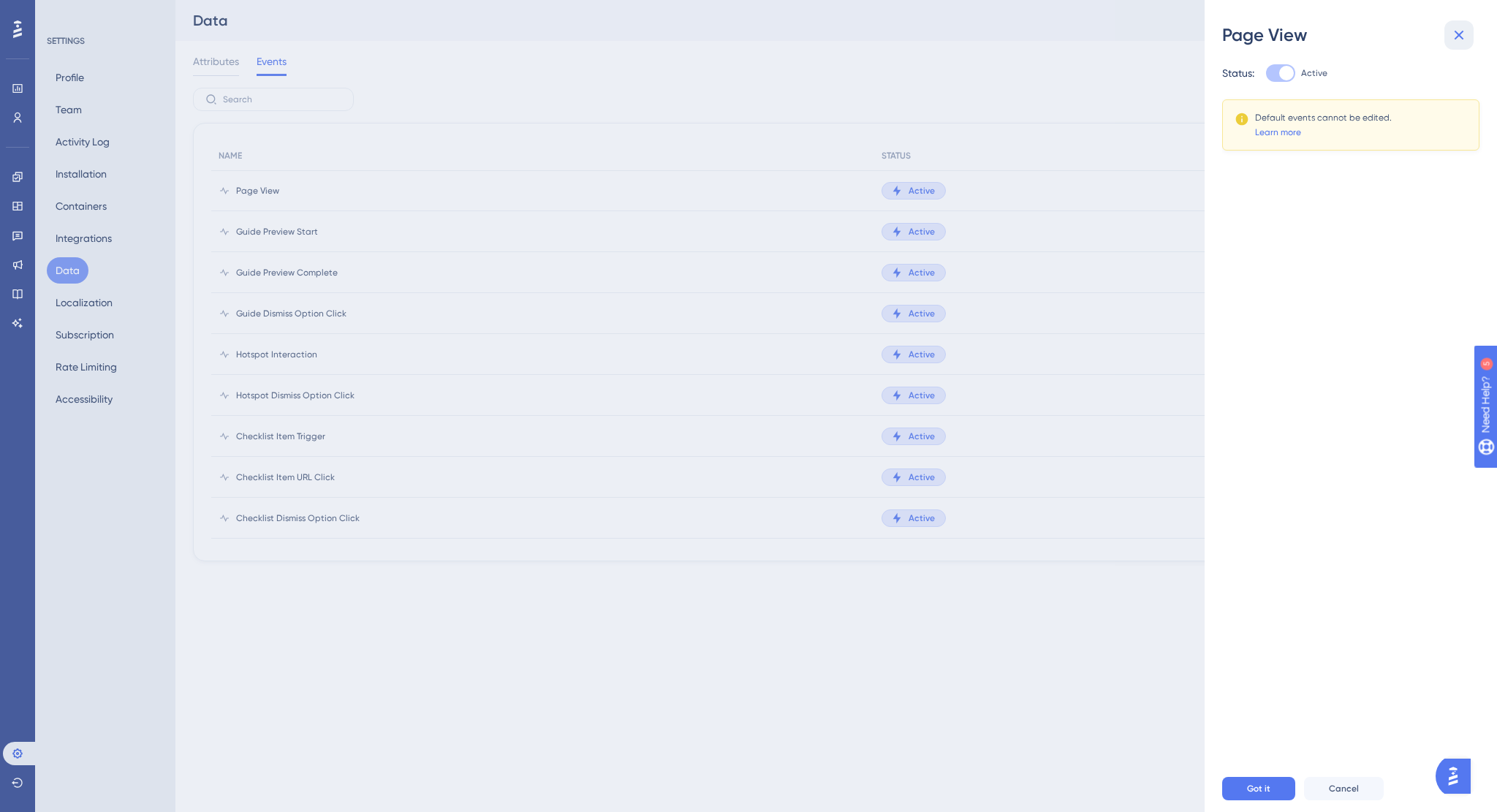
click at [1459, 36] on icon at bounding box center [1459, 35] width 10 height 10
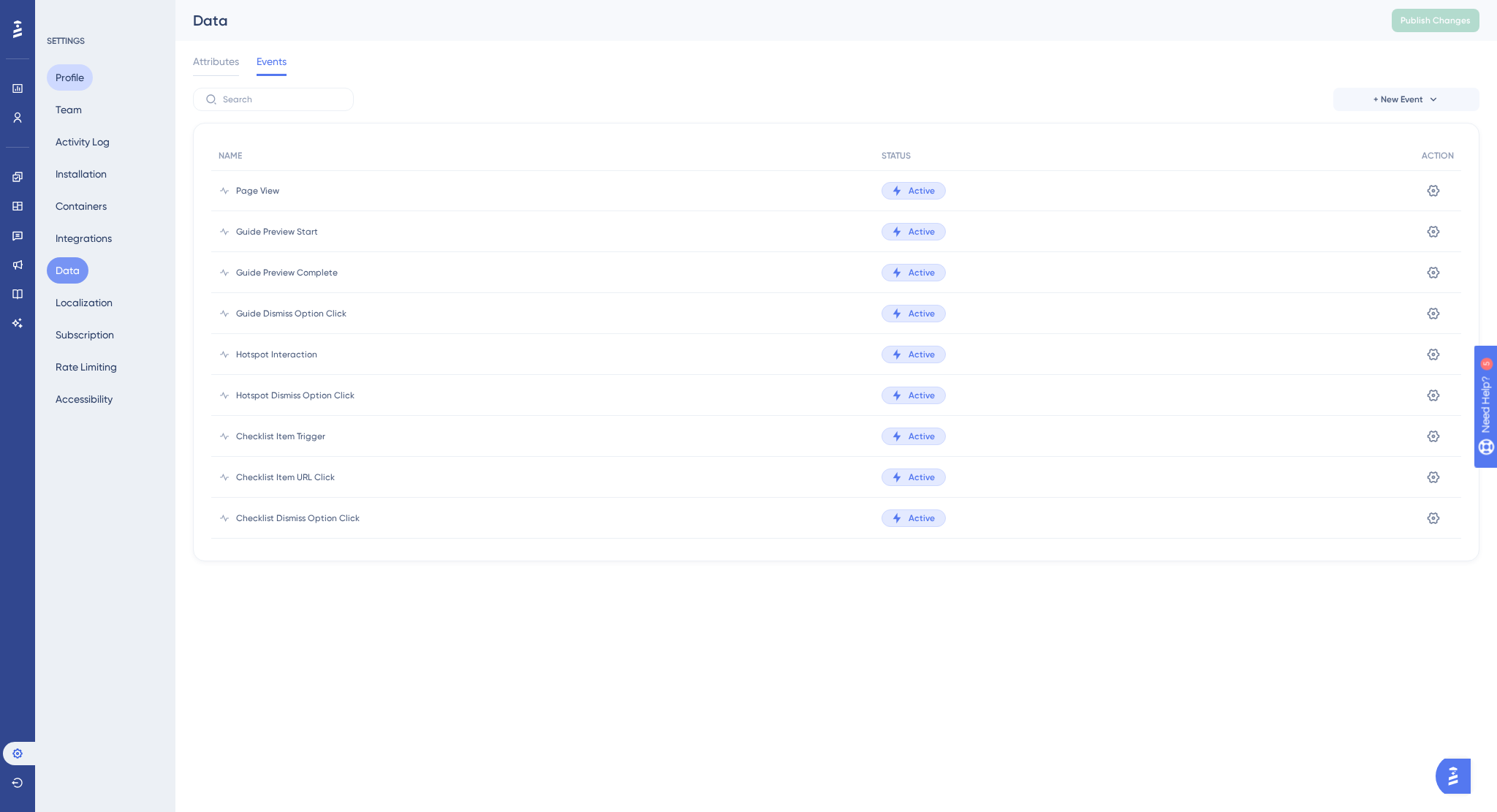
click at [68, 76] on button "Profile" at bounding box center [69, 77] width 46 height 26
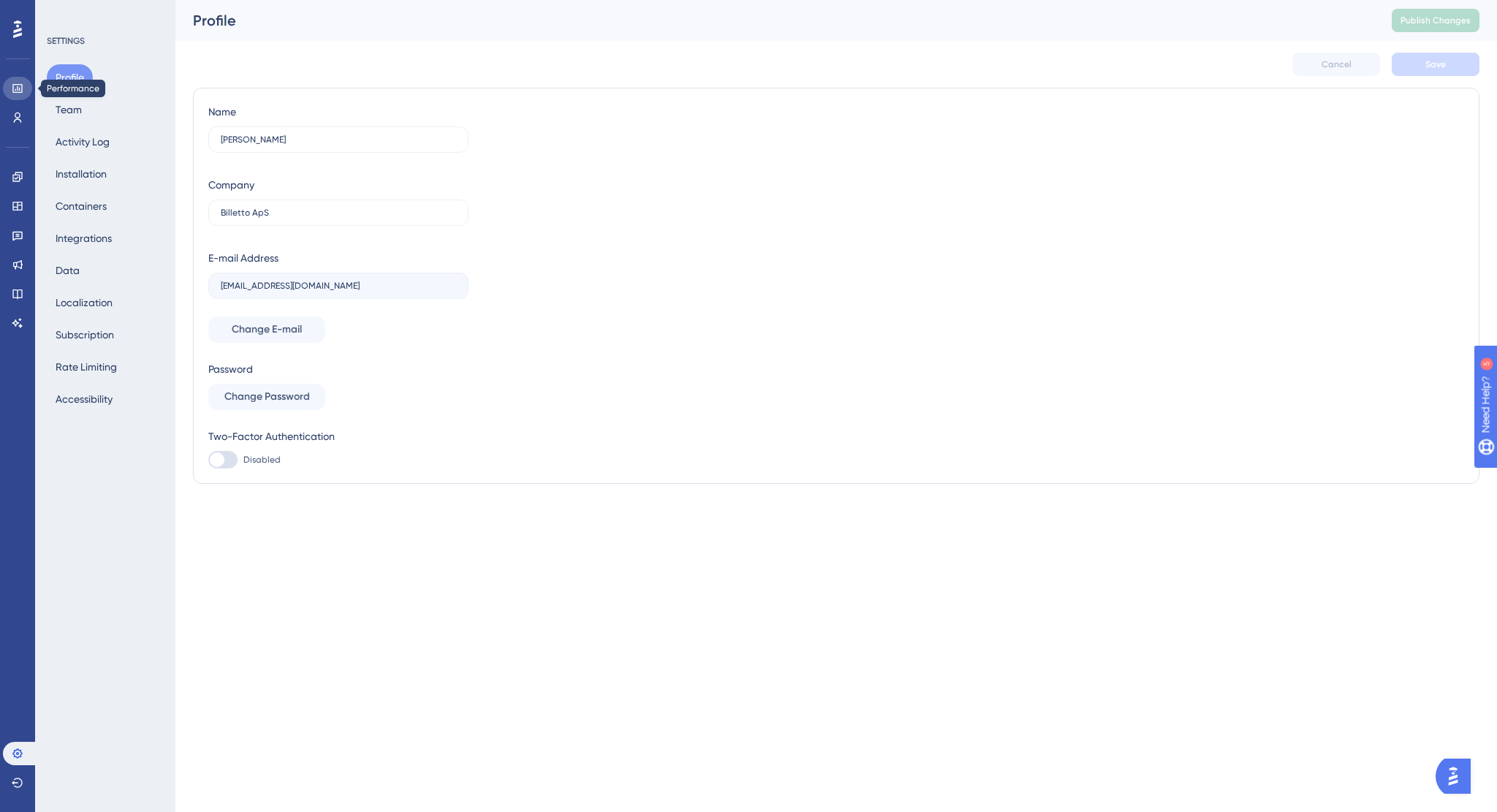
click at [17, 88] on icon at bounding box center [17, 88] width 10 height 9
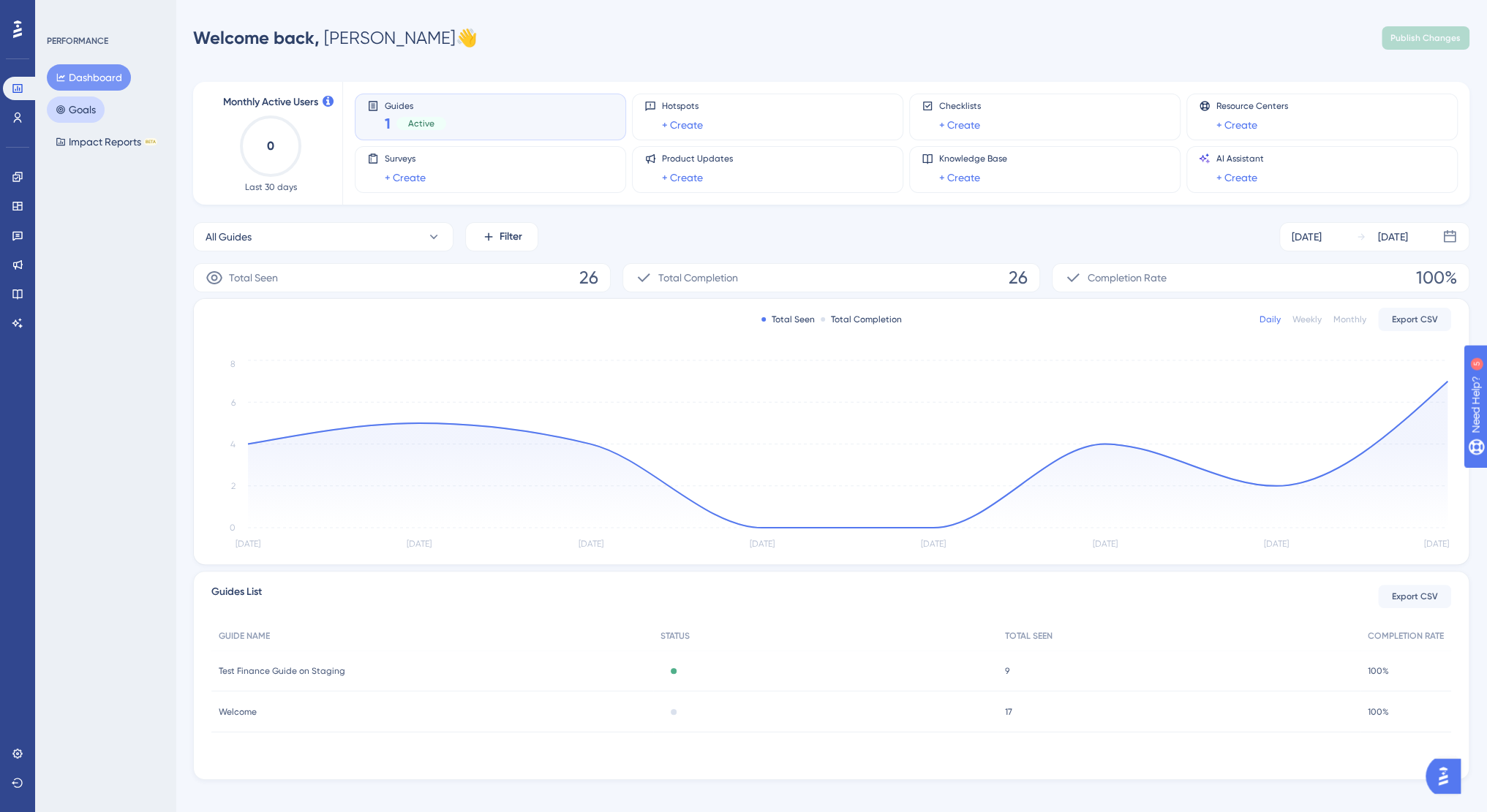
click at [85, 109] on button "Goals" at bounding box center [76, 109] width 58 height 26
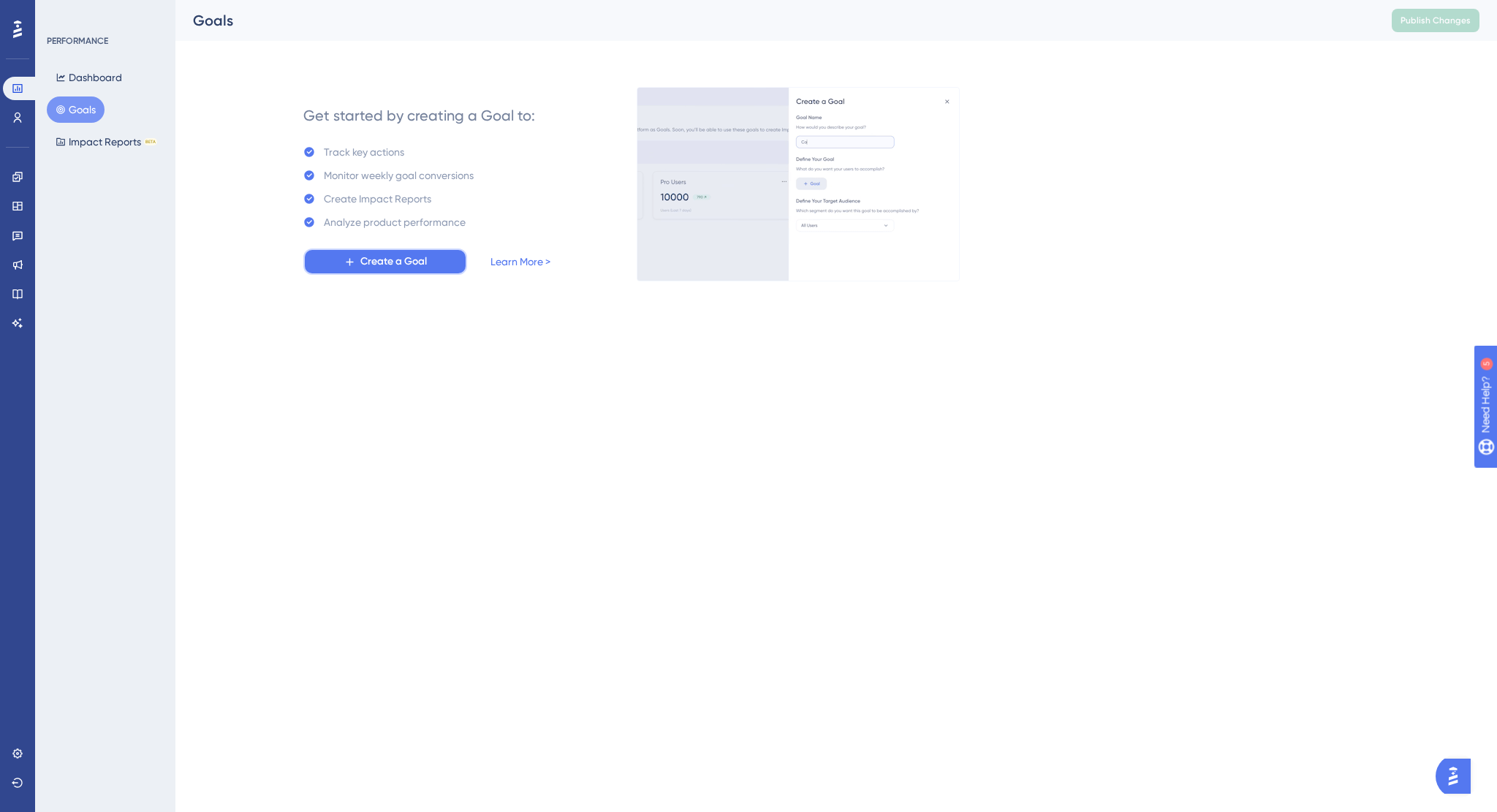
click at [410, 263] on span "Create a Goal" at bounding box center [393, 261] width 67 height 17
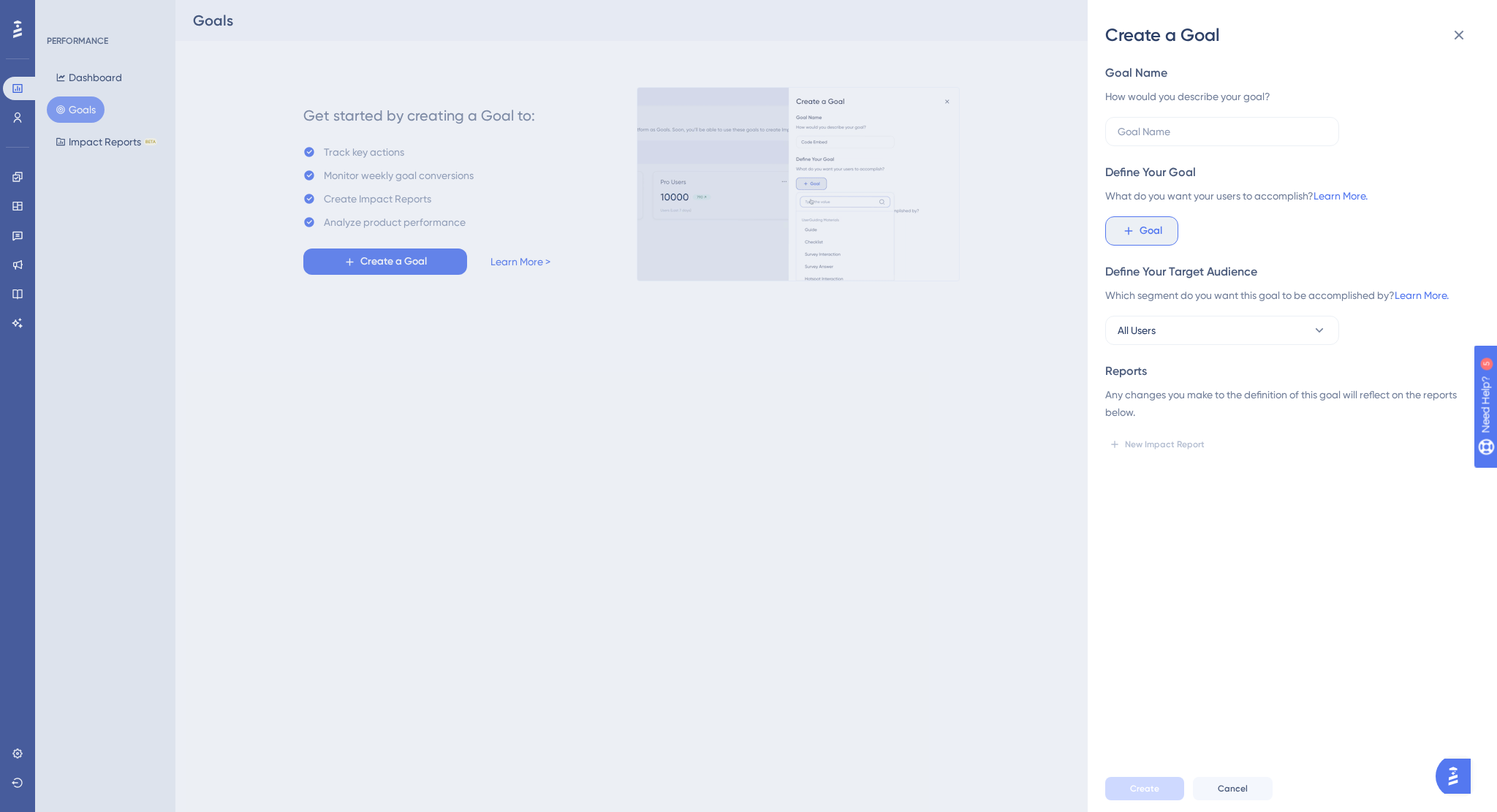
click at [1160, 242] on button "Goal" at bounding box center [1141, 230] width 73 height 29
type input "p"
click at [1254, 218] on div "Goal UserGuiding Materials Guide Guide Checklist Checklist Survey Interaction S…" at bounding box center [1286, 230] width 363 height 29
click at [10, 114] on div "Create a Goal Goal Name How would you describe your goal? Define Your Goal What…" at bounding box center [748, 406] width 1497 height 812
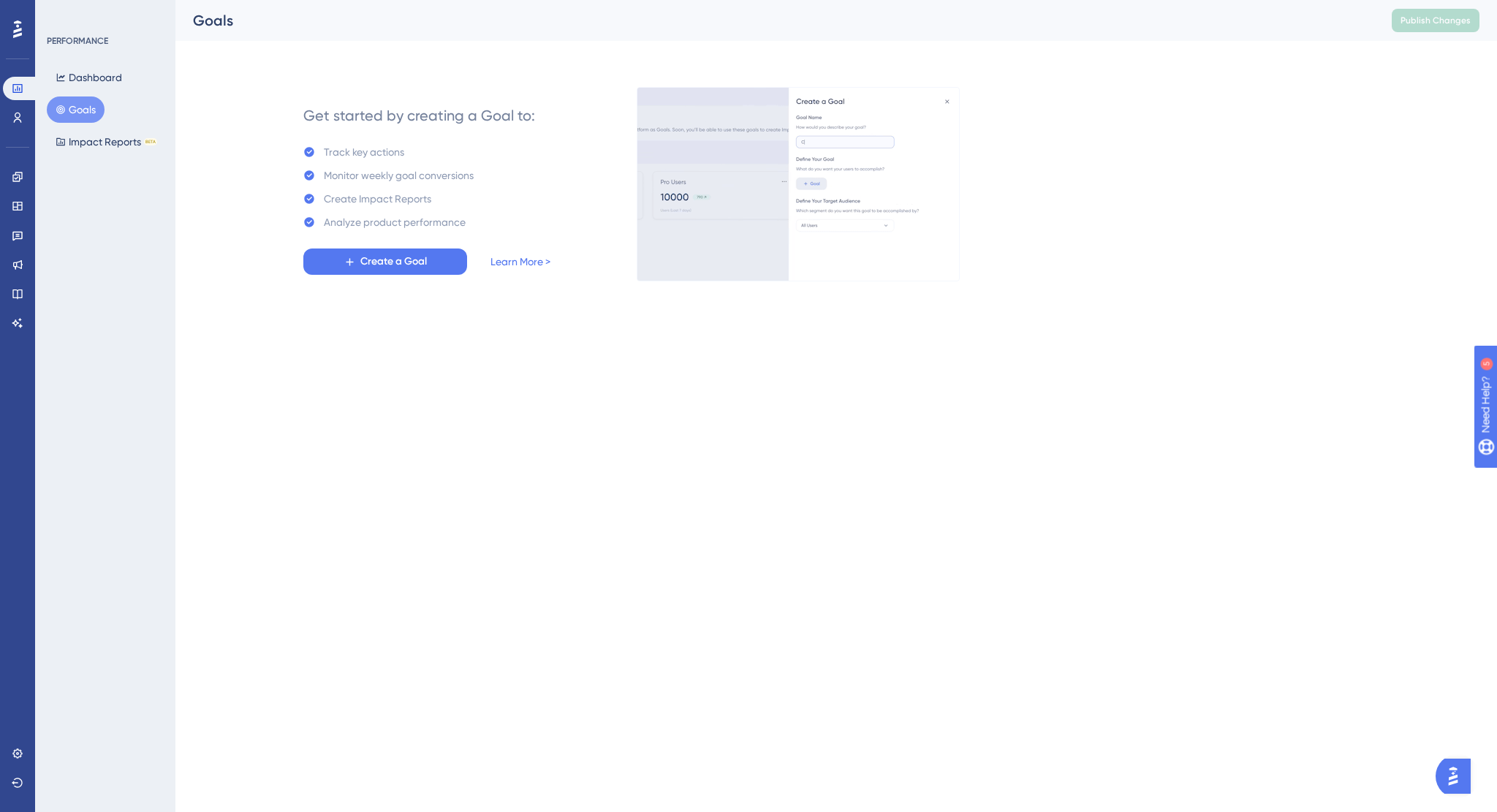
click at [76, 113] on button "Goals" at bounding box center [76, 109] width 58 height 26
click at [86, 142] on button "Impact Reports BETA" at bounding box center [106, 141] width 119 height 26
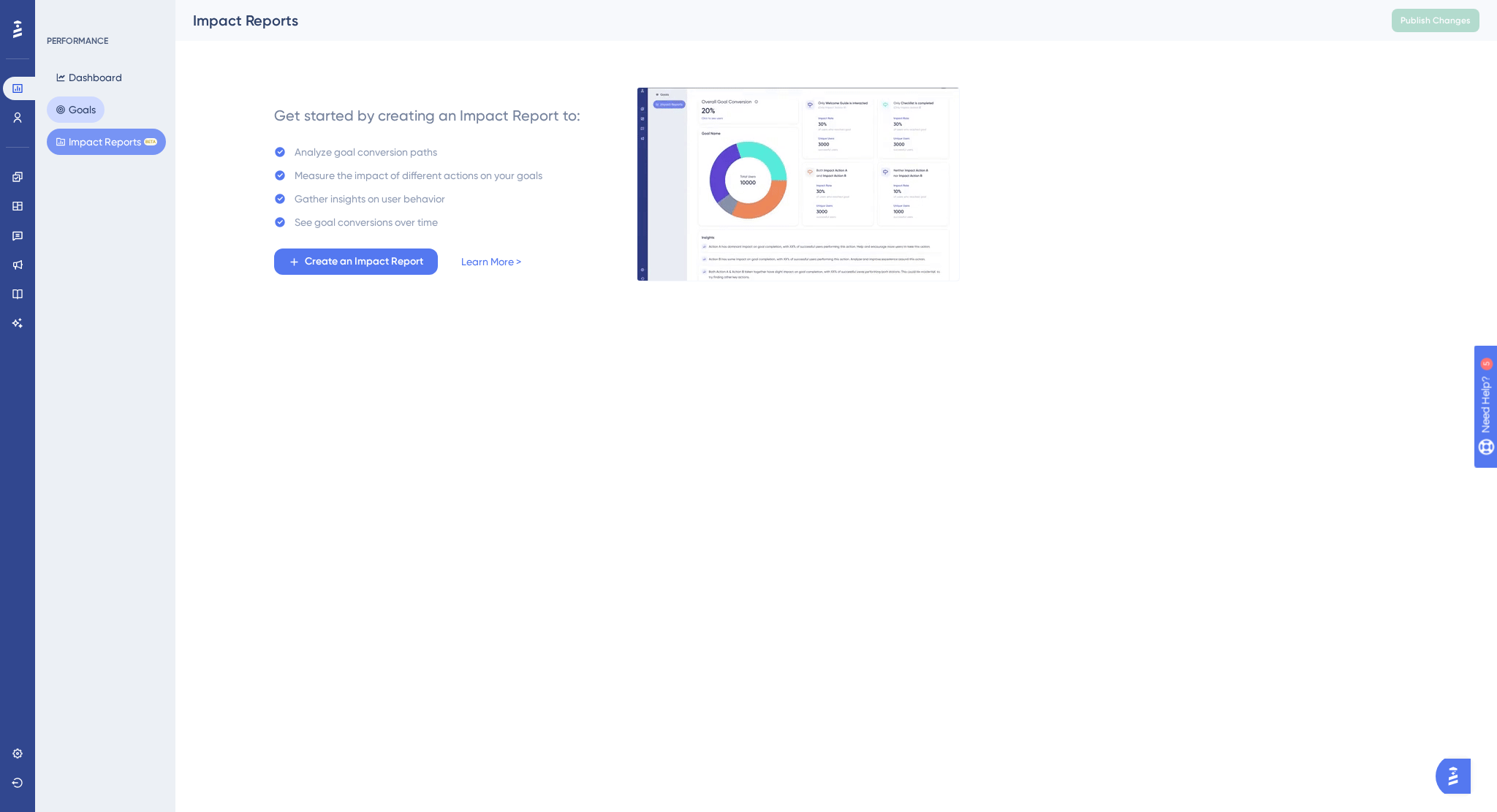
click at [79, 112] on button "Goals" at bounding box center [76, 109] width 58 height 26
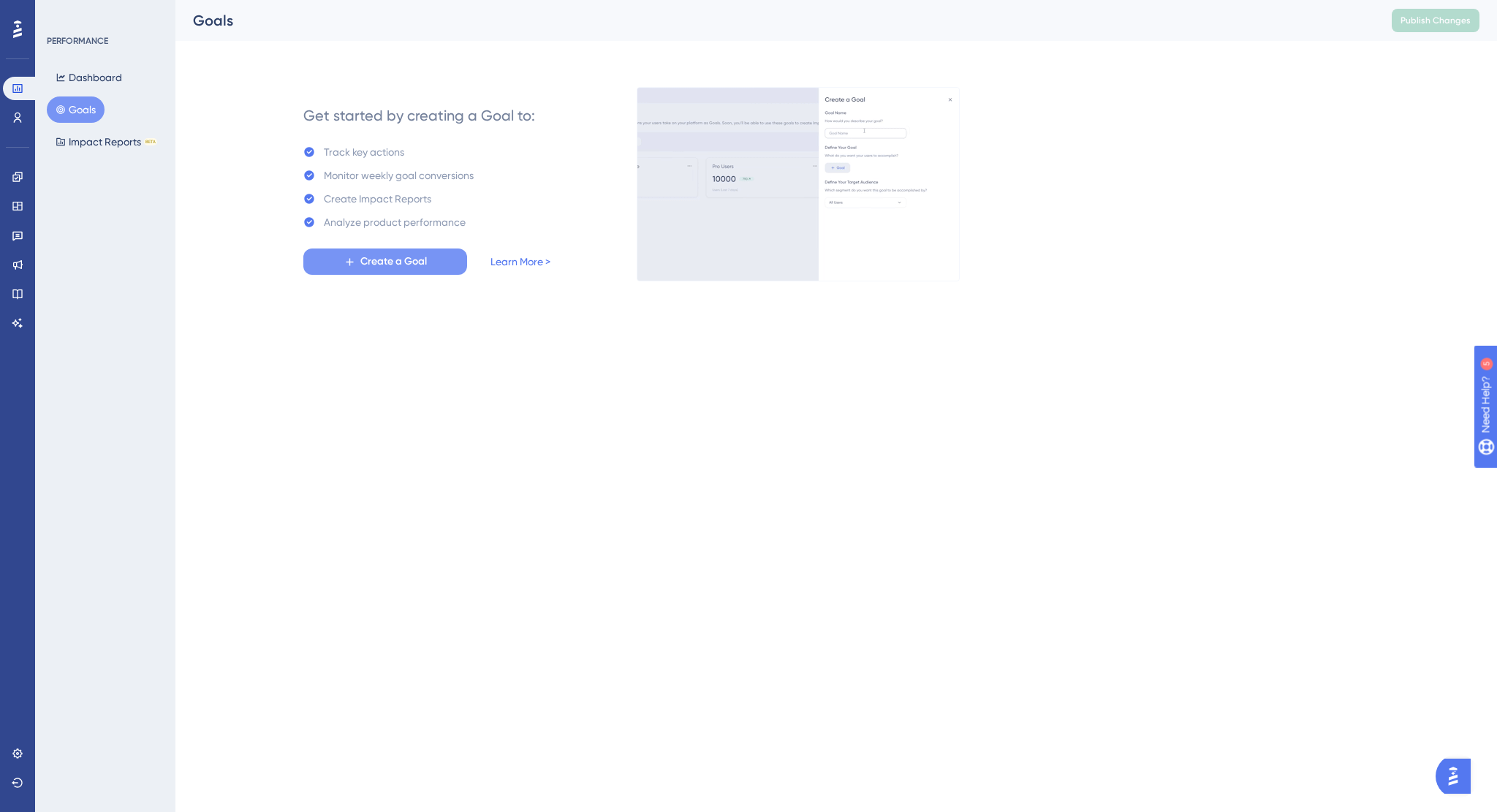
click at [433, 263] on button "Create a Goal" at bounding box center [385, 261] width 164 height 26
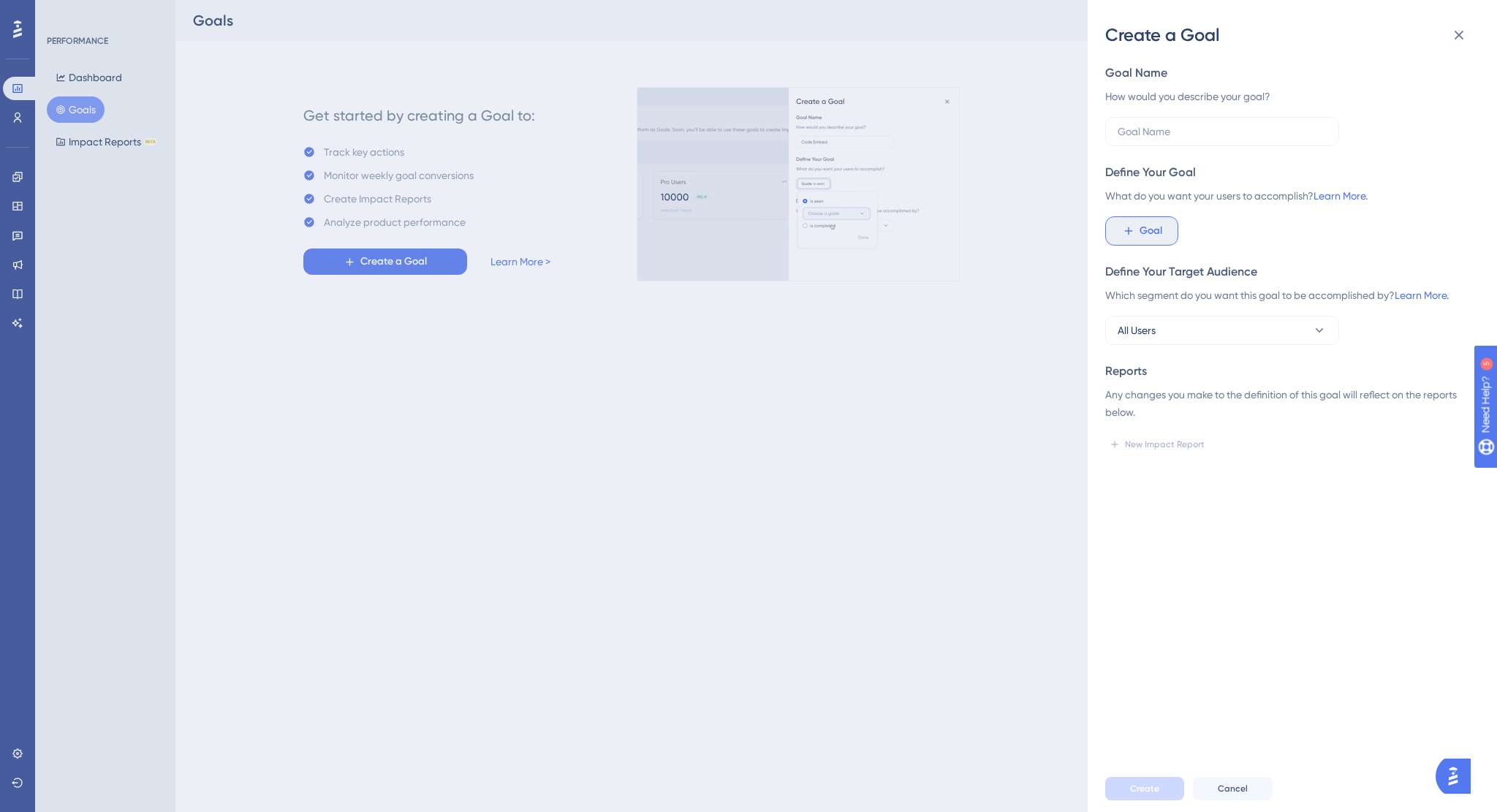
click at [1122, 245] on button "Goal" at bounding box center [1141, 230] width 73 height 29
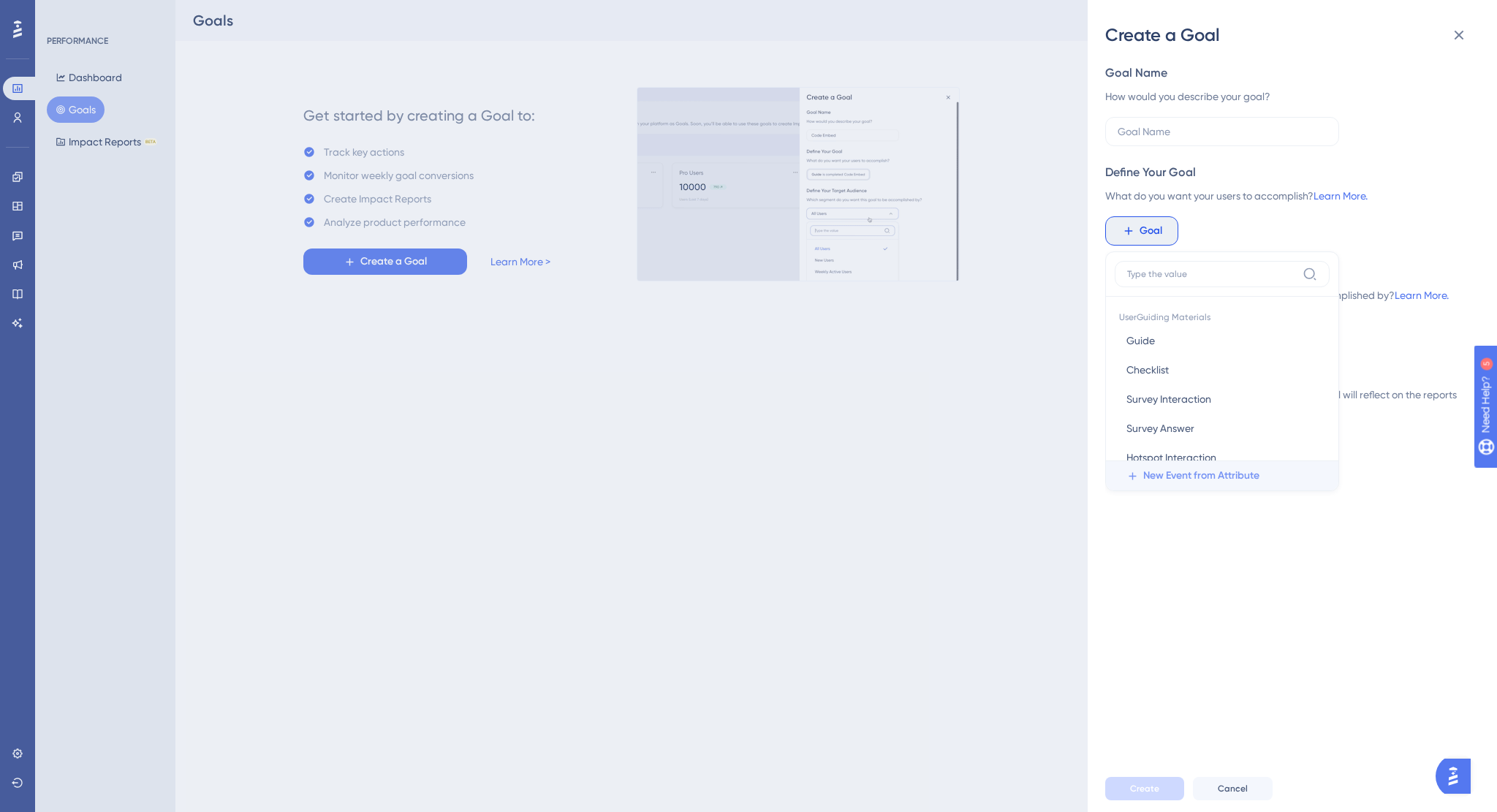
click at [1202, 479] on span "New Event from Attribute" at bounding box center [1201, 475] width 116 height 17
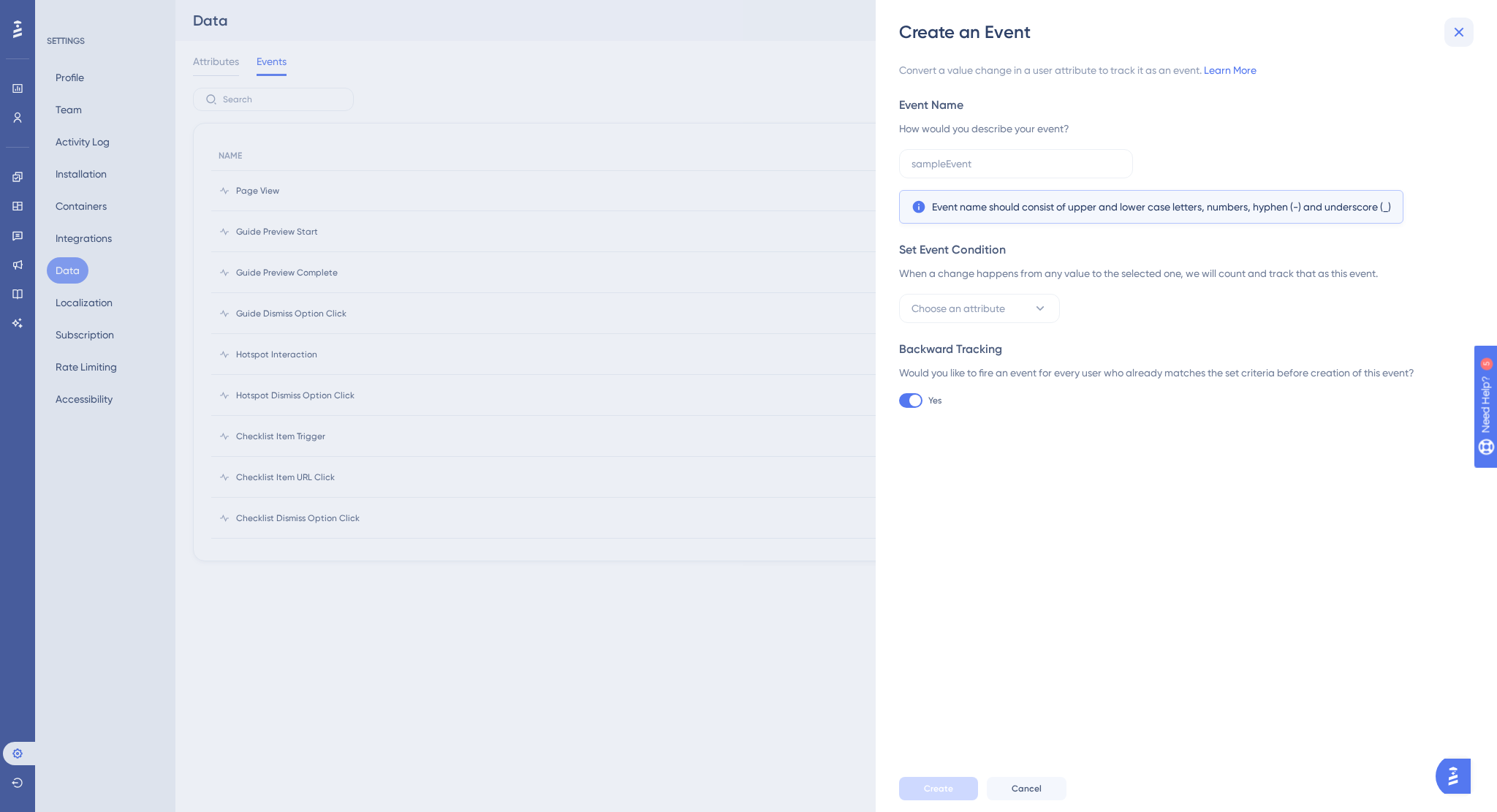
click at [1456, 28] on icon at bounding box center [1458, 32] width 17 height 17
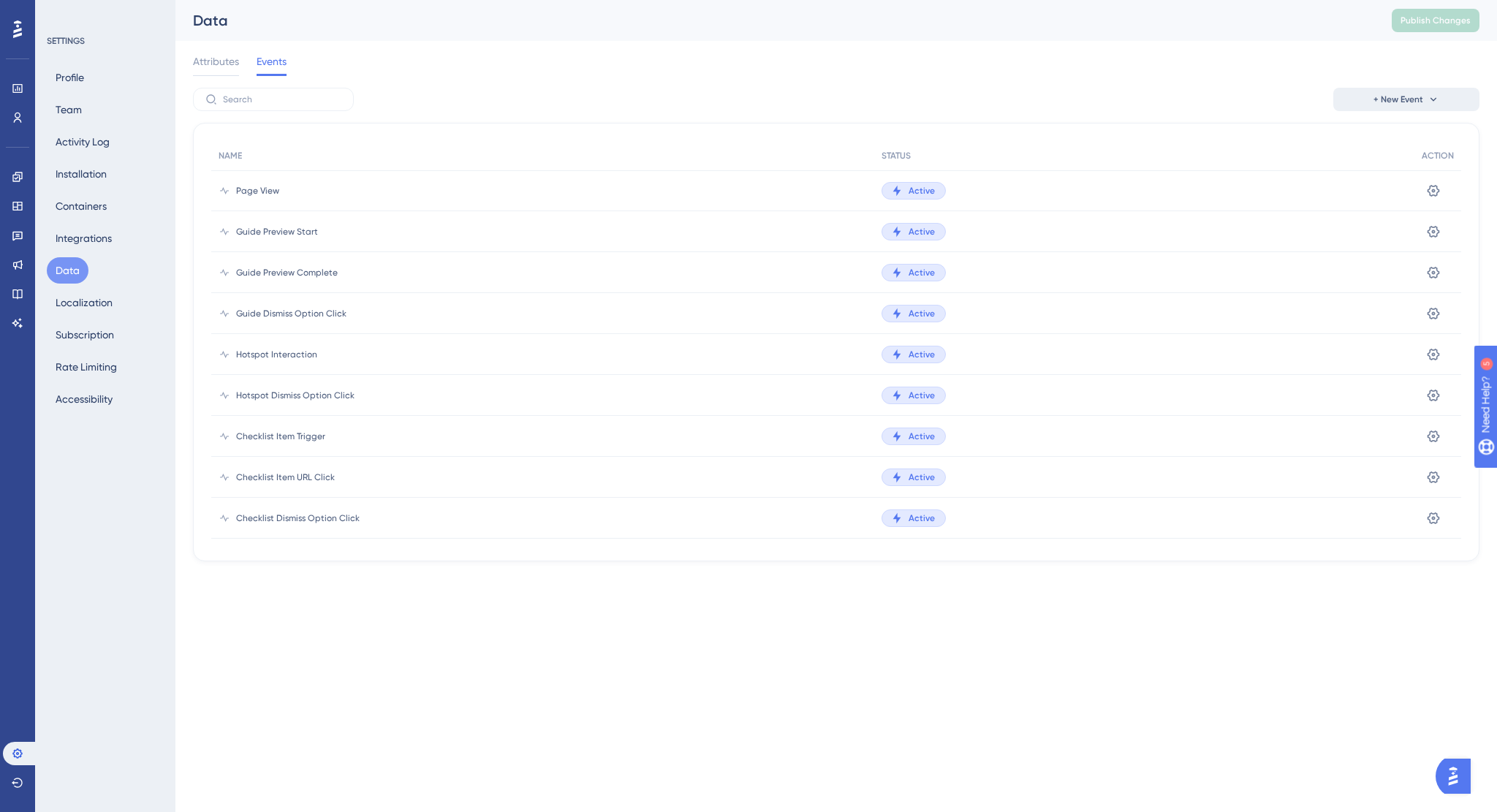
click at [1432, 95] on icon at bounding box center [1433, 99] width 12 height 12
click at [1378, 149] on span "Custom Event" at bounding box center [1386, 140] width 64 height 17
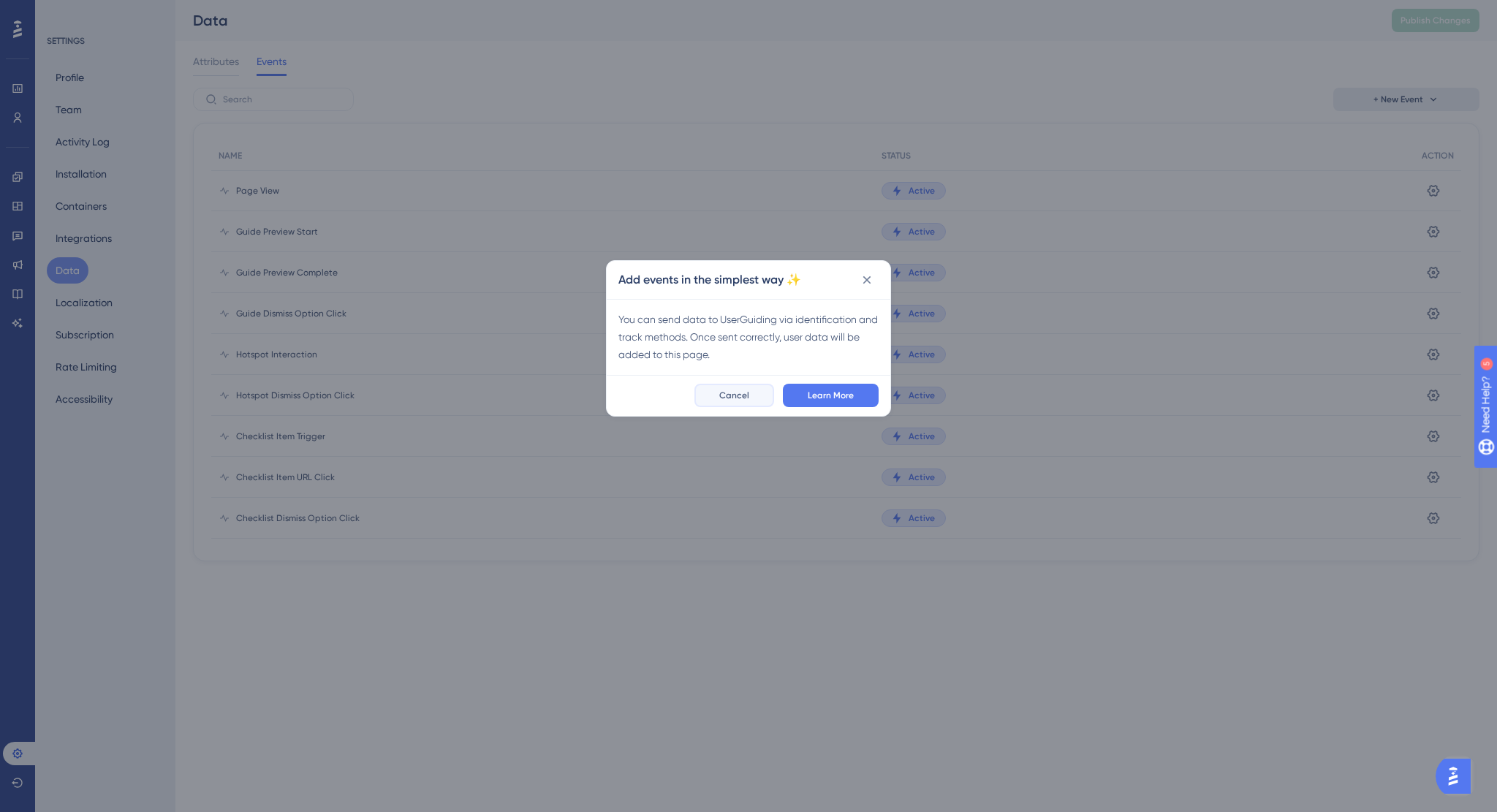
click at [743, 393] on span "Cancel" at bounding box center [734, 395] width 30 height 12
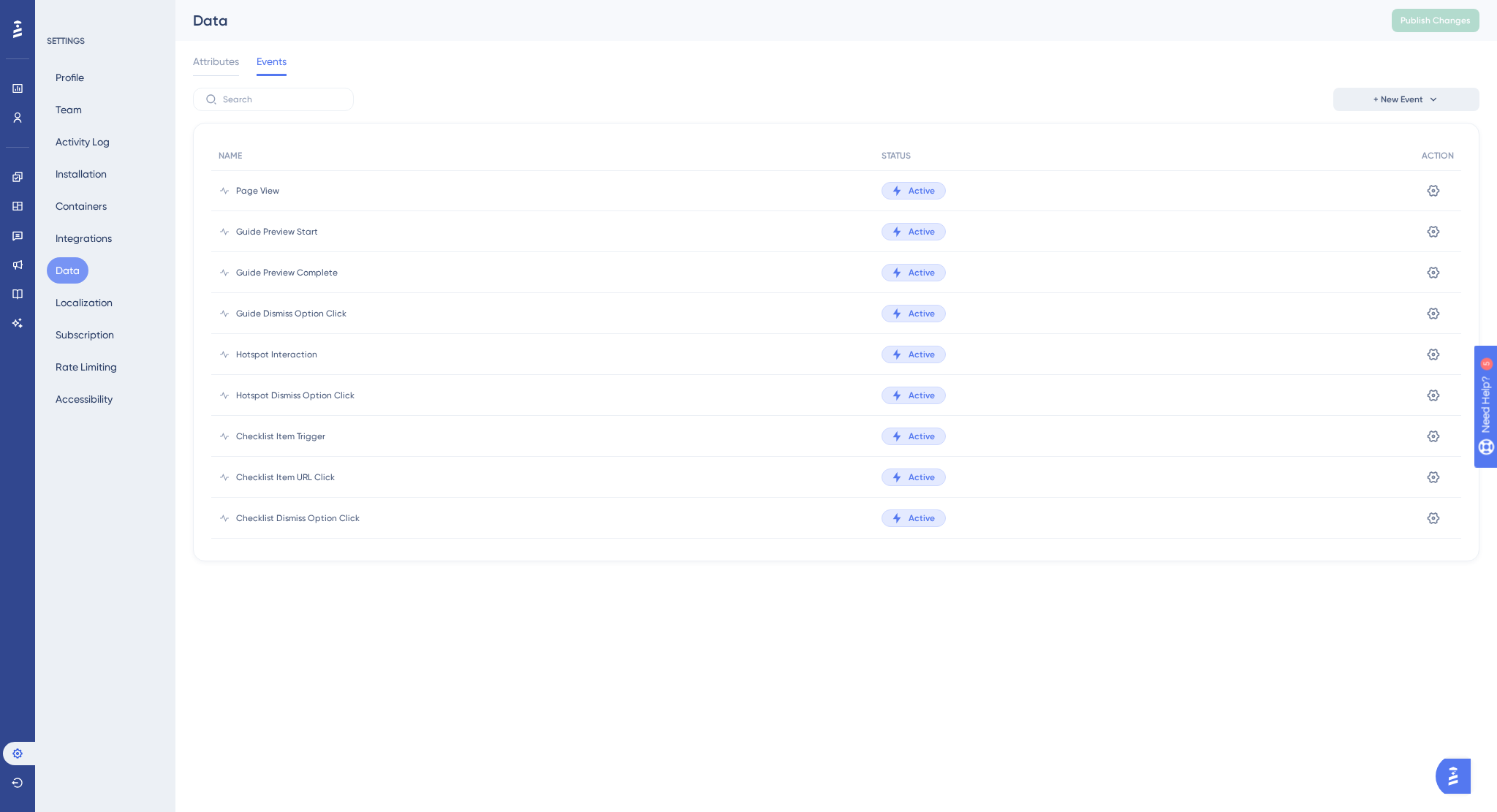
click at [1396, 111] on button "+ New Event" at bounding box center [1406, 99] width 146 height 23
click at [1379, 163] on span "Event from Attribute" at bounding box center [1402, 169] width 94 height 17
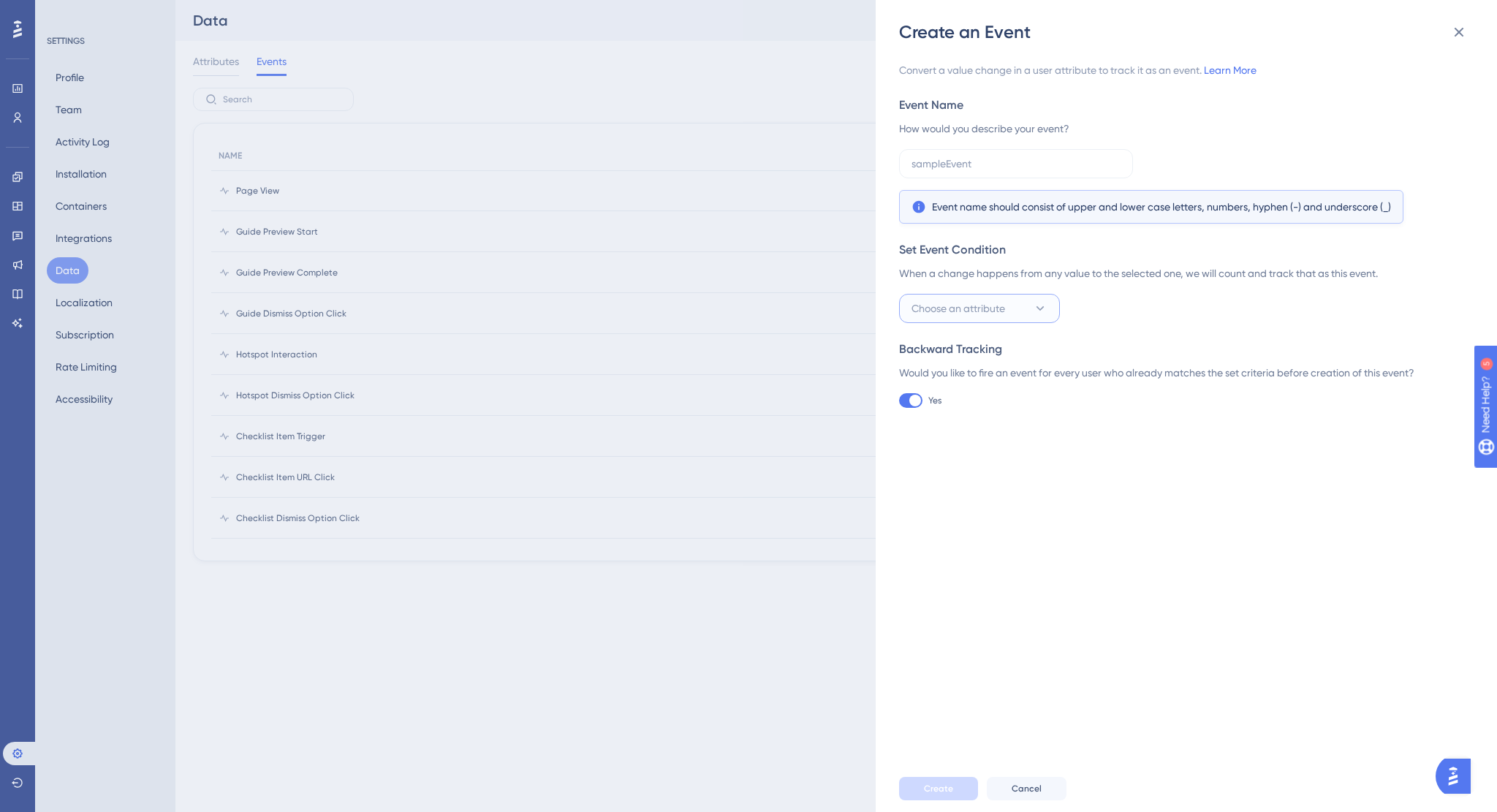
click at [981, 293] on button "Choose an attribute" at bounding box center [979, 308] width 161 height 29
click at [1186, 289] on div "Set Event Condition When a change happens from any value to the selected one, w…" at bounding box center [1182, 282] width 565 height 82
click at [1457, 23] on button at bounding box center [1458, 32] width 29 height 29
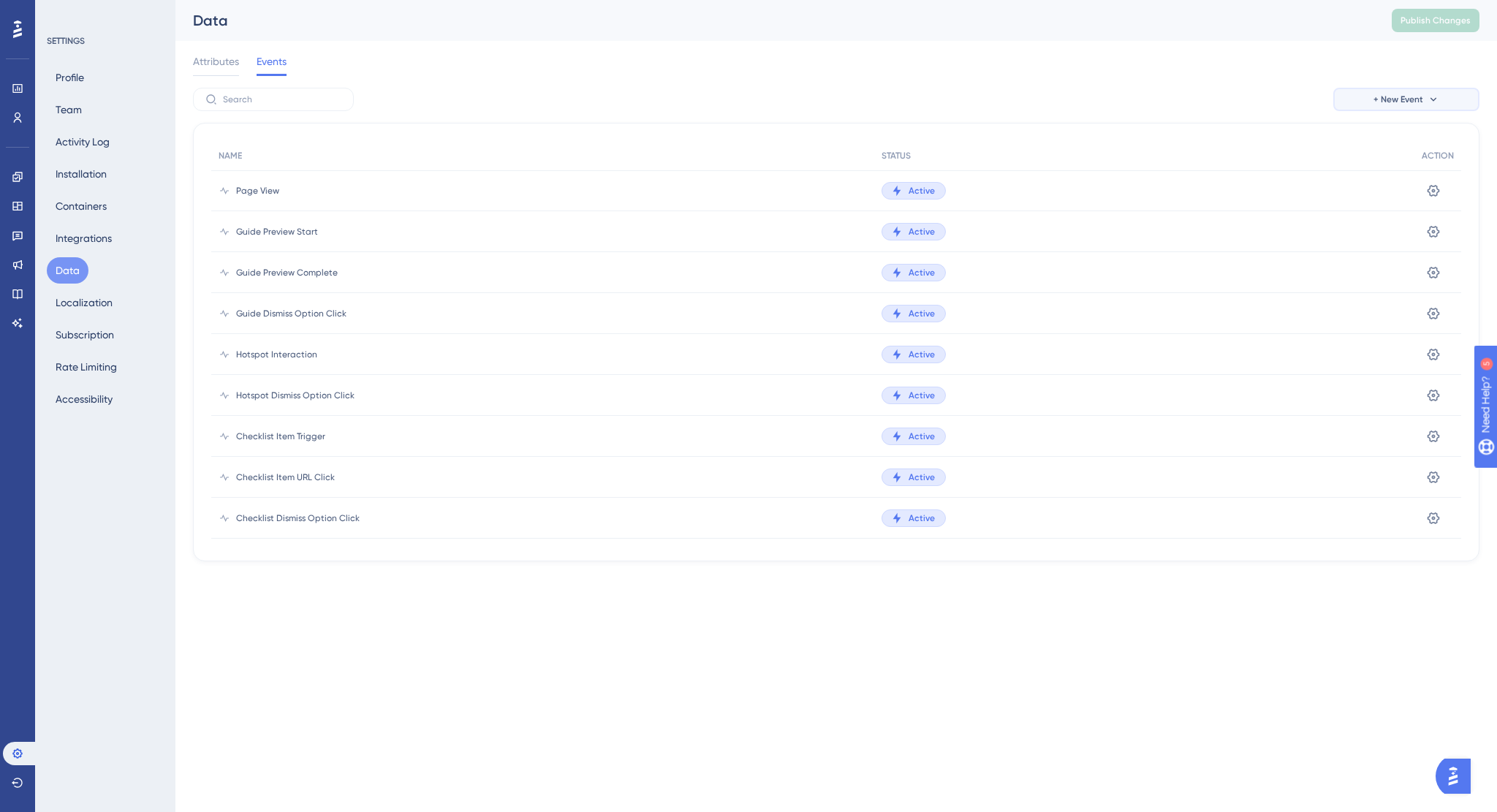
click at [1417, 97] on span "+ New Event" at bounding box center [1398, 99] width 50 height 12
click at [1392, 146] on span "Custom Event" at bounding box center [1386, 140] width 64 height 17
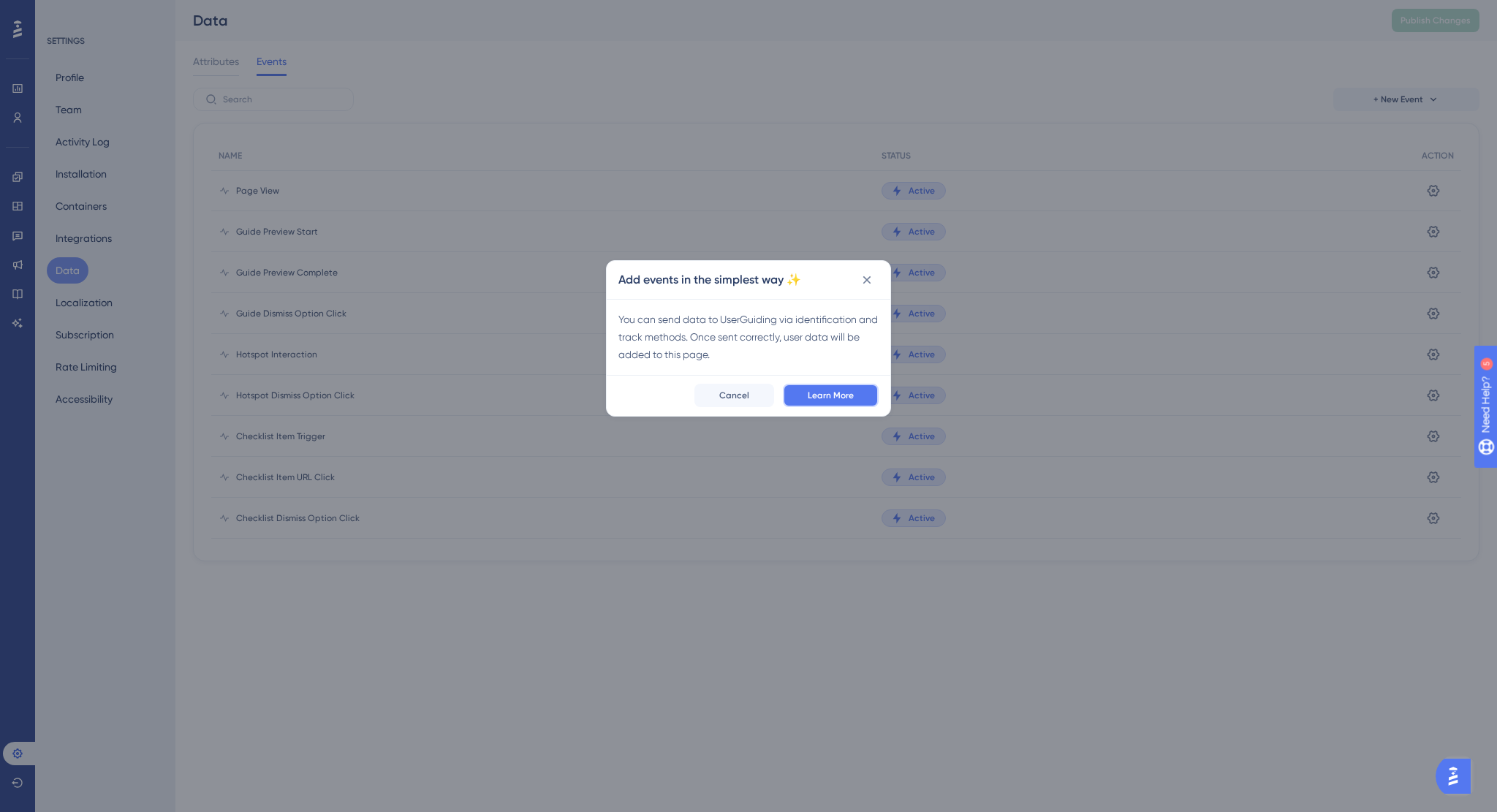
click at [854, 387] on button "Learn More" at bounding box center [831, 395] width 95 height 23
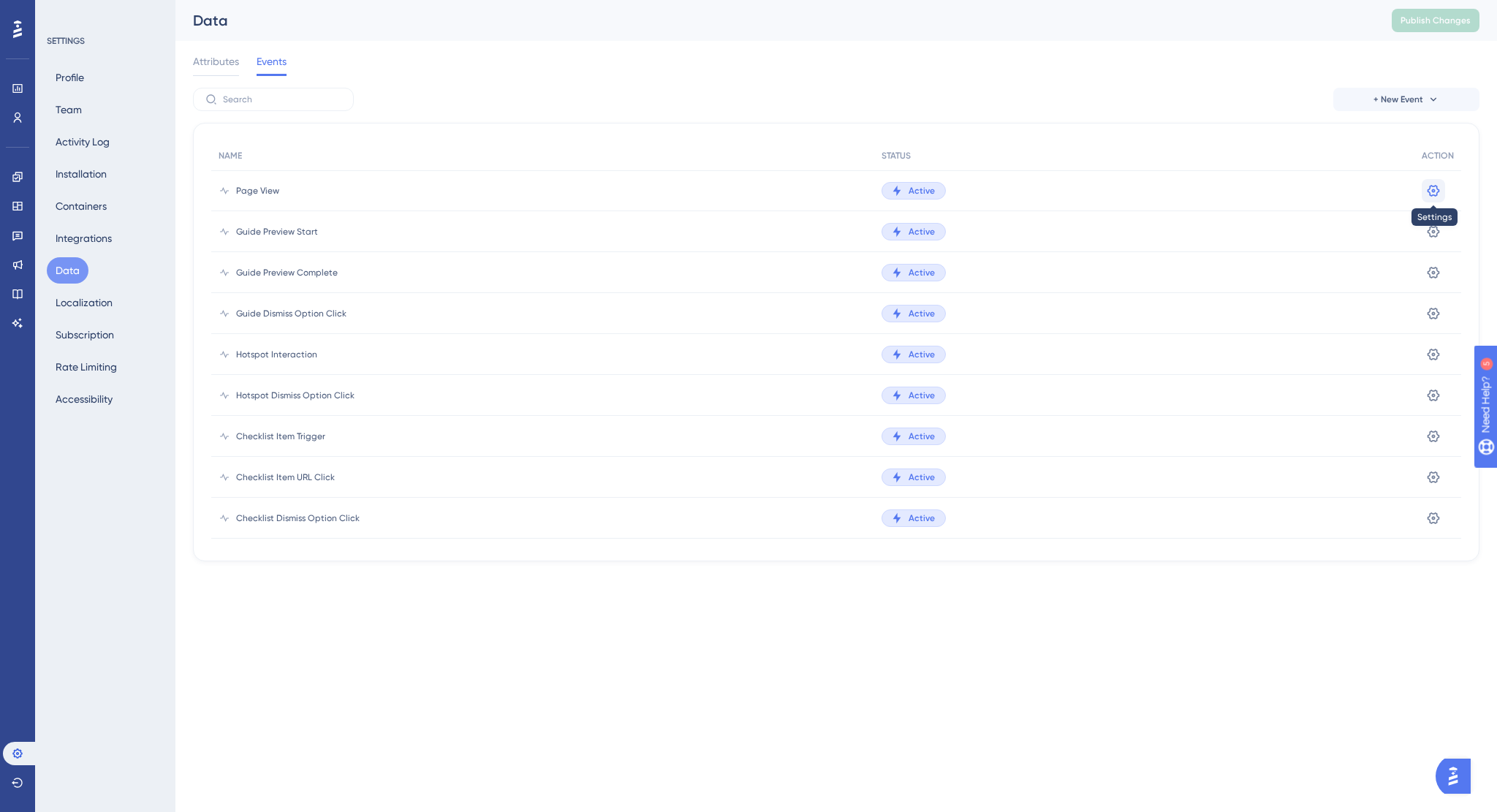
click at [1429, 186] on icon at bounding box center [1434, 190] width 13 height 12
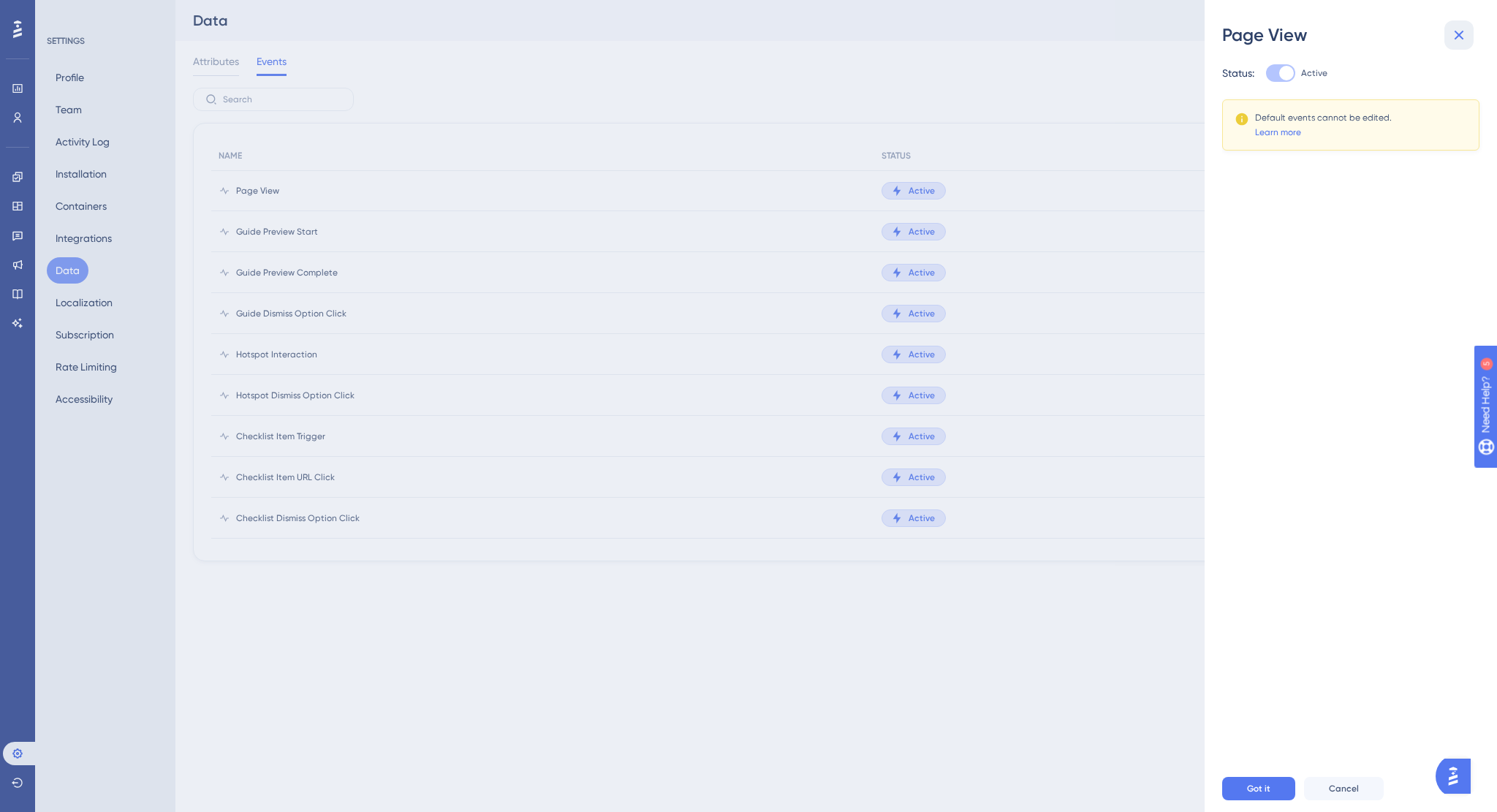
click at [1456, 37] on icon at bounding box center [1459, 35] width 10 height 10
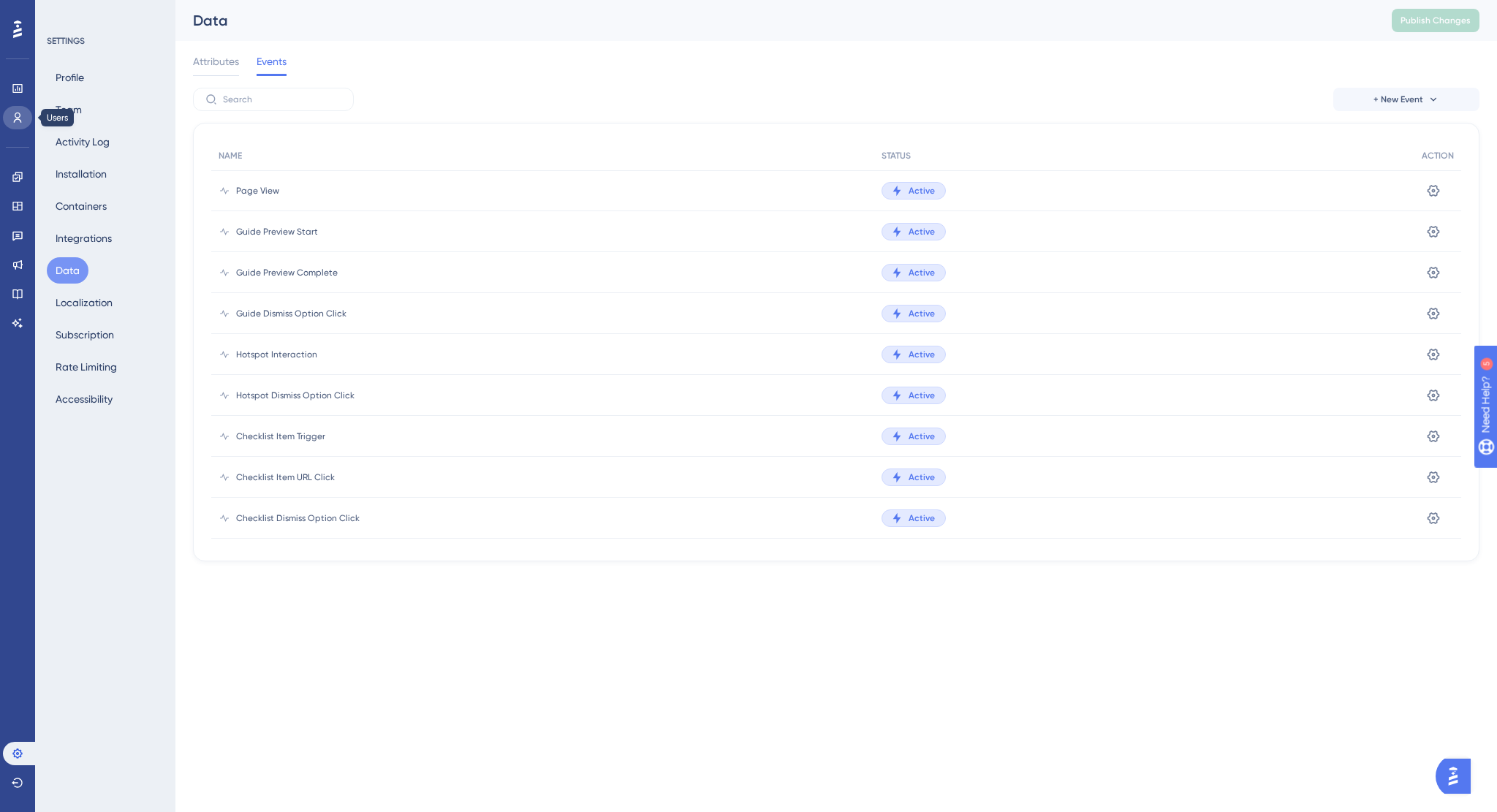
click at [9, 122] on link at bounding box center [17, 118] width 29 height 23
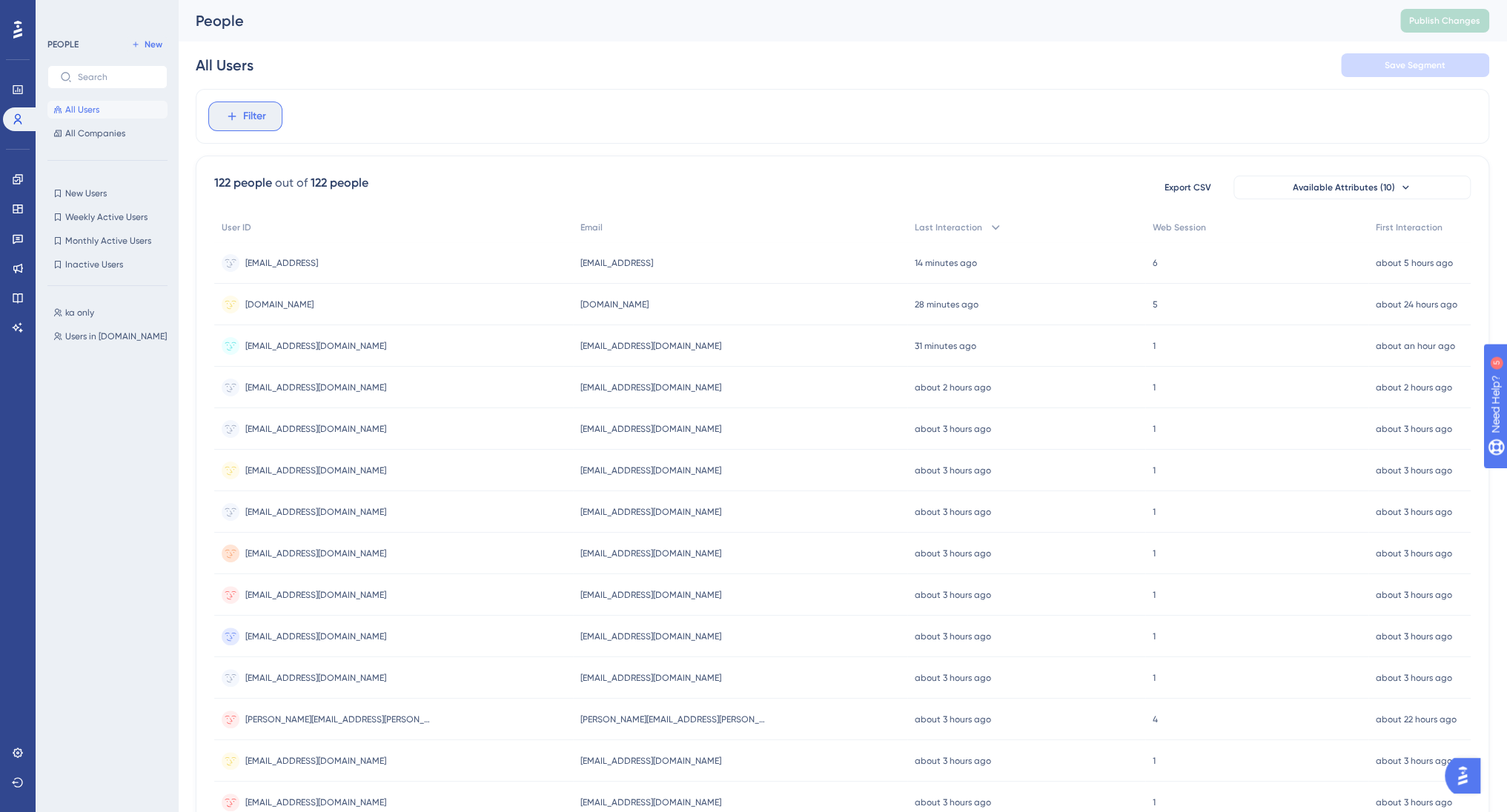
click at [239, 119] on button "Filter" at bounding box center [245, 116] width 74 height 29
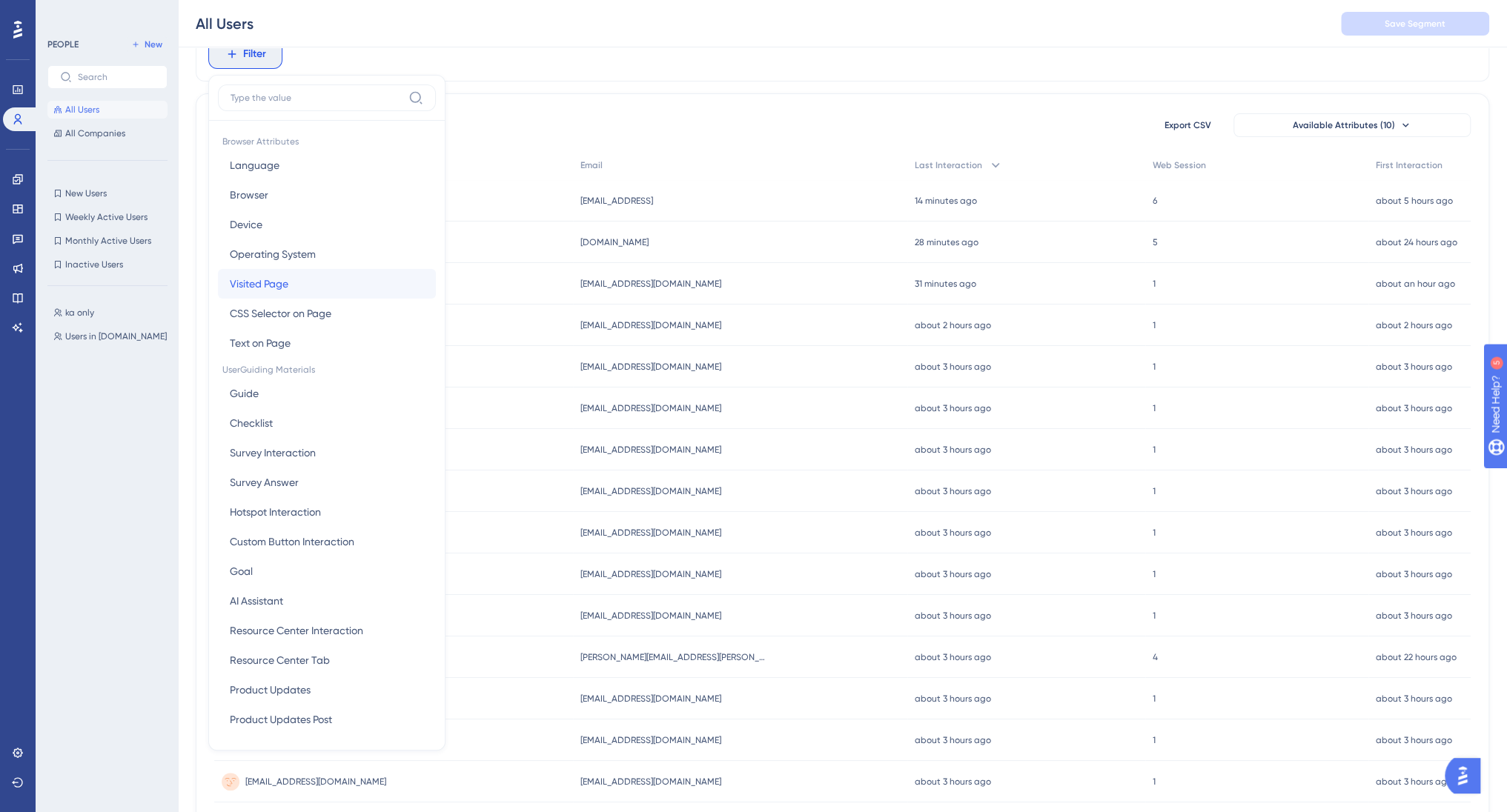
click at [284, 281] on span "Visited Page" at bounding box center [259, 283] width 58 height 17
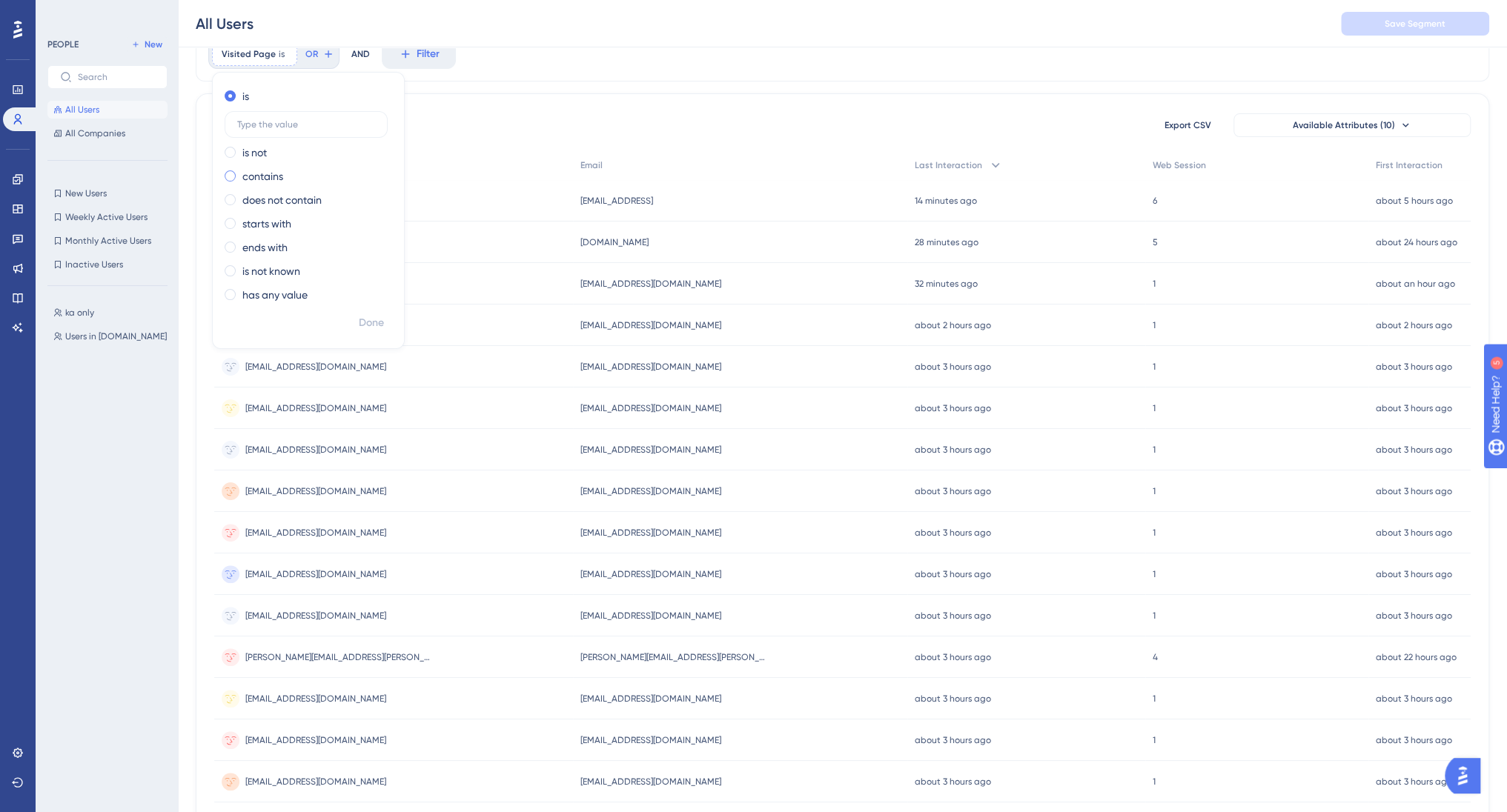
click at [261, 175] on label "contains" at bounding box center [263, 176] width 41 height 17
paste input "https://staging.billetto.dk/organiser/promote/messages"
type input "https://staging.billetto.dk/organiser/promote/messages"
click at [250, 168] on input "https://staging.billetto.dk/organiser/promote/messages" at bounding box center [306, 172] width 138 height 10
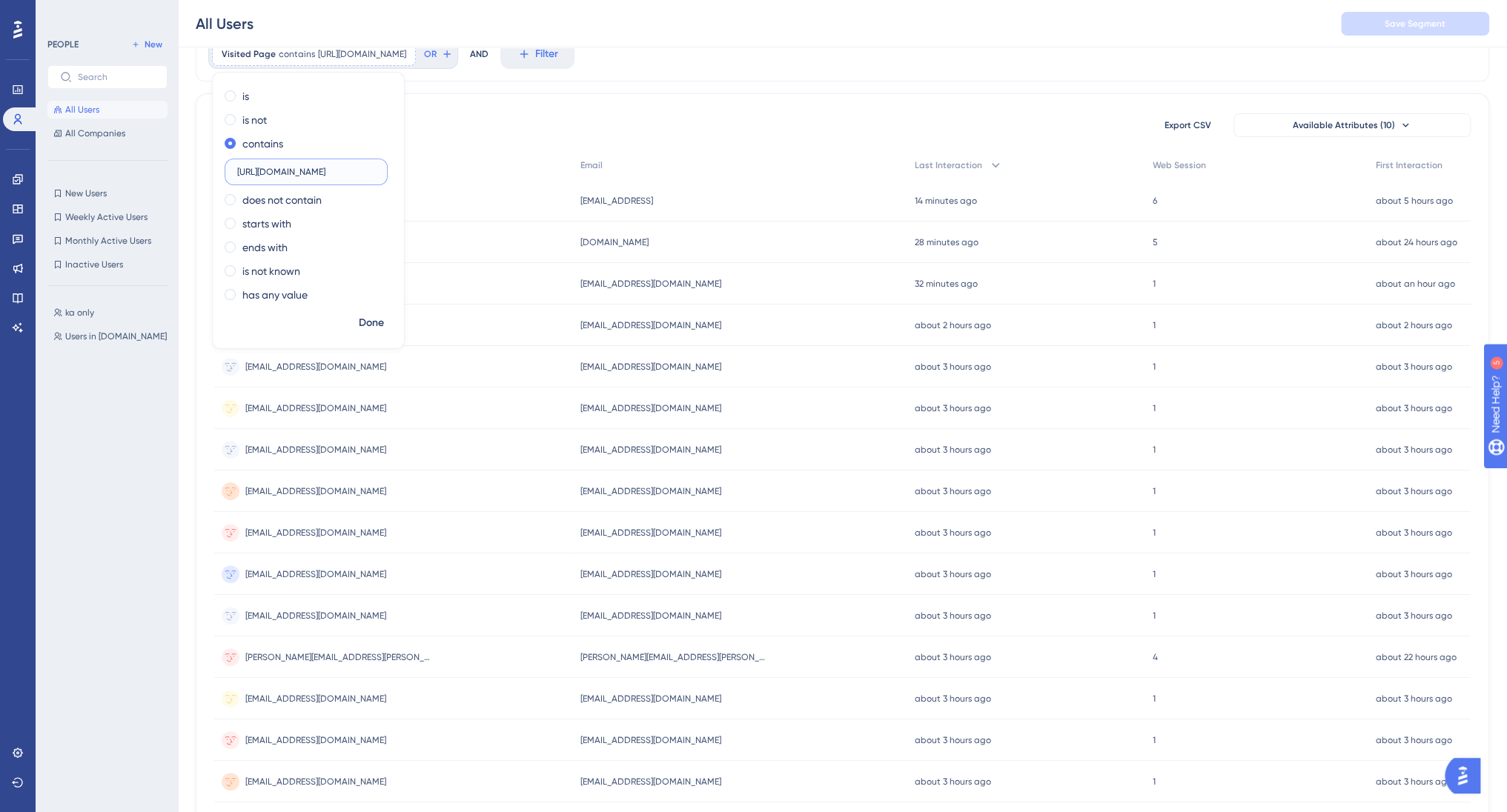
scroll to position [0, 0]
drag, startPoint x: 246, startPoint y: 168, endPoint x: 202, endPoint y: 153, distance: 46.5
click at [202, 153] on div "Visited Page contains https://staging.billetto.dk/organiser/promote/messages ht…" at bounding box center [842, 551] width 1293 height 1049
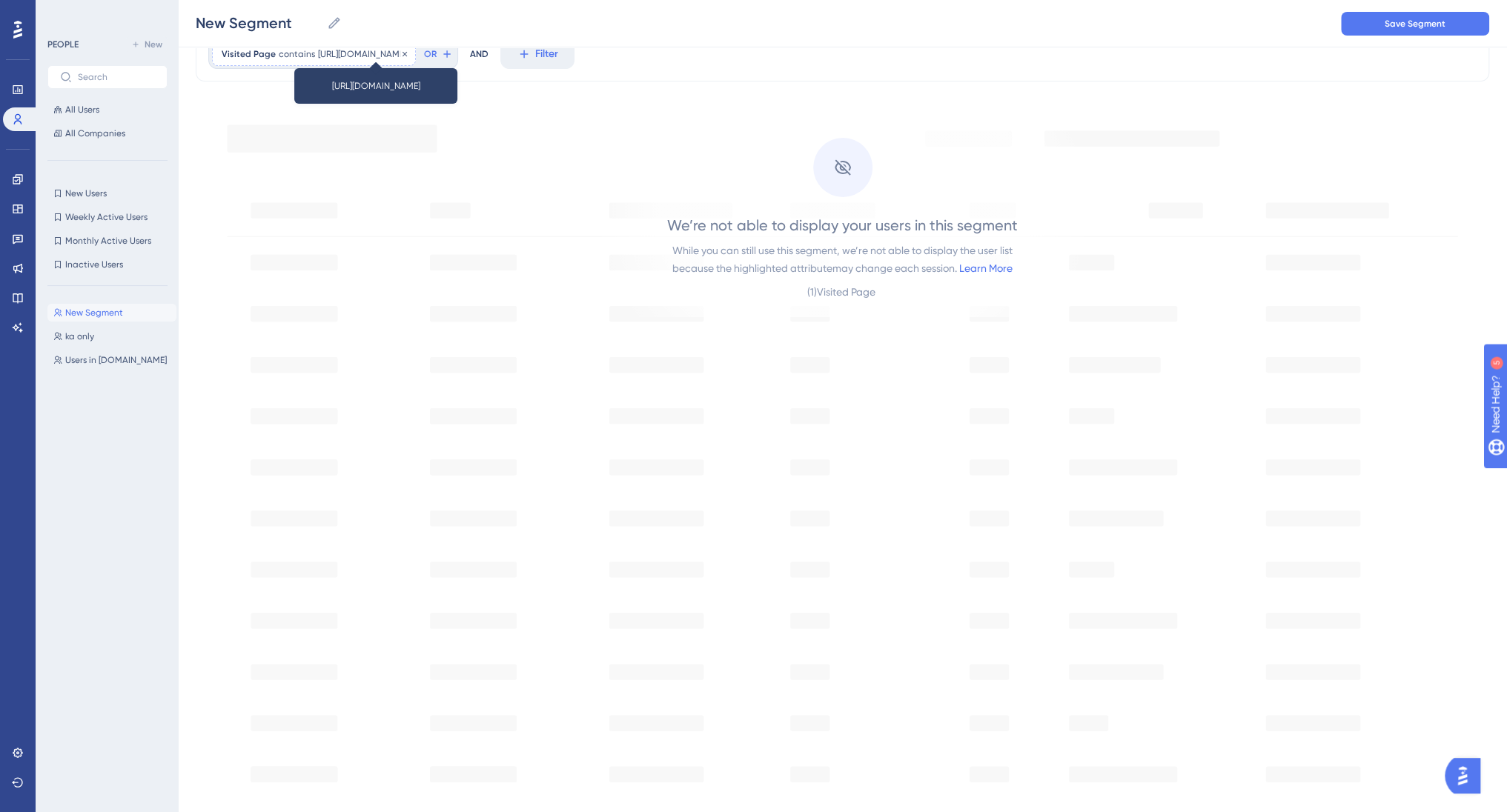
click at [356, 56] on span "https://staging.billetto.dk/organiser/promote/messages" at bounding box center [361, 54] width 89 height 12
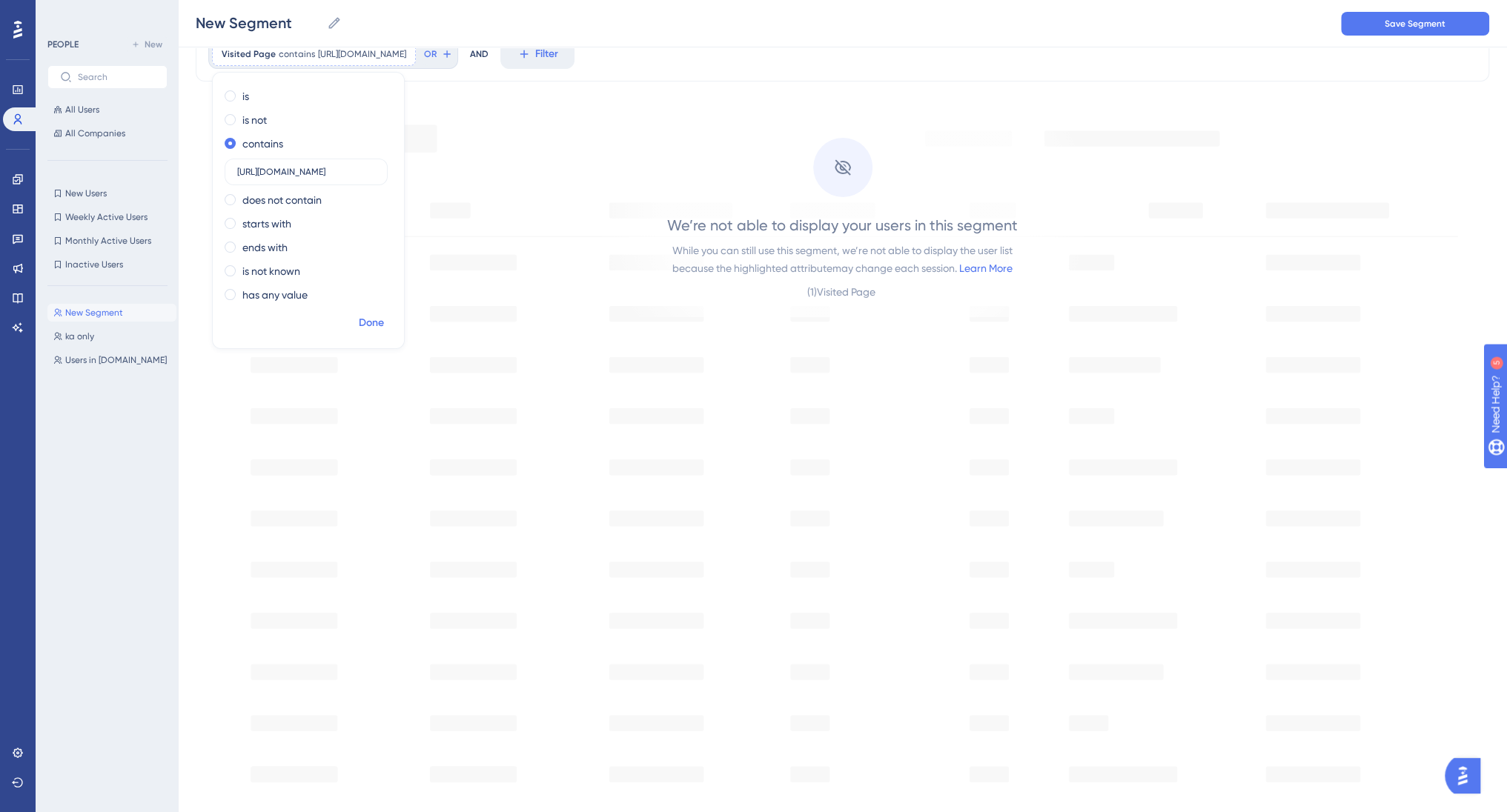
click at [376, 317] on span "Done" at bounding box center [372, 322] width 26 height 17
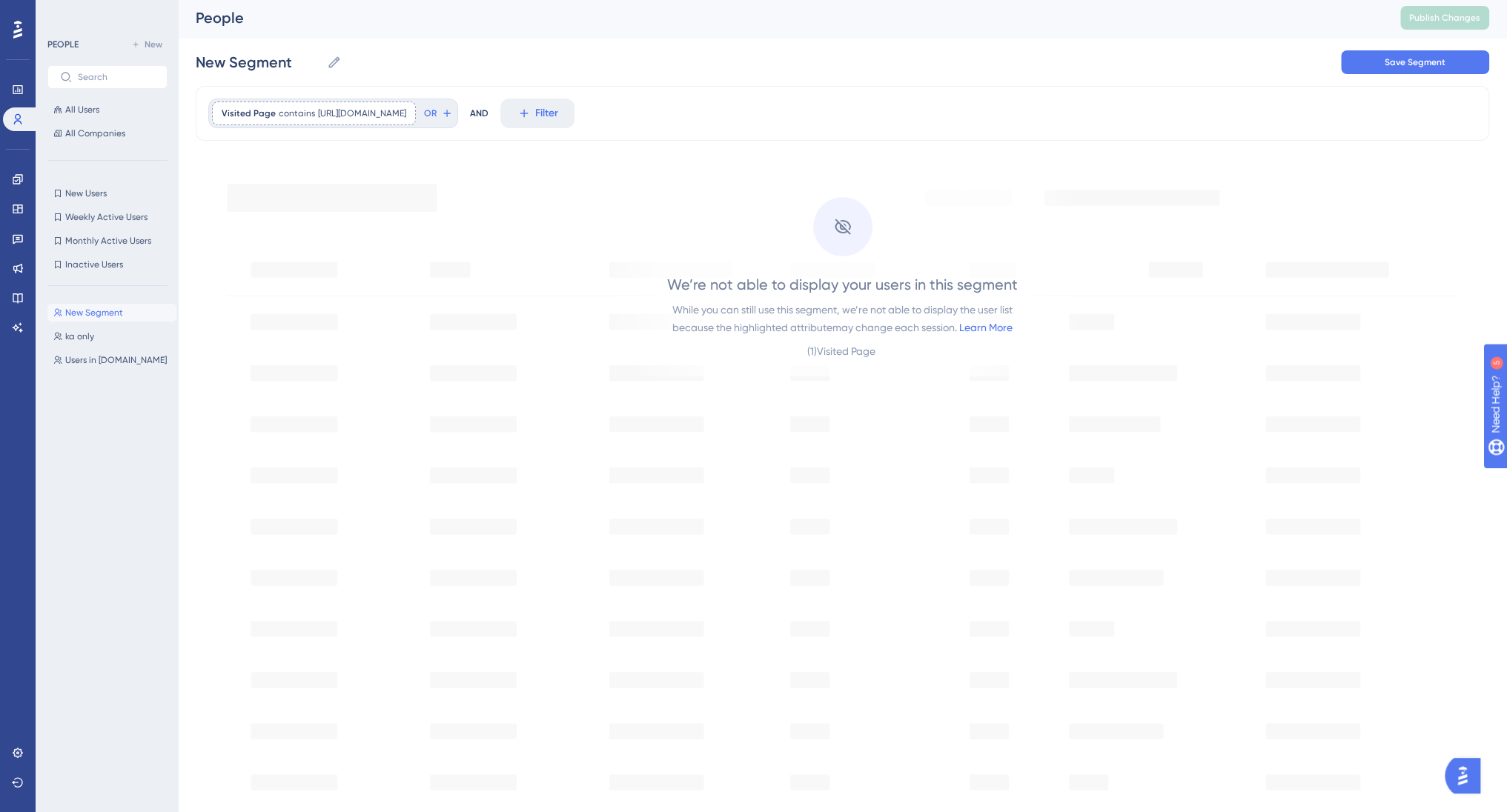
scroll to position [0, 0]
click at [1425, 70] on span "Save Segment" at bounding box center [1415, 65] width 61 height 12
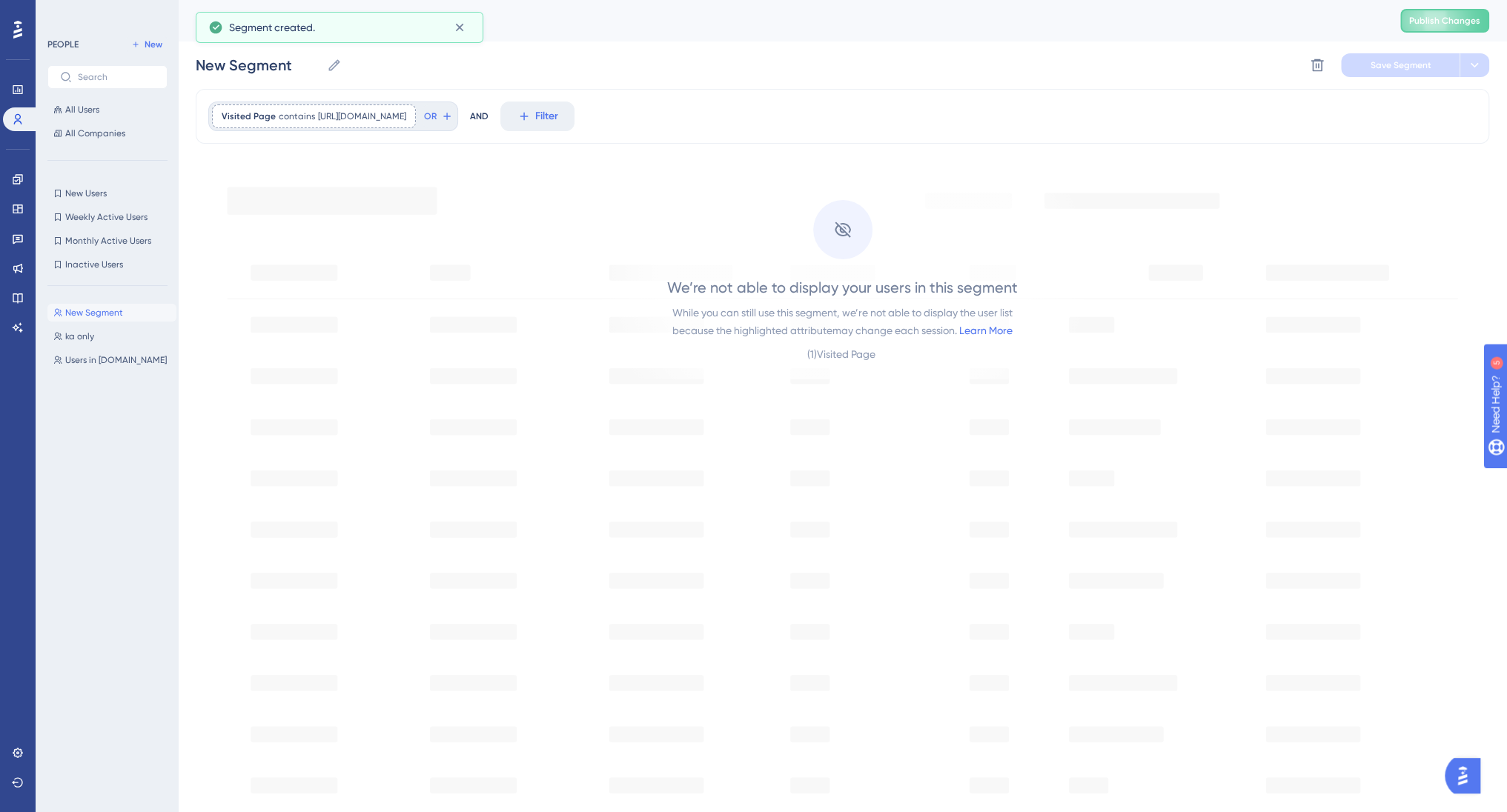
click at [105, 309] on span "New Segment" at bounding box center [93, 312] width 58 height 12
click at [333, 66] on icon at bounding box center [334, 65] width 15 height 15
click at [321, 66] on input "New Segment" at bounding box center [257, 65] width 125 height 21
click at [266, 69] on input "New Segment" at bounding box center [257, 65] width 125 height 21
click at [267, 69] on input "New Segment" at bounding box center [257, 65] width 125 height 21
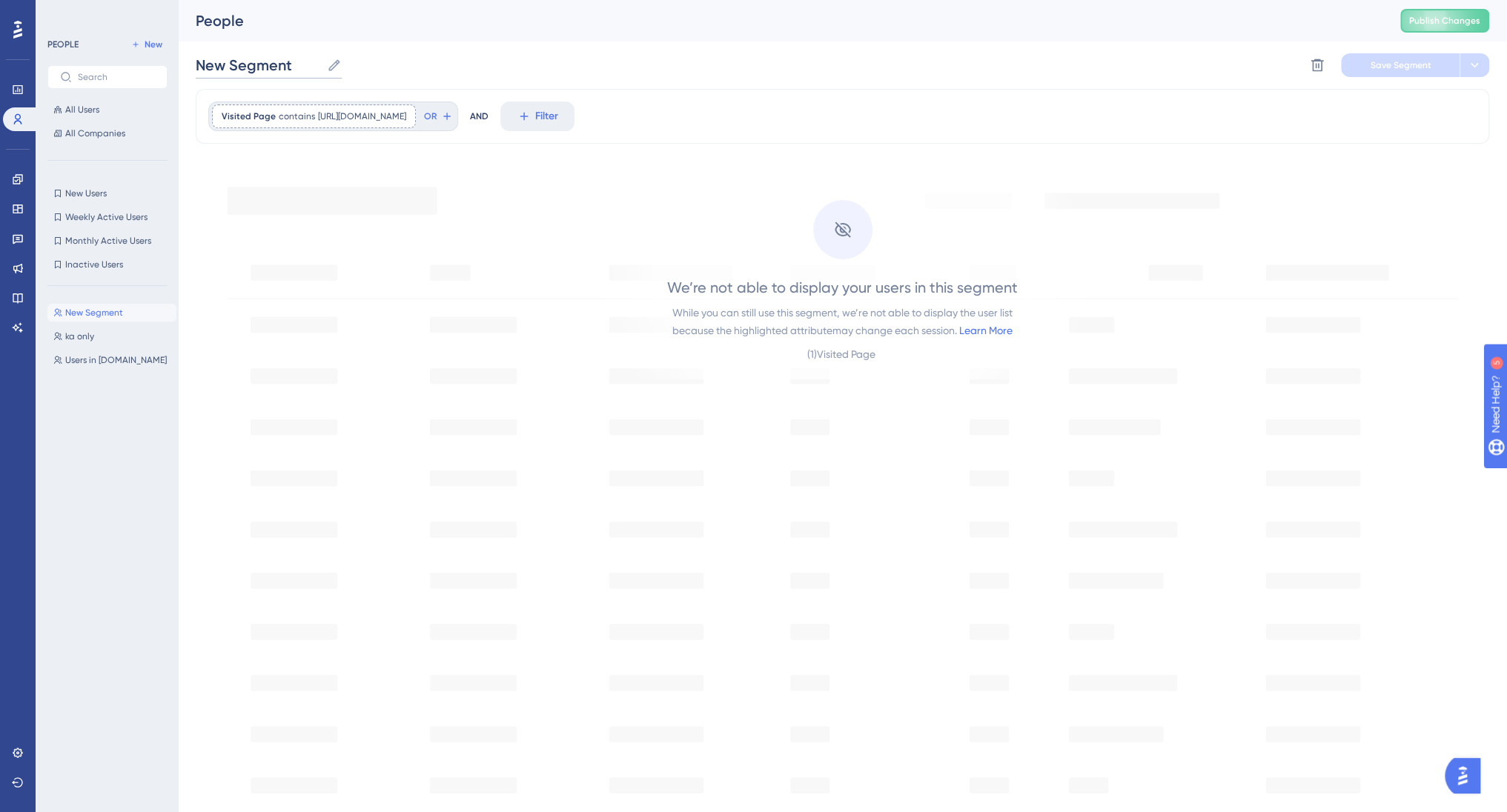
click at [267, 69] on input "New Segment" at bounding box center [257, 65] width 125 height 21
type input "Staging-Promote-Messages"
click at [1428, 72] on button "Save Segment" at bounding box center [1400, 65] width 119 height 24
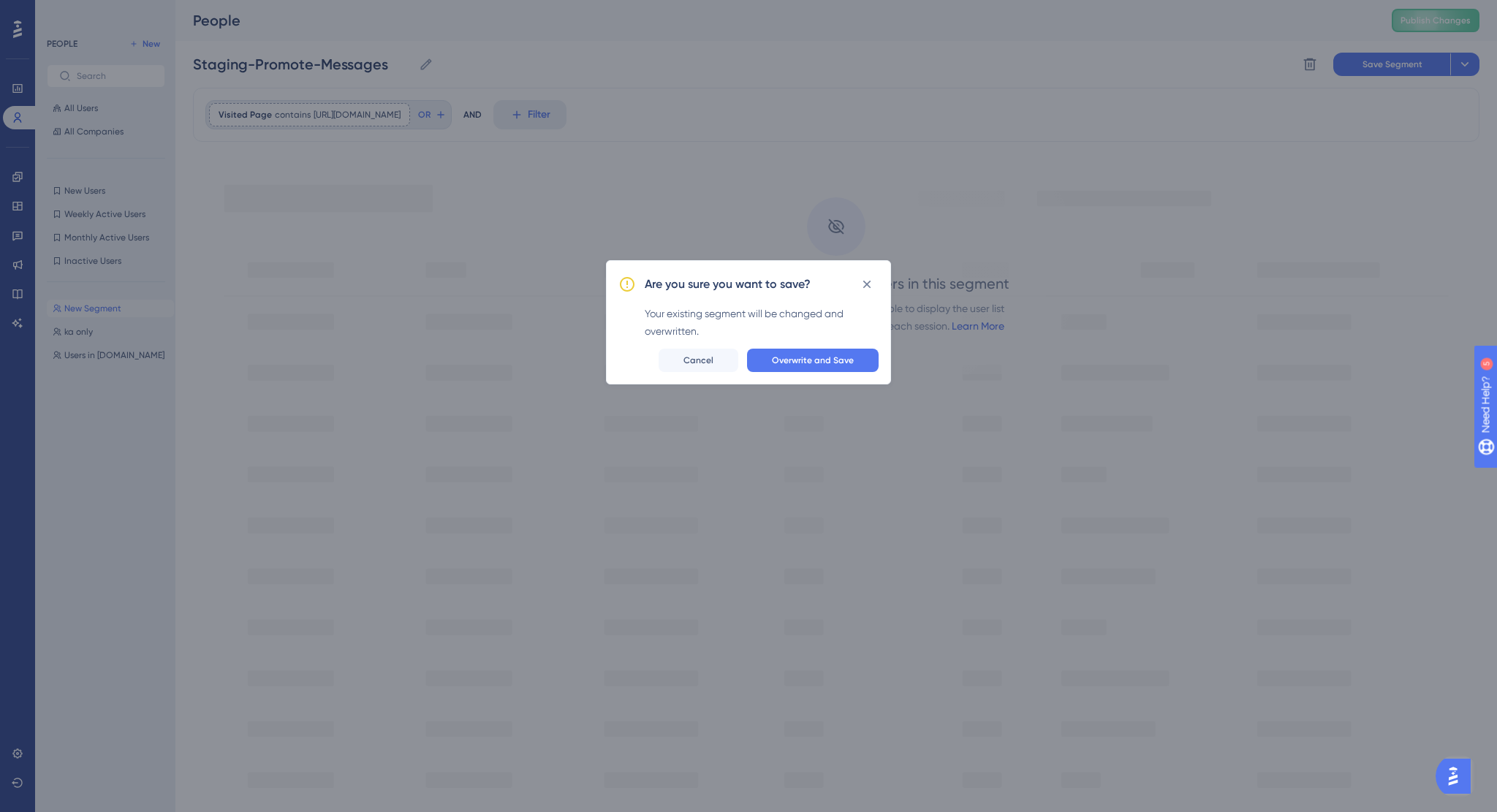
click at [872, 270] on div "Are you sure you want to save? Your existing segment will be changed and overwr…" at bounding box center [748, 322] width 285 height 124
click at [460, 72] on div "Are you sure you want to save? Your existing segment will be changed and overwr…" at bounding box center [748, 406] width 1497 height 812
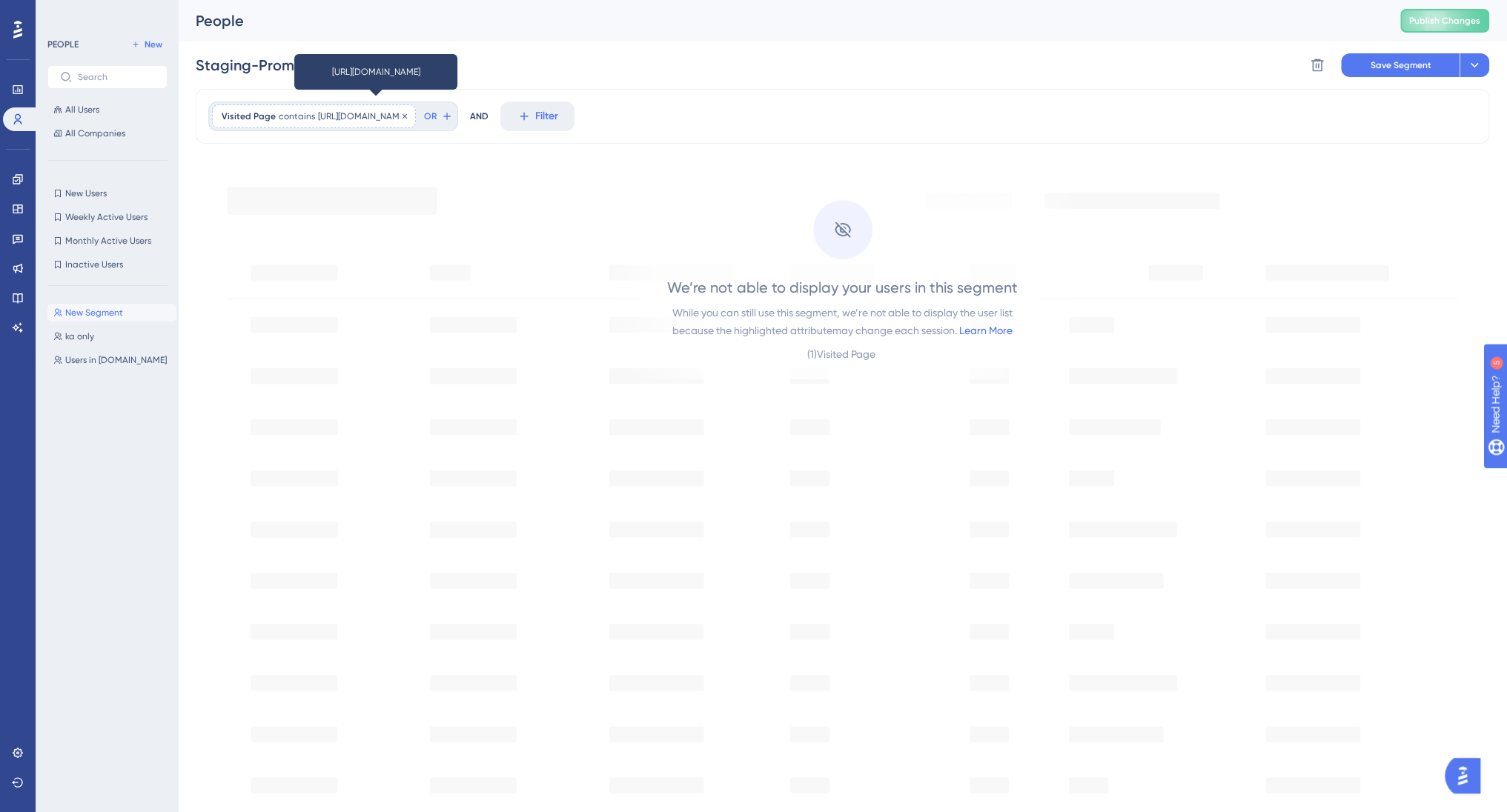
click at [406, 120] on span "https://staging.billetto.dk/organiser/promote/messages" at bounding box center [361, 116] width 89 height 12
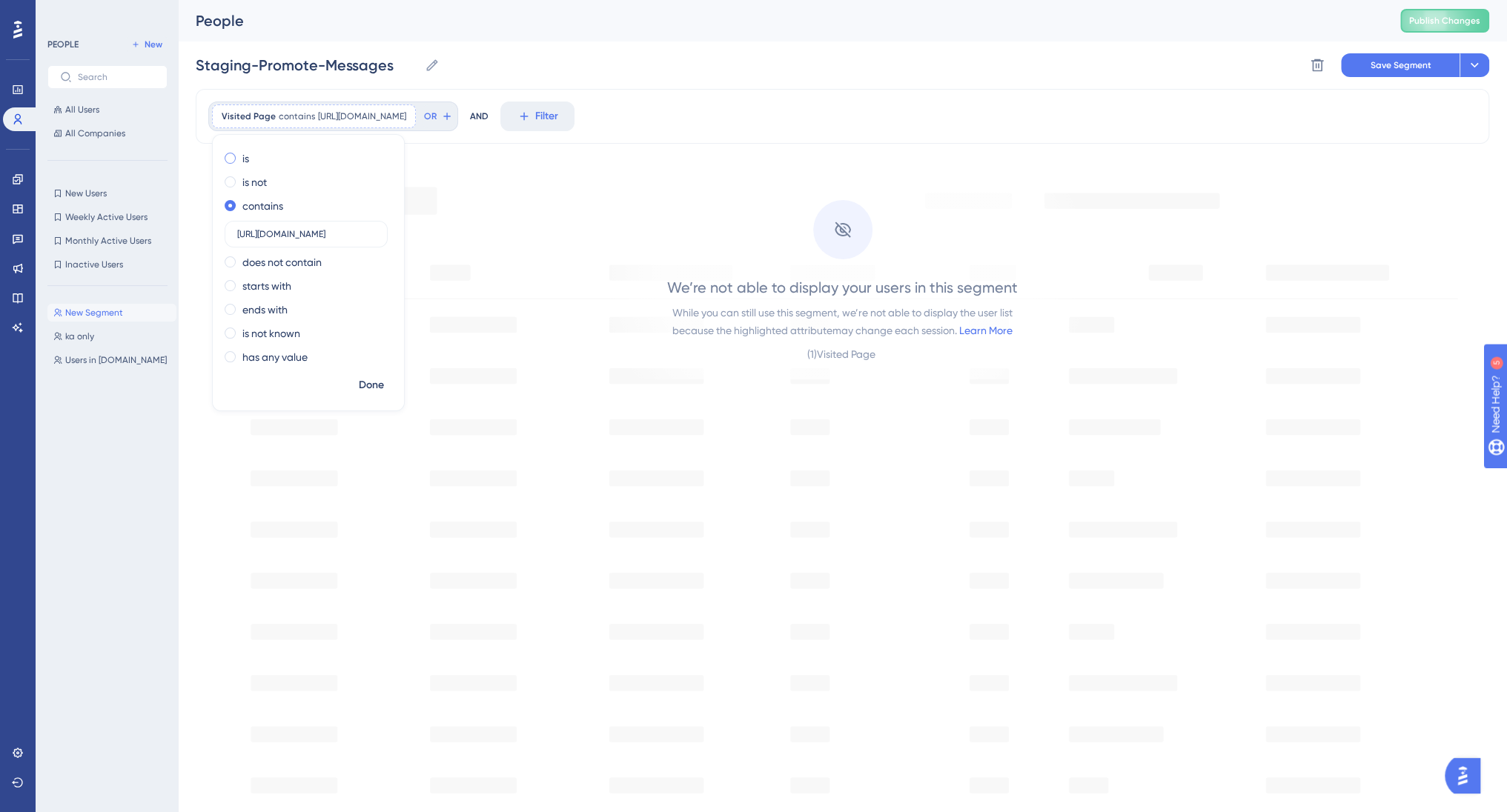
click at [246, 156] on label "is" at bounding box center [246, 158] width 6 height 17
click at [369, 383] on span "Done" at bounding box center [372, 384] width 26 height 17
click at [252, 116] on span "Visited Page" at bounding box center [248, 116] width 54 height 12
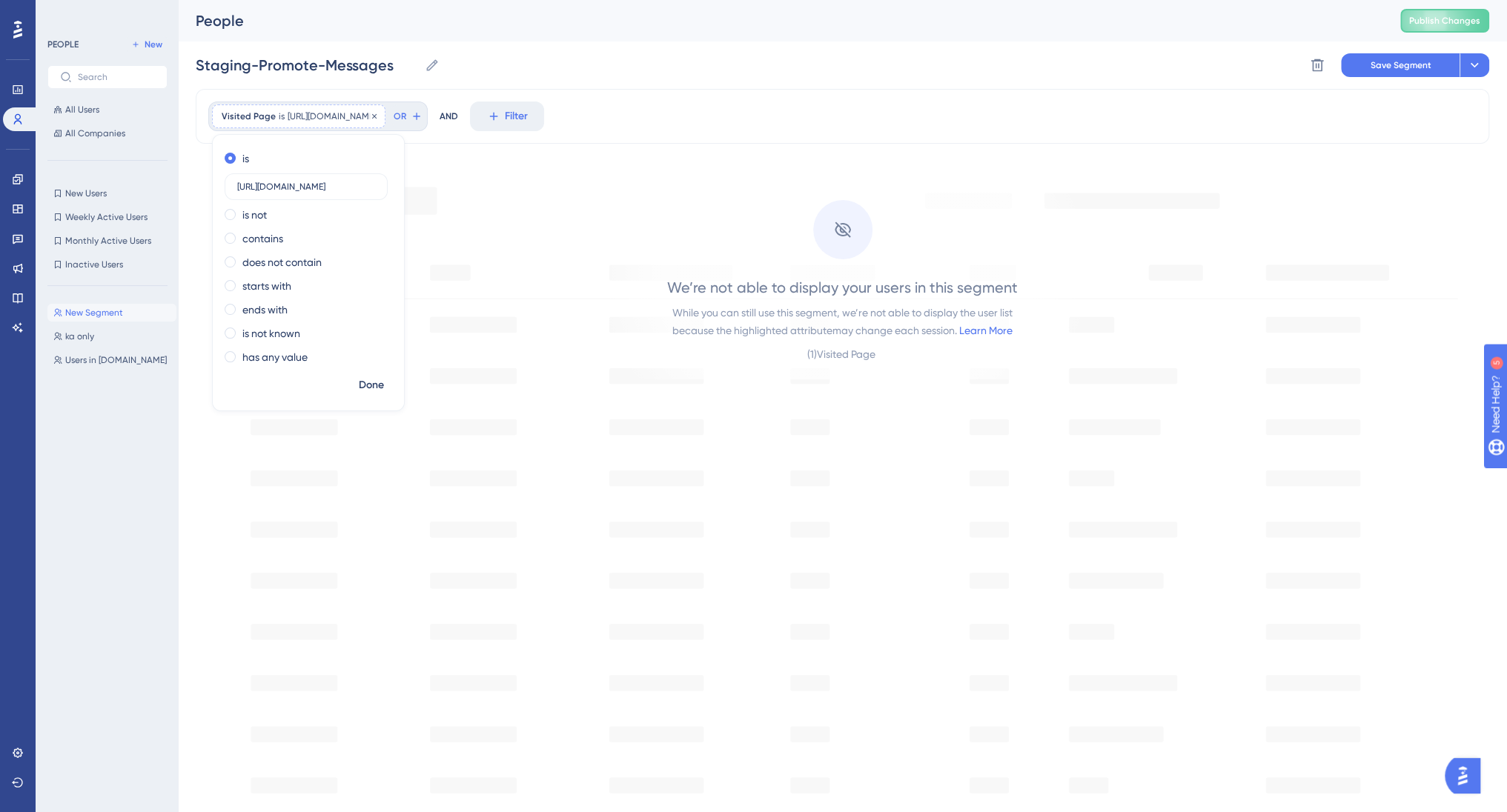
click at [252, 116] on span "Visited Page" at bounding box center [248, 116] width 54 height 12
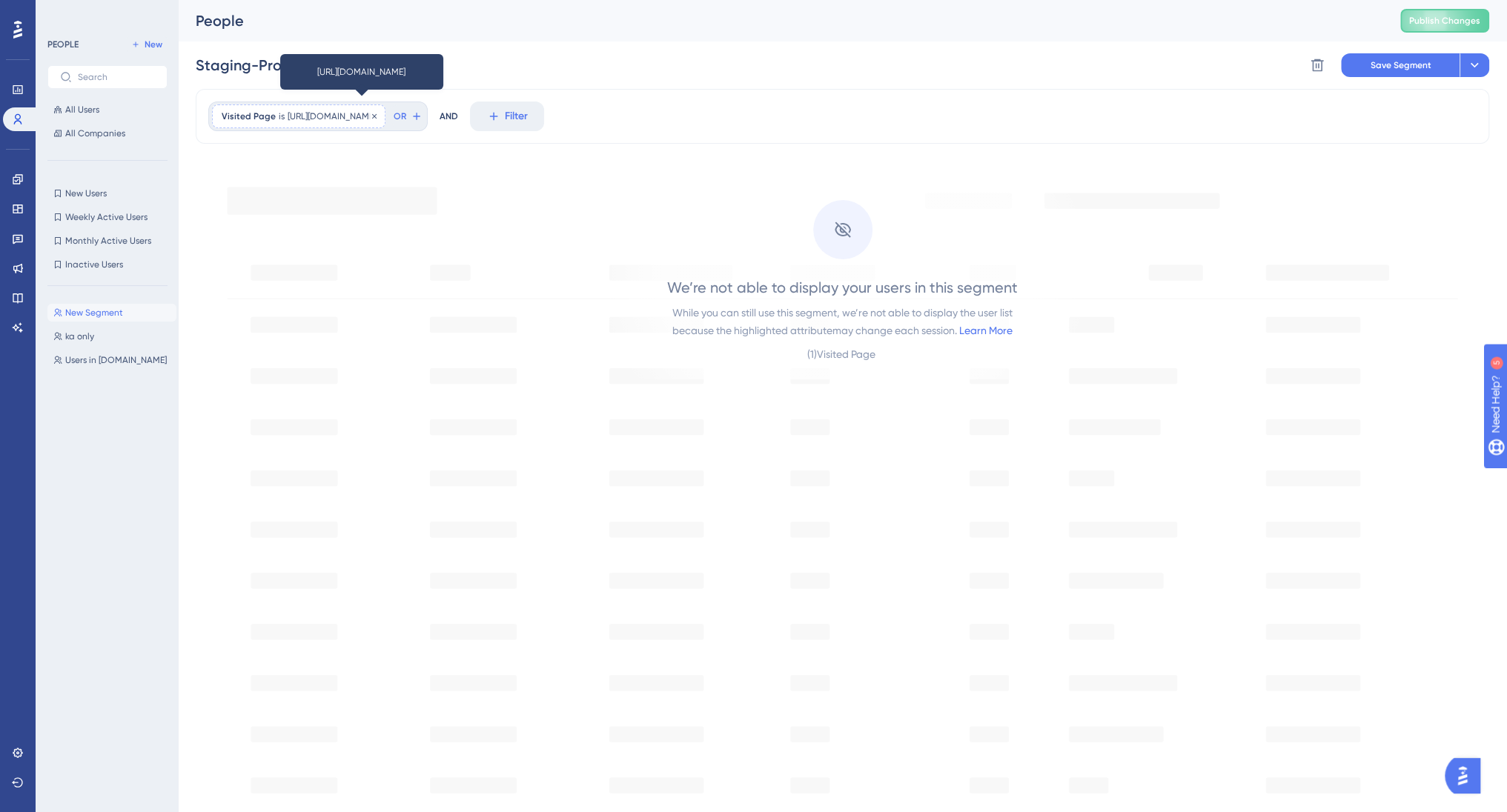
click at [376, 111] on span "https://staging.billetto.dk/organiser/promote/messages" at bounding box center [331, 116] width 89 height 12
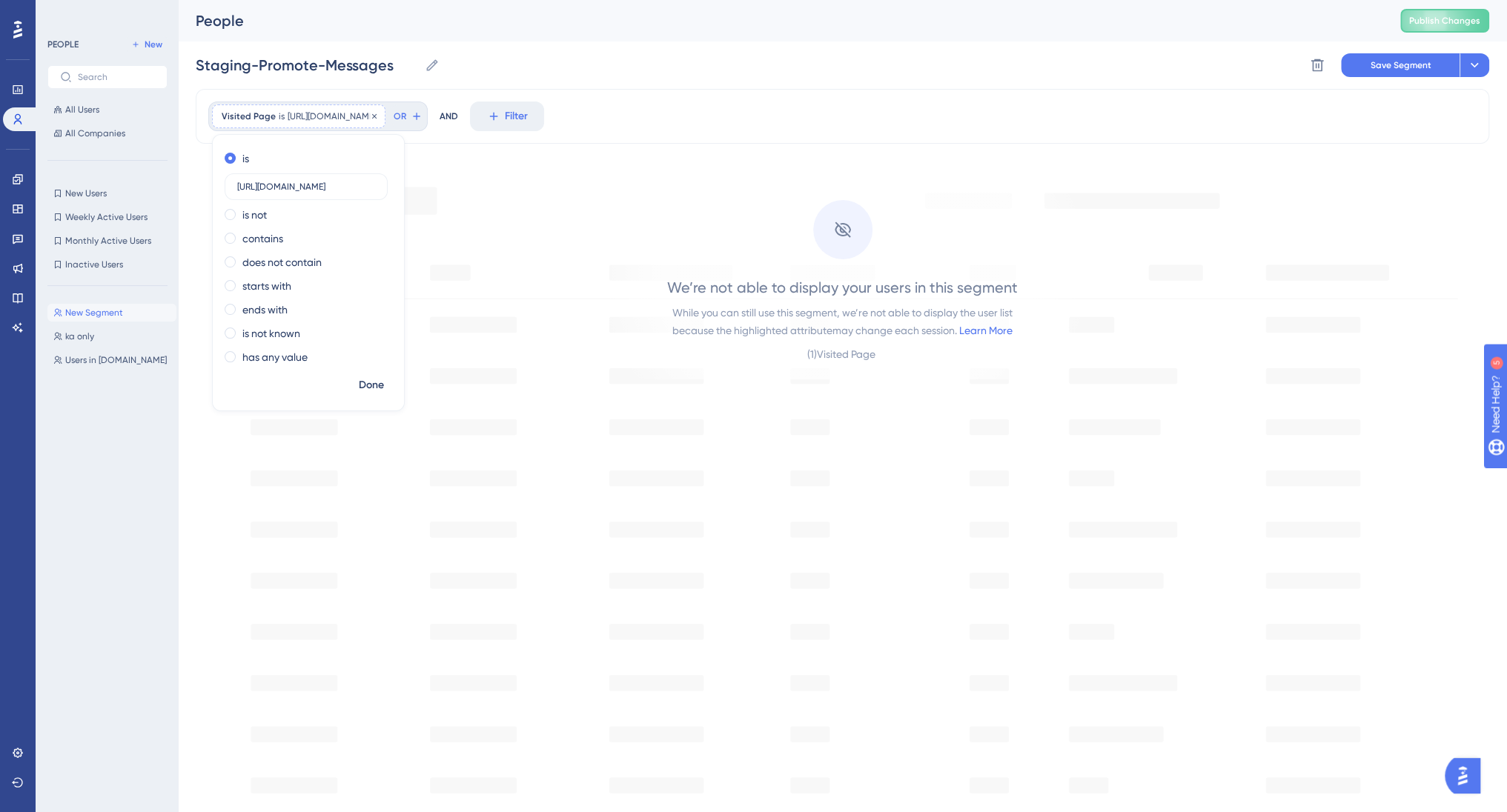
click at [295, 120] on span "https://staging.billetto.dk/organiser/promote/messages" at bounding box center [331, 116] width 89 height 12
click at [290, 124] on div "Visited Page is https://staging.billetto.dk/organiser/promote/messages https://…" at bounding box center [298, 116] width 173 height 24
click at [270, 187] on input "https://staging.billetto.dk/organiser/promote/messages" at bounding box center [306, 186] width 138 height 10
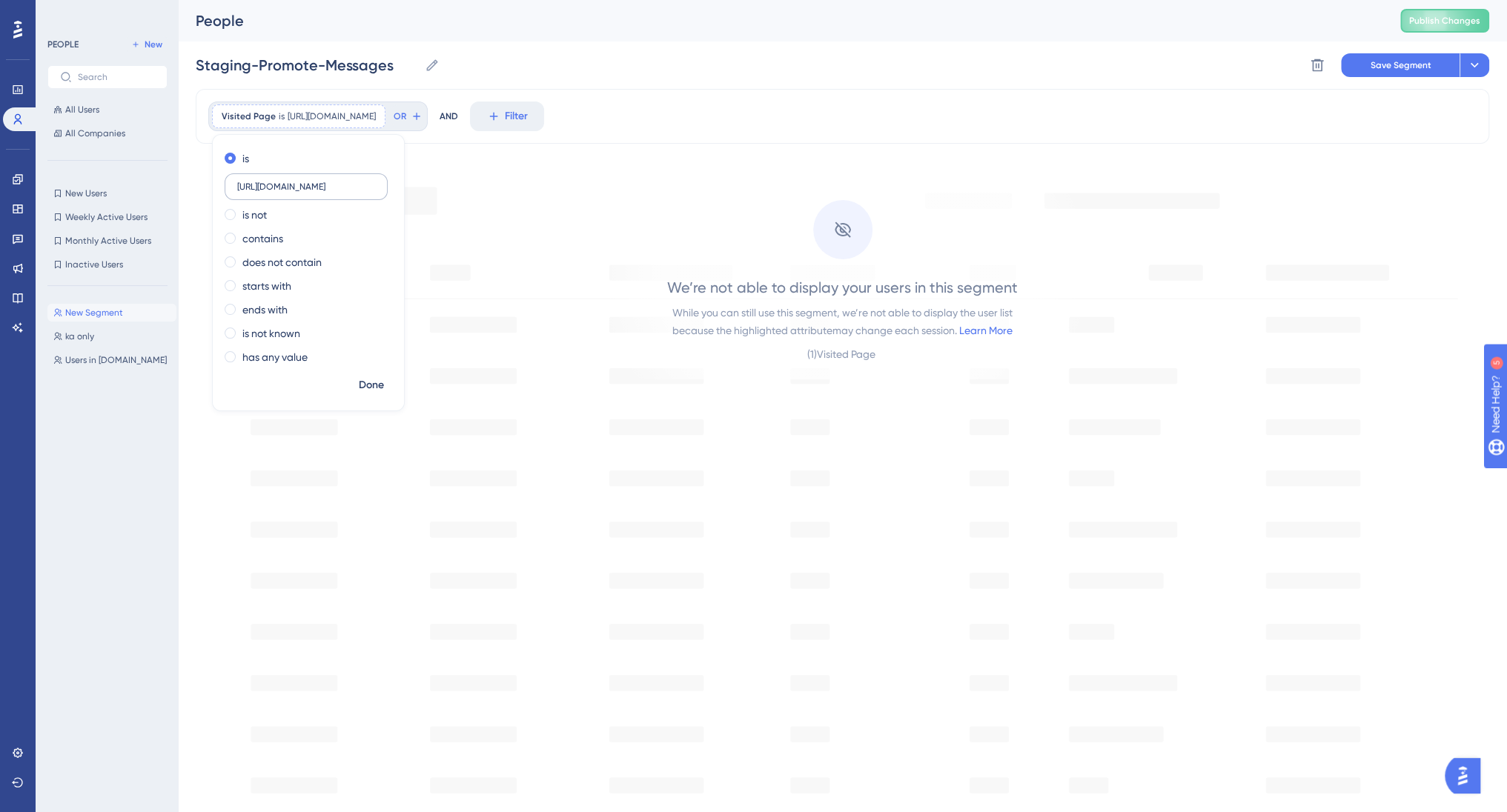
click at [270, 187] on input "https://staging.billetto.dk/organiser/promote/messages" at bounding box center [306, 186] width 138 height 10
click at [372, 386] on span "Done" at bounding box center [372, 384] width 26 height 17
click at [423, 116] on icon at bounding box center [416, 116] width 12 height 12
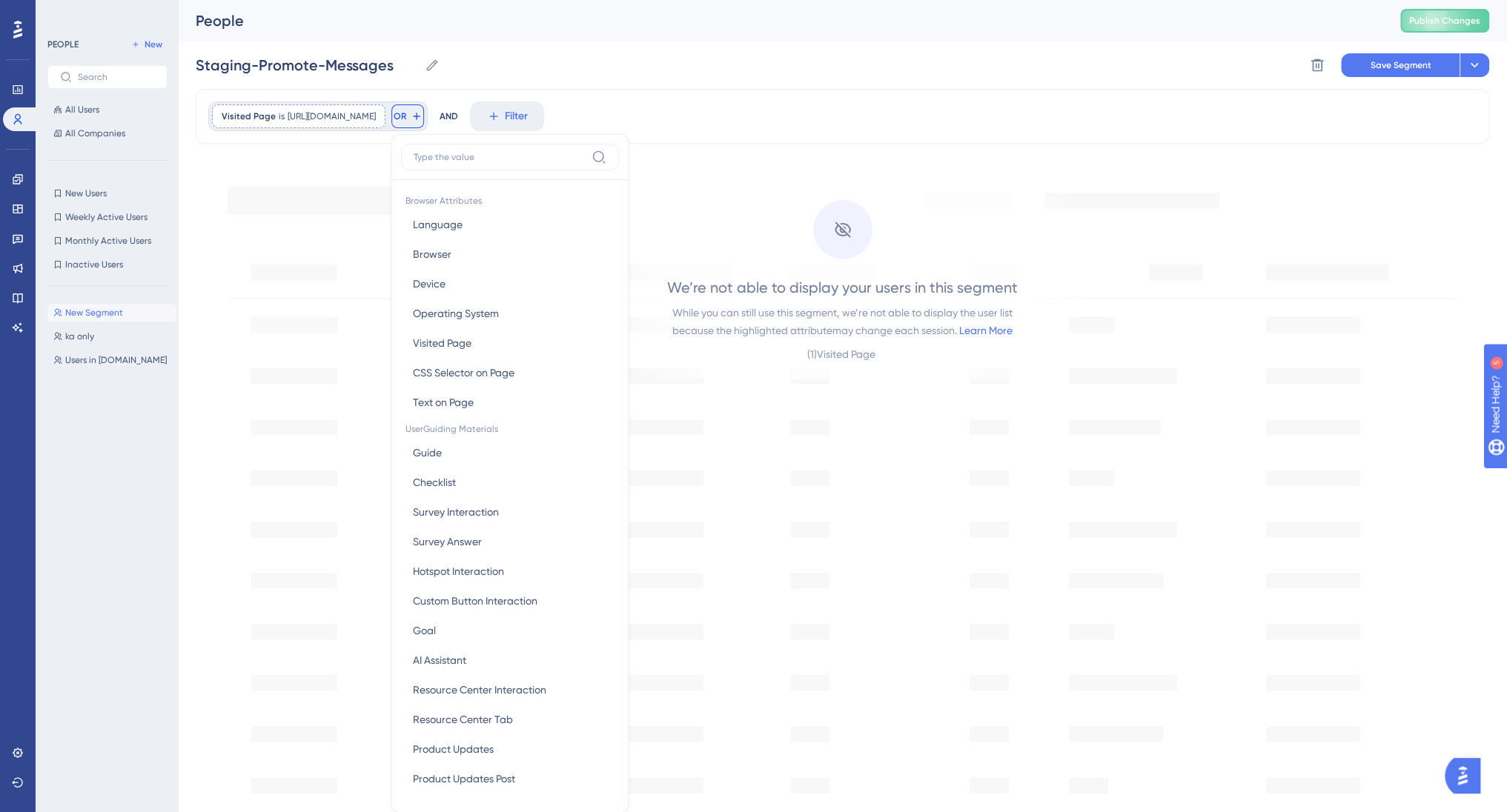
scroll to position [67, 0]
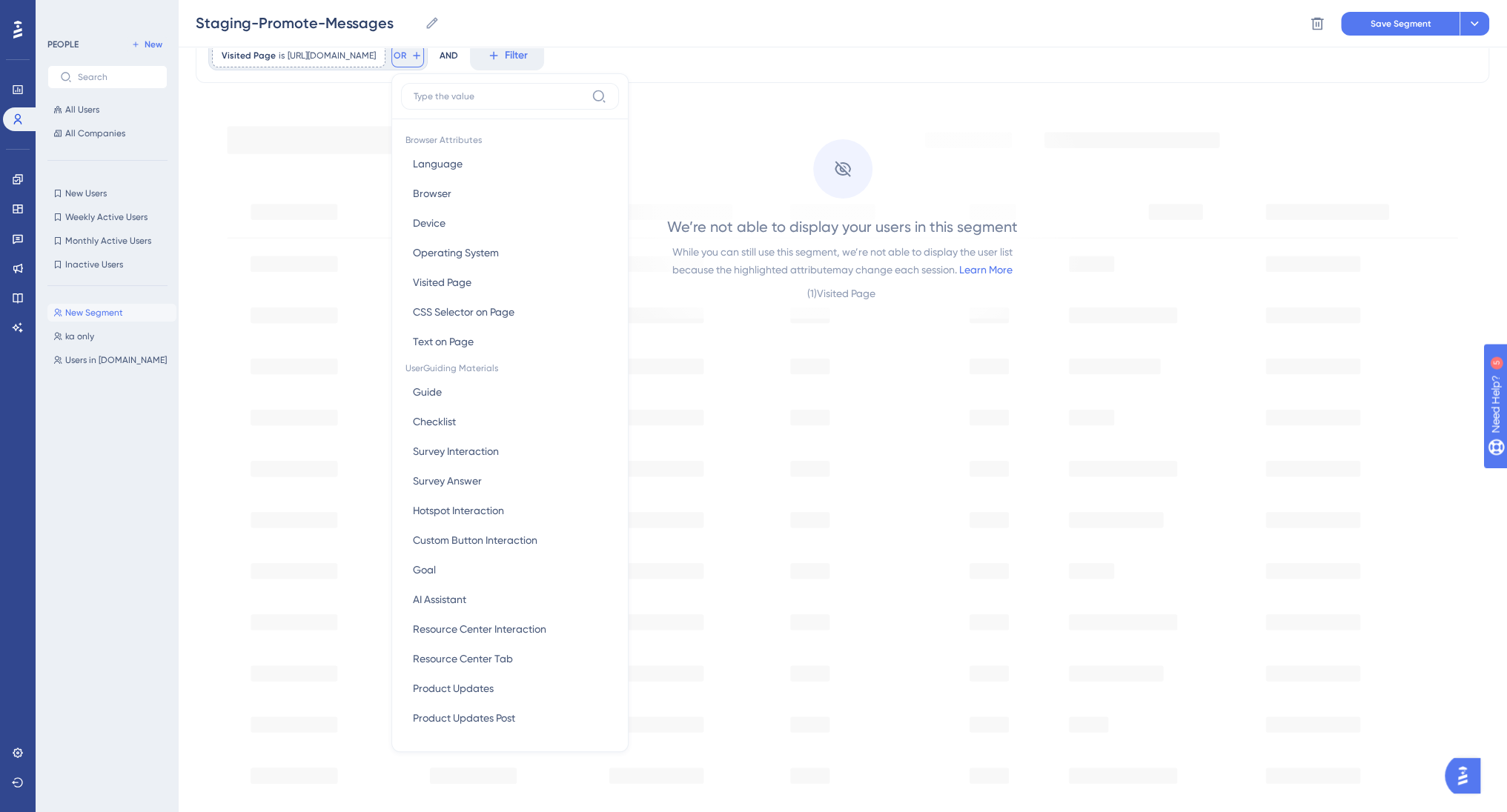
click at [423, 58] on icon at bounding box center [416, 55] width 12 height 12
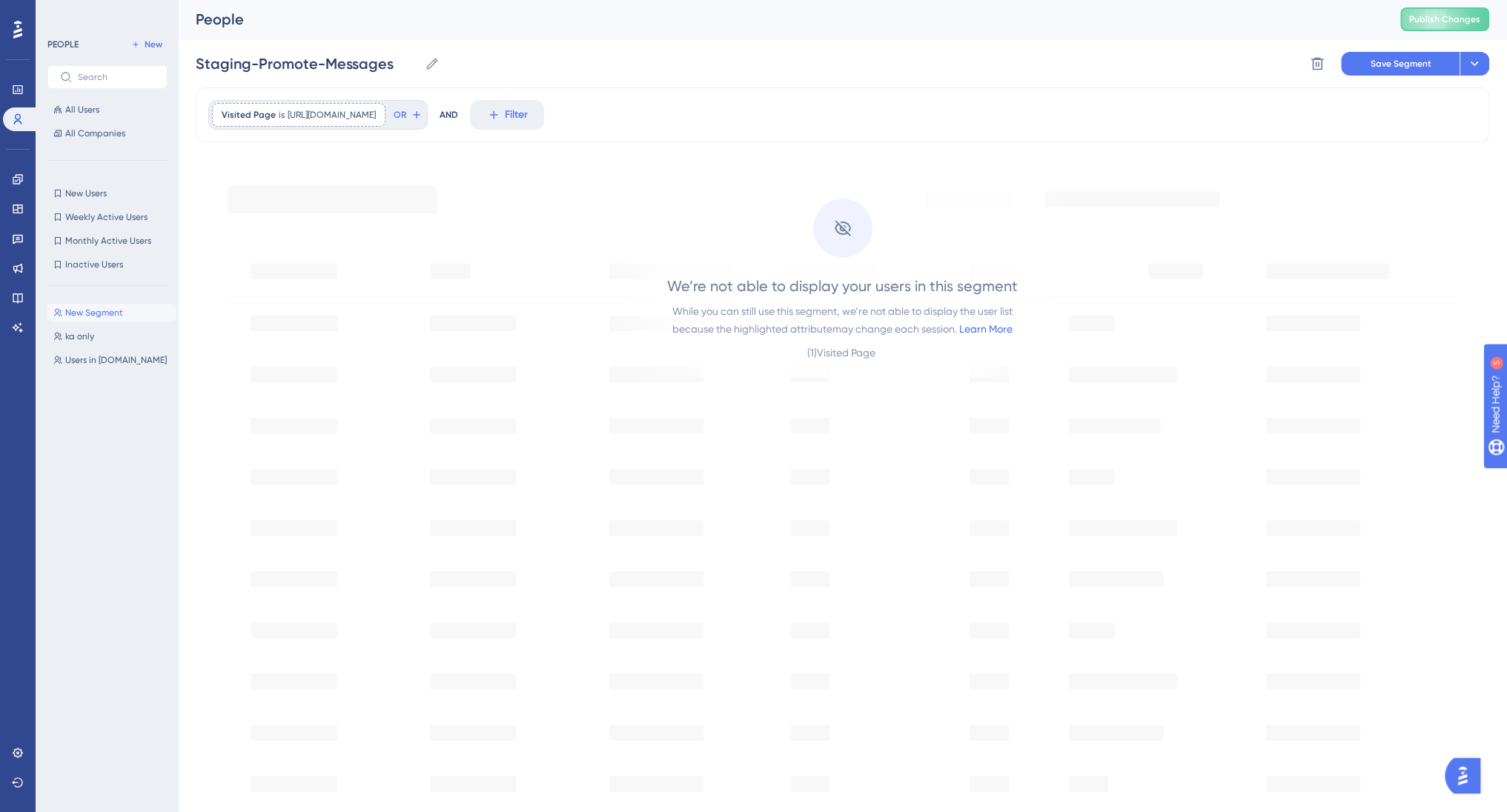
scroll to position [0, 0]
click at [1323, 65] on icon at bounding box center [1317, 65] width 15 height 15
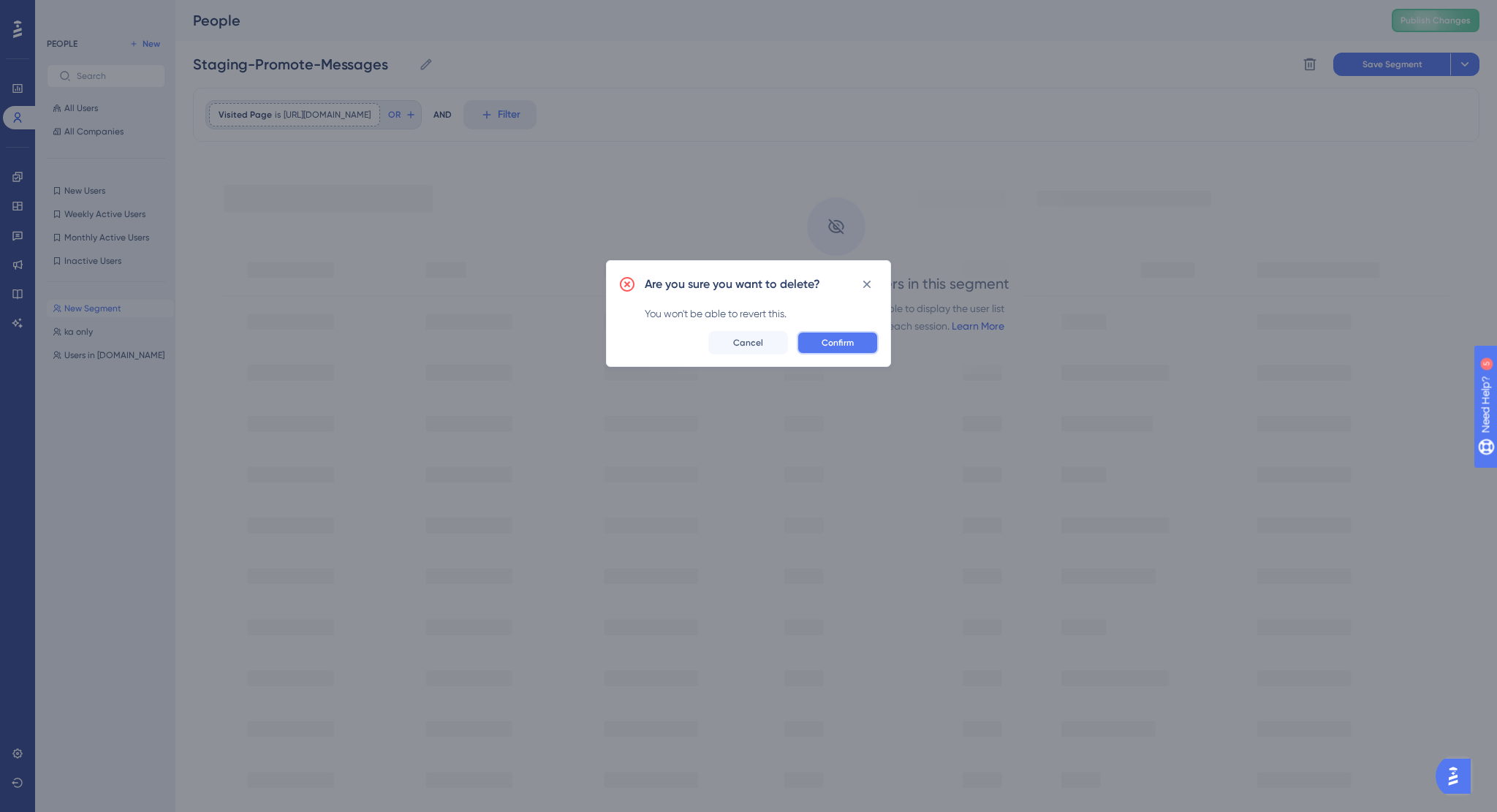
click at [829, 345] on span "Confirm" at bounding box center [838, 342] width 32 height 12
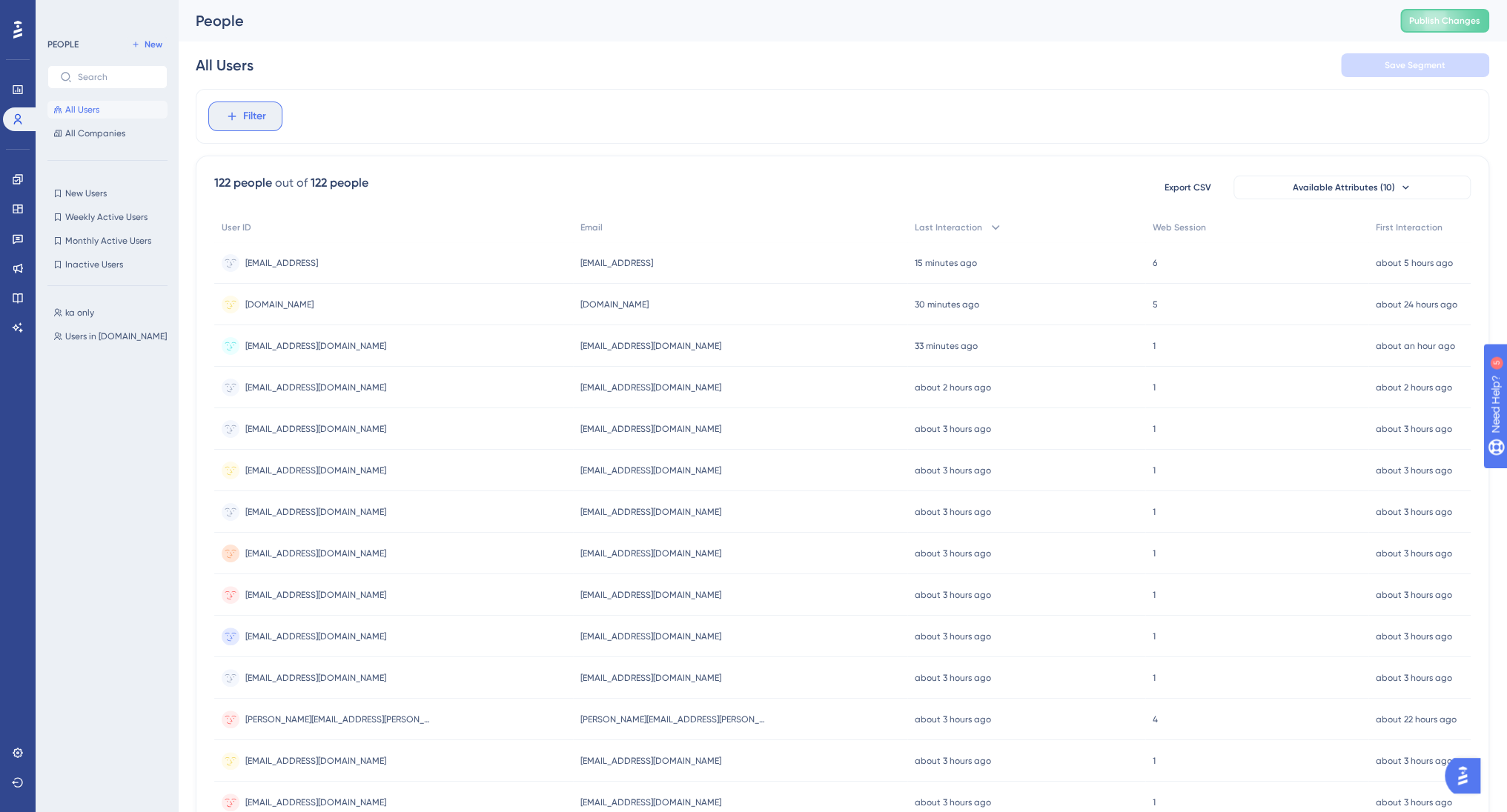
click at [252, 115] on span "Filter" at bounding box center [254, 116] width 23 height 17
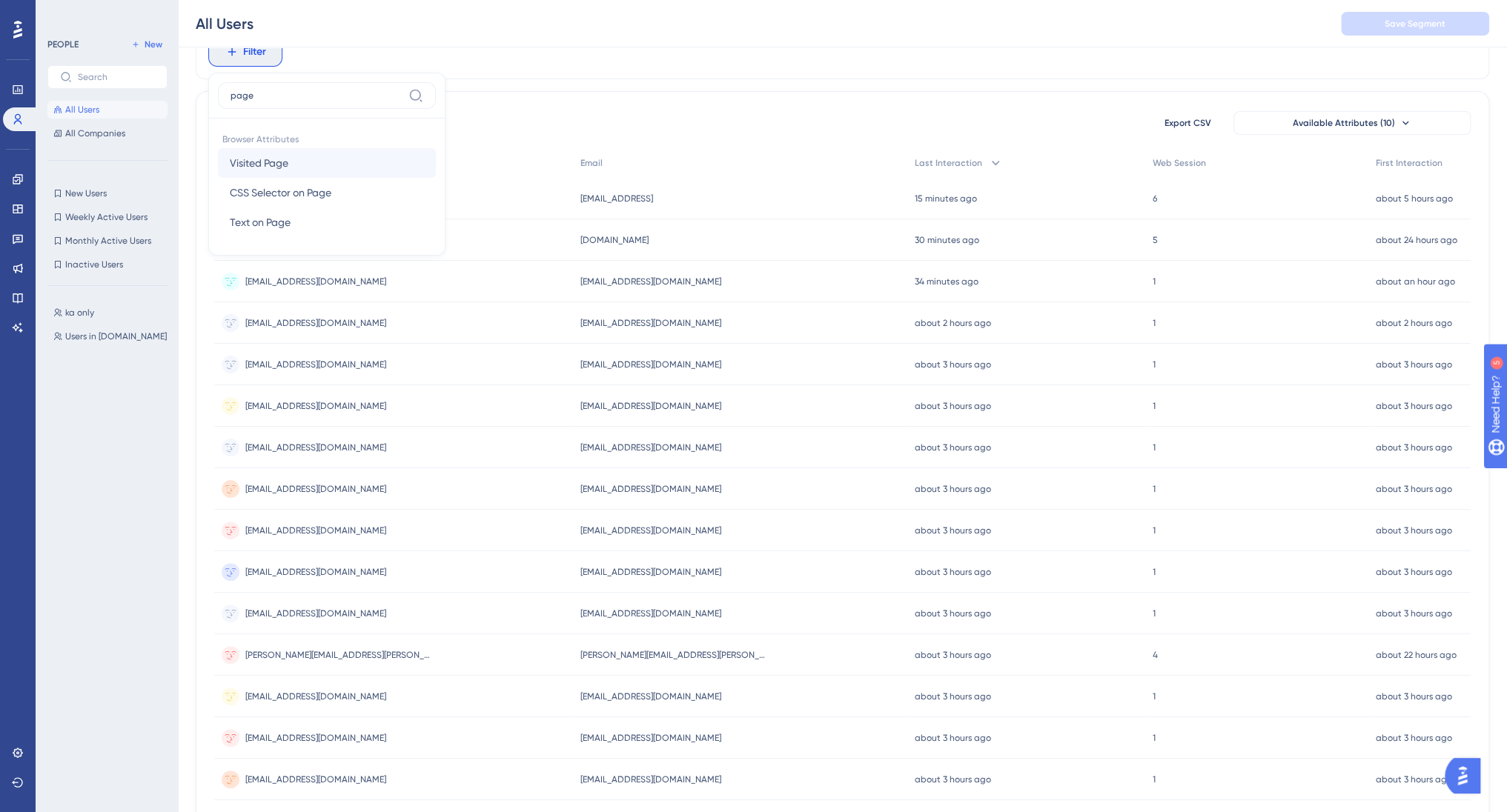
type input "page"
click at [270, 162] on span "Visited Page" at bounding box center [259, 162] width 58 height 17
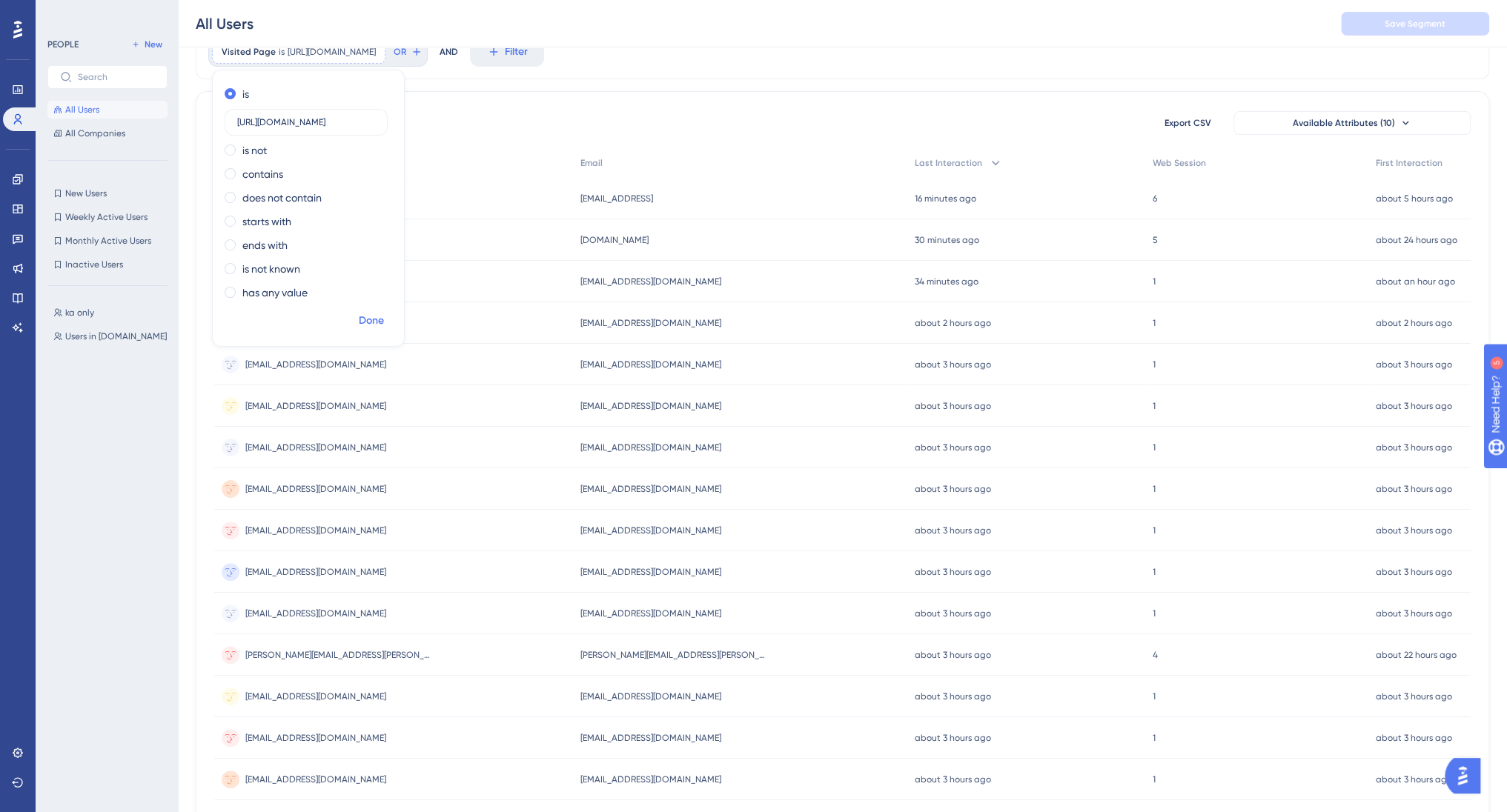
type input "https://staging.billetto.dk/organiser/promote/messages"
click at [372, 312] on span "Done" at bounding box center [372, 320] width 26 height 17
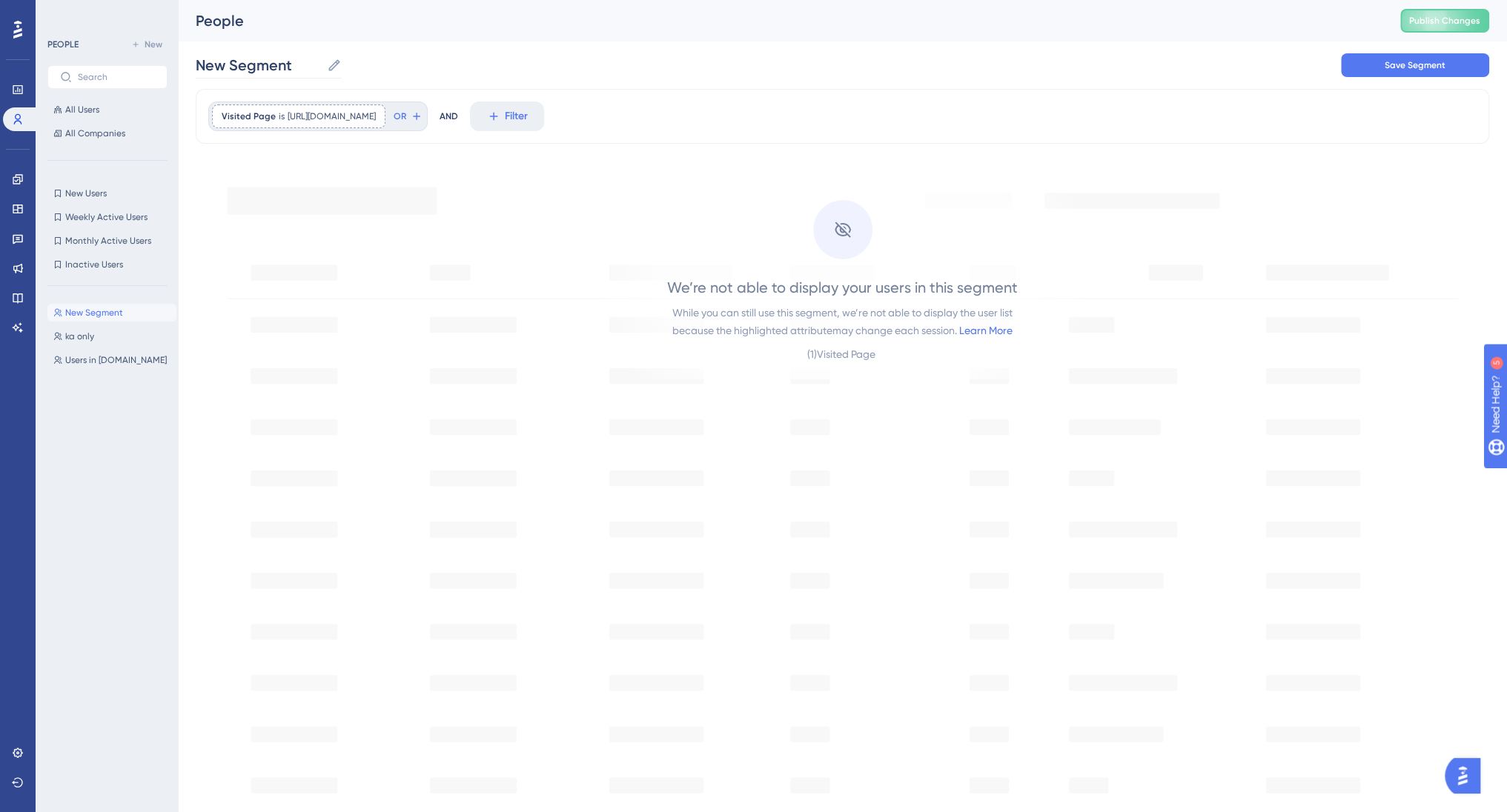
click at [330, 66] on icon at bounding box center [334, 65] width 11 height 11
click at [321, 66] on input "New Segment" at bounding box center [257, 65] width 125 height 21
click at [297, 63] on input "New Segment" at bounding box center [257, 65] width 125 height 21
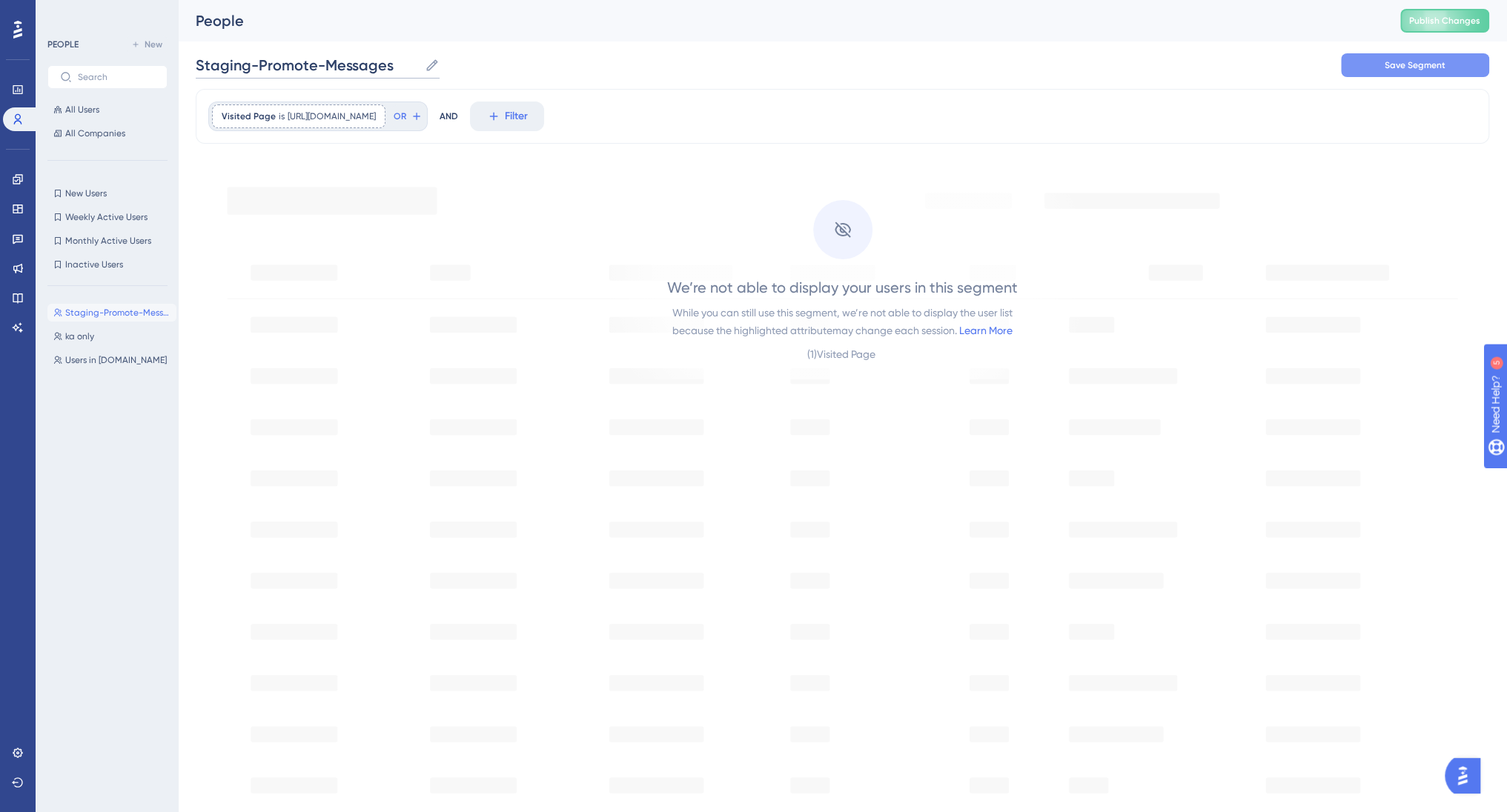
type input "Staging-Promote-Messages"
click at [1392, 61] on span "Save Segment" at bounding box center [1415, 65] width 61 height 12
click at [76, 109] on span "All Users" at bounding box center [81, 109] width 34 height 12
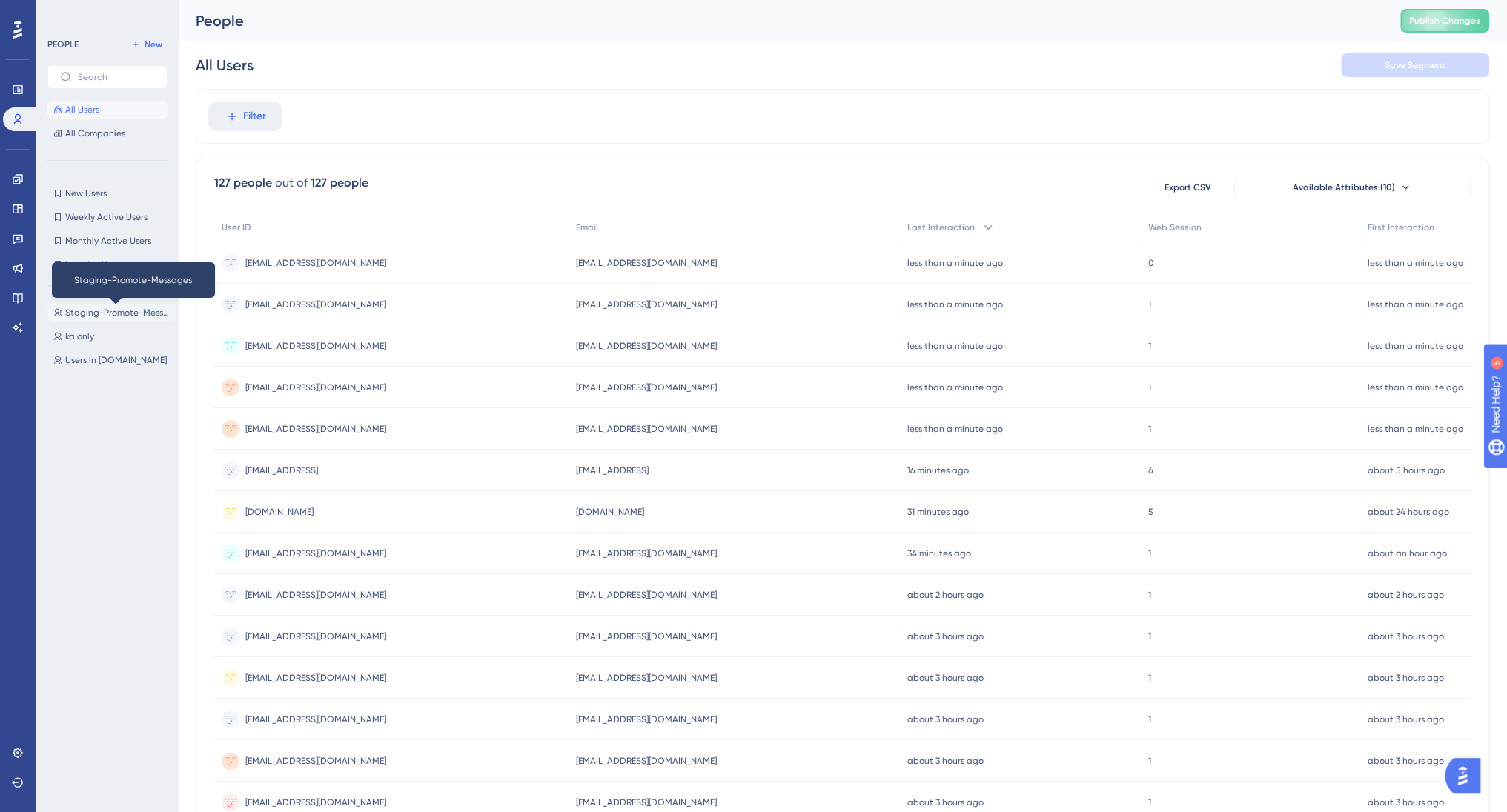
click at [116, 307] on span "Staging-Promote-Messages" at bounding box center [117, 312] width 105 height 12
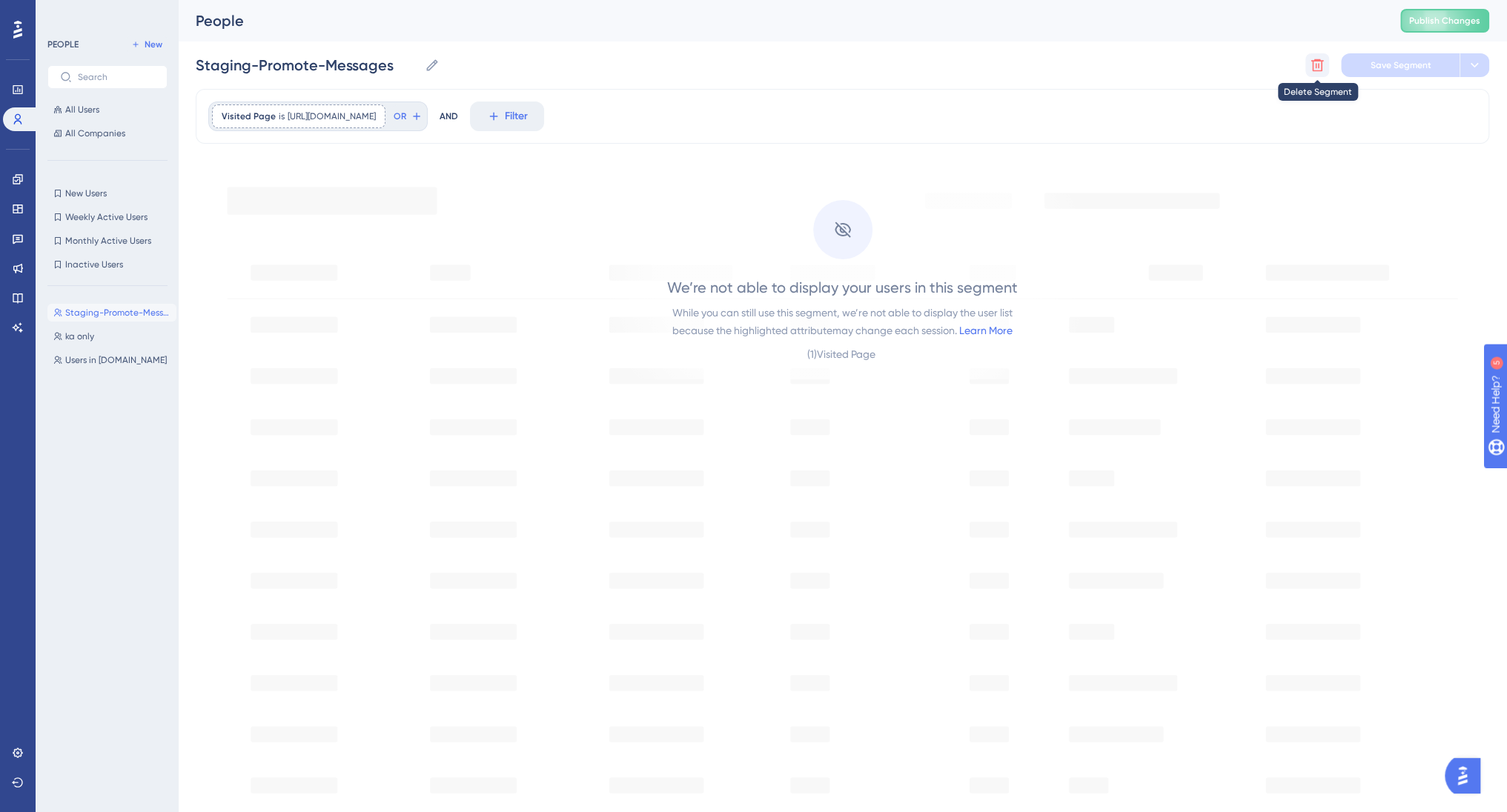
click at [1314, 60] on icon at bounding box center [1317, 66] width 13 height 13
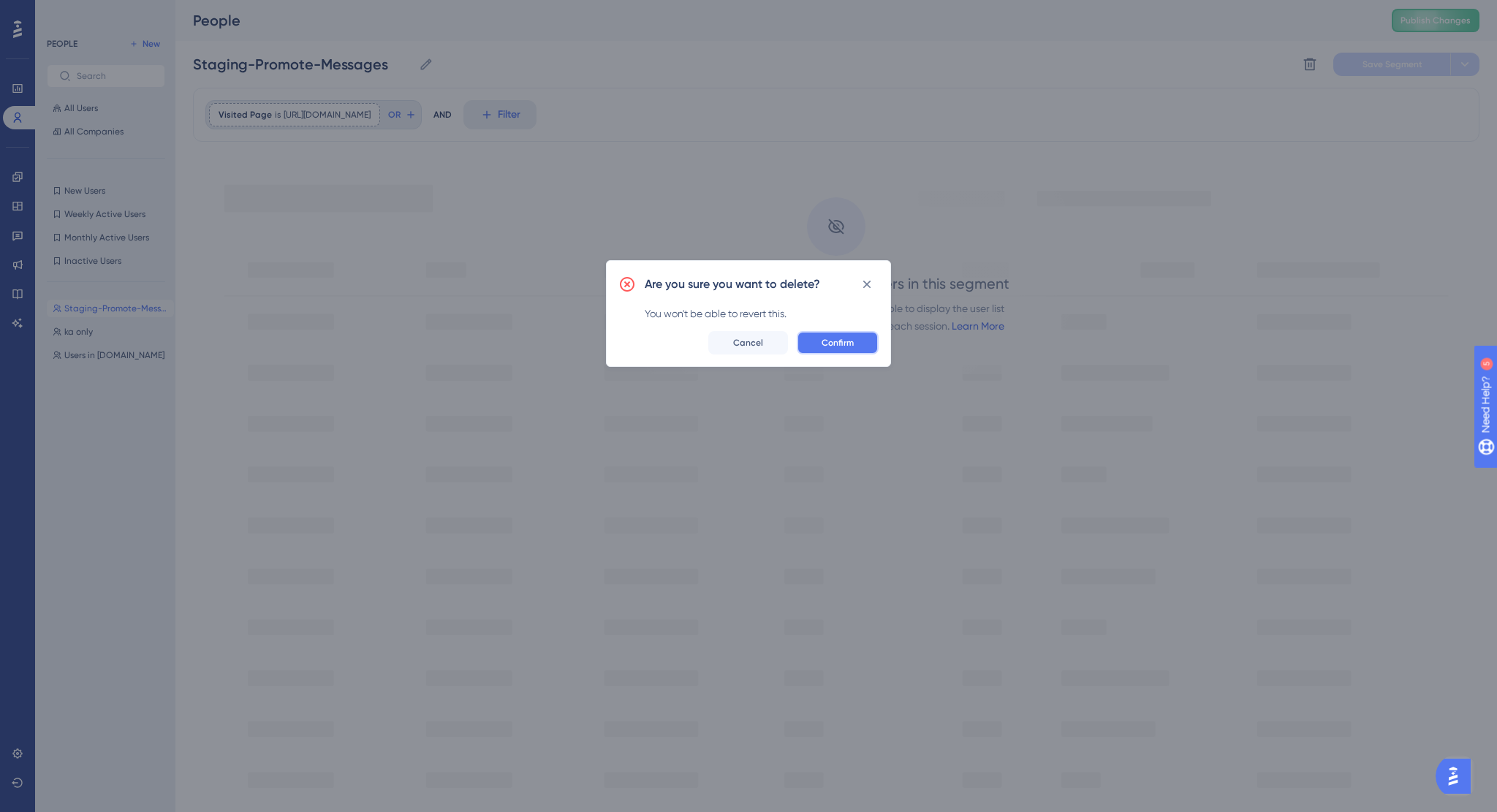
click at [841, 347] on span "Confirm" at bounding box center [838, 342] width 32 height 12
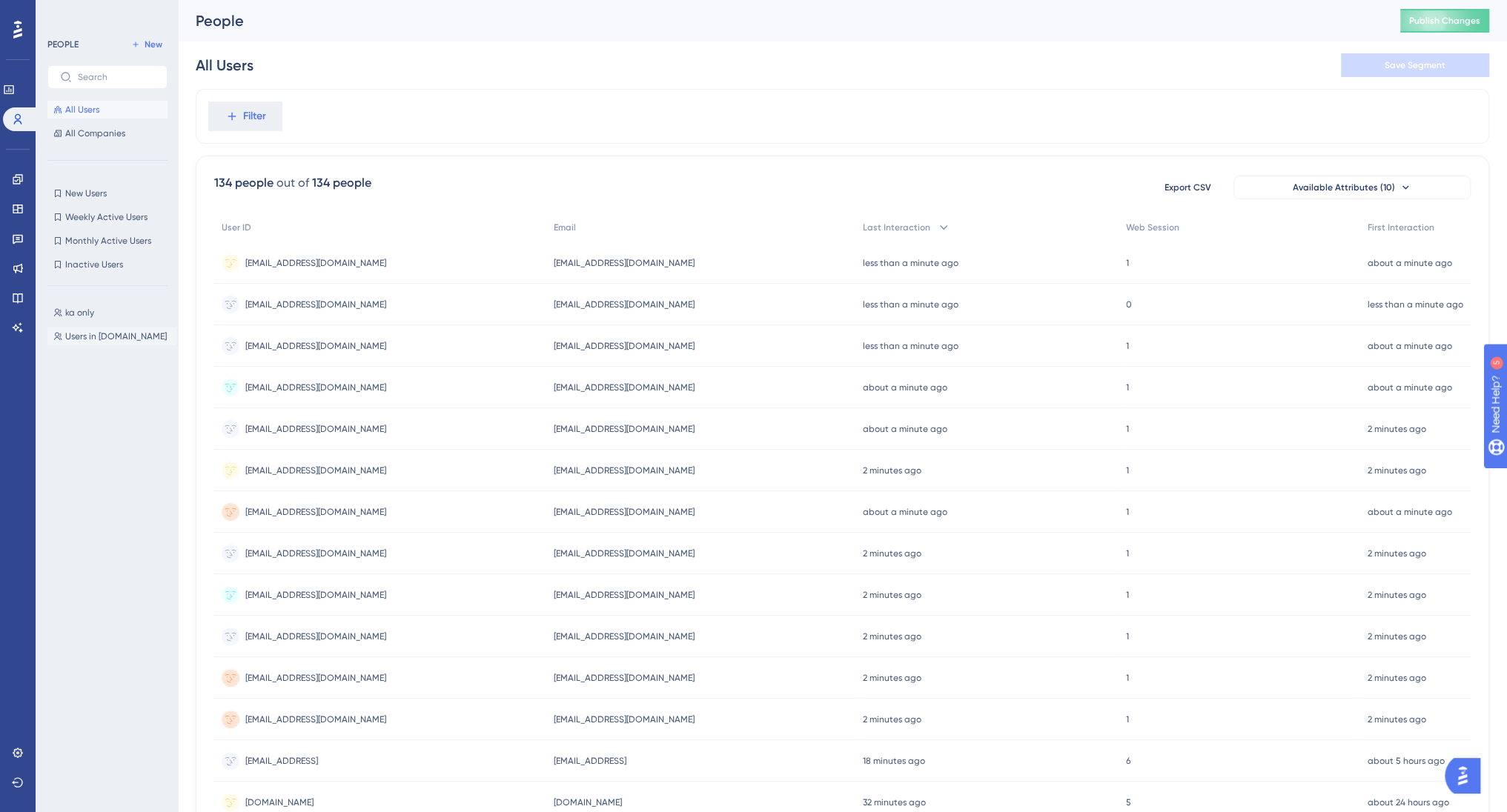
click at [85, 335] on span "Users in [DOMAIN_NAME]" at bounding box center [115, 336] width 101 height 12
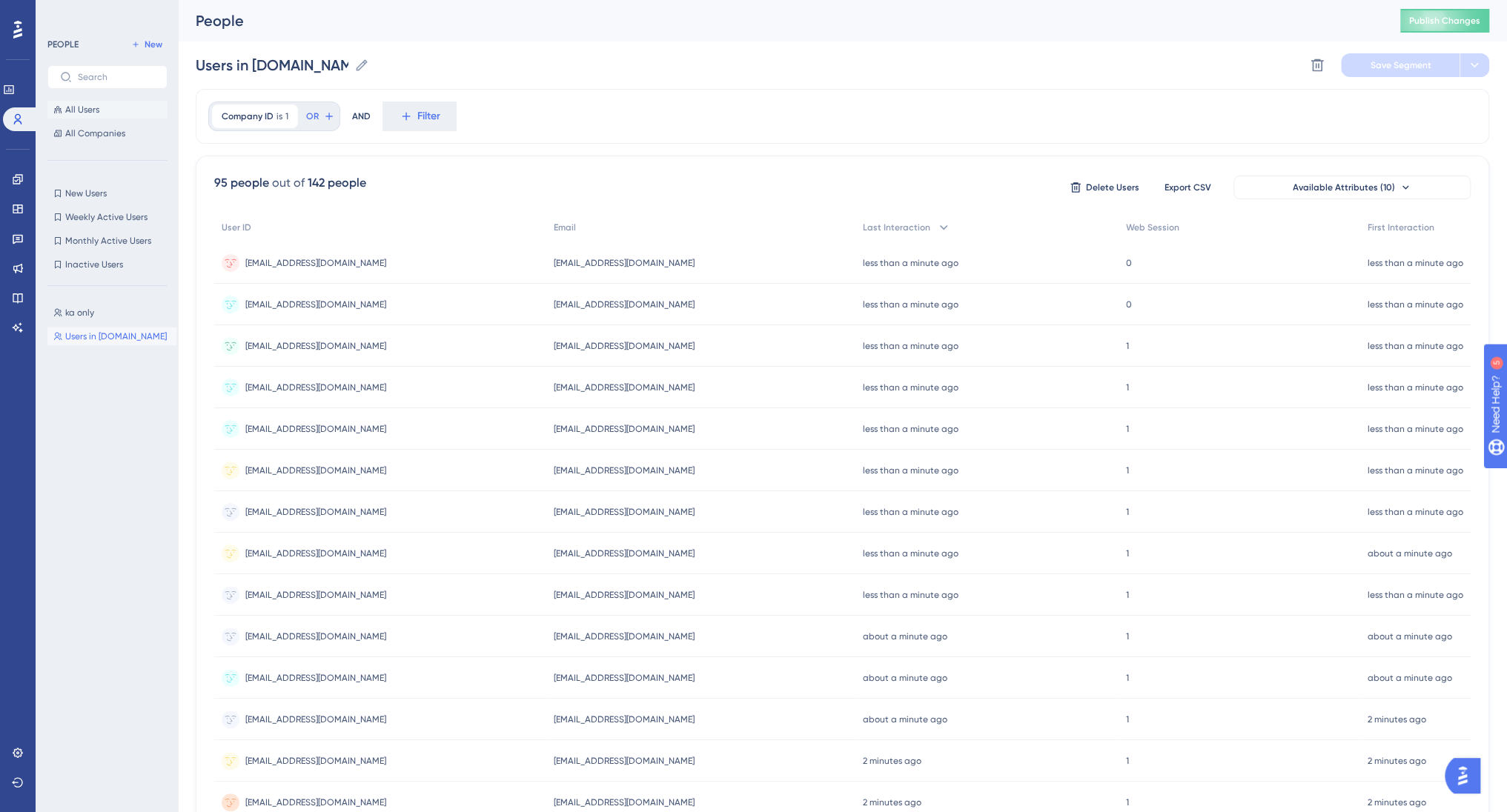
click at [92, 104] on span "All Users" at bounding box center [81, 109] width 34 height 12
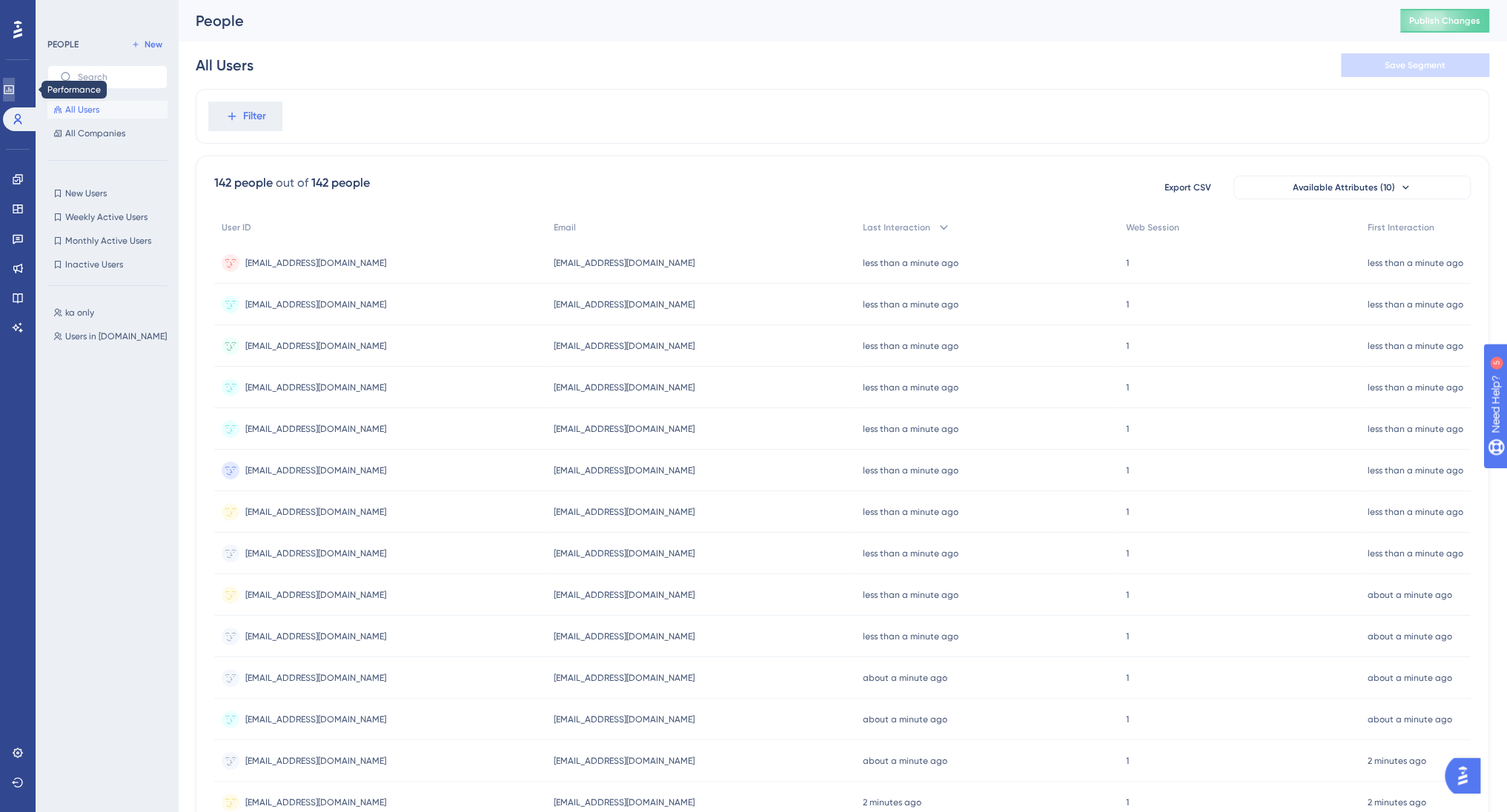
click at [14, 89] on icon at bounding box center [8, 89] width 10 height 9
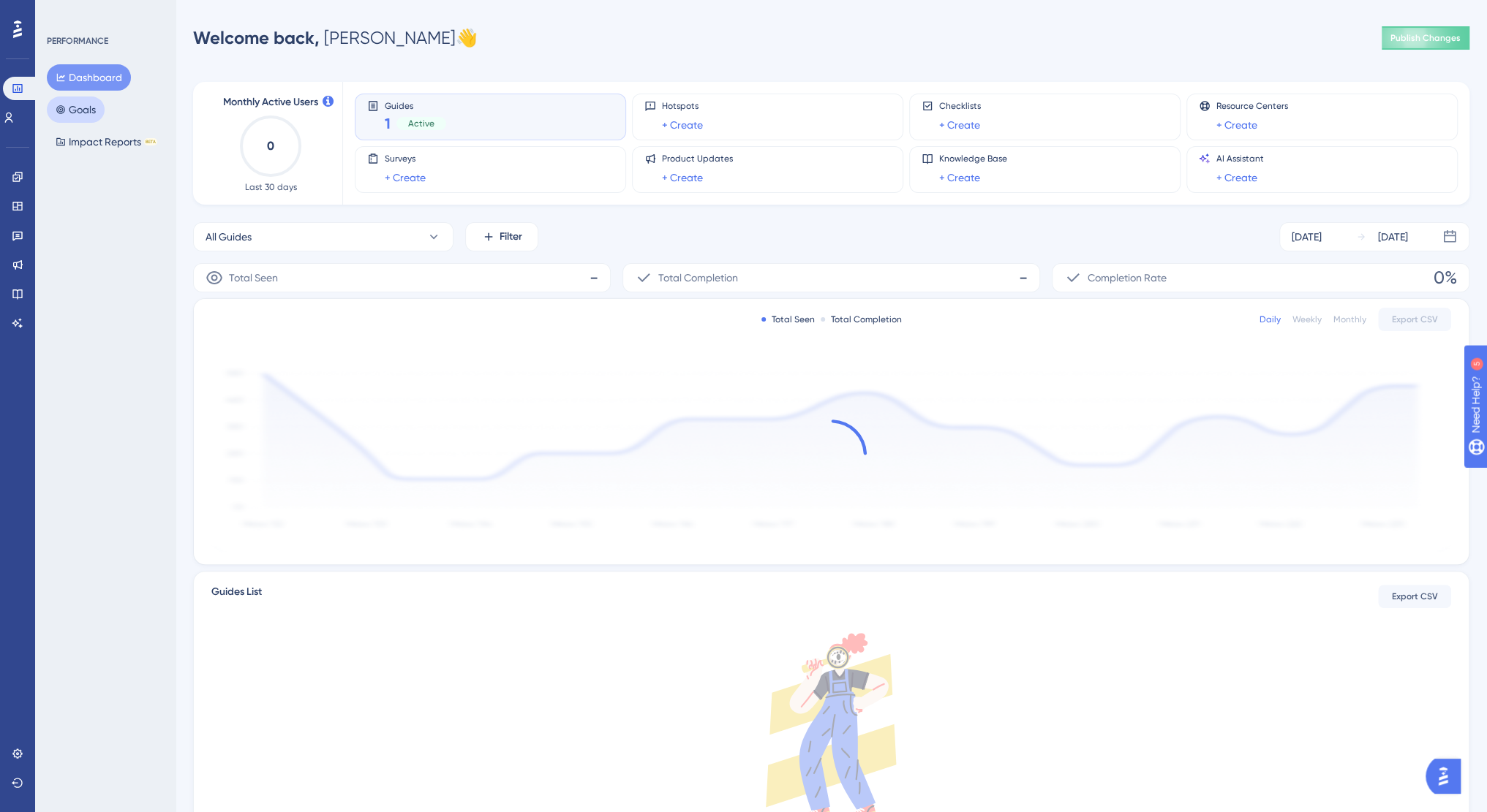
click at [90, 103] on button "Goals" at bounding box center [76, 109] width 58 height 26
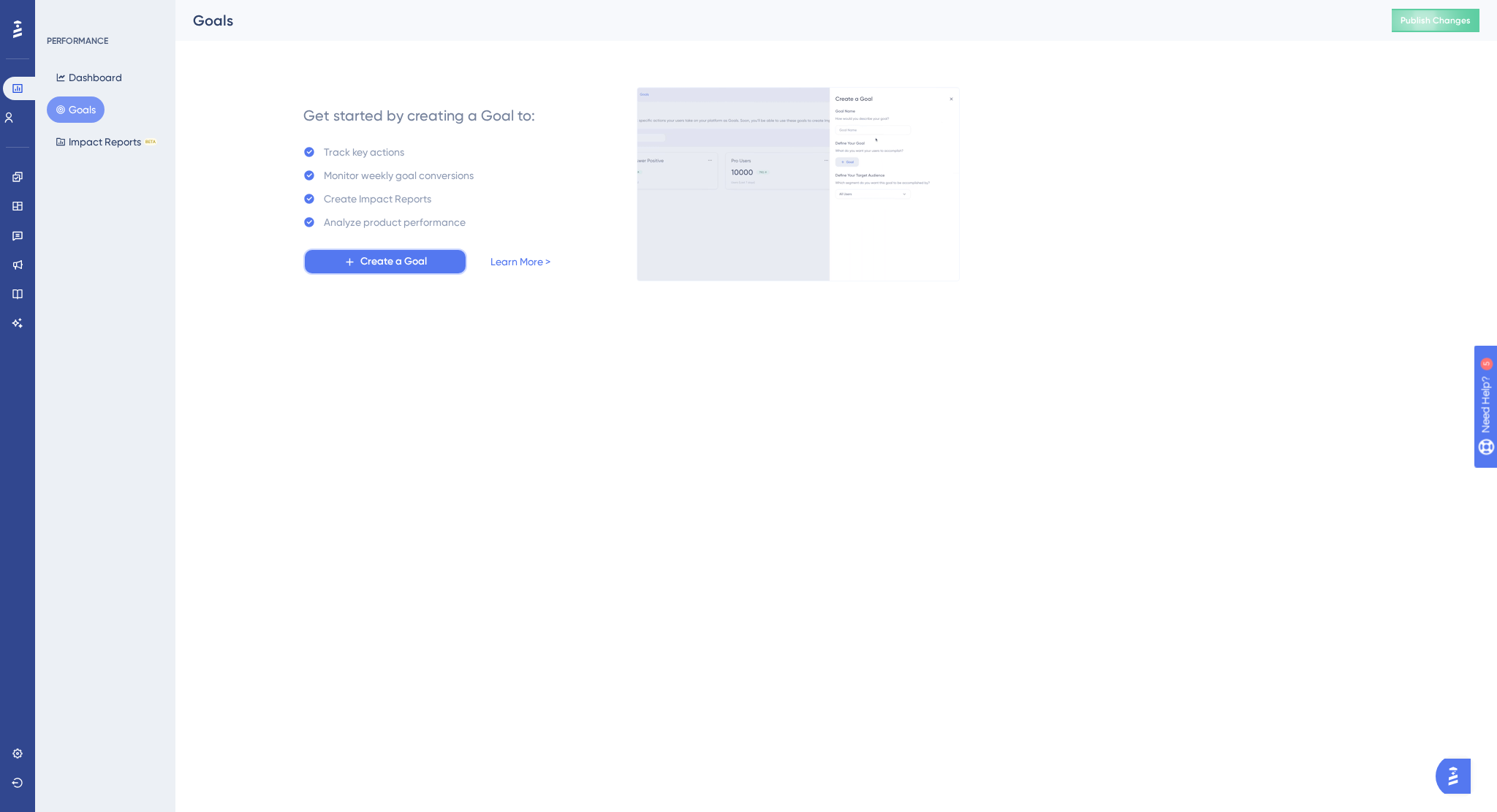
click at [400, 265] on span "Create a Goal" at bounding box center [393, 261] width 67 height 17
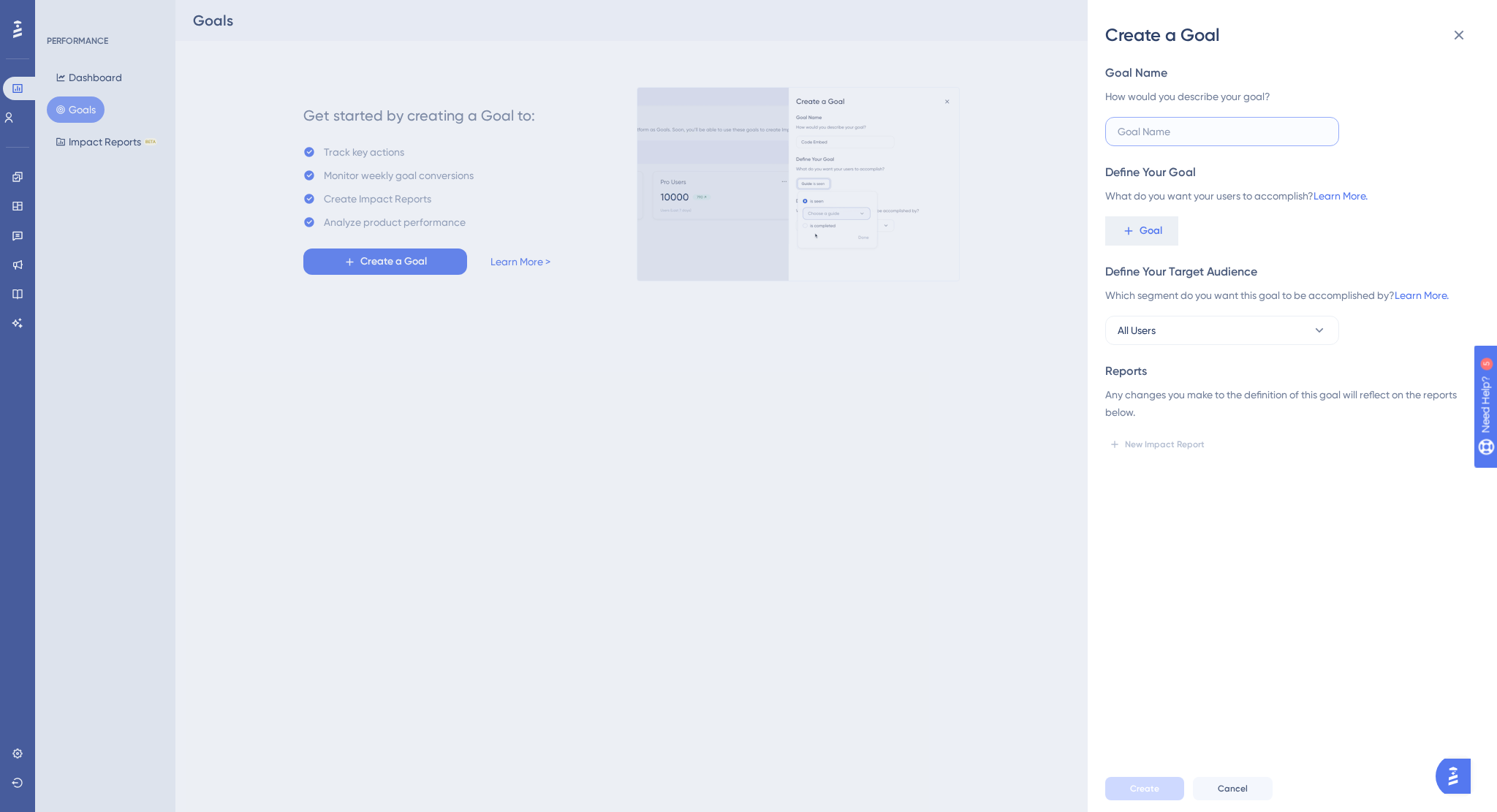
click at [1172, 139] on input "text" at bounding box center [1222, 131] width 209 height 16
type input "V"
type input "Staging - visited Promote"
click at [1194, 334] on button "All Users" at bounding box center [1222, 330] width 234 height 29
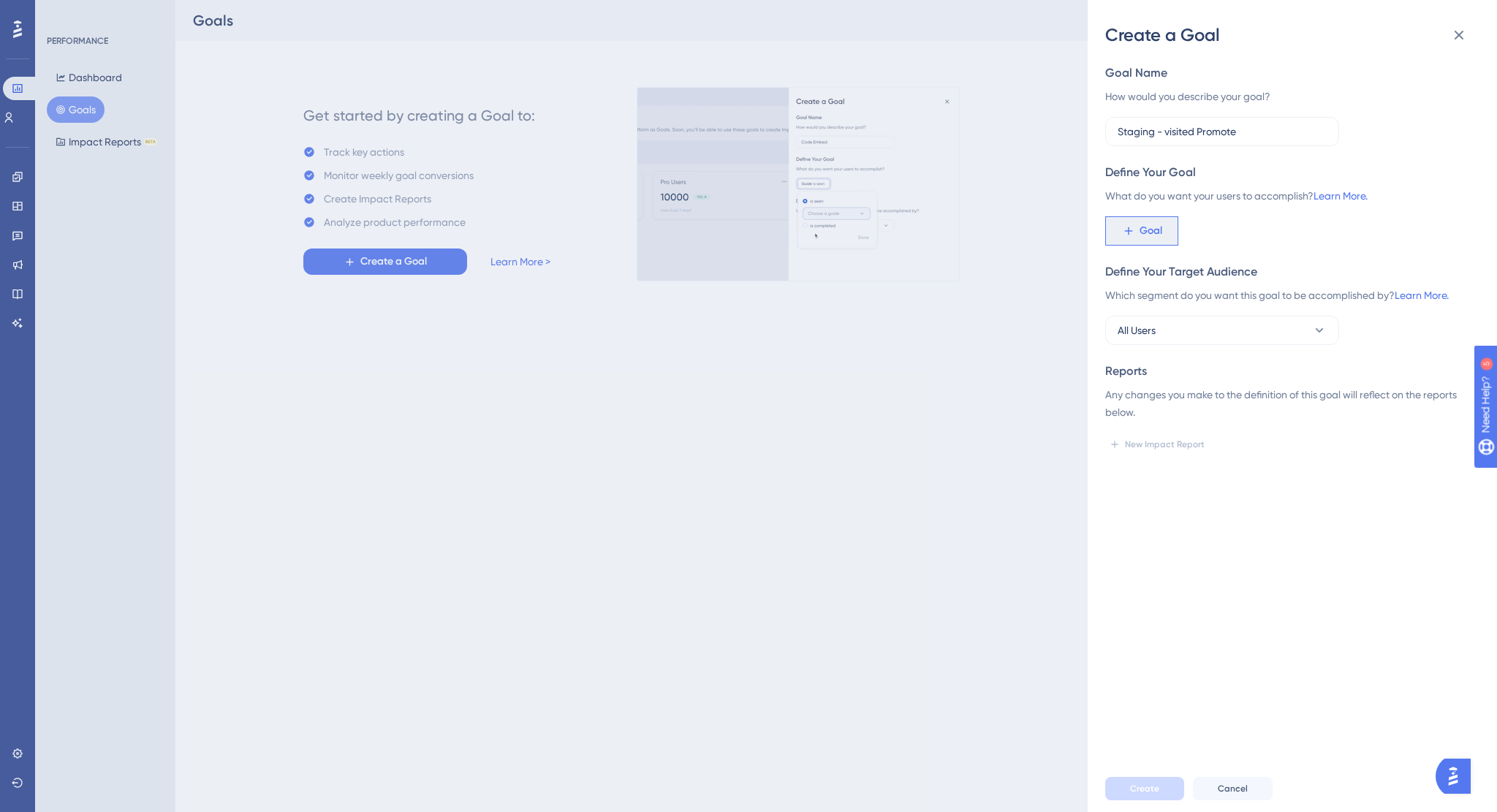
click at [1162, 231] on button "Goal" at bounding box center [1141, 230] width 73 height 29
type input "p"
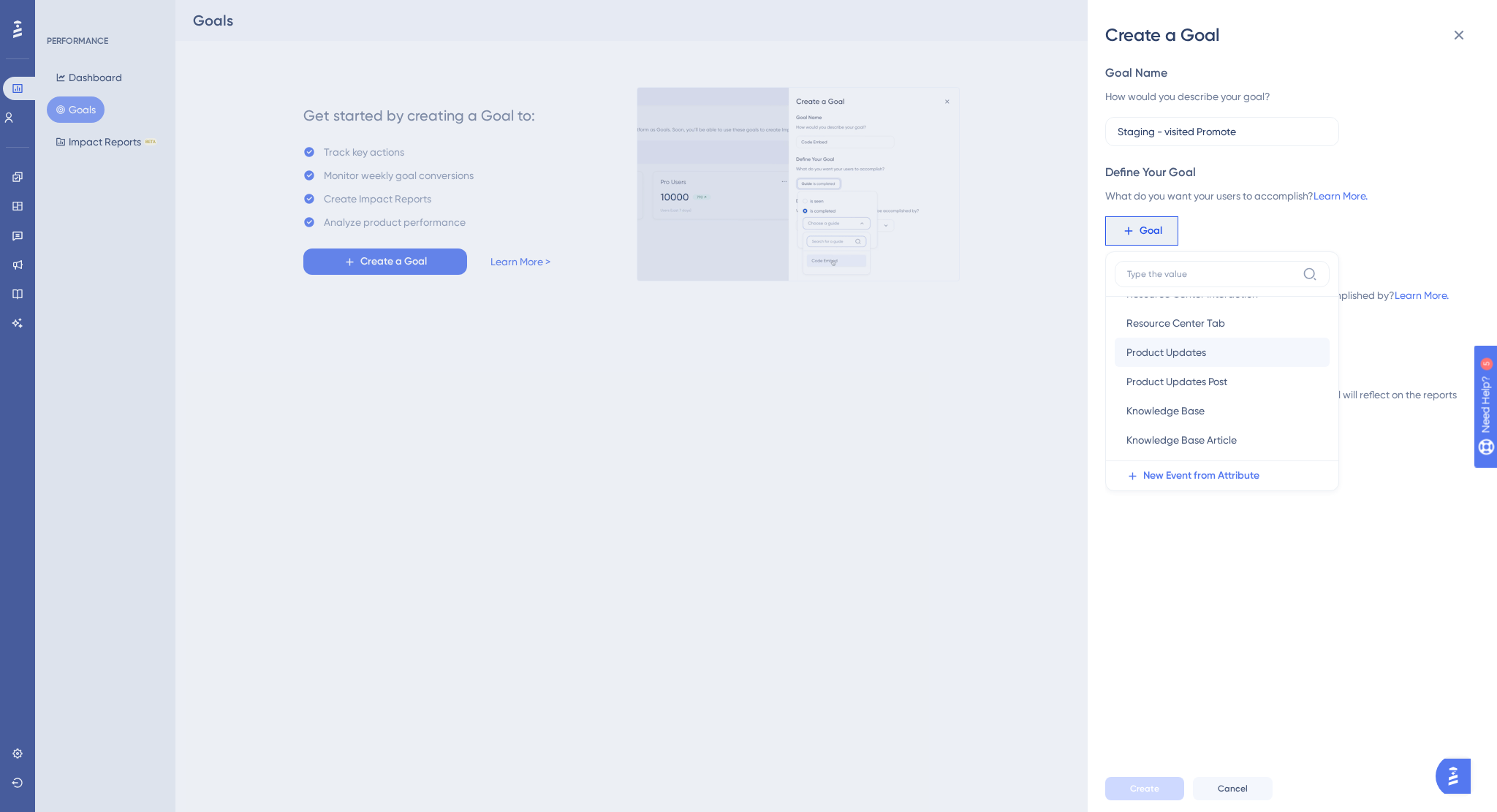
scroll to position [253, 0]
click at [1186, 476] on span "New Event from Attribute" at bounding box center [1201, 475] width 116 height 17
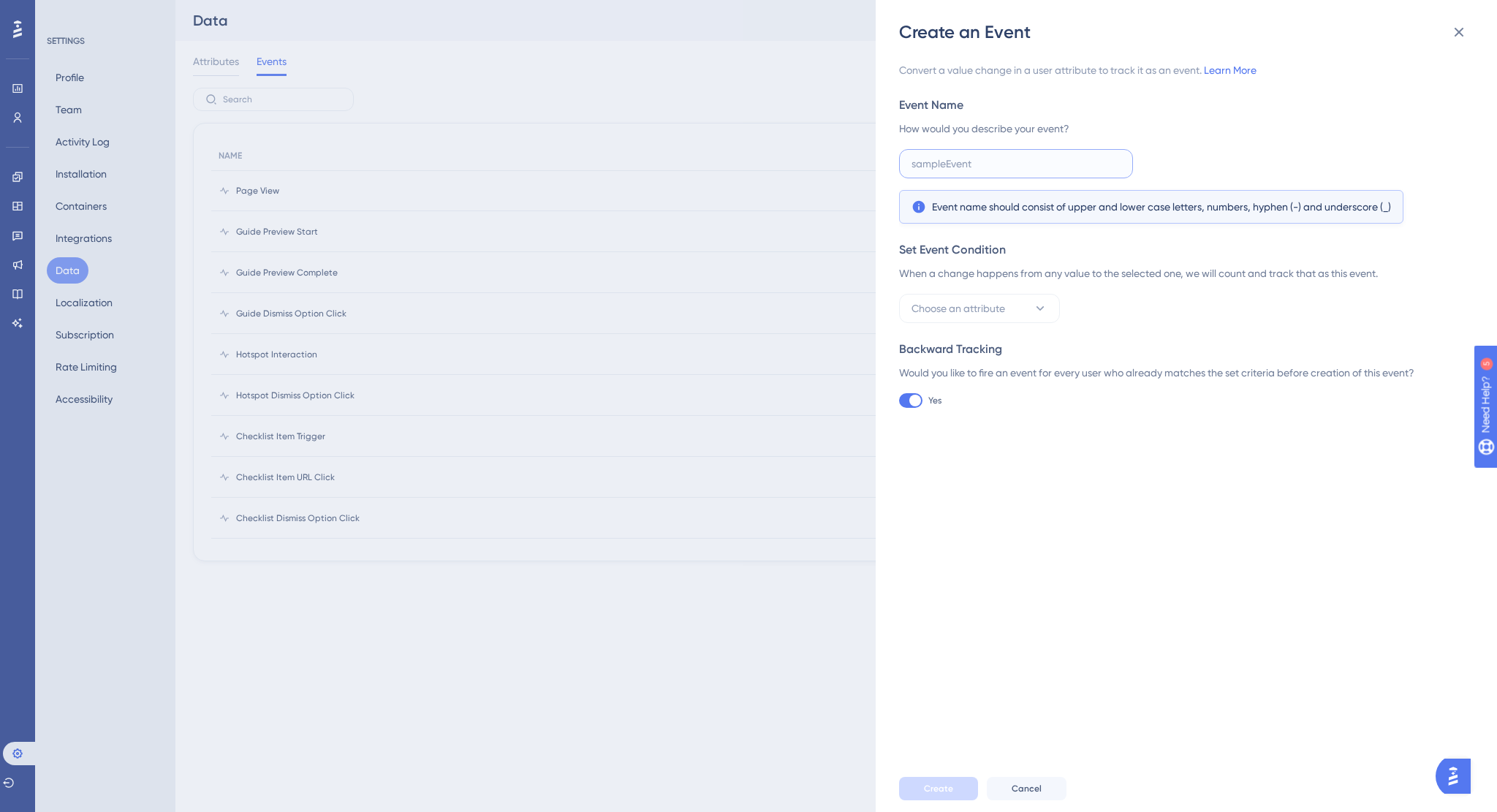
click at [987, 165] on input "text" at bounding box center [1016, 164] width 209 height 16
click at [1001, 301] on span "Choose an attribute" at bounding box center [959, 308] width 94 height 17
type input "p"
click at [1282, 357] on div "Backward Tracking" at bounding box center [1182, 348] width 565 height 17
click at [923, 402] on label "Yes" at bounding box center [920, 401] width 42 height 14
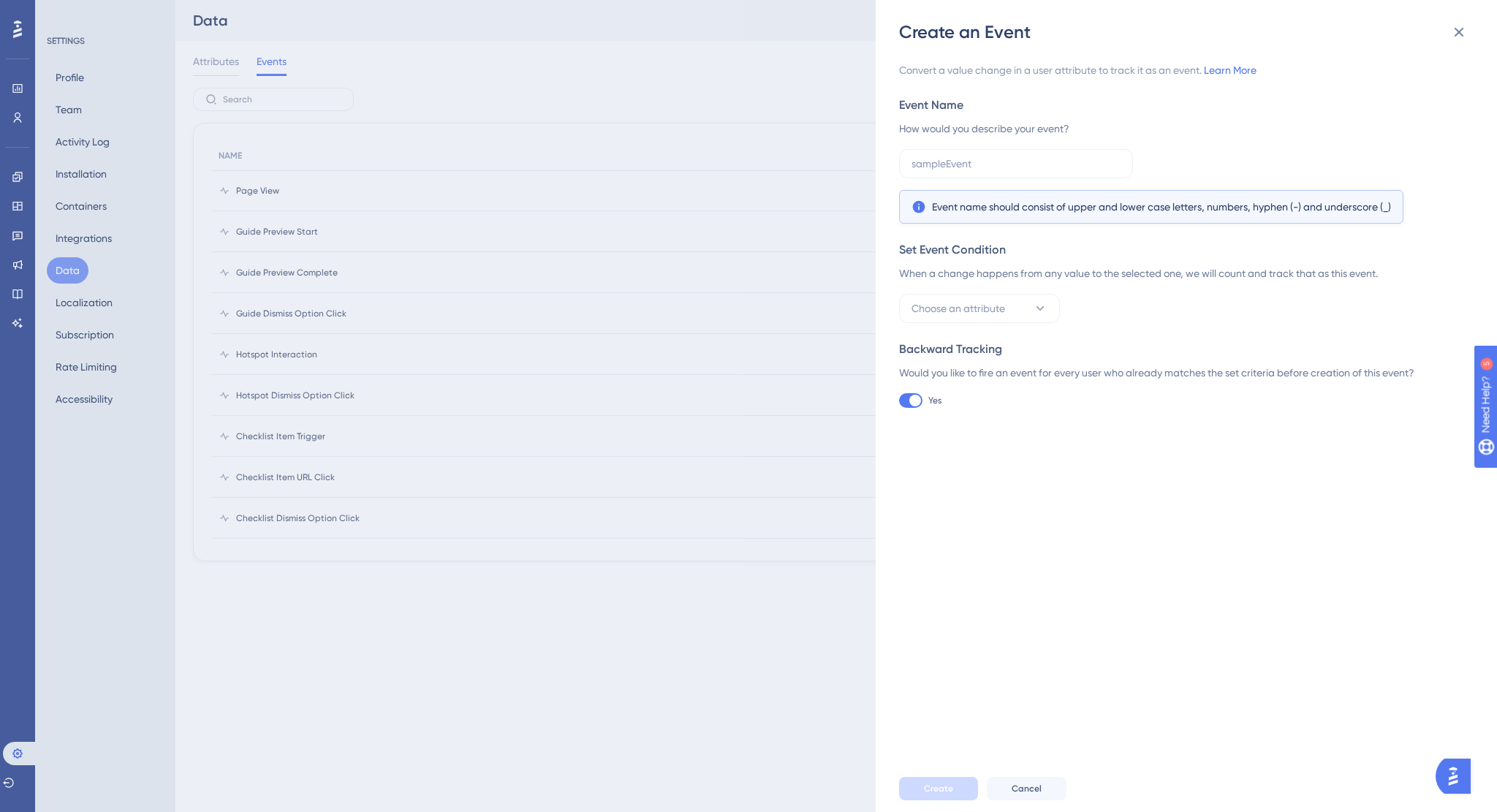
click at [899, 401] on input "Yes" at bounding box center [898, 401] width 1 height 1
click at [915, 398] on div at bounding box center [911, 401] width 23 height 14
click at [899, 401] on input "No" at bounding box center [898, 401] width 1 height 1
checkbox input "true"
click at [1459, 780] on img "Open AI Assistant Launcher" at bounding box center [1453, 776] width 26 height 26
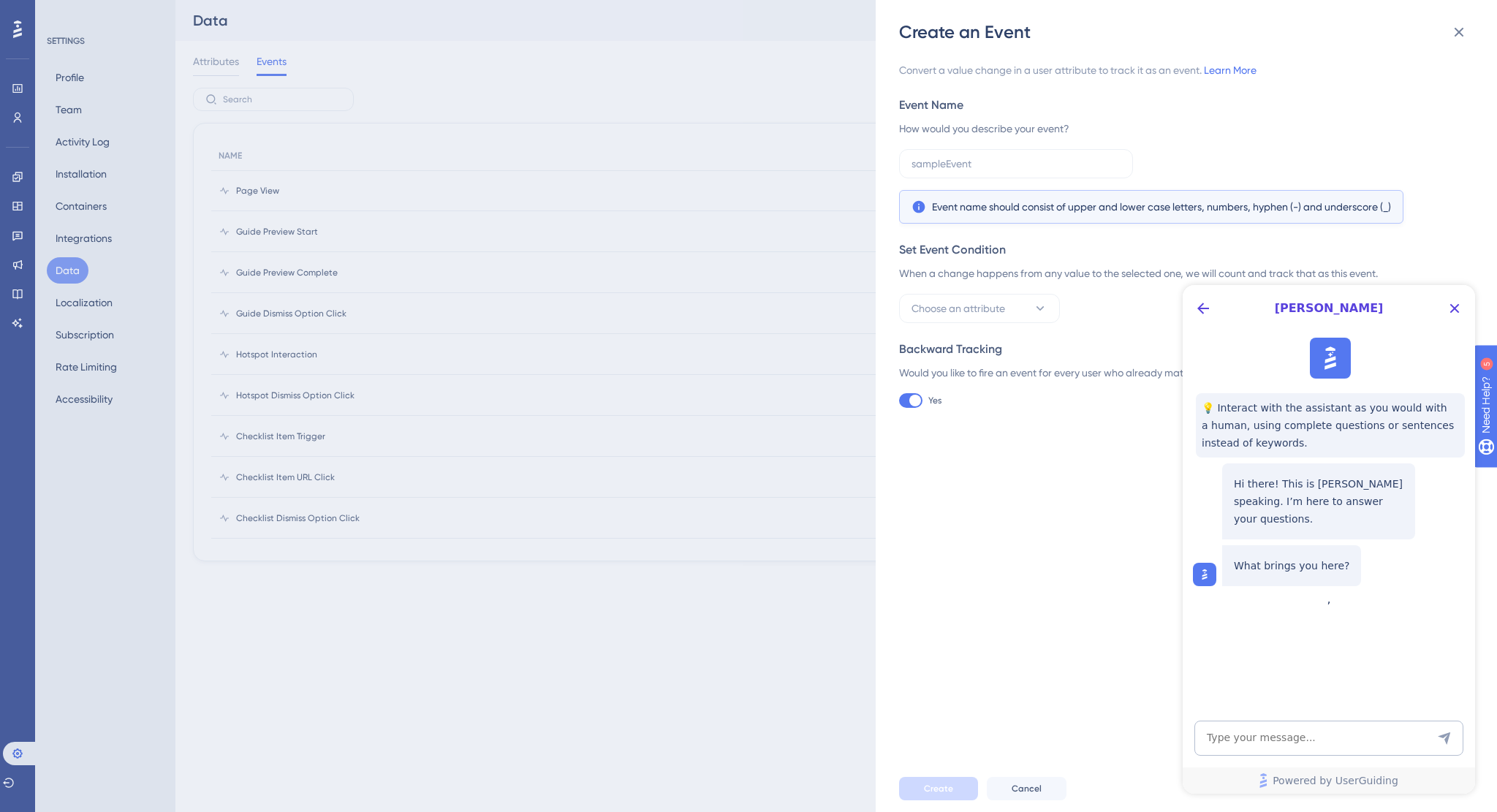
click at [491, 586] on div "Create an Event Convert a value change in a user attribute to track it as an ev…" at bounding box center [748, 406] width 1497 height 812
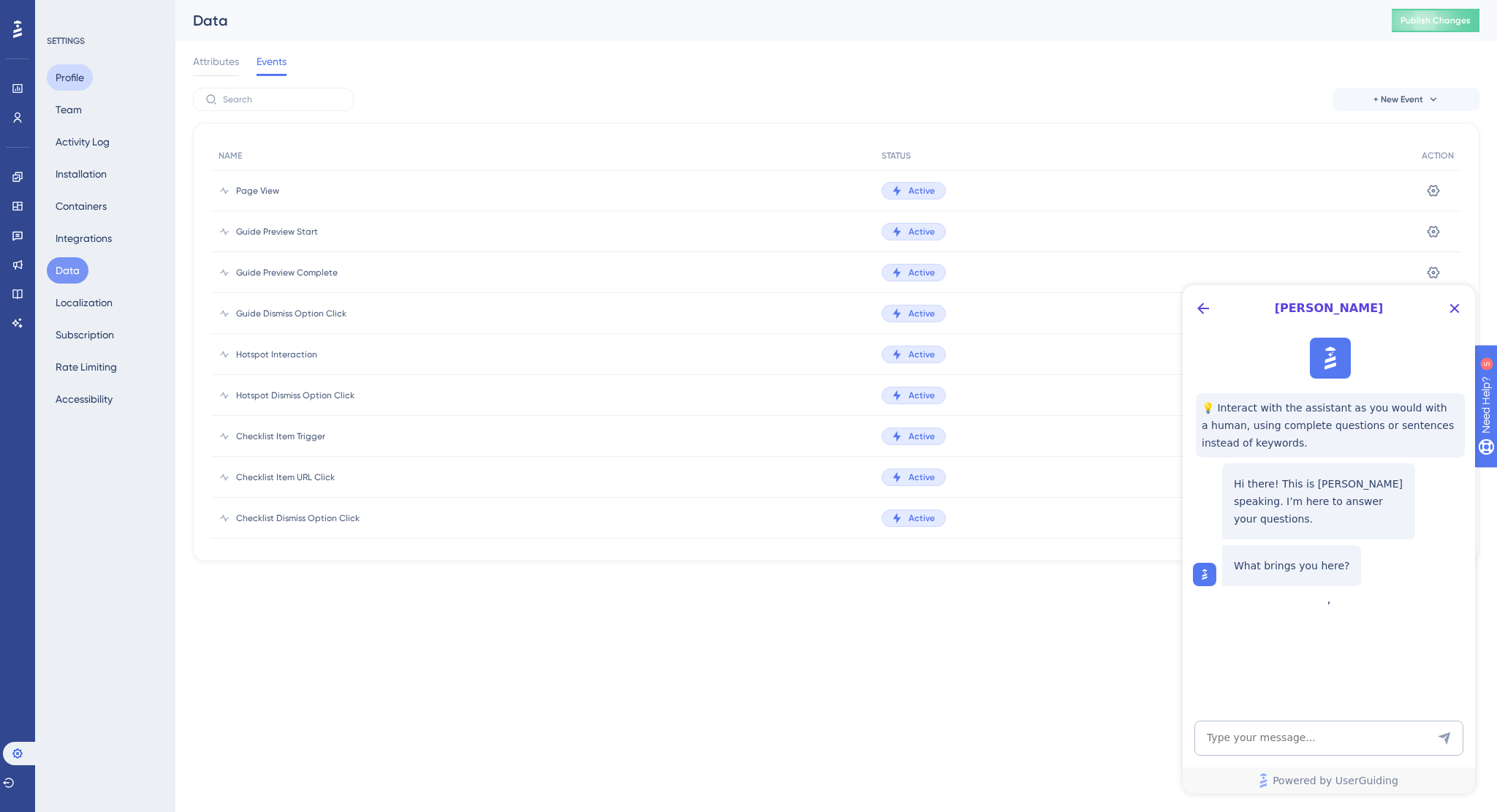
click at [60, 77] on button "Profile" at bounding box center [69, 77] width 46 height 26
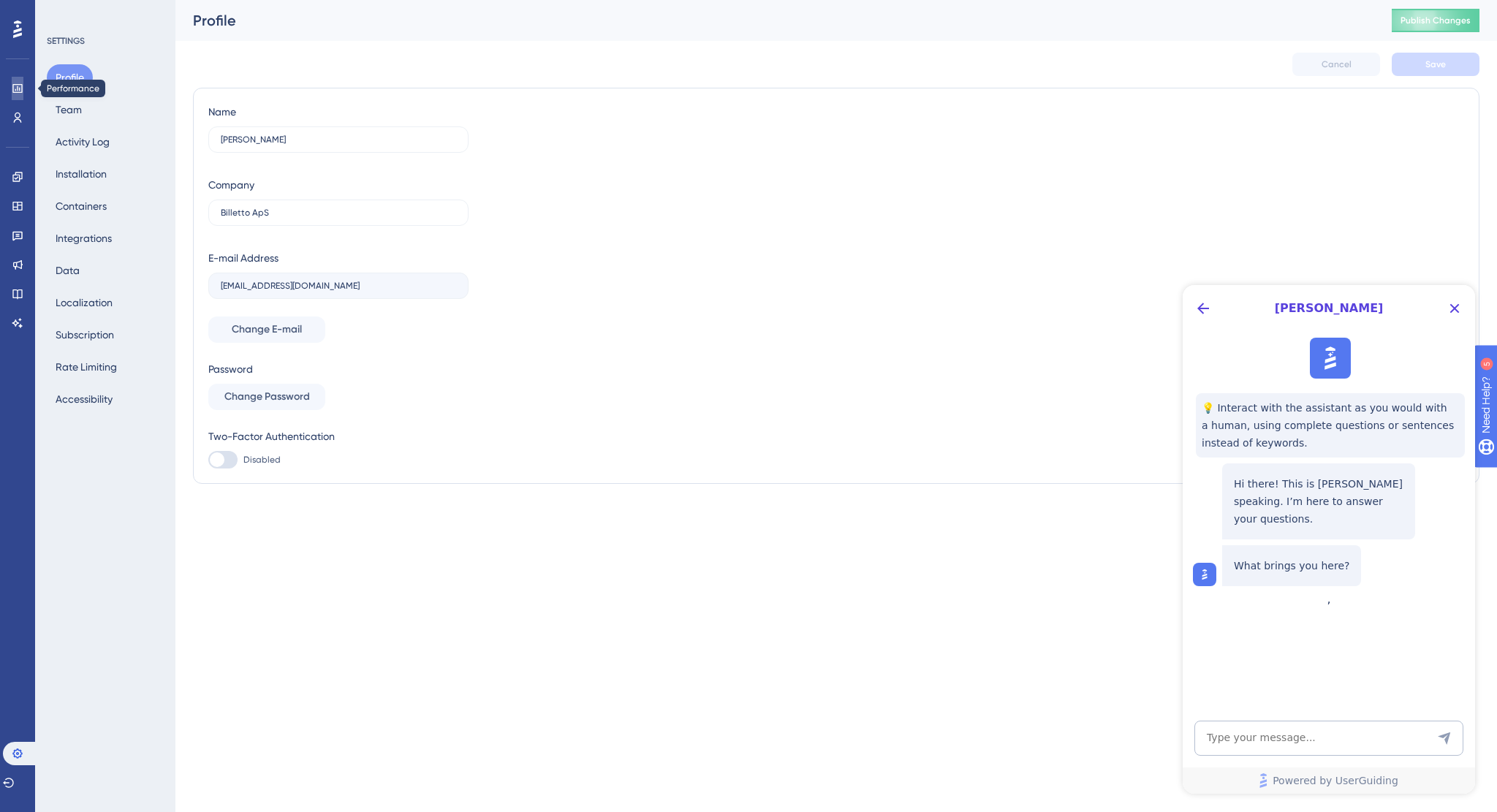
click at [22, 87] on icon at bounding box center [17, 88] width 10 height 9
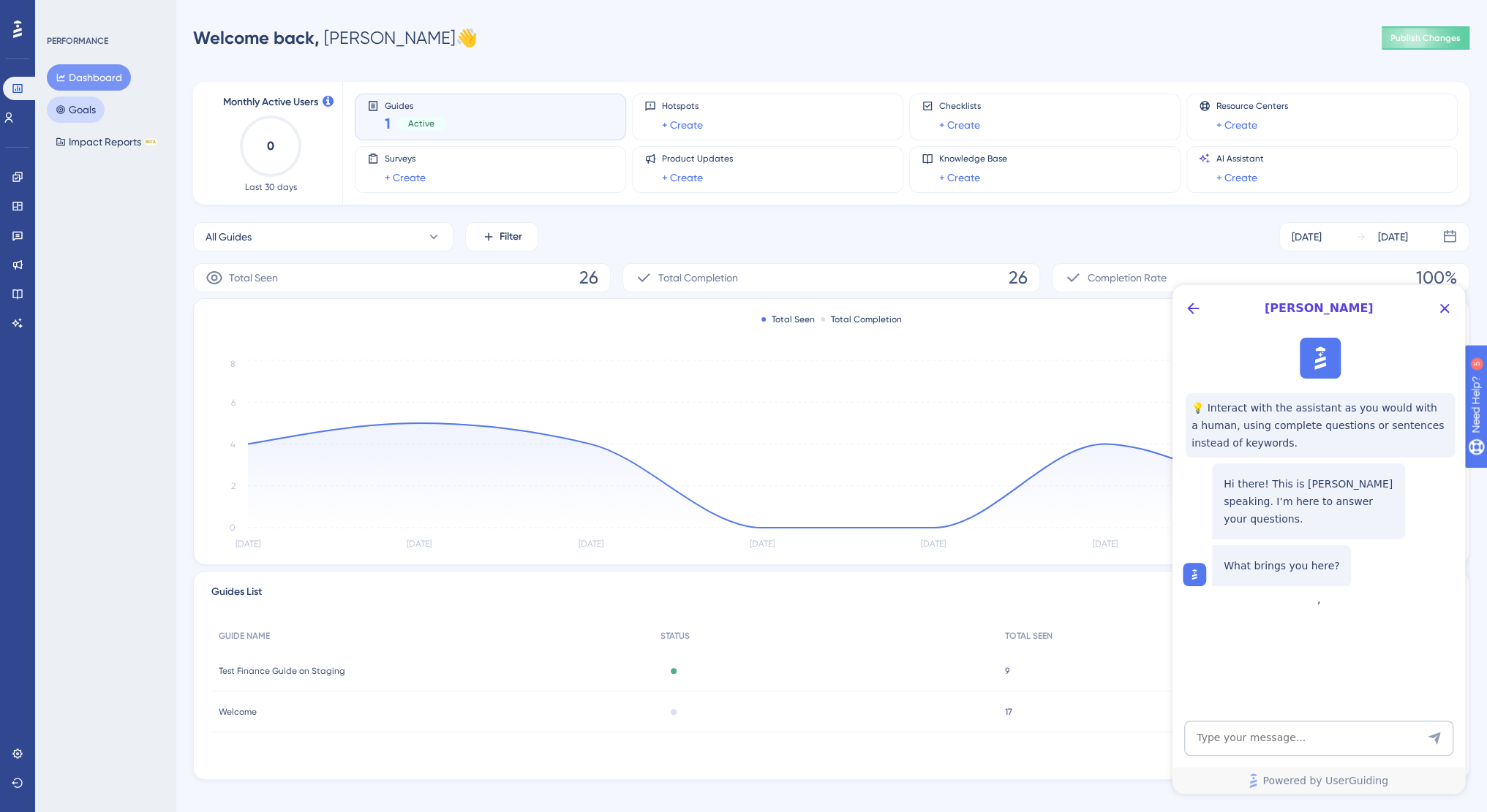
click at [80, 112] on button "Goals" at bounding box center [76, 109] width 58 height 26
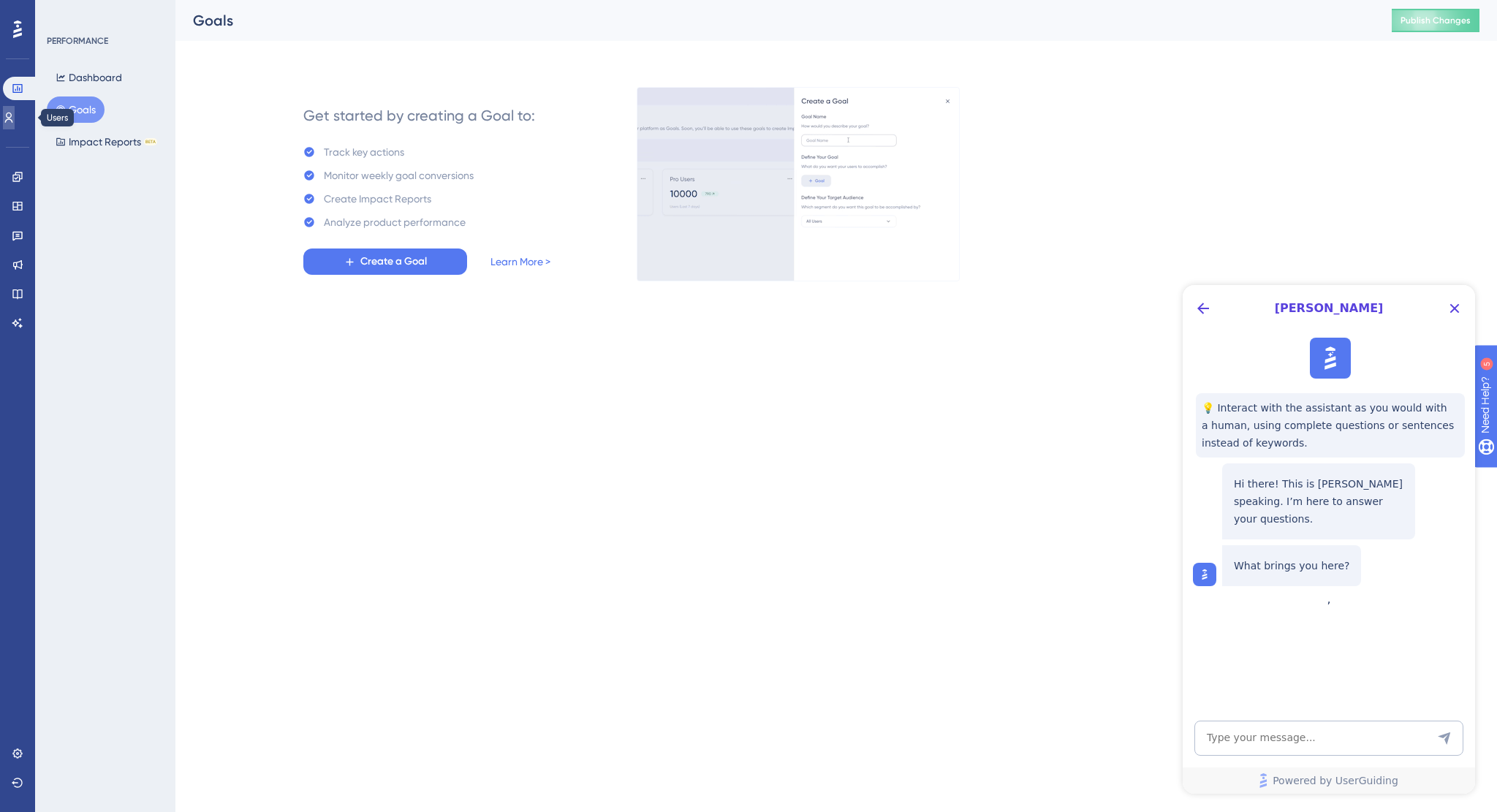
click at [14, 119] on link at bounding box center [8, 118] width 12 height 23
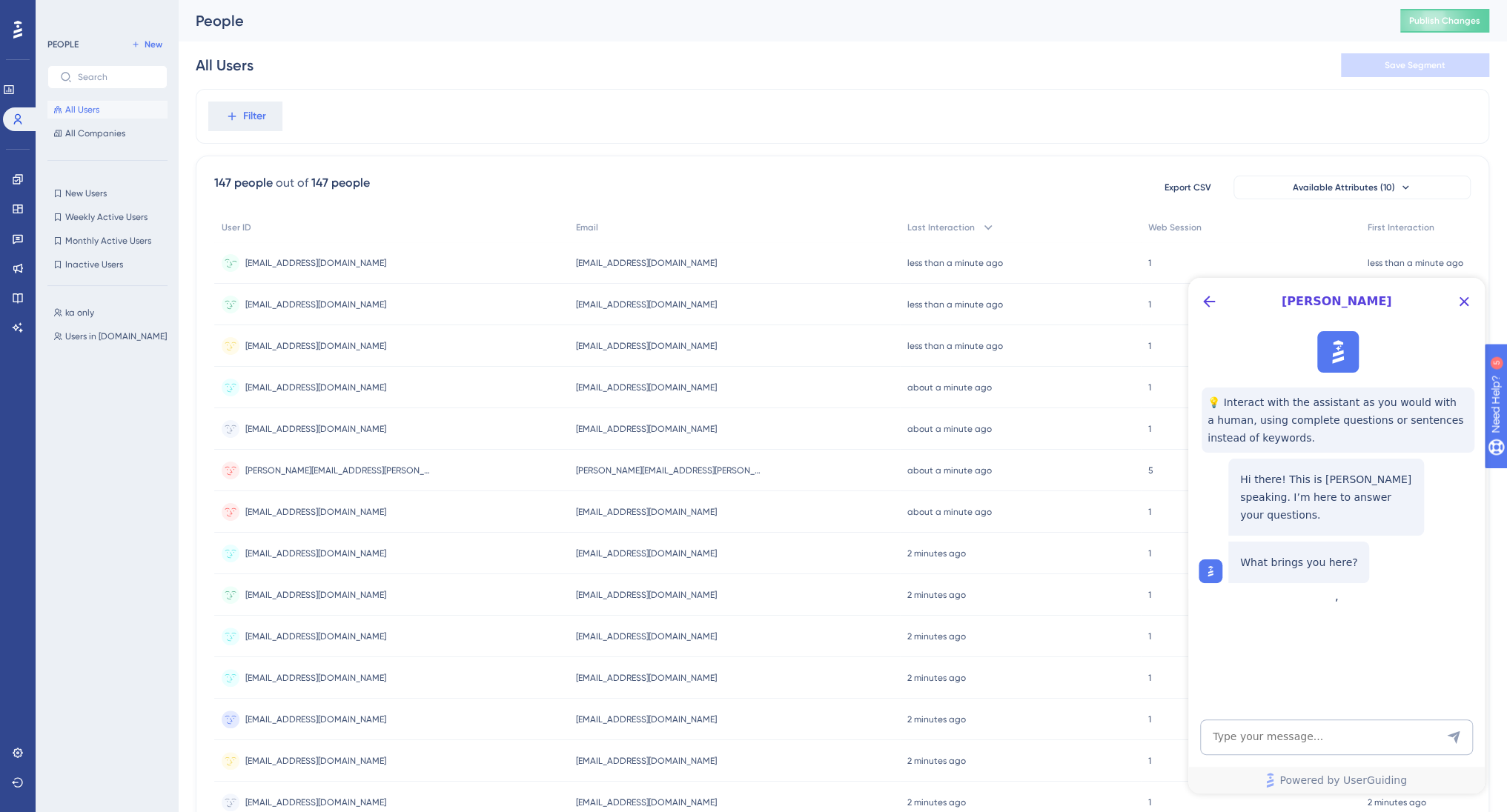
click at [705, 265] on div "person4768948@example.com person4768948@example.com" at bounding box center [734, 263] width 330 height 41
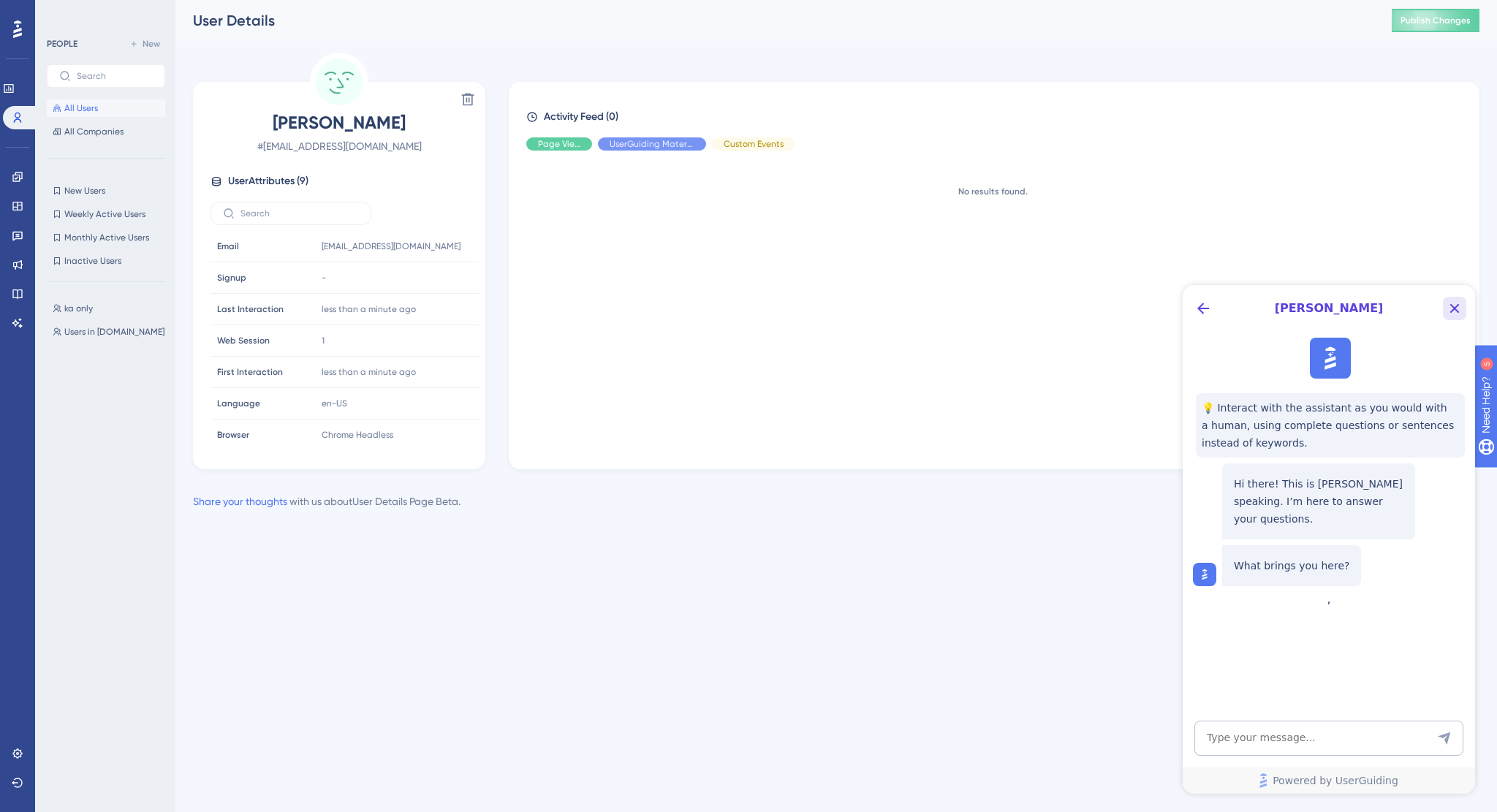
click at [1453, 307] on icon "Close Button" at bounding box center [1455, 309] width 10 height 10
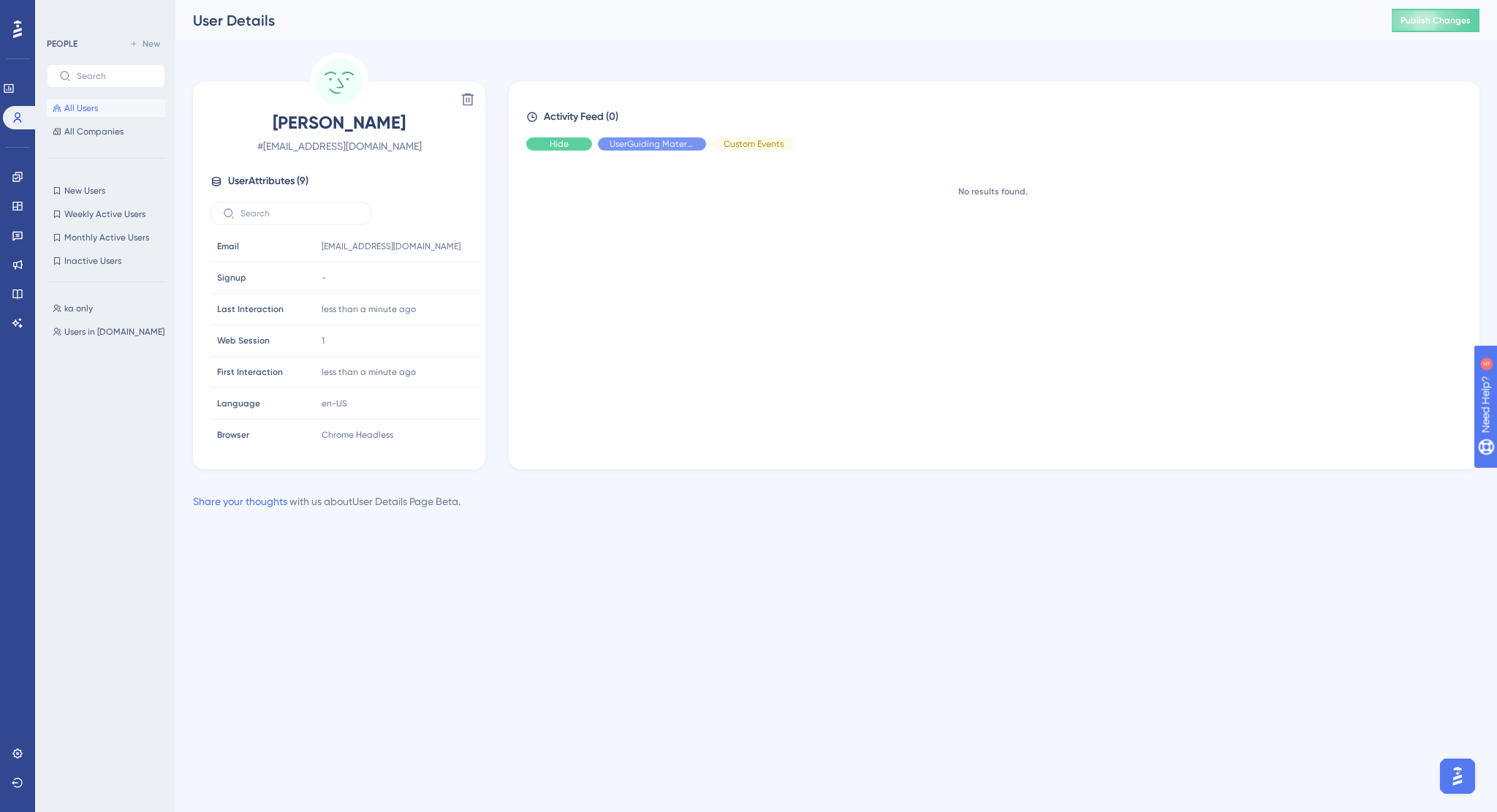
click at [546, 149] on div "Hide" at bounding box center [559, 144] width 66 height 14
click at [562, 146] on span "Show" at bounding box center [559, 143] width 22 height 12
click at [85, 114] on button "All Users" at bounding box center [106, 107] width 119 height 17
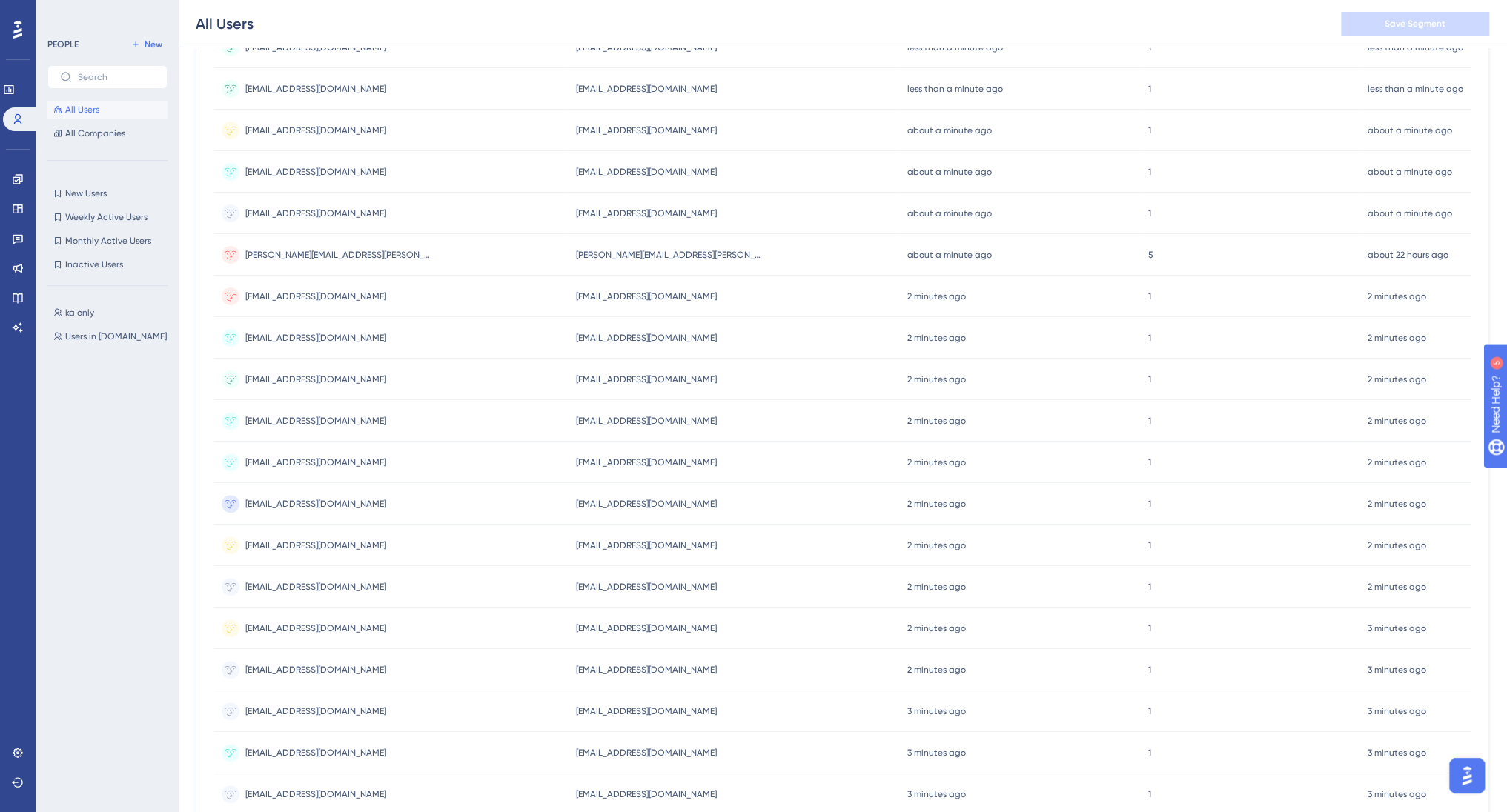
scroll to position [223, 0]
click at [653, 296] on span "person3180742@example.com" at bounding box center [646, 295] width 141 height 12
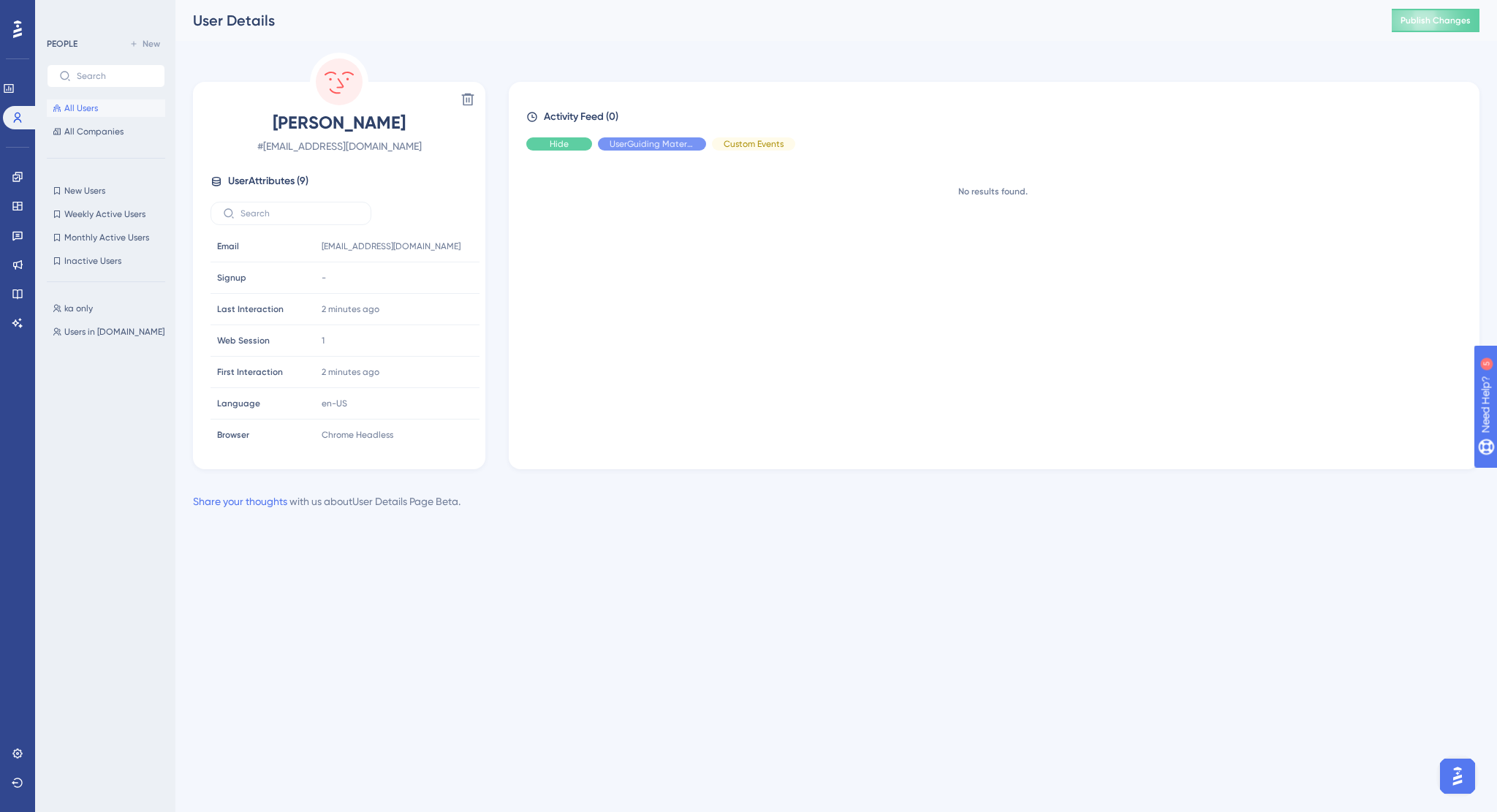
click at [549, 149] on div "Hide" at bounding box center [559, 144] width 66 height 14
drag, startPoint x: 554, startPoint y: 147, endPoint x: 562, endPoint y: 169, distance: 23.4
click at [554, 147] on span "Show" at bounding box center [559, 143] width 22 height 12
click at [77, 110] on span "All Users" at bounding box center [80, 108] width 33 height 12
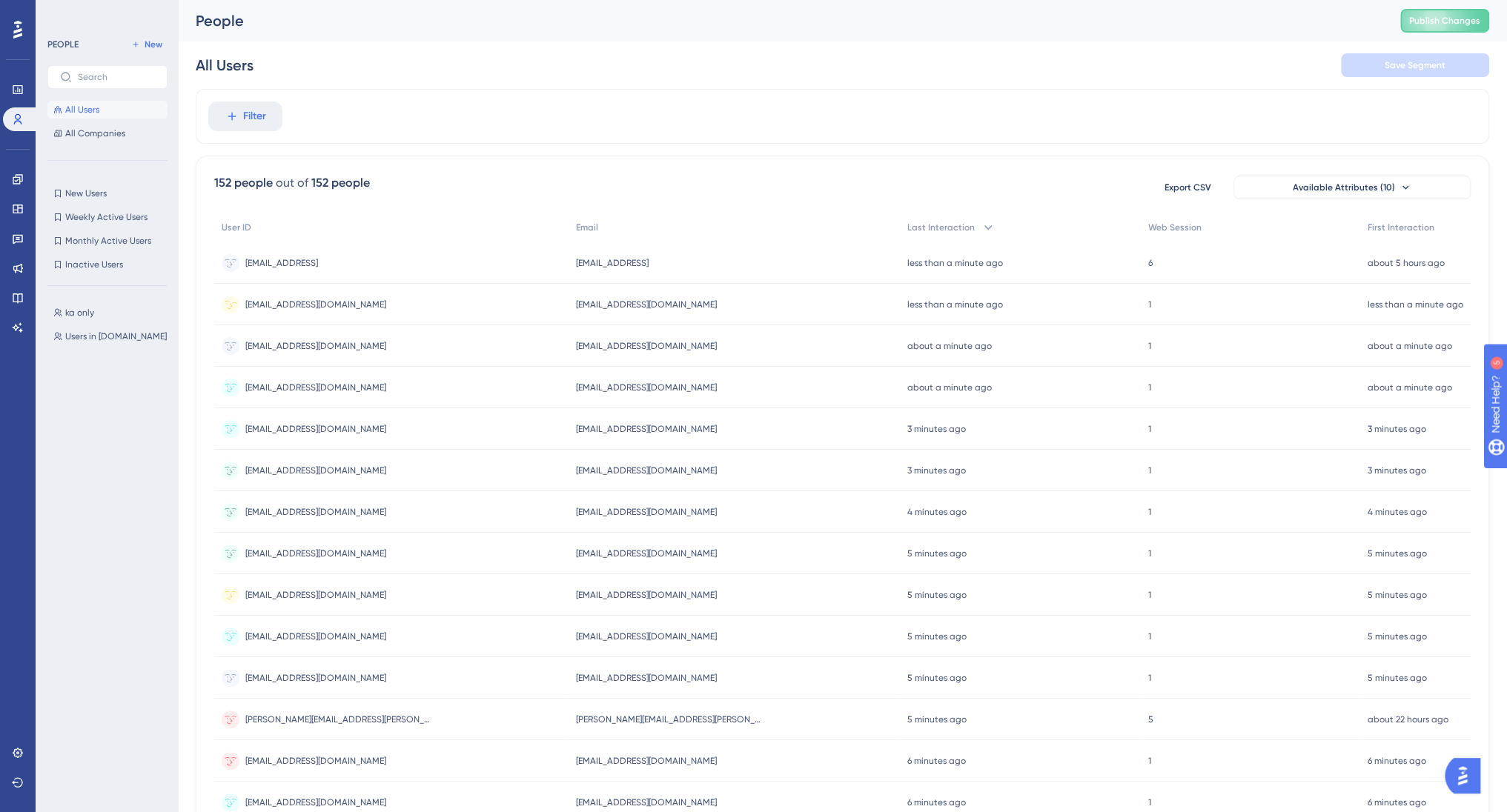
click at [297, 306] on span "[EMAIL_ADDRESS][DOMAIN_NAME]" at bounding box center [316, 304] width 141 height 12
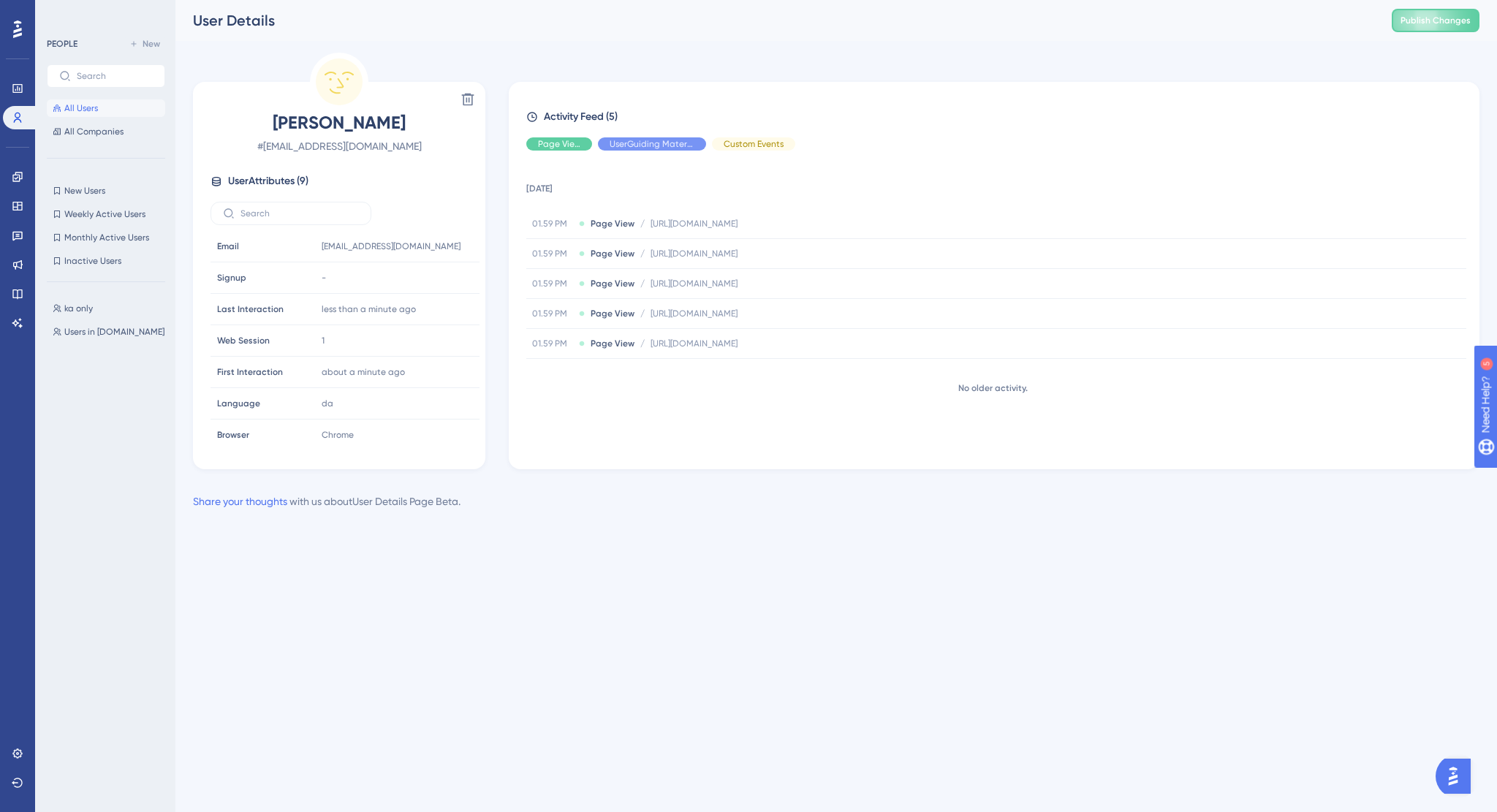
click at [72, 107] on span "All Users" at bounding box center [80, 108] width 33 height 12
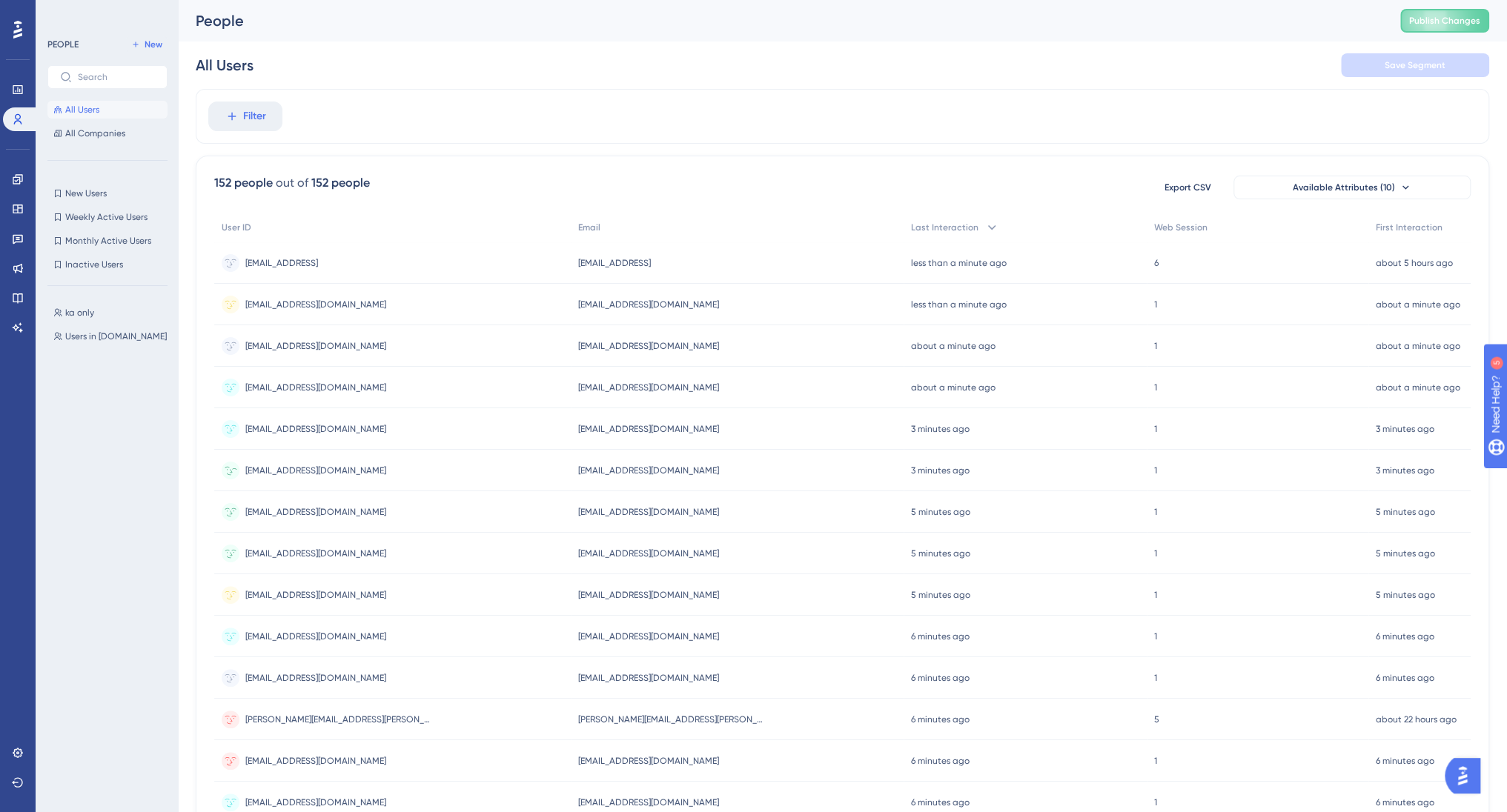
click at [590, 471] on span "[EMAIL_ADDRESS][DOMAIN_NAME]" at bounding box center [648, 470] width 141 height 12
